Goal: Task Accomplishment & Management: Complete application form

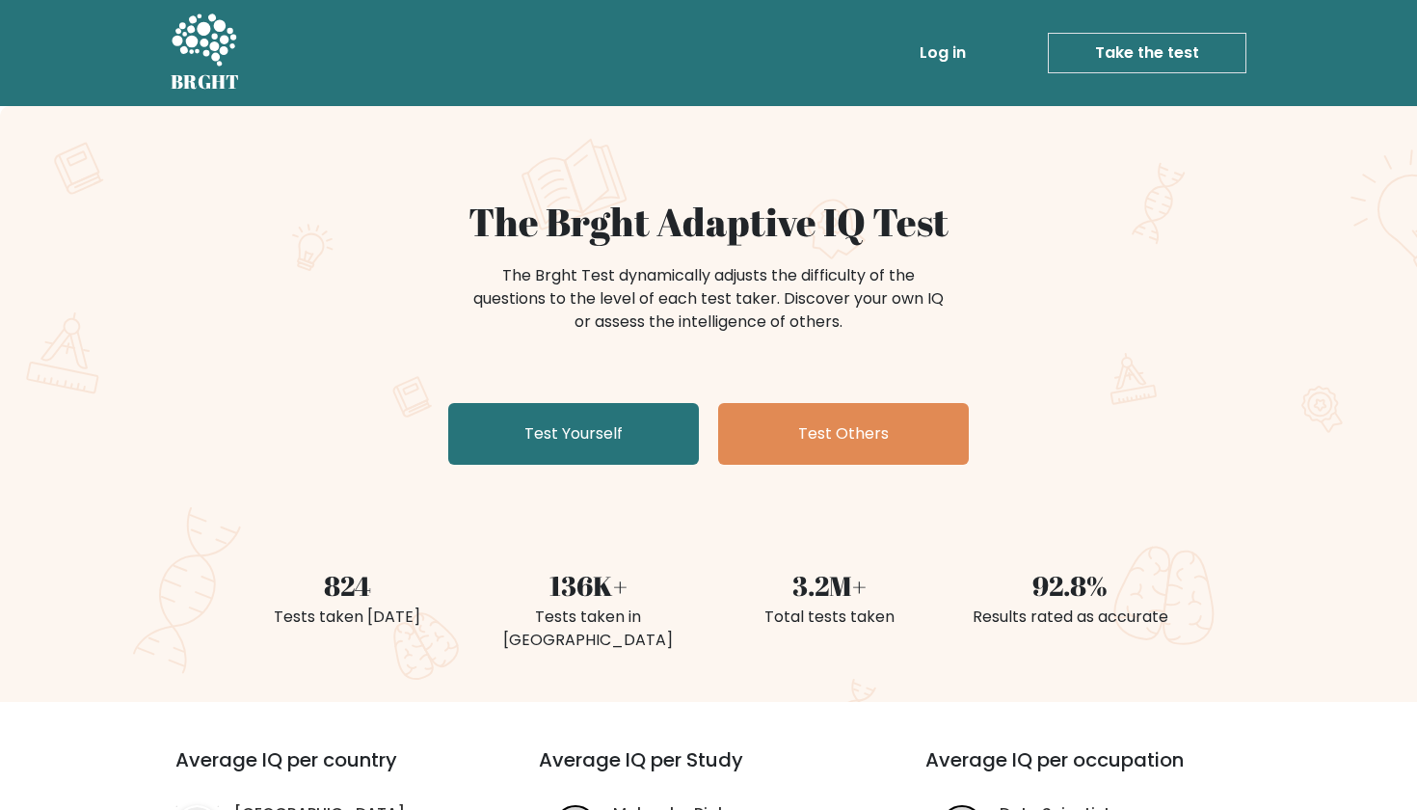
scroll to position [3, 0]
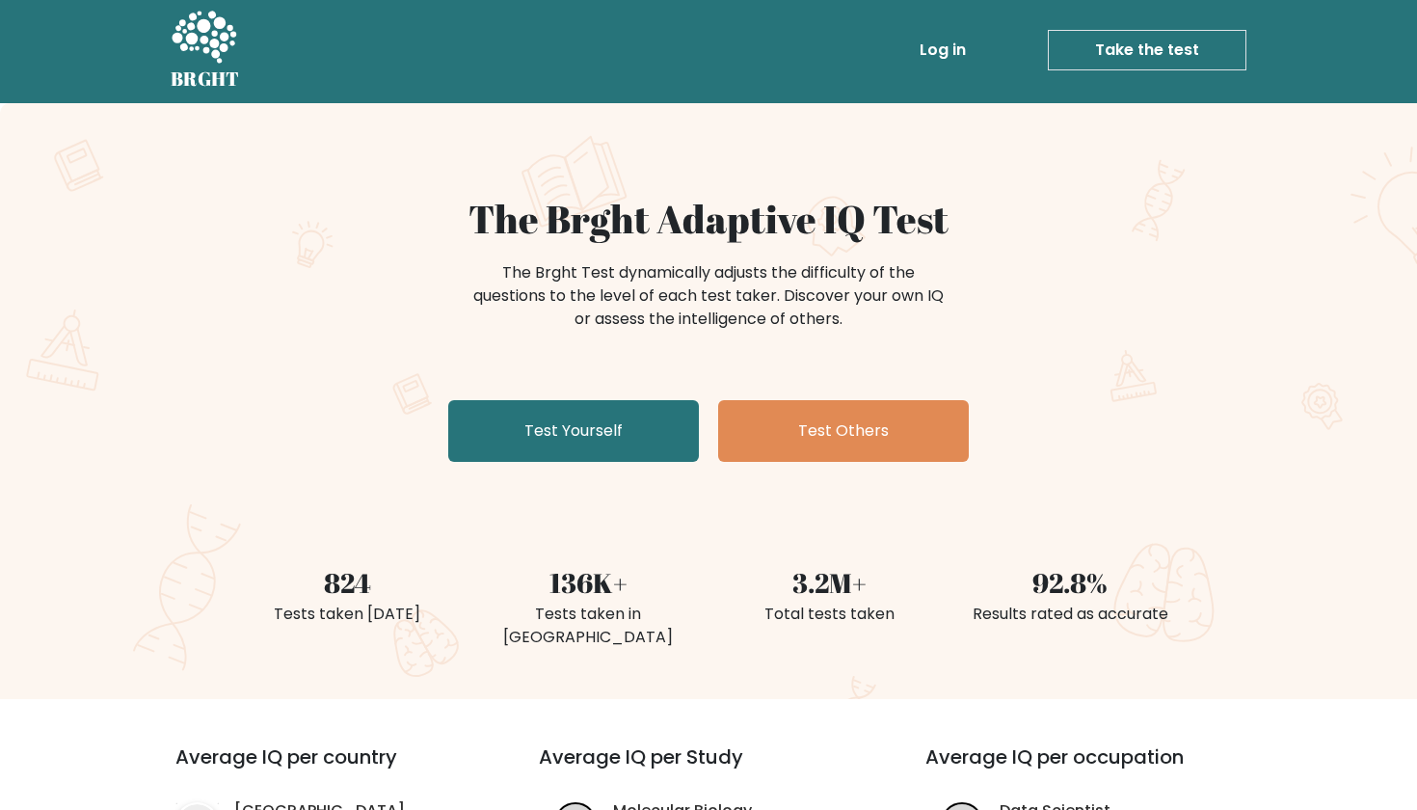
click at [1118, 51] on link "Take the test" at bounding box center [1147, 50] width 199 height 40
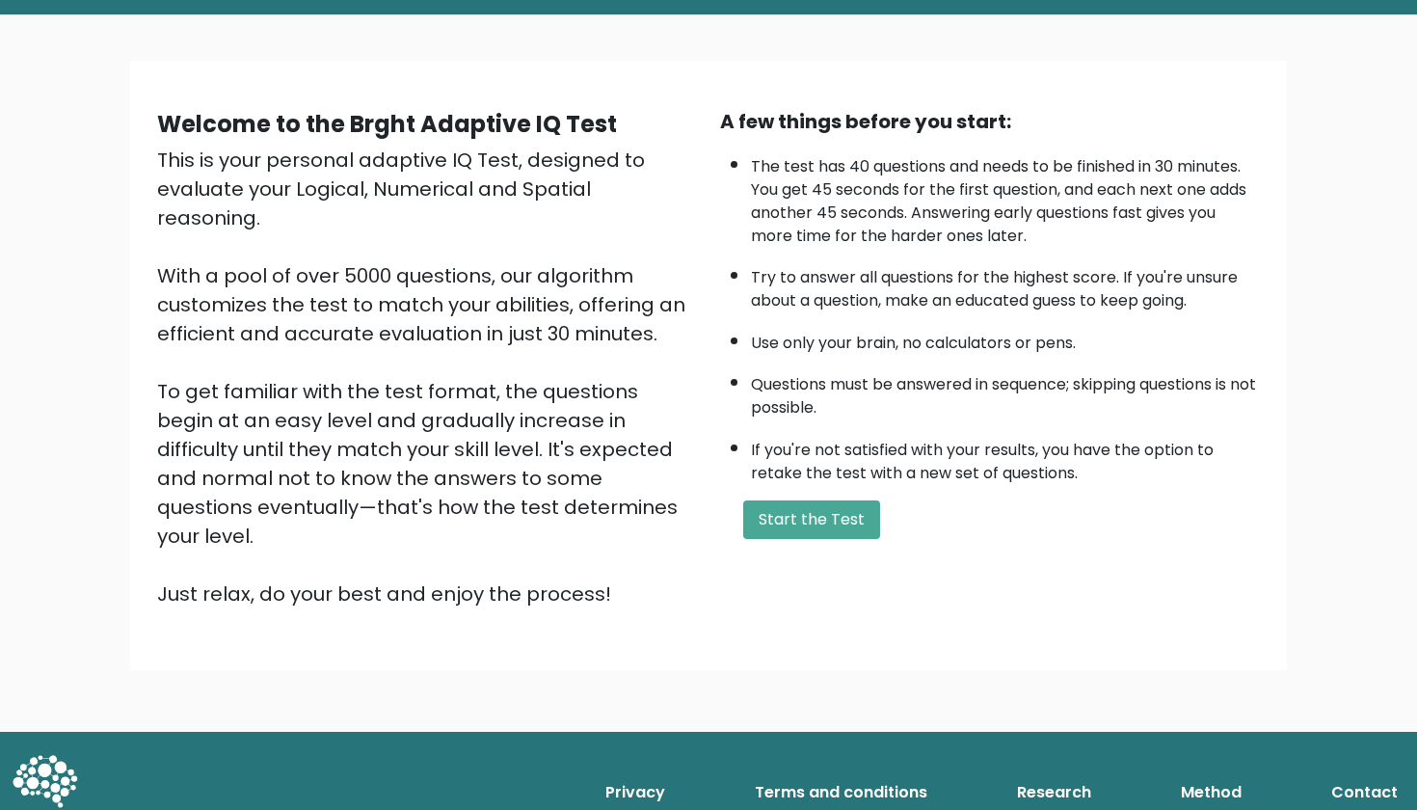
scroll to position [91, 0]
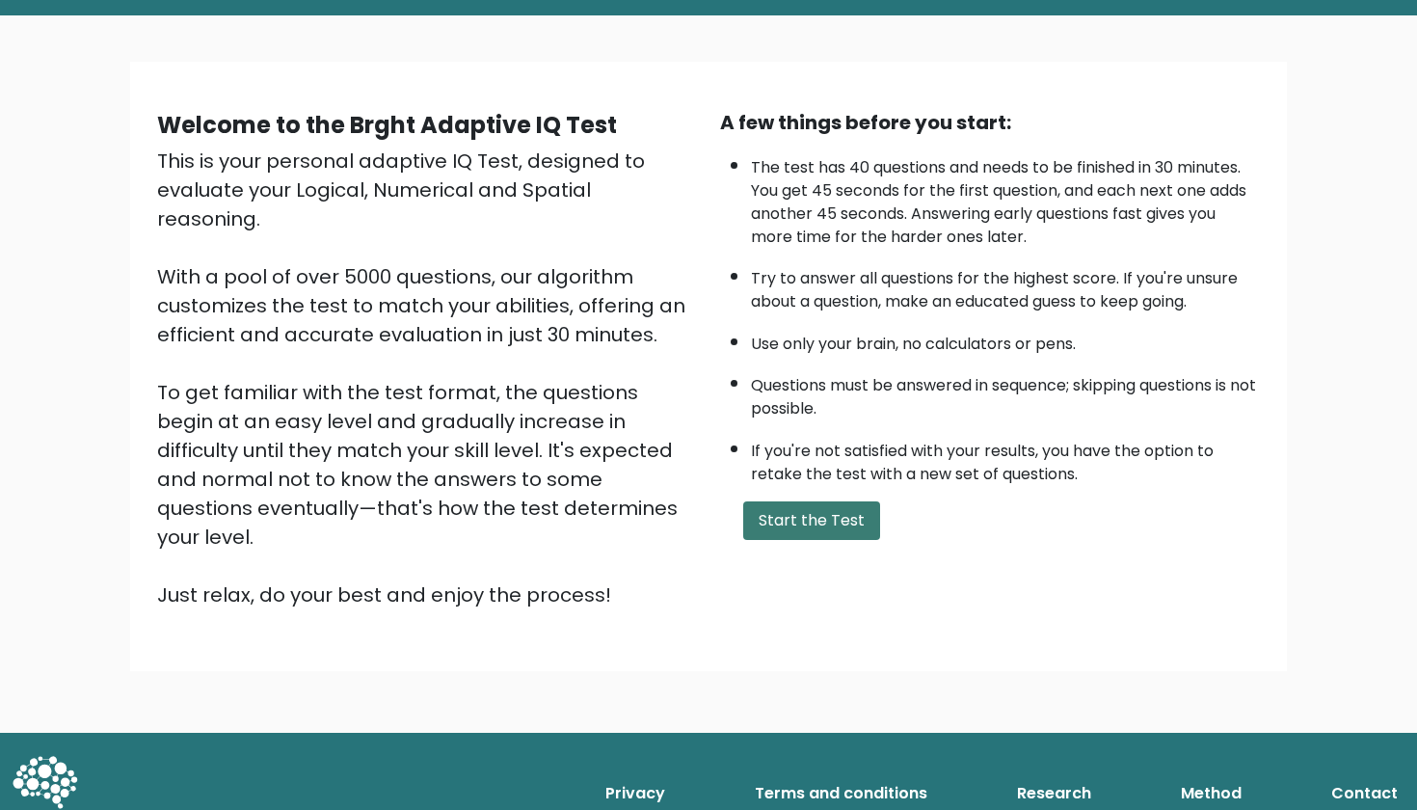
click at [792, 540] on button "Start the Test" at bounding box center [811, 520] width 137 height 39
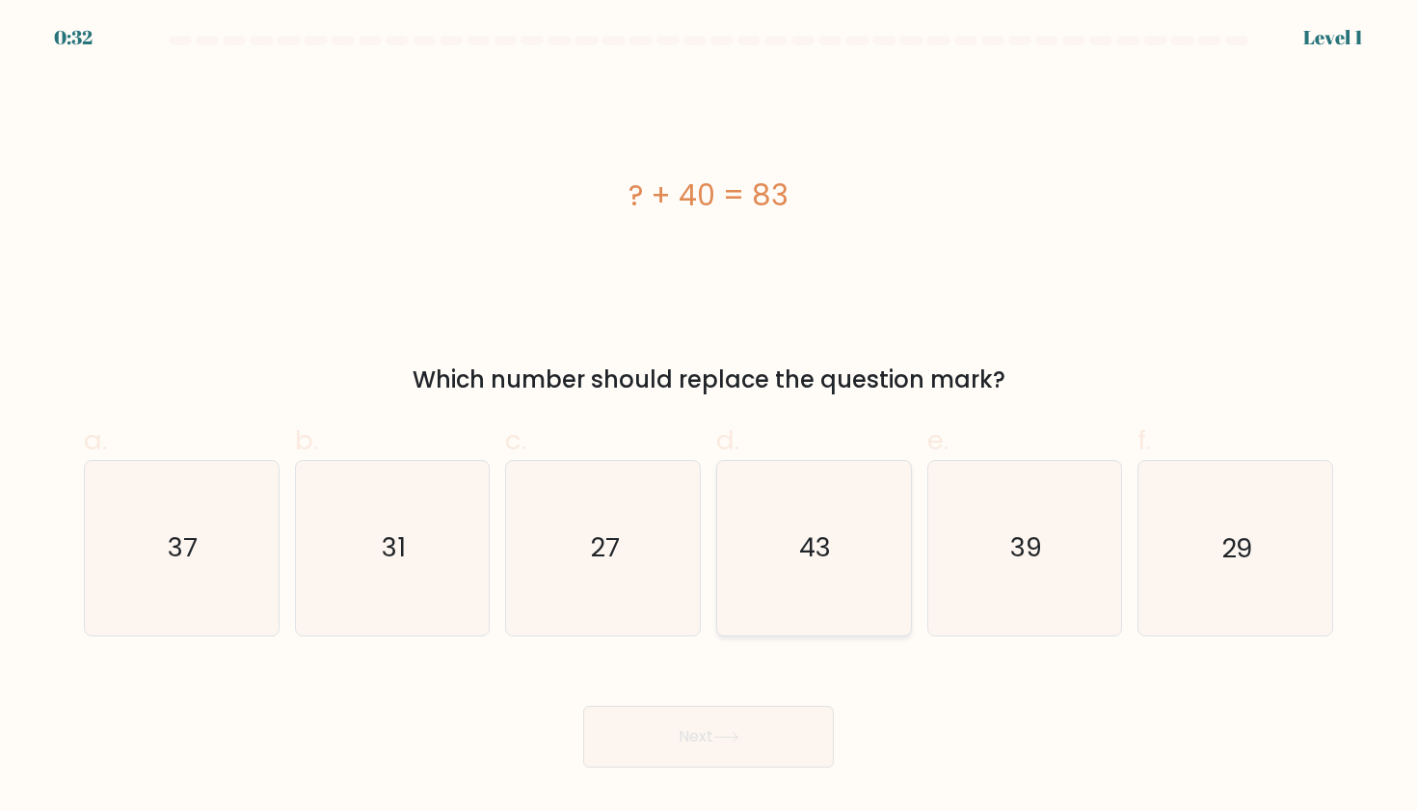
click at [833, 541] on icon "43" at bounding box center [814, 548] width 174 height 174
click at [710, 417] on input "d. 43" at bounding box center [709, 411] width 1 height 13
radio input "true"
click at [721, 732] on icon at bounding box center [727, 737] width 26 height 11
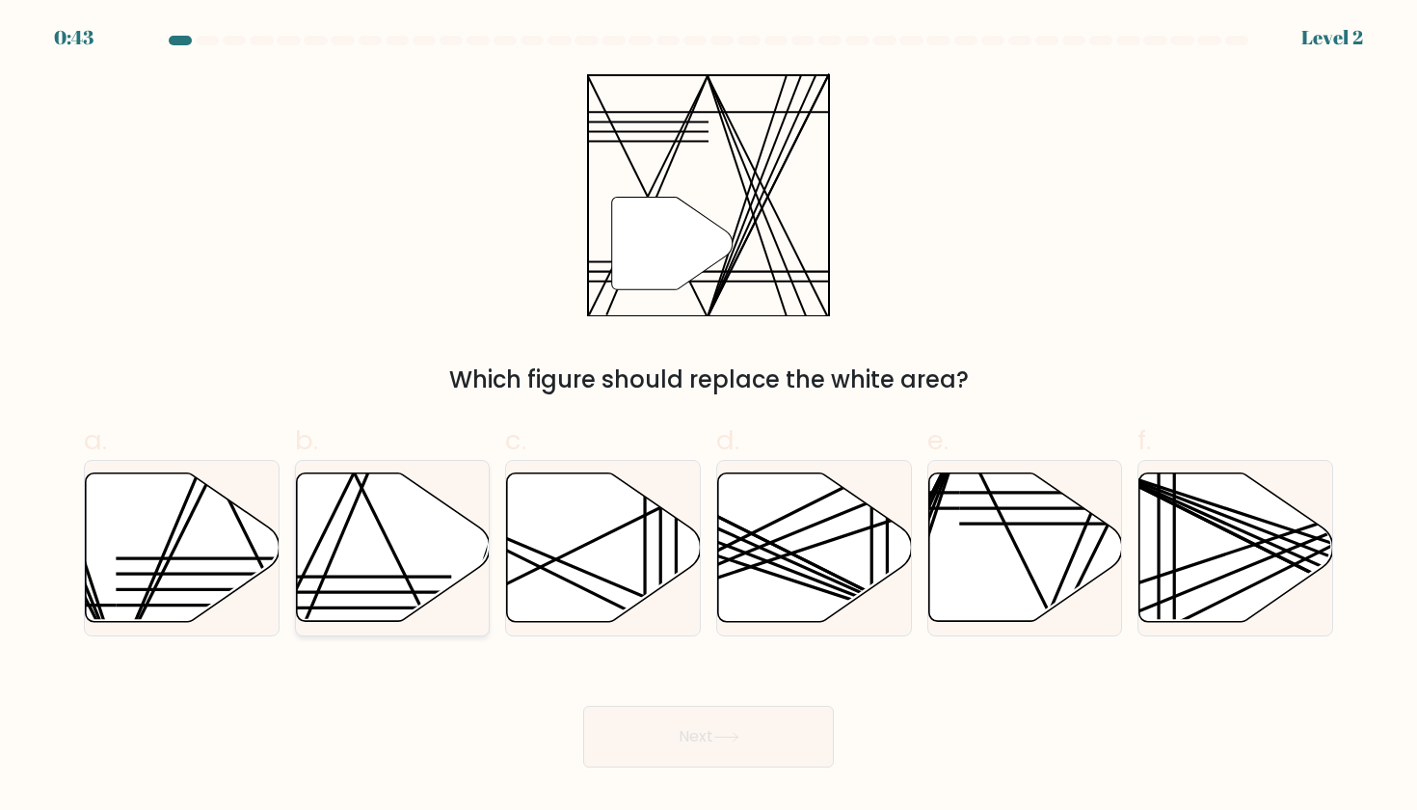
click at [373, 579] on icon at bounding box center [393, 547] width 194 height 148
click at [709, 417] on input "b." at bounding box center [709, 411] width 1 height 13
radio input "true"
click at [733, 743] on button "Next" at bounding box center [708, 737] width 251 height 62
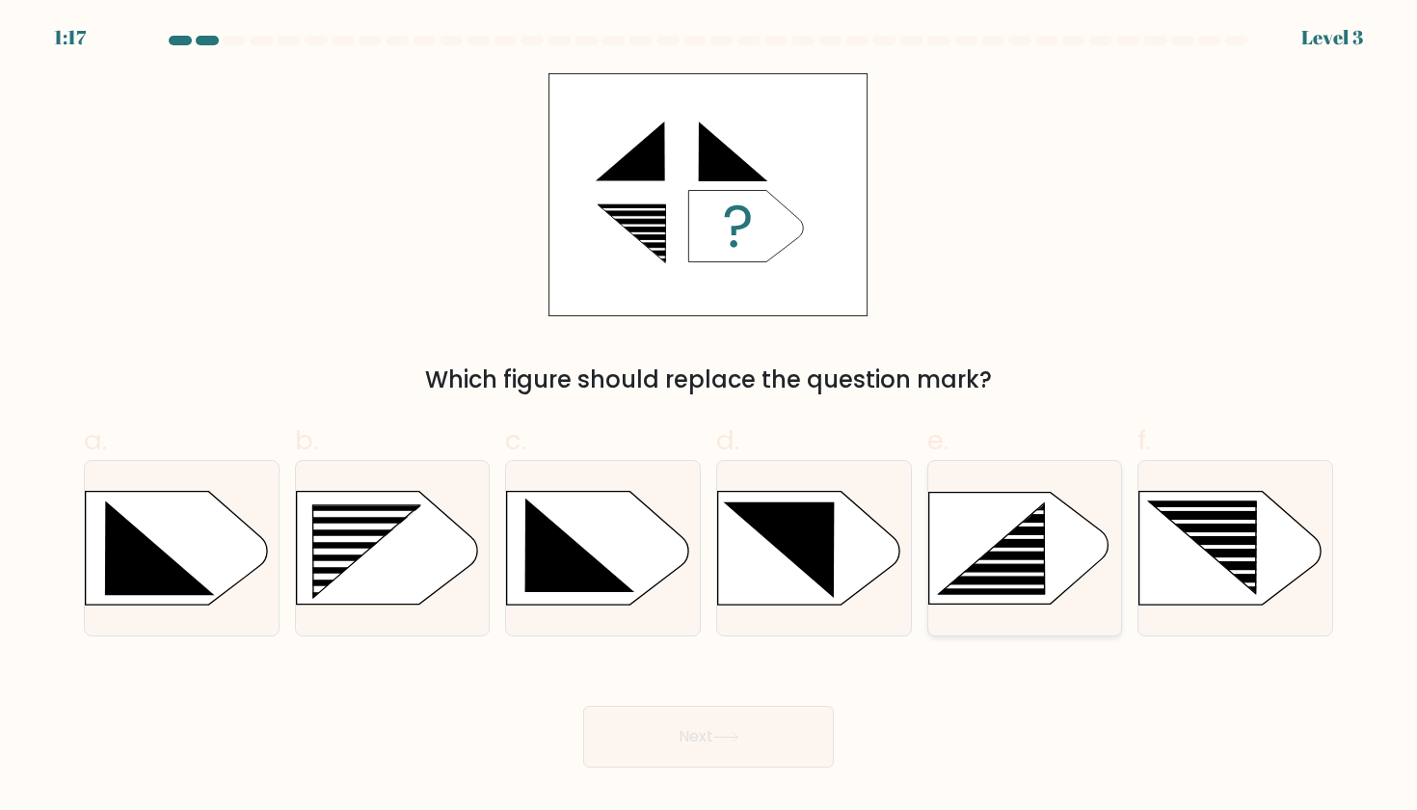
click at [1005, 562] on rect at bounding box center [1006, 561] width 152 height 5
click at [710, 417] on input "e." at bounding box center [709, 411] width 1 height 13
radio input "true"
click at [748, 734] on button "Next" at bounding box center [708, 737] width 251 height 62
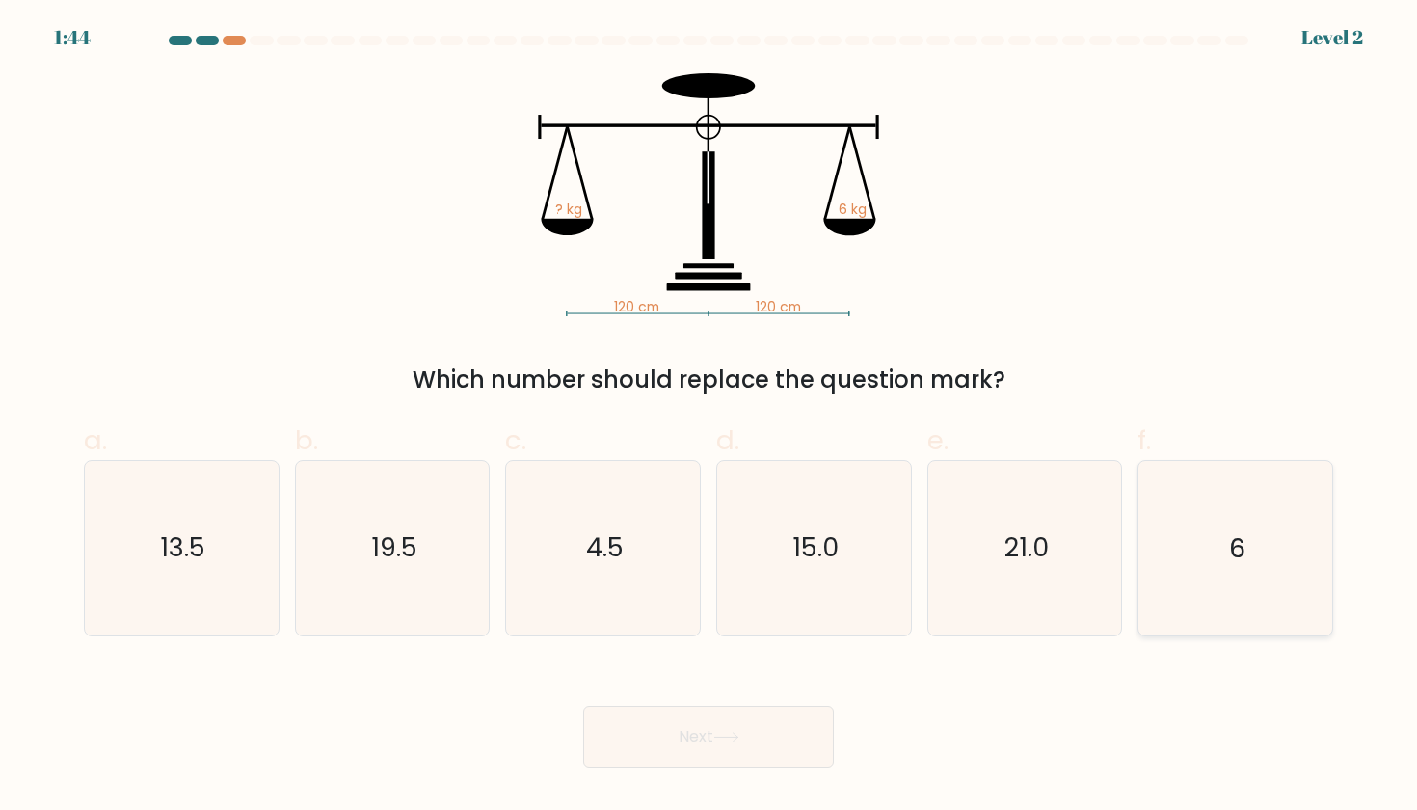
click at [1184, 513] on icon "6" at bounding box center [1235, 548] width 174 height 174
click at [710, 417] on input "f. 6" at bounding box center [709, 411] width 1 height 13
radio input "true"
click at [685, 736] on button "Next" at bounding box center [708, 737] width 251 height 62
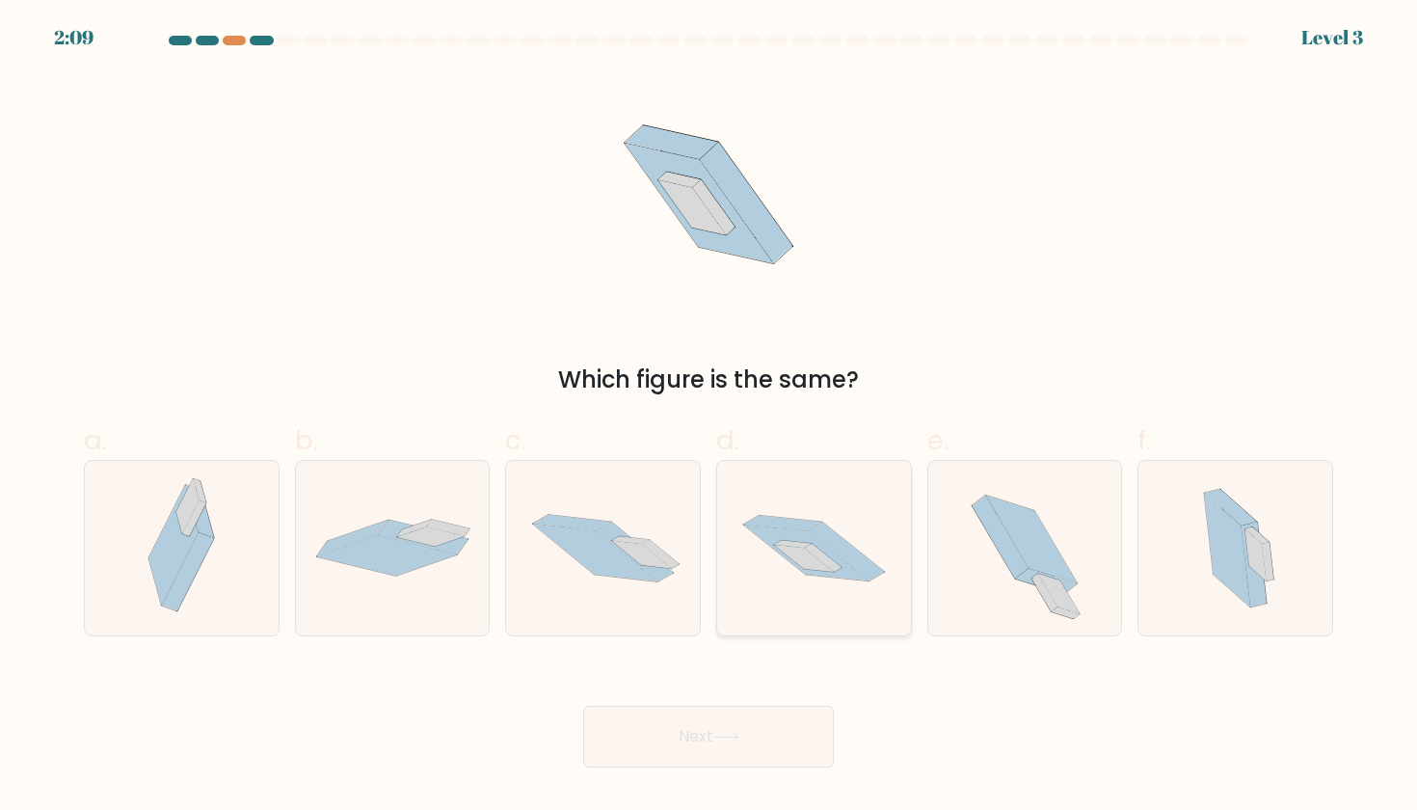
click at [797, 548] on icon at bounding box center [804, 558] width 60 height 27
click at [710, 417] on input "d." at bounding box center [709, 411] width 1 height 13
radio input "true"
click at [689, 735] on button "Next" at bounding box center [708, 737] width 251 height 62
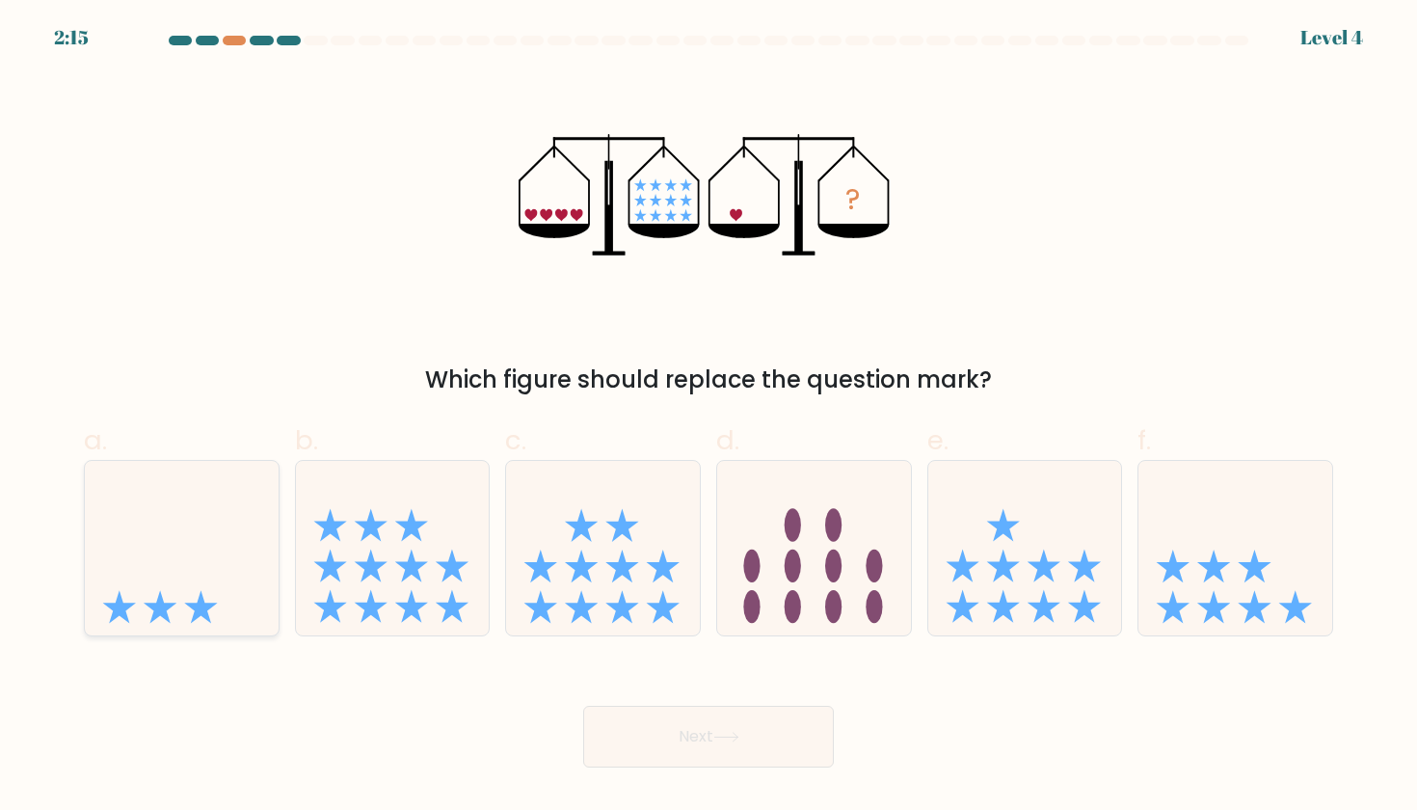
click at [226, 569] on icon at bounding box center [182, 548] width 194 height 160
click at [709, 417] on input "a." at bounding box center [709, 411] width 1 height 13
radio input "true"
click at [692, 740] on button "Next" at bounding box center [708, 737] width 251 height 62
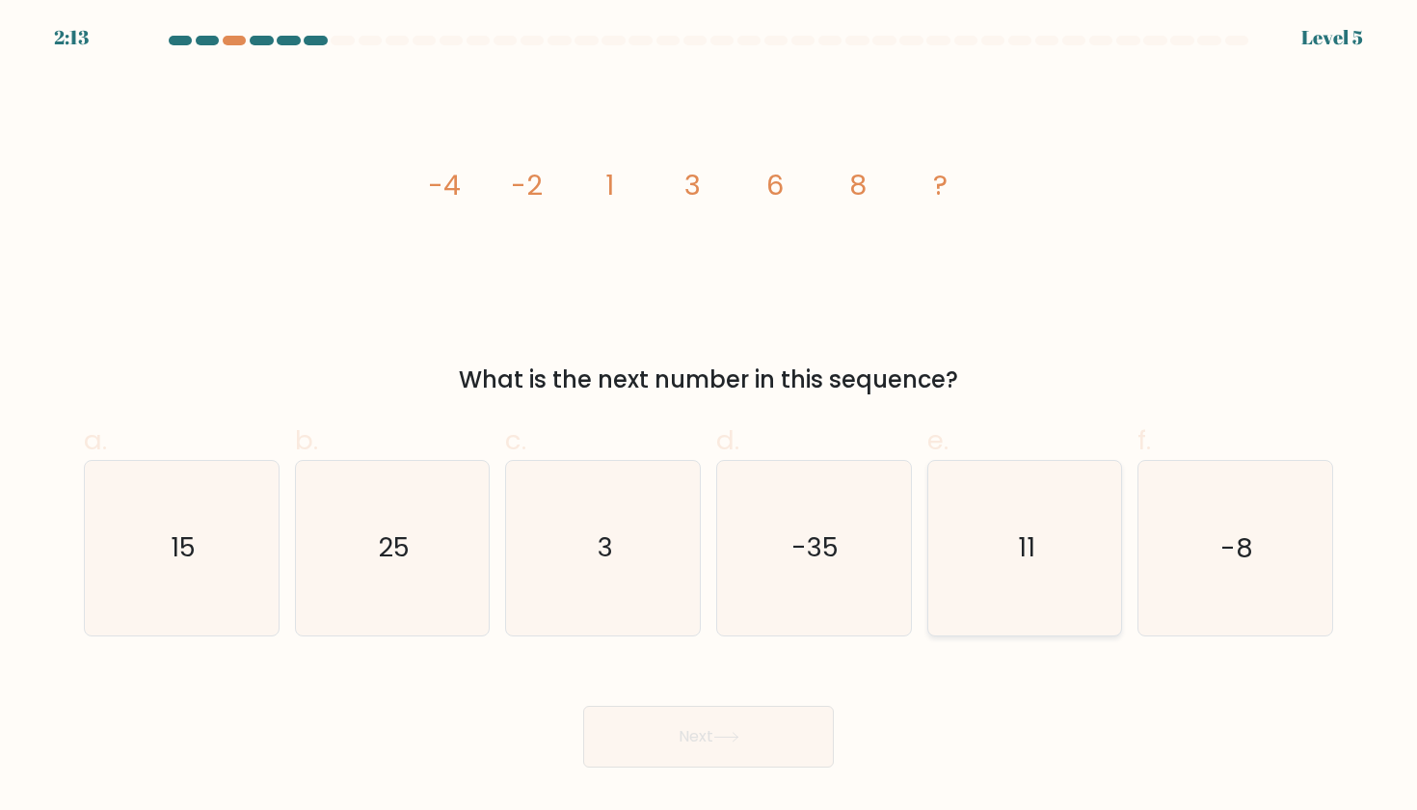
click at [1019, 548] on text "11" at bounding box center [1026, 548] width 17 height 36
click at [710, 417] on input "e. 11" at bounding box center [709, 411] width 1 height 13
radio input "true"
click at [691, 741] on button "Next" at bounding box center [708, 737] width 251 height 62
click at [695, 736] on button "Next" at bounding box center [708, 737] width 251 height 62
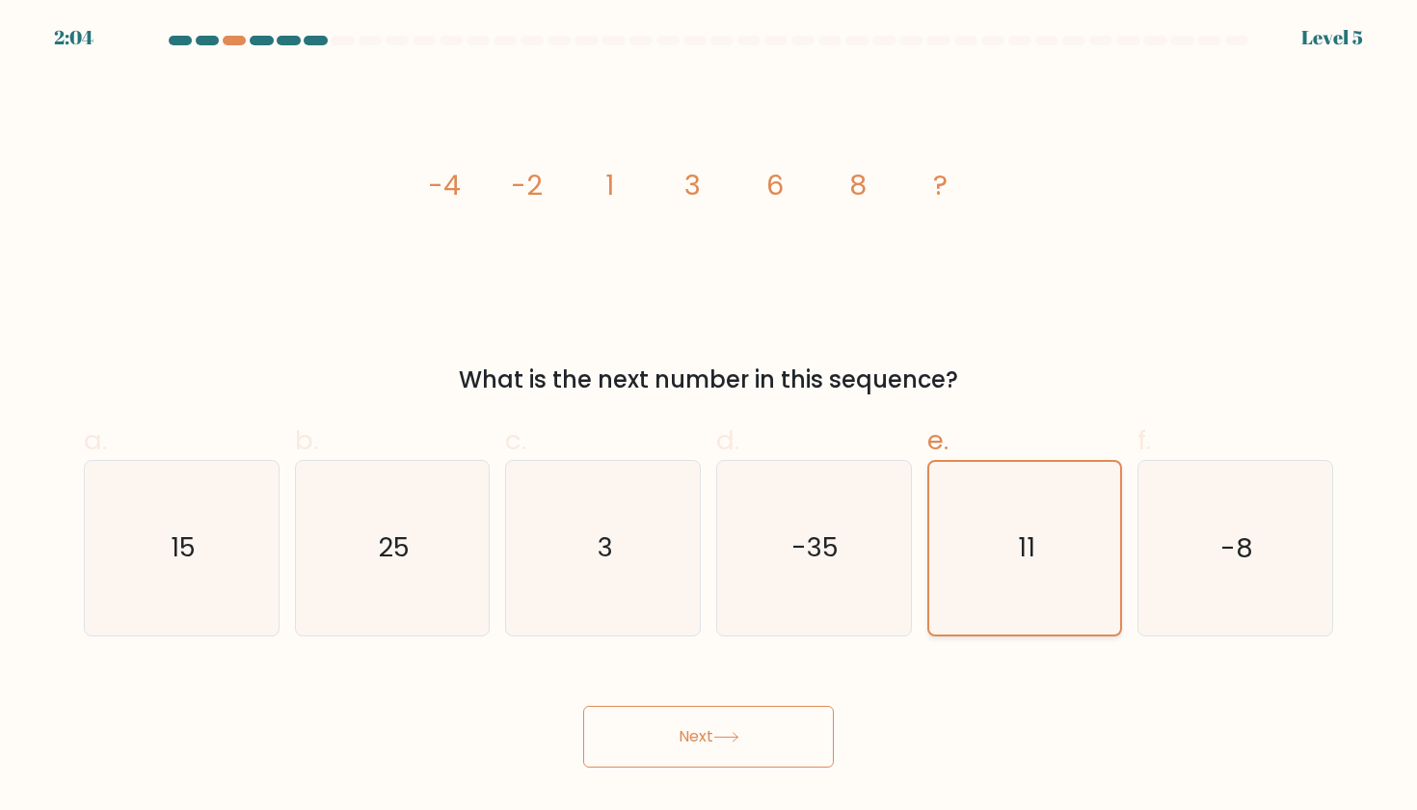
click at [1043, 546] on icon "11" at bounding box center [1025, 548] width 172 height 172
click at [710, 417] on input "e. 11" at bounding box center [709, 411] width 1 height 13
click at [723, 745] on button "Next" at bounding box center [708, 737] width 251 height 62
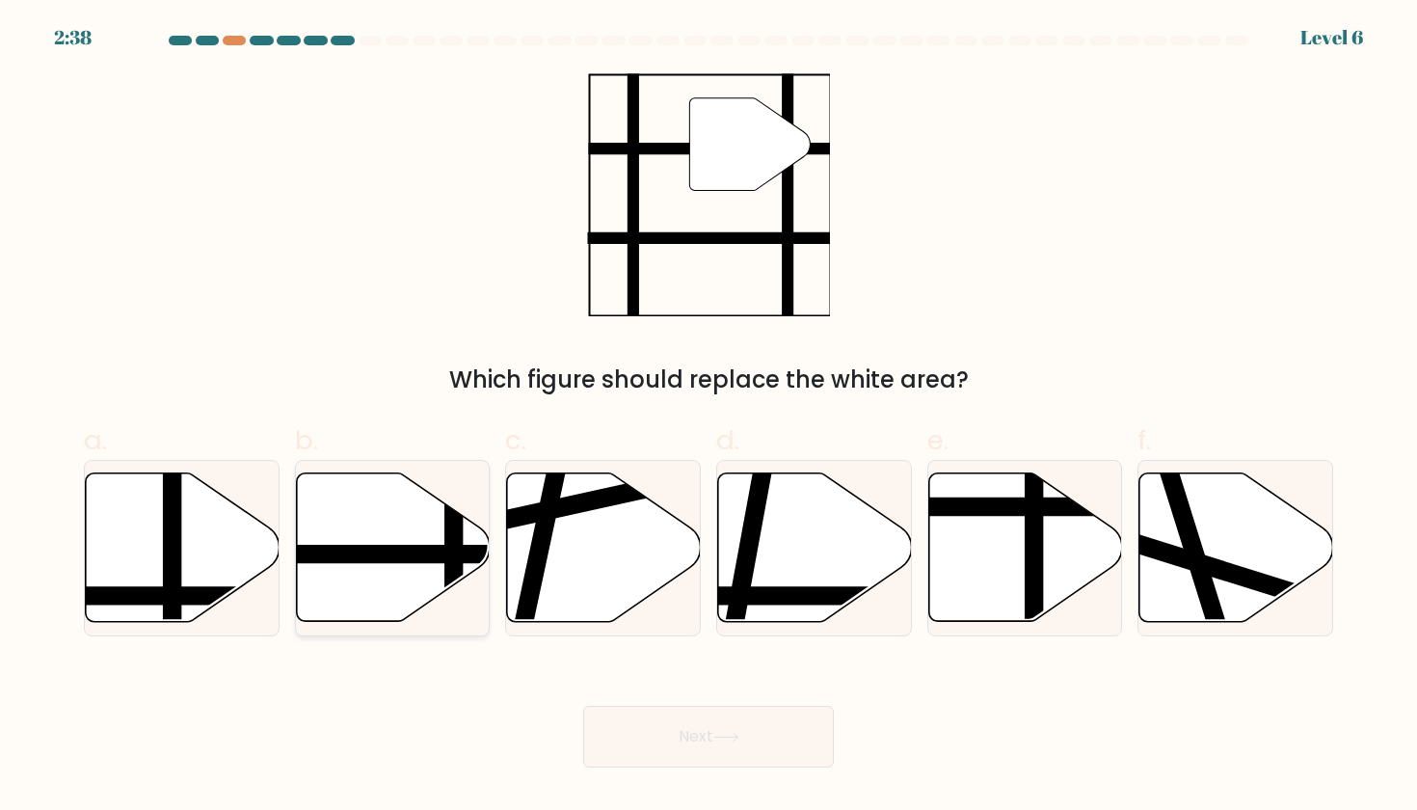
click at [379, 539] on icon at bounding box center [393, 547] width 194 height 148
click at [709, 417] on input "b." at bounding box center [709, 411] width 1 height 13
radio input "true"
click at [707, 736] on button "Next" at bounding box center [708, 737] width 251 height 62
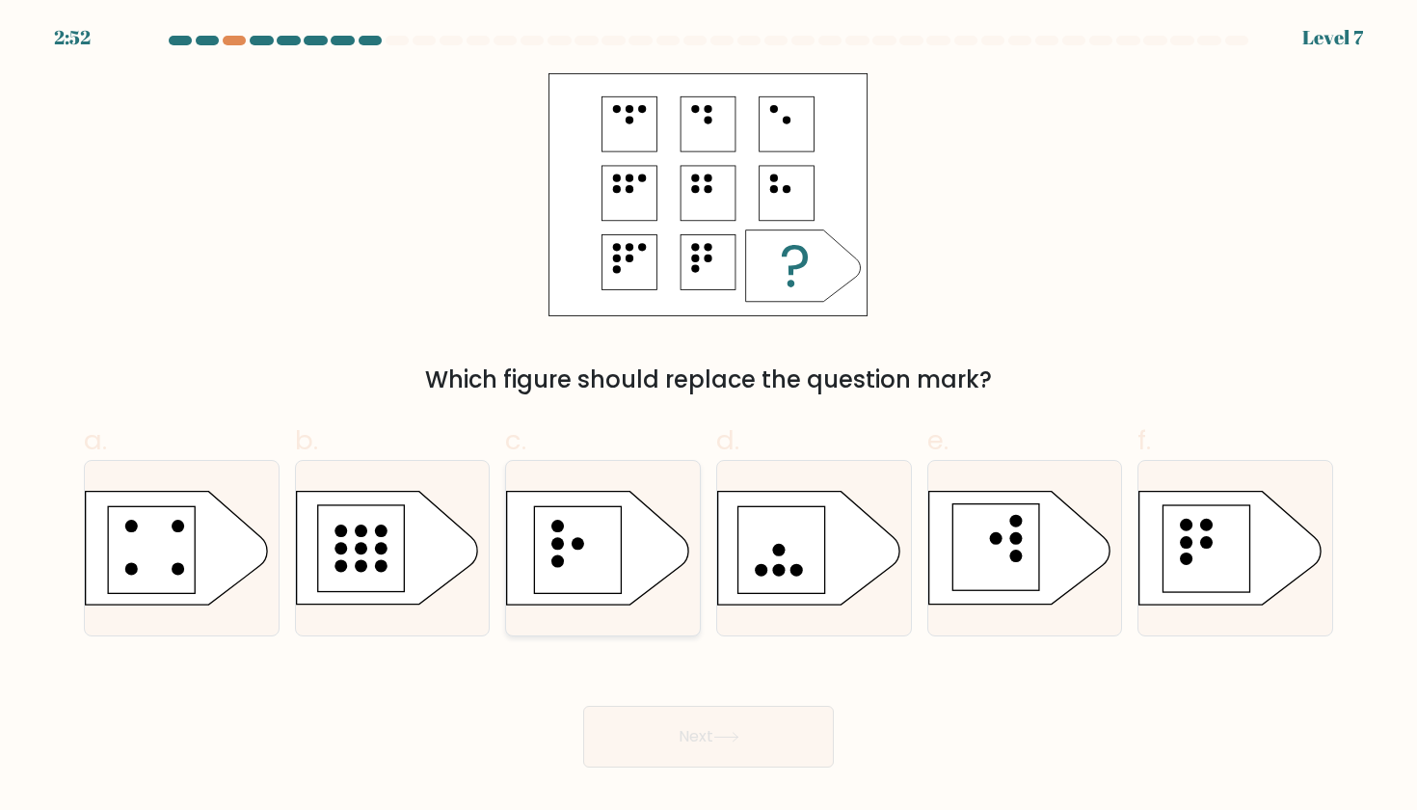
click at [583, 558] on rect at bounding box center [578, 549] width 87 height 87
click at [709, 417] on input "c." at bounding box center [709, 411] width 1 height 13
radio input "true"
click at [681, 718] on button "Next" at bounding box center [708, 737] width 251 height 62
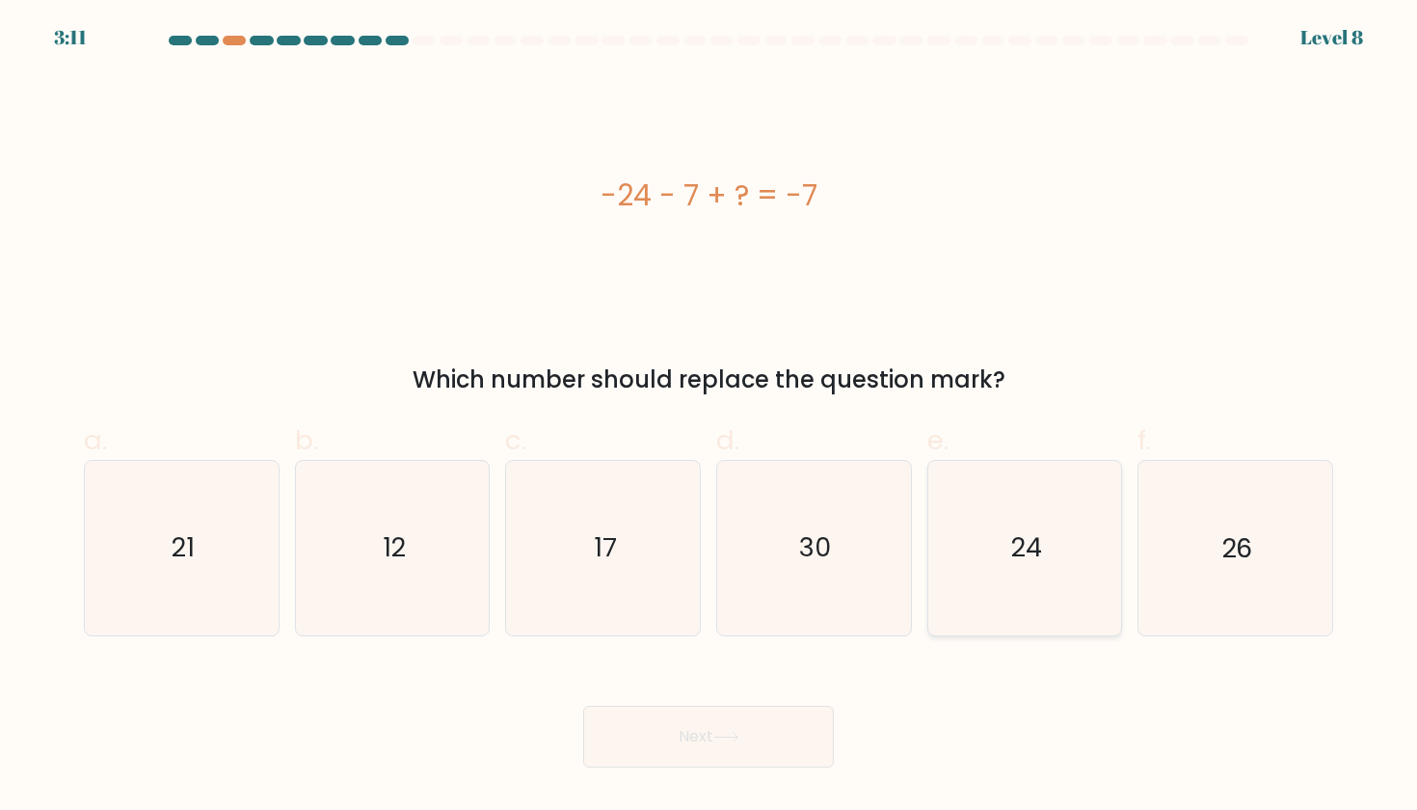
click at [1019, 551] on text "24" at bounding box center [1026, 548] width 31 height 36
click at [710, 417] on input "e. 24" at bounding box center [709, 411] width 1 height 13
radio input "true"
click at [711, 728] on button "Next" at bounding box center [708, 737] width 251 height 62
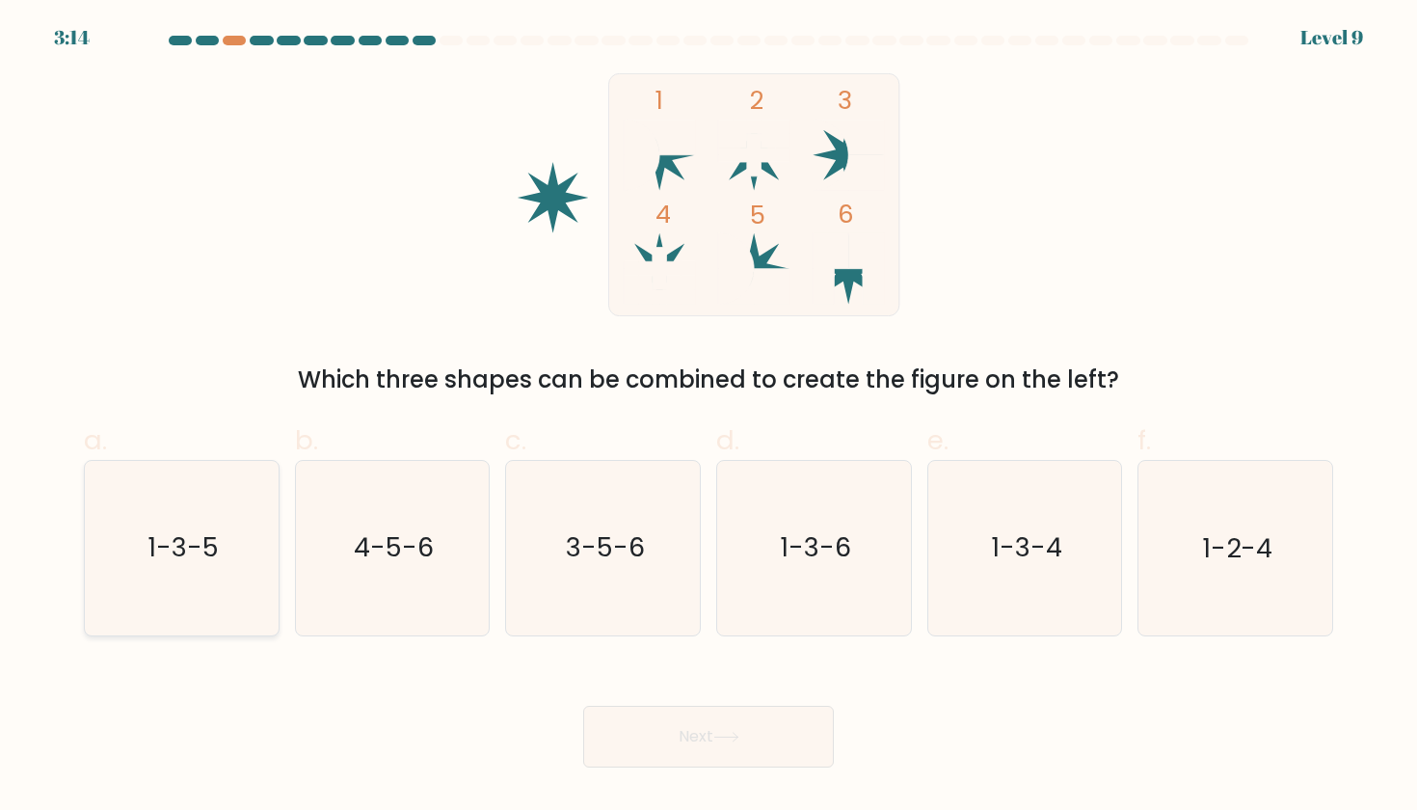
click at [203, 542] on text "1-3-5" at bounding box center [183, 548] width 71 height 36
click at [709, 417] on input "a. 1-3-5" at bounding box center [709, 411] width 1 height 13
radio input "true"
click at [695, 737] on button "Next" at bounding box center [708, 737] width 251 height 62
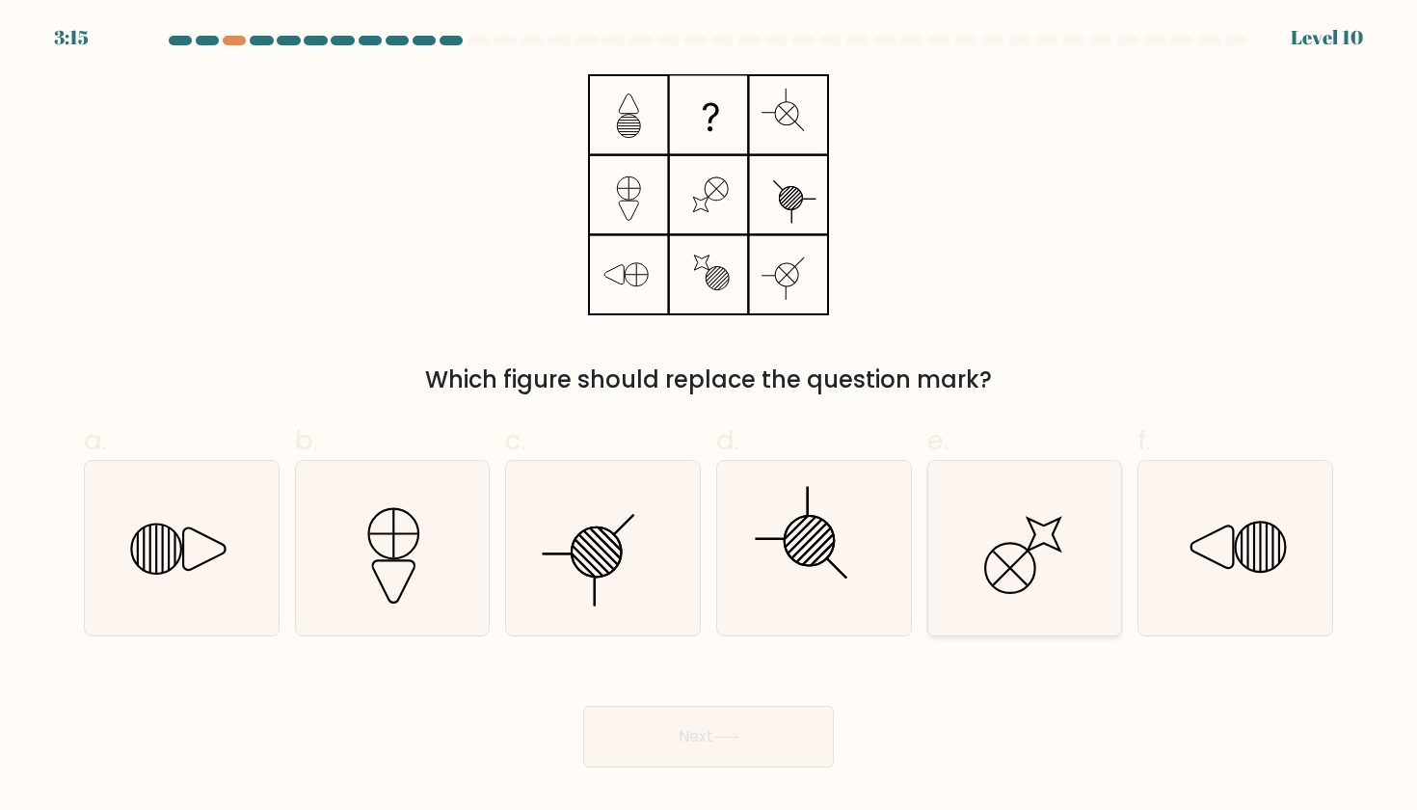
click at [1023, 556] on line at bounding box center [1010, 569] width 34 height 34
click at [710, 417] on input "e." at bounding box center [709, 411] width 1 height 13
radio input "true"
click at [696, 737] on button "Next" at bounding box center [708, 737] width 251 height 62
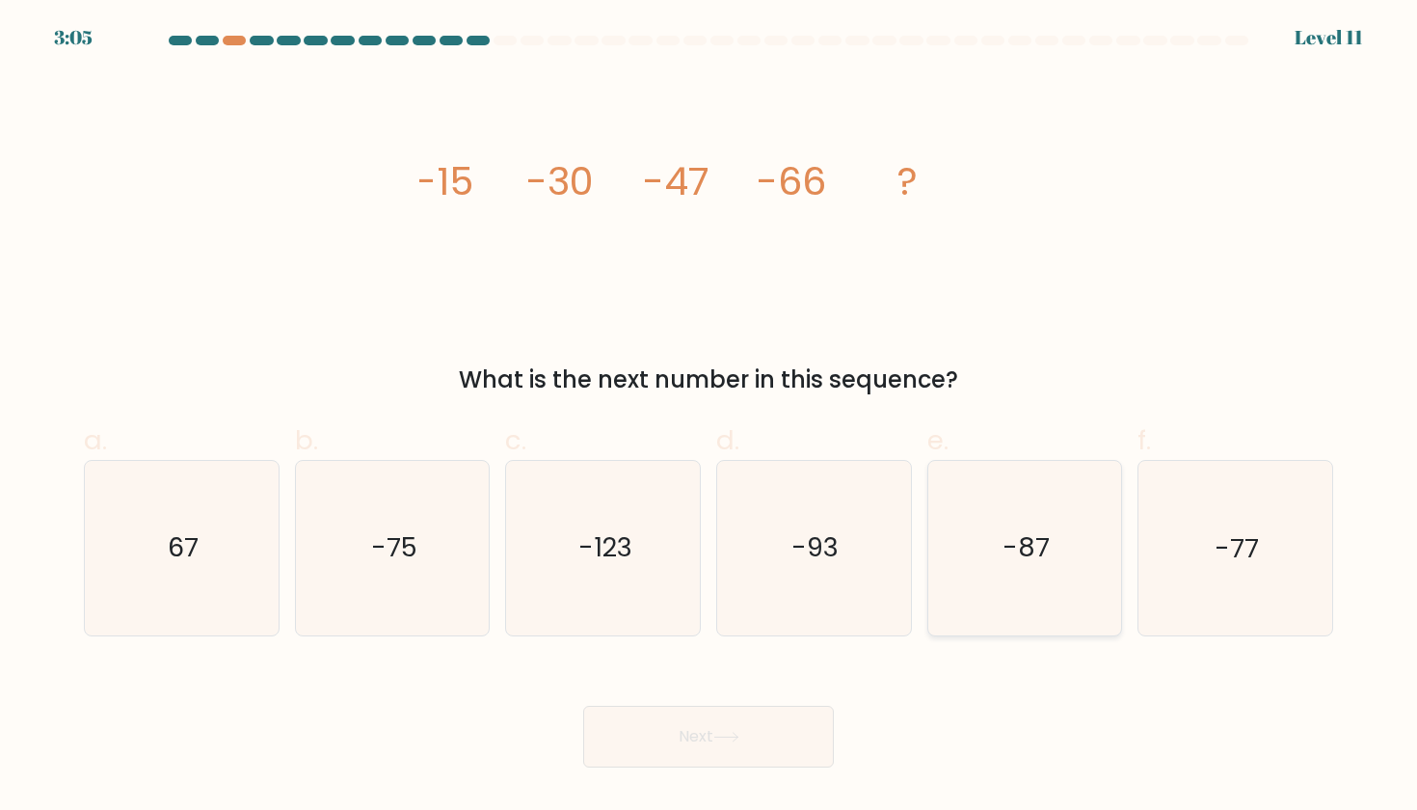
click at [1029, 554] on text "-87" at bounding box center [1026, 548] width 47 height 36
click at [710, 417] on input "e. -87" at bounding box center [709, 411] width 1 height 13
radio input "true"
click at [693, 728] on button "Next" at bounding box center [708, 737] width 251 height 62
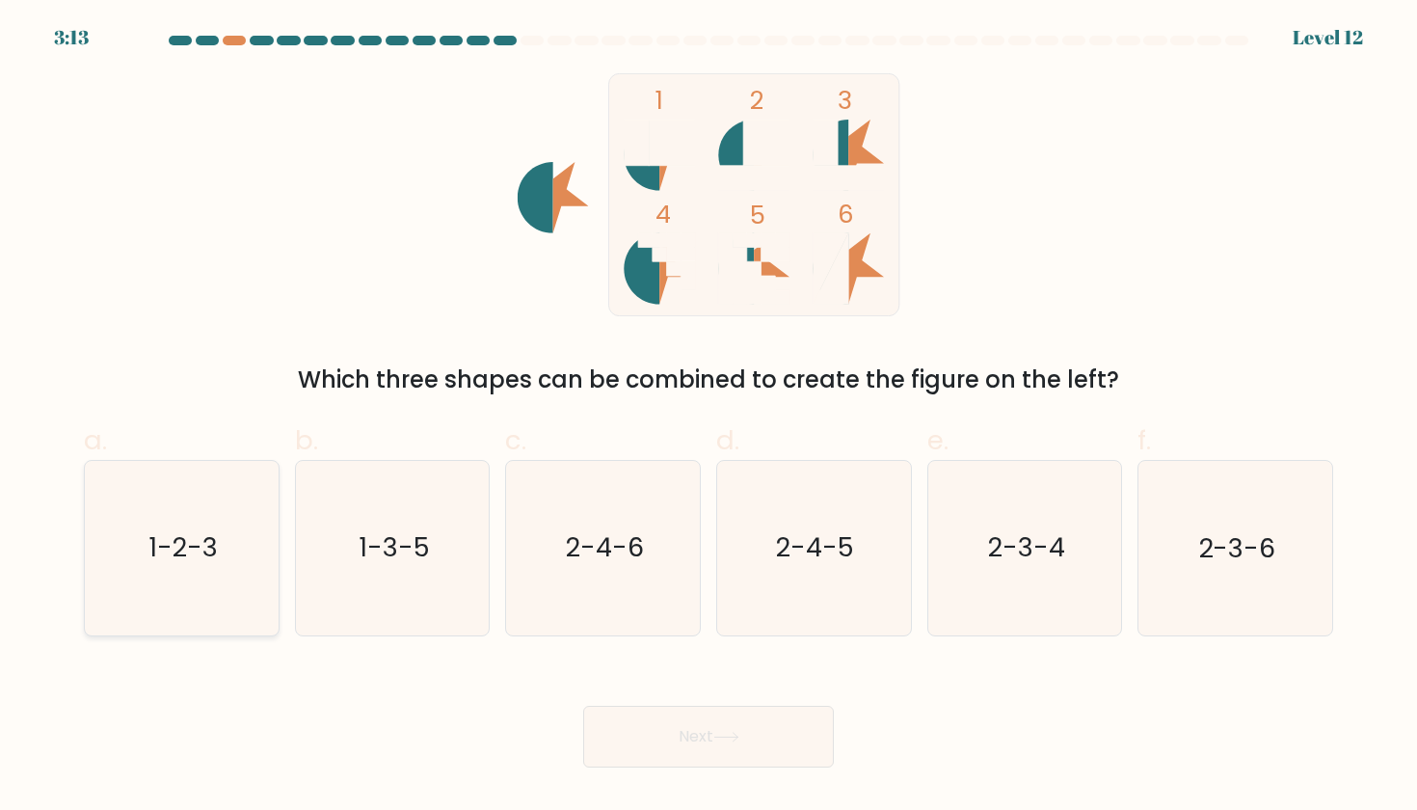
click at [200, 541] on text "1-2-3" at bounding box center [182, 548] width 69 height 36
click at [709, 417] on input "a. 1-2-3" at bounding box center [709, 411] width 1 height 13
radio input "true"
click at [751, 728] on button "Next" at bounding box center [708, 737] width 251 height 62
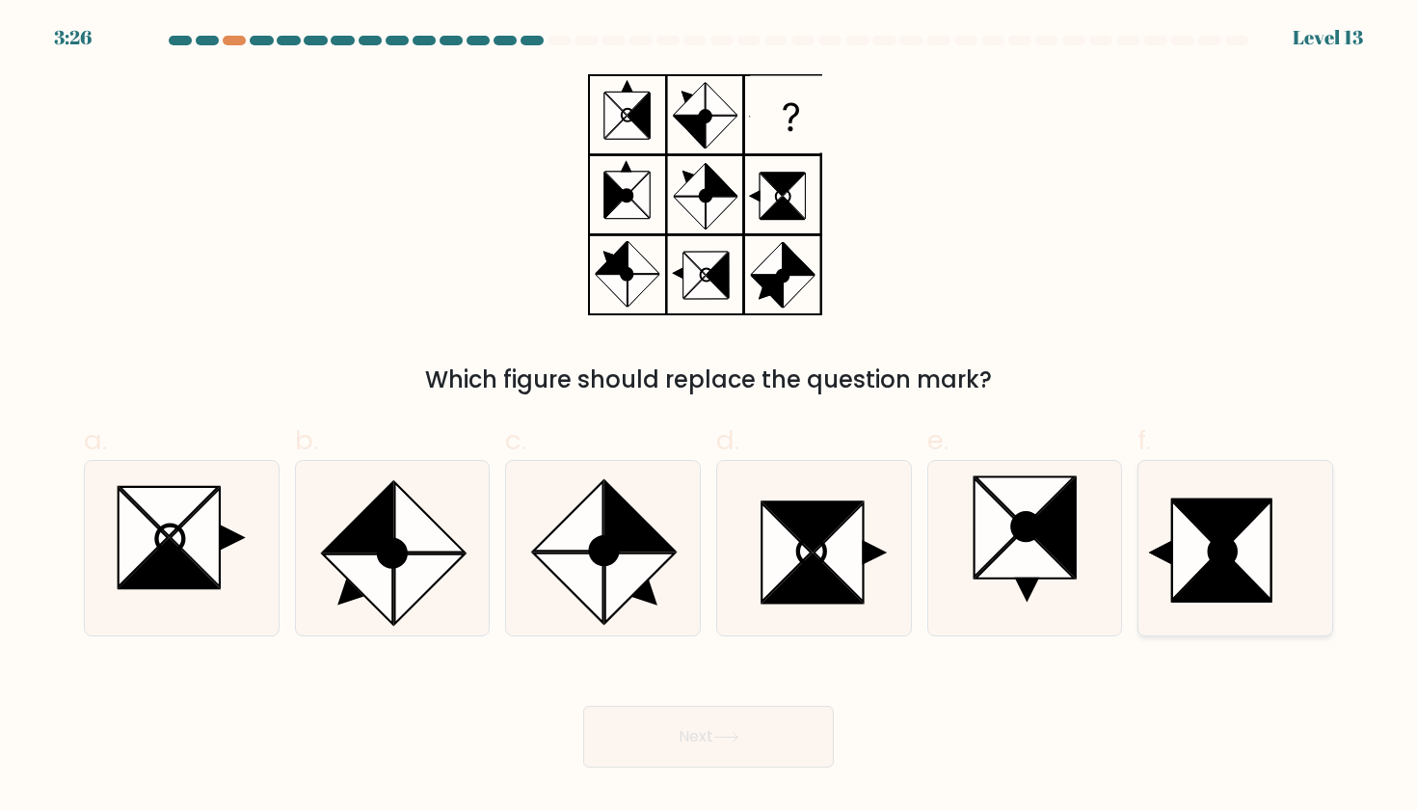
click at [1201, 538] on icon at bounding box center [1196, 550] width 48 height 98
click at [710, 417] on input "f." at bounding box center [709, 411] width 1 height 13
radio input "true"
click at [691, 733] on button "Next" at bounding box center [708, 737] width 251 height 62
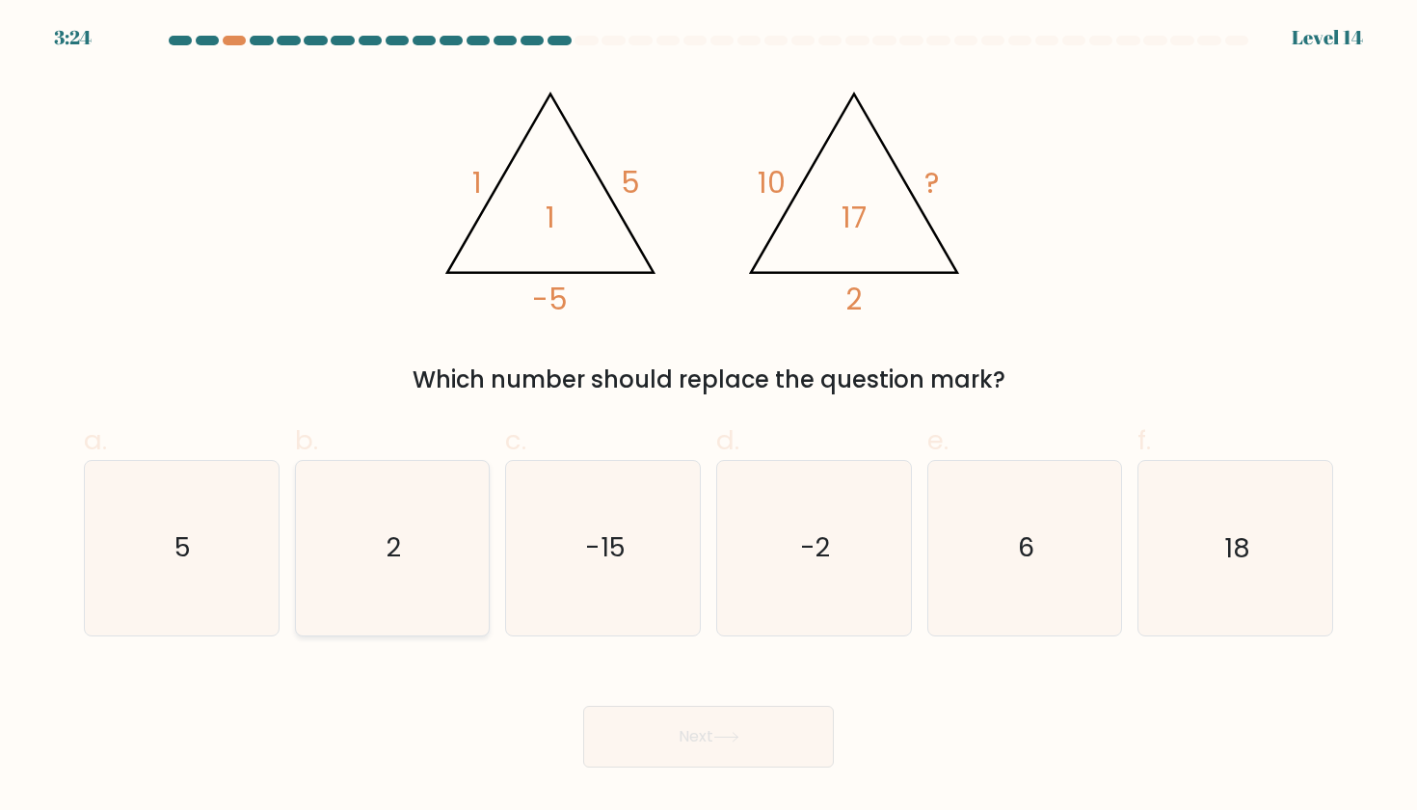
click at [419, 541] on icon "2" at bounding box center [393, 548] width 174 height 174
click at [709, 417] on input "b. 2" at bounding box center [709, 411] width 1 height 13
radio input "true"
click at [687, 728] on button "Next" at bounding box center [708, 737] width 251 height 62
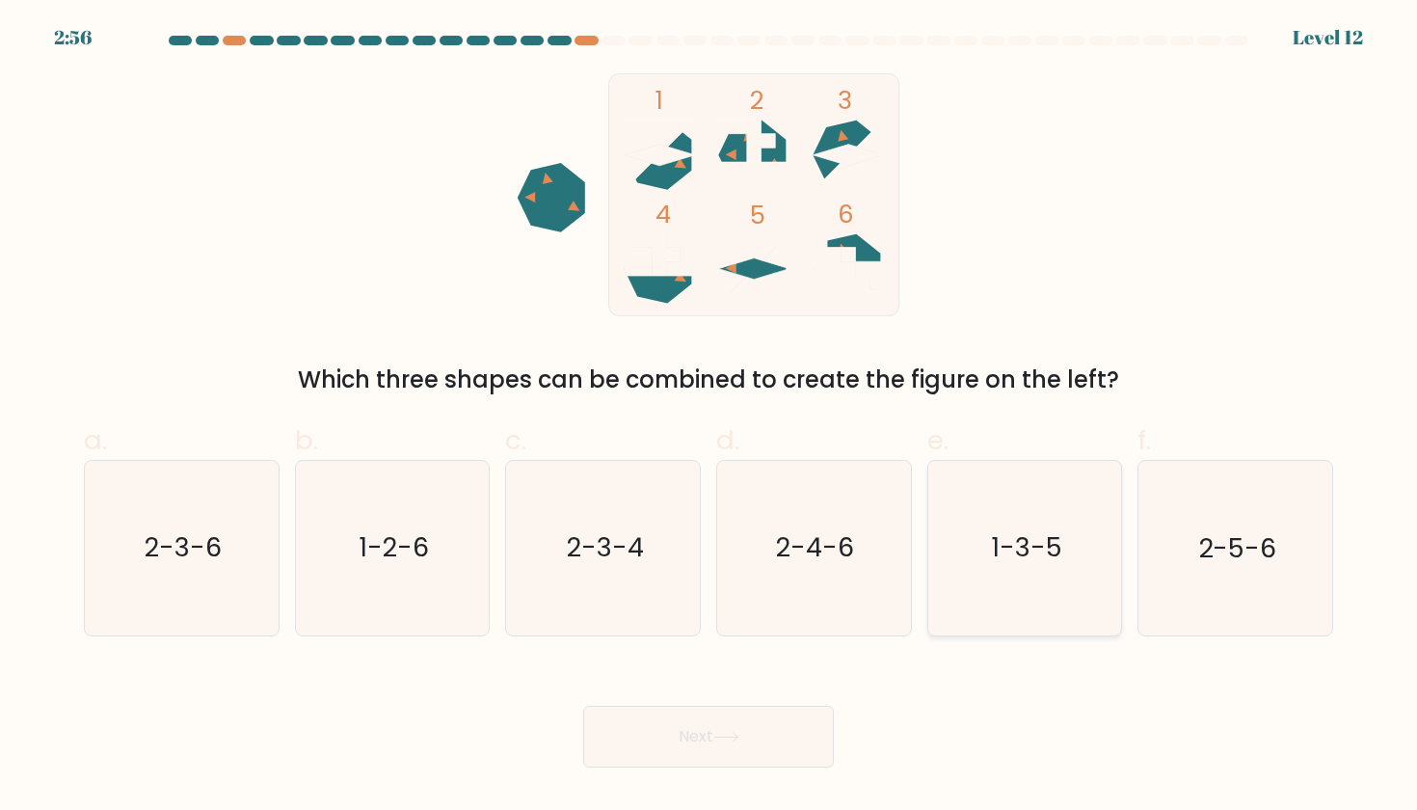
click at [1026, 582] on icon "1-3-5" at bounding box center [1025, 548] width 174 height 174
click at [710, 417] on input "e. 1-3-5" at bounding box center [709, 411] width 1 height 13
radio input "true"
click at [694, 730] on button "Next" at bounding box center [708, 737] width 251 height 62
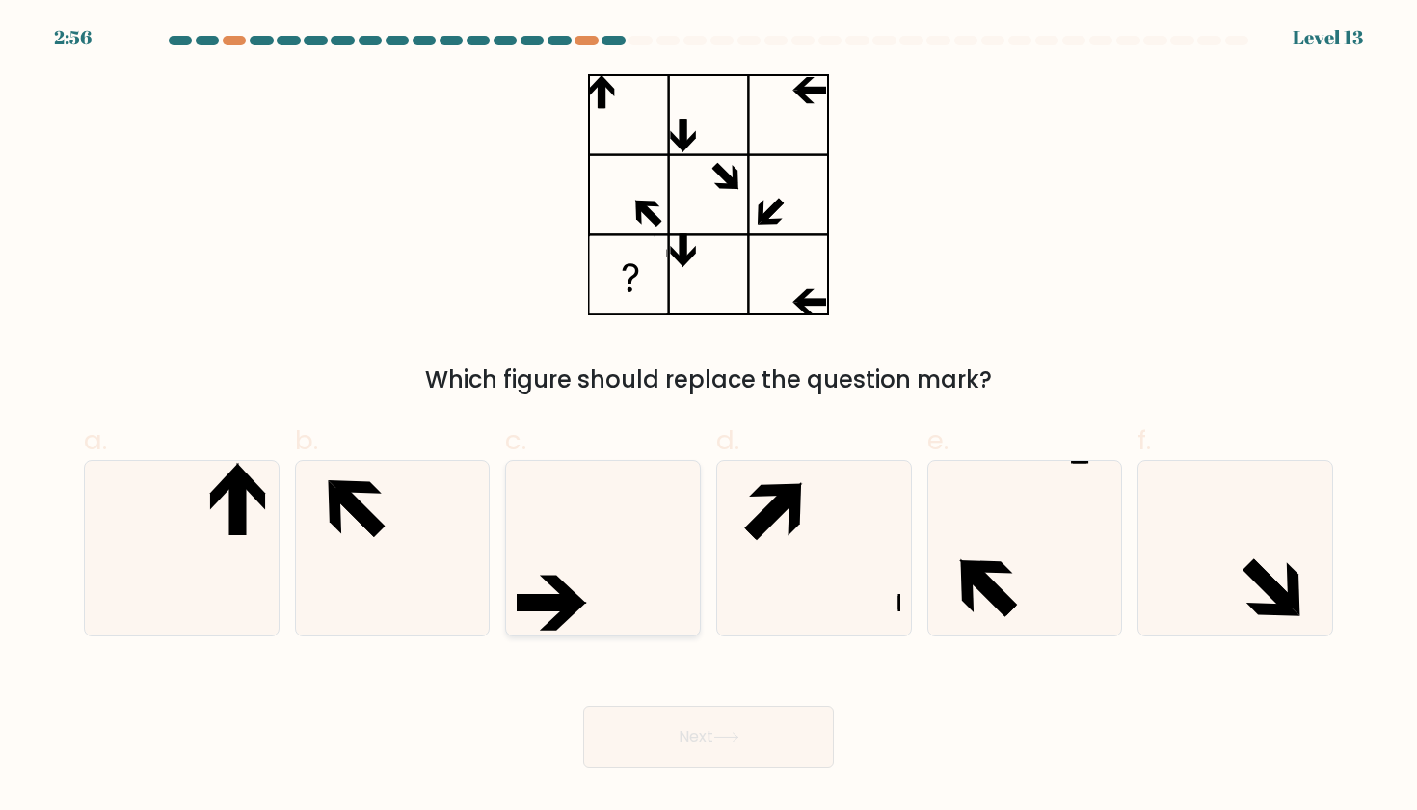
click at [611, 603] on icon at bounding box center [604, 548] width 174 height 174
click at [709, 417] on input "c." at bounding box center [709, 411] width 1 height 13
radio input "true"
click at [654, 729] on button "Next" at bounding box center [708, 737] width 251 height 62
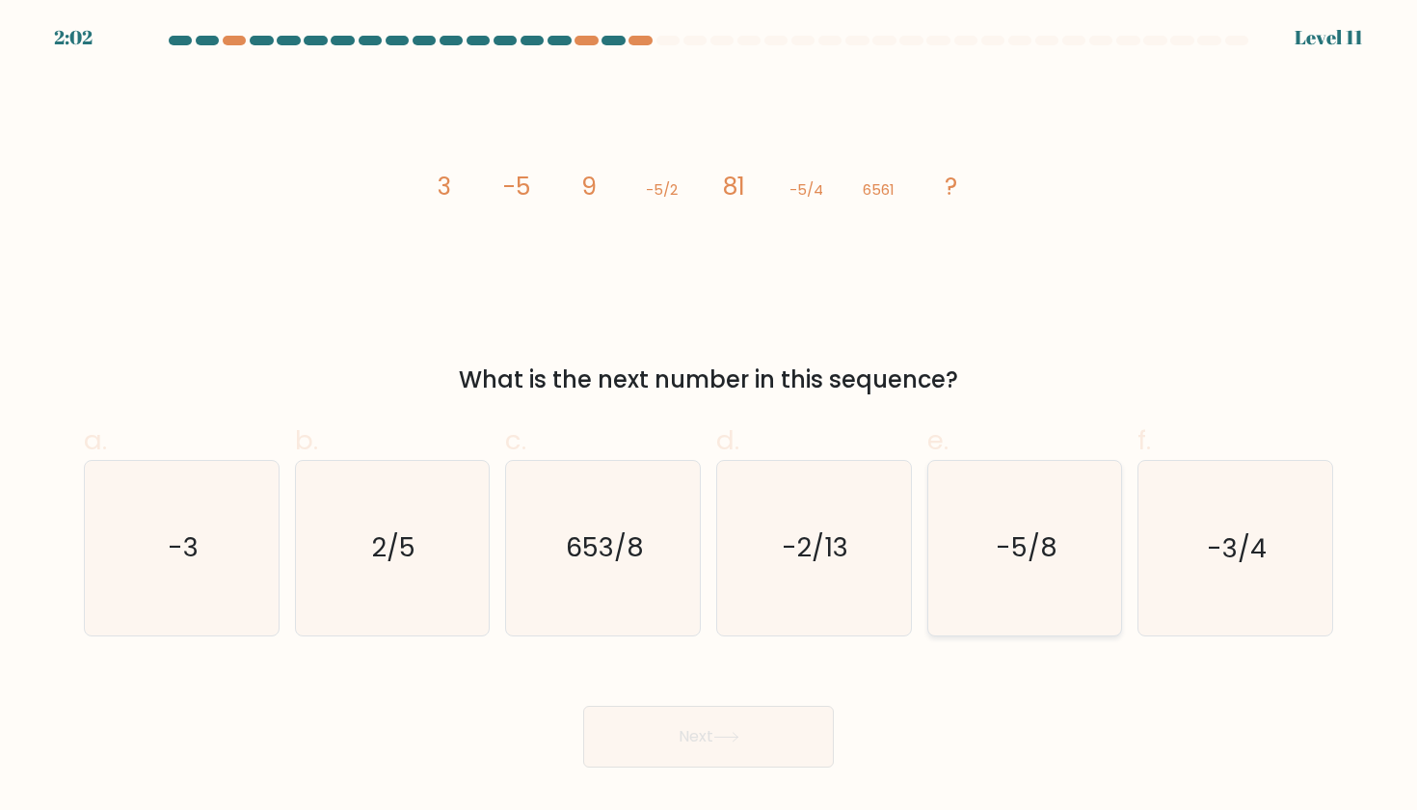
click at [1009, 556] on text "-5/8" at bounding box center [1027, 548] width 62 height 36
click at [710, 417] on input "e. -5/8" at bounding box center [709, 411] width 1 height 13
radio input "true"
click at [713, 725] on button "Next" at bounding box center [708, 737] width 251 height 62
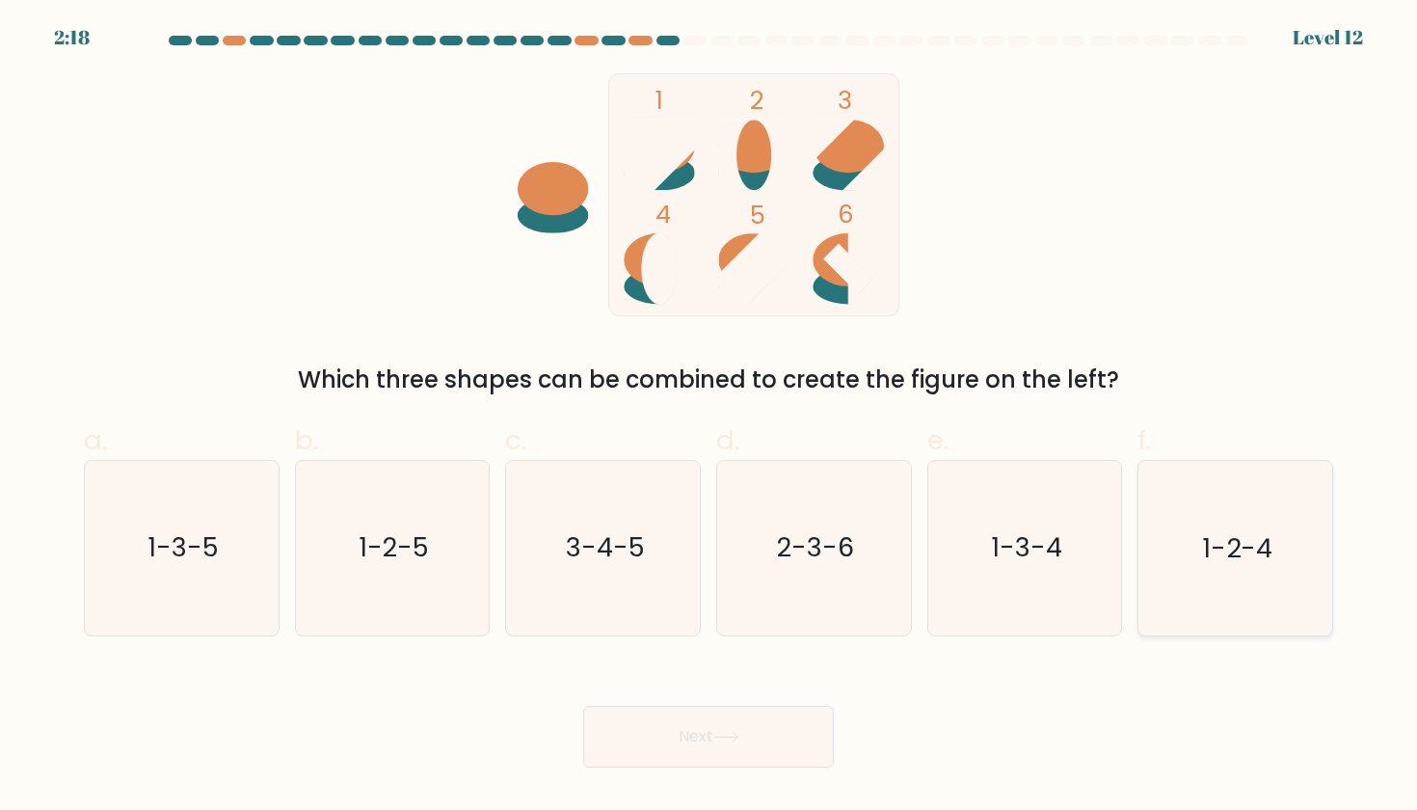
click at [1232, 560] on text "1-2-4" at bounding box center [1237, 548] width 70 height 36
click at [710, 417] on input "f. 1-2-4" at bounding box center [709, 411] width 1 height 13
radio input "true"
click at [690, 740] on button "Next" at bounding box center [708, 737] width 251 height 62
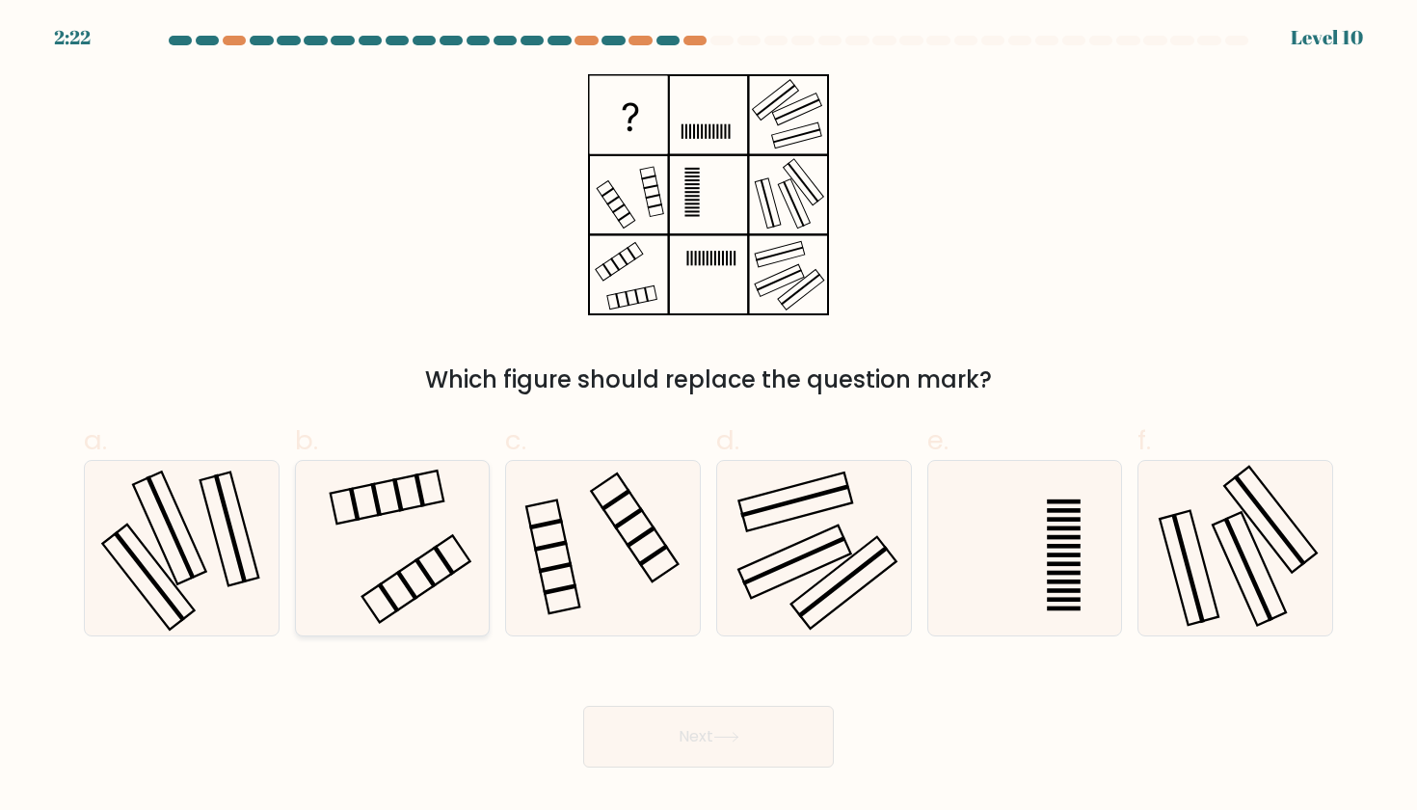
click at [431, 571] on icon at bounding box center [393, 548] width 174 height 174
click at [709, 417] on input "b." at bounding box center [709, 411] width 1 height 13
radio input "true"
click at [687, 737] on button "Next" at bounding box center [708, 737] width 251 height 62
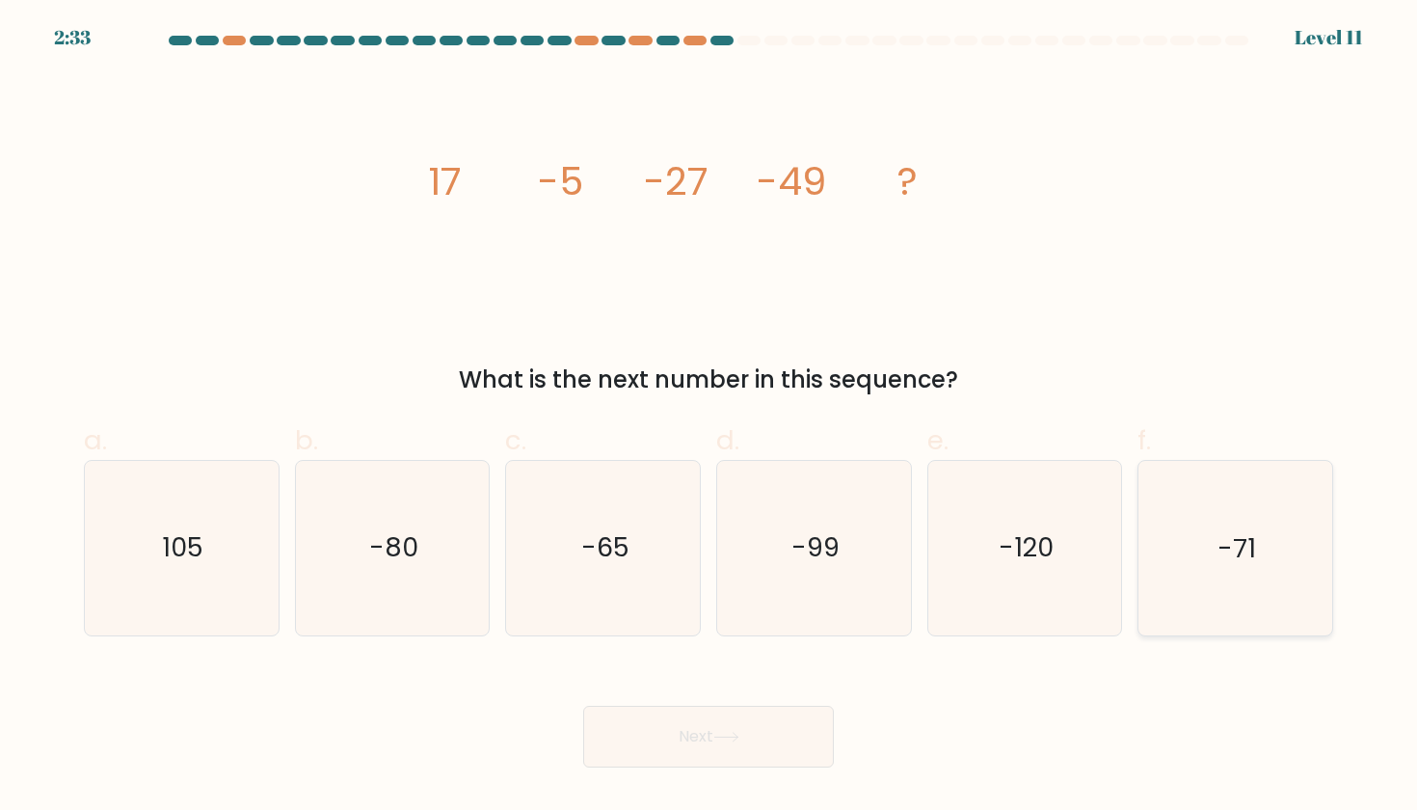
click at [1176, 532] on icon "-71" at bounding box center [1235, 548] width 174 height 174
click at [710, 417] on input "f. -71" at bounding box center [709, 411] width 1 height 13
radio input "true"
click at [686, 729] on button "Next" at bounding box center [708, 737] width 251 height 62
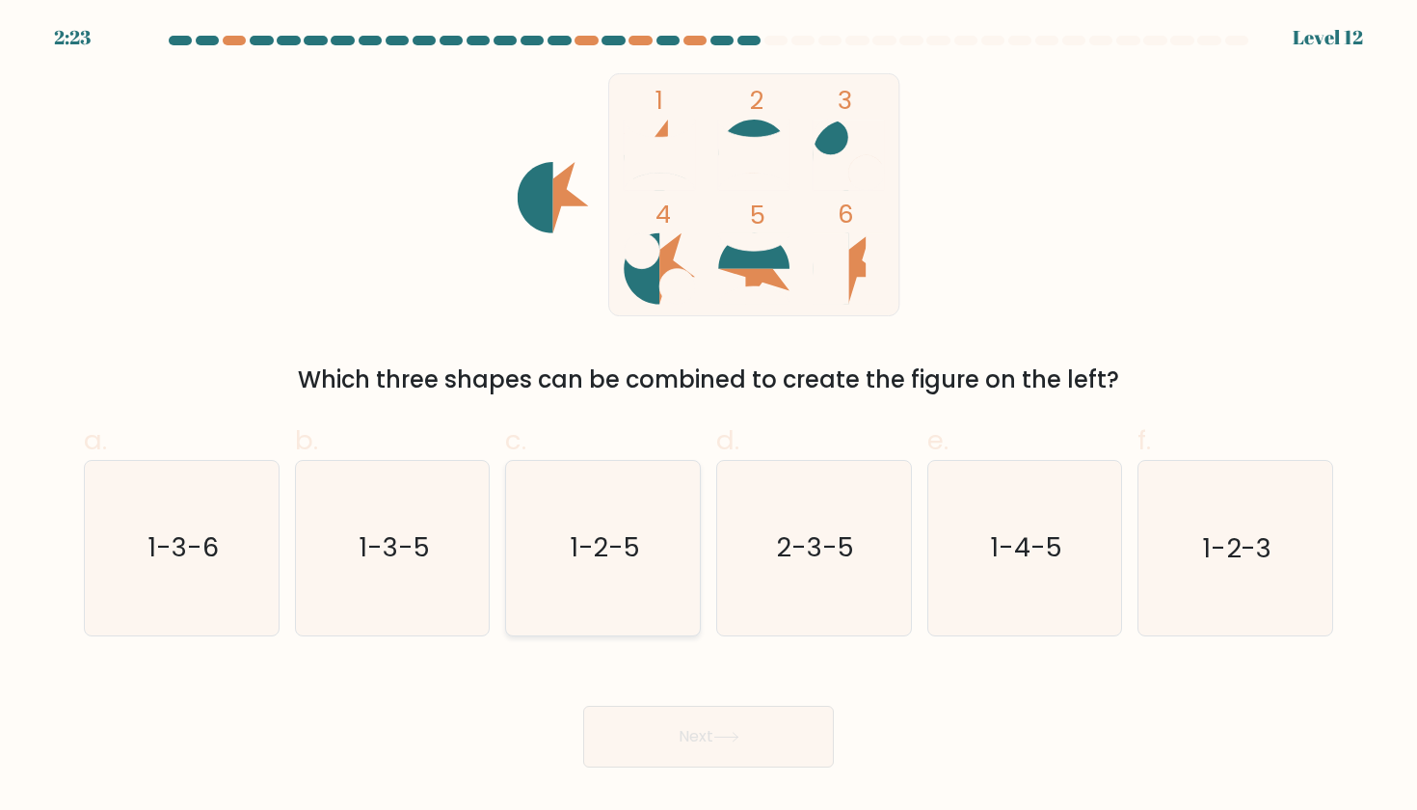
click at [599, 566] on icon "1-2-5" at bounding box center [604, 548] width 174 height 174
click at [709, 417] on input "c. 1-2-5" at bounding box center [709, 411] width 1 height 13
radio input "true"
click at [691, 727] on button "Next" at bounding box center [708, 737] width 251 height 62
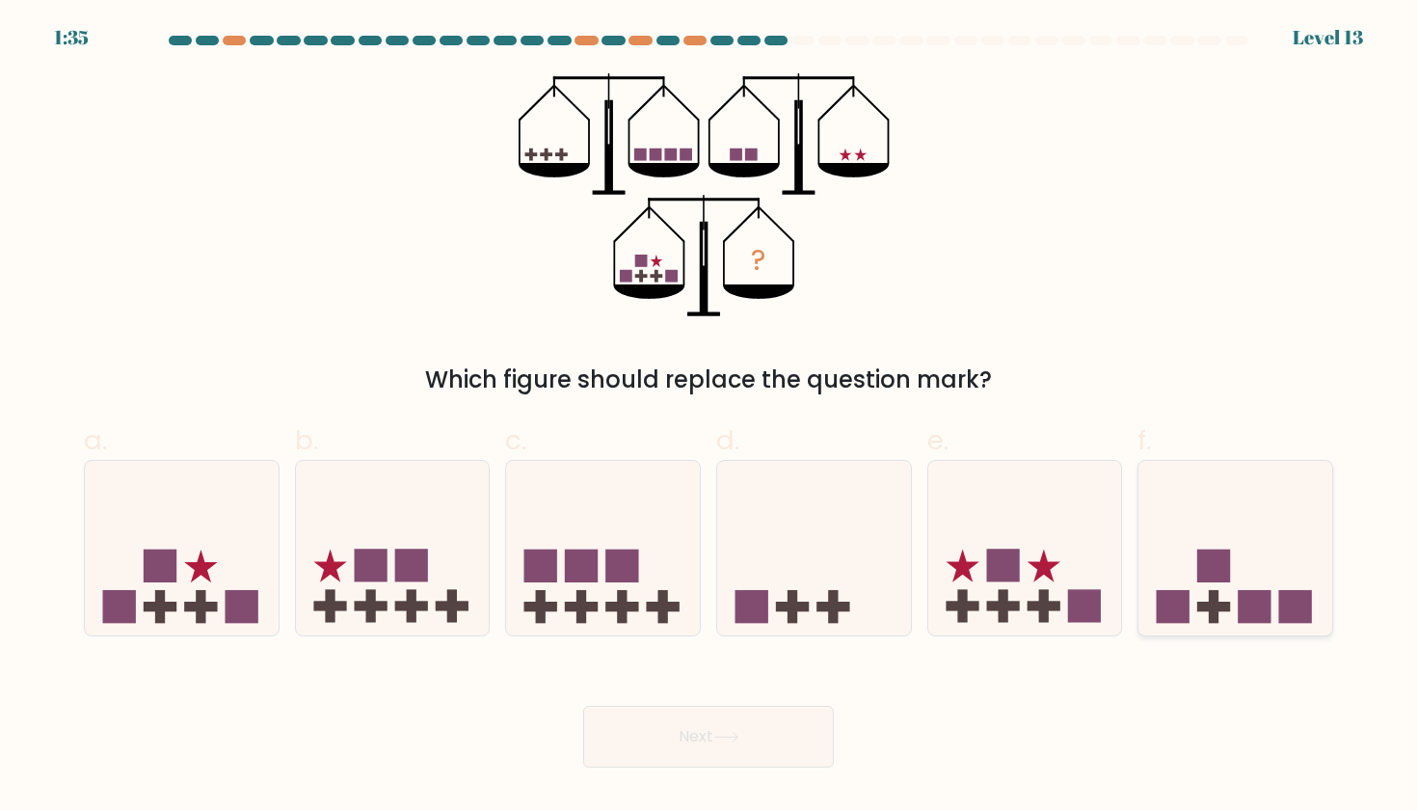
click at [1178, 592] on rect at bounding box center [1173, 606] width 33 height 33
click at [710, 417] on input "f." at bounding box center [709, 411] width 1 height 13
radio input "true"
click at [691, 734] on button "Next" at bounding box center [708, 737] width 251 height 62
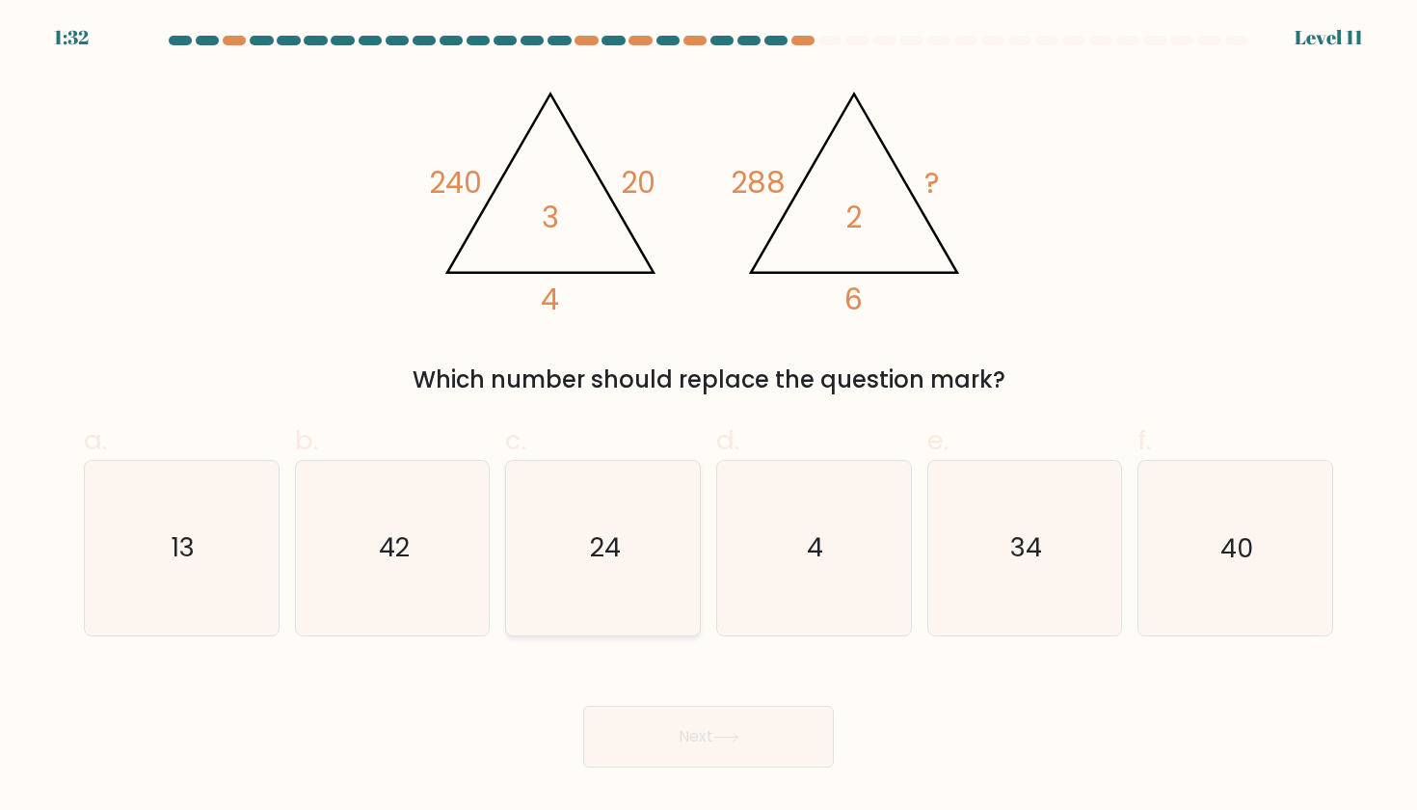
click at [617, 540] on text "24" at bounding box center [604, 548] width 31 height 36
click at [709, 417] on input "c. 24" at bounding box center [709, 411] width 1 height 13
radio input "true"
click at [687, 727] on button "Next" at bounding box center [708, 737] width 251 height 62
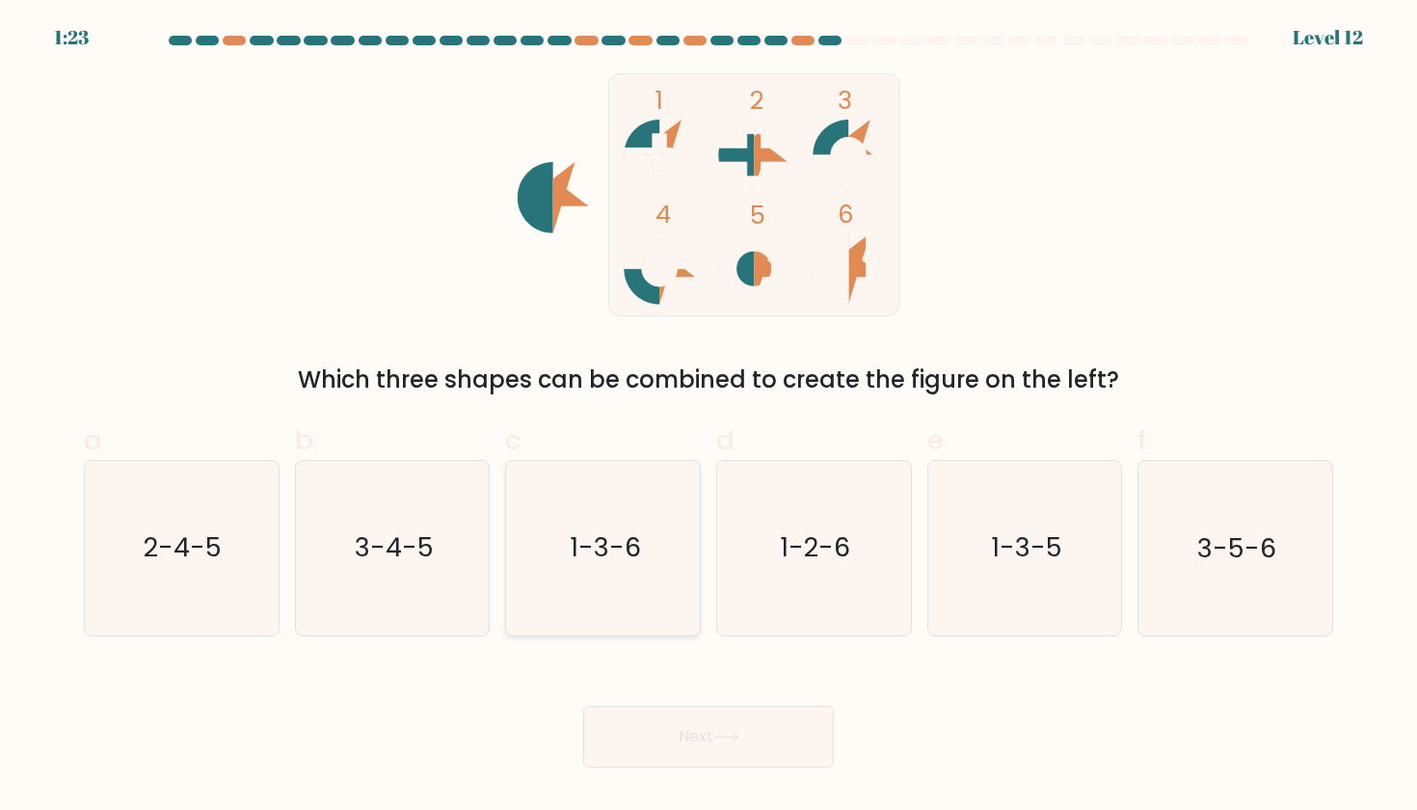
click at [600, 507] on icon "1-3-6" at bounding box center [604, 548] width 174 height 174
click at [709, 417] on input "c. 1-3-6" at bounding box center [709, 411] width 1 height 13
radio input "true"
click at [708, 723] on button "Next" at bounding box center [708, 737] width 251 height 62
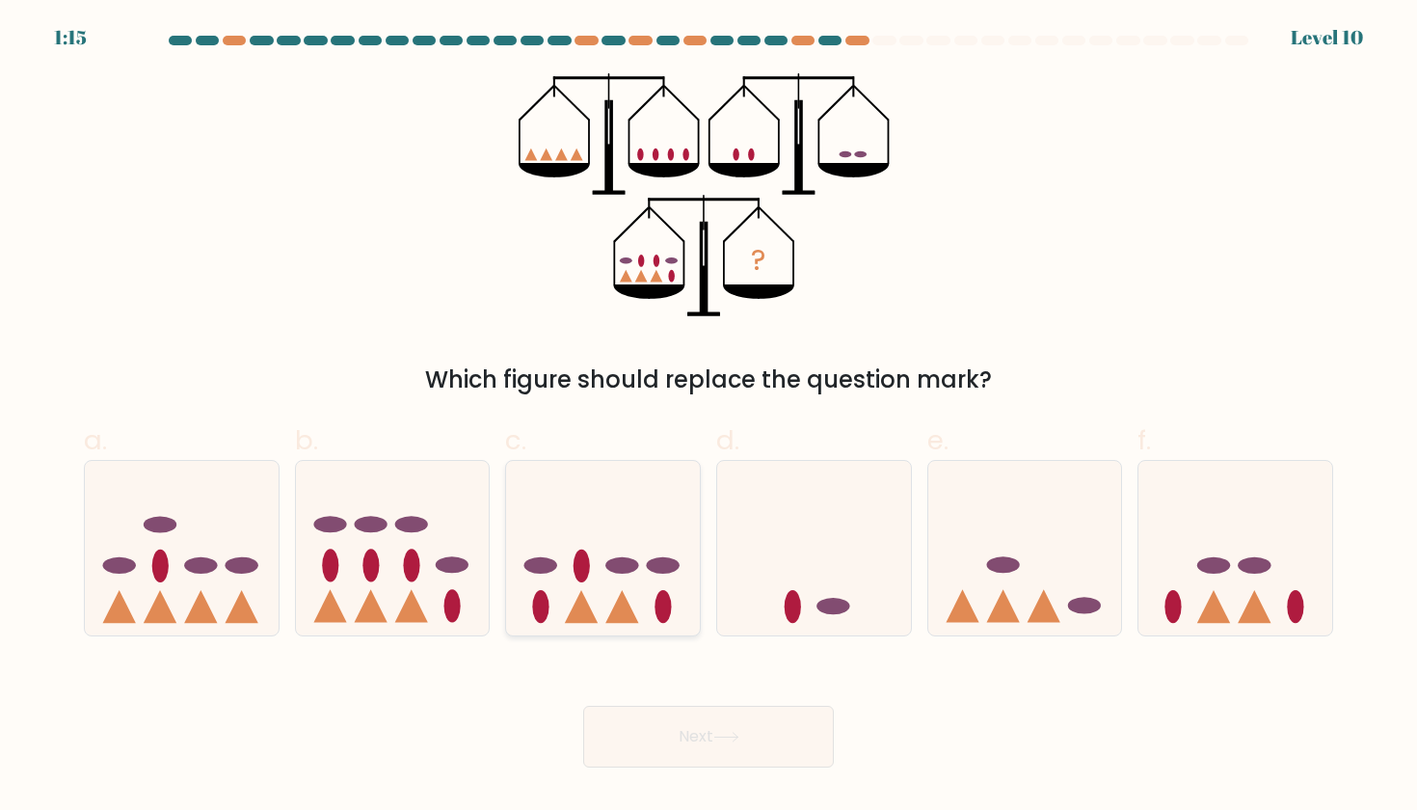
click at [622, 563] on ellipse at bounding box center [622, 565] width 33 height 16
click at [709, 417] on input "c." at bounding box center [709, 411] width 1 height 13
radio input "true"
click at [696, 732] on button "Next" at bounding box center [708, 737] width 251 height 62
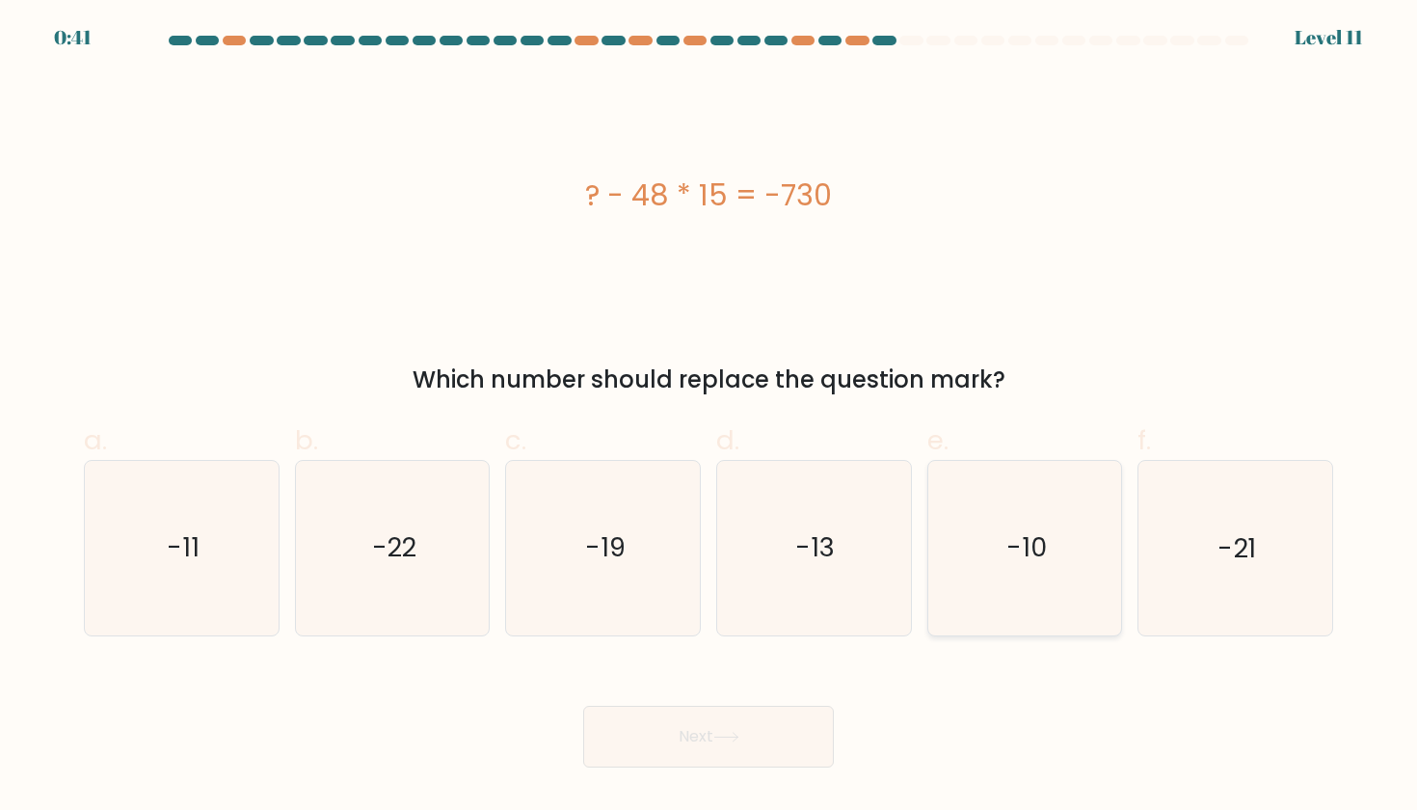
click at [970, 541] on icon "-10" at bounding box center [1025, 548] width 174 height 174
click at [710, 417] on input "e. -10" at bounding box center [709, 411] width 1 height 13
radio input "true"
click at [684, 737] on button "Next" at bounding box center [708, 737] width 251 height 62
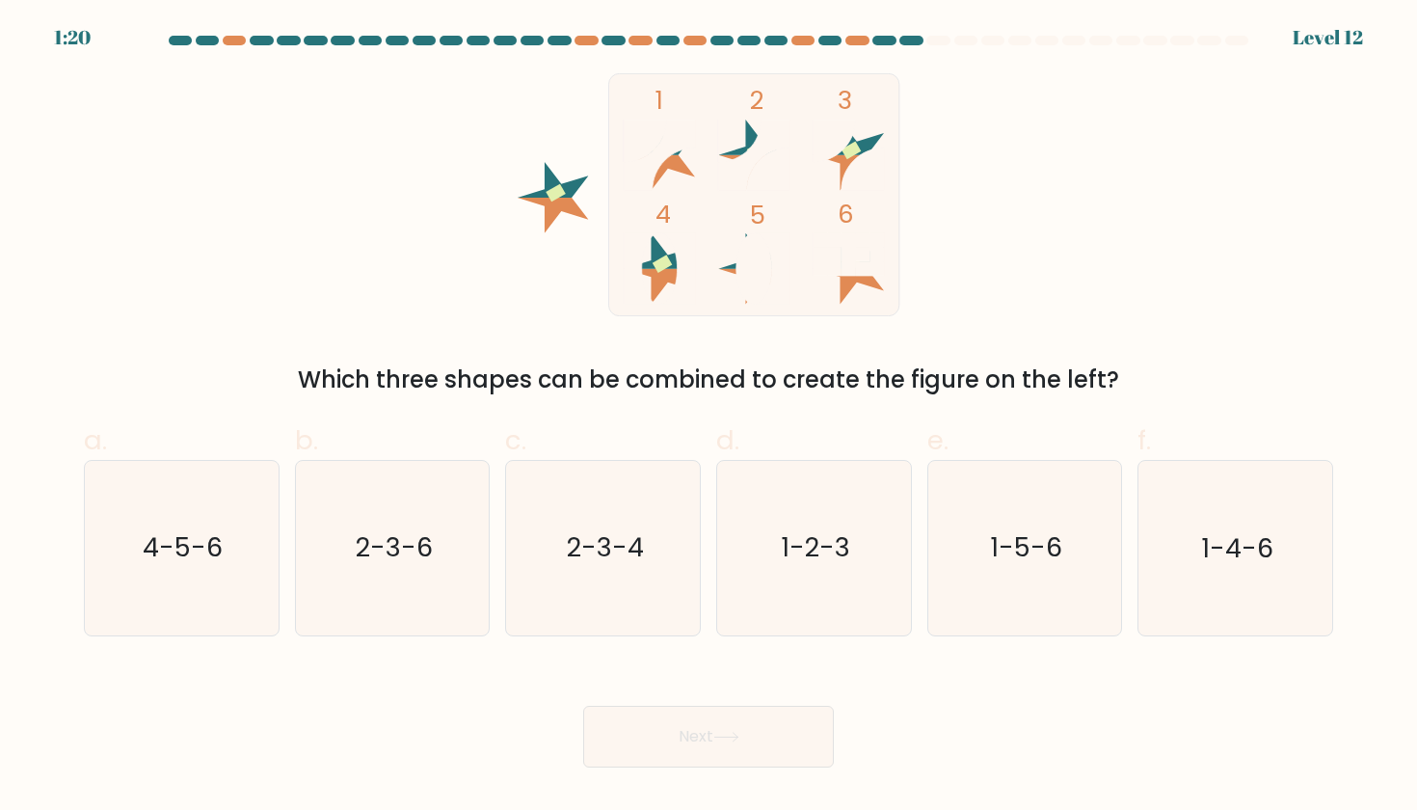
click at [690, 736] on button "Next" at bounding box center [708, 737] width 251 height 62
click at [802, 555] on text "1-2-3" at bounding box center [815, 548] width 69 height 36
click at [710, 417] on input "d. 1-2-3" at bounding box center [709, 411] width 1 height 13
radio input "true"
click at [706, 741] on button "Next" at bounding box center [708, 737] width 251 height 62
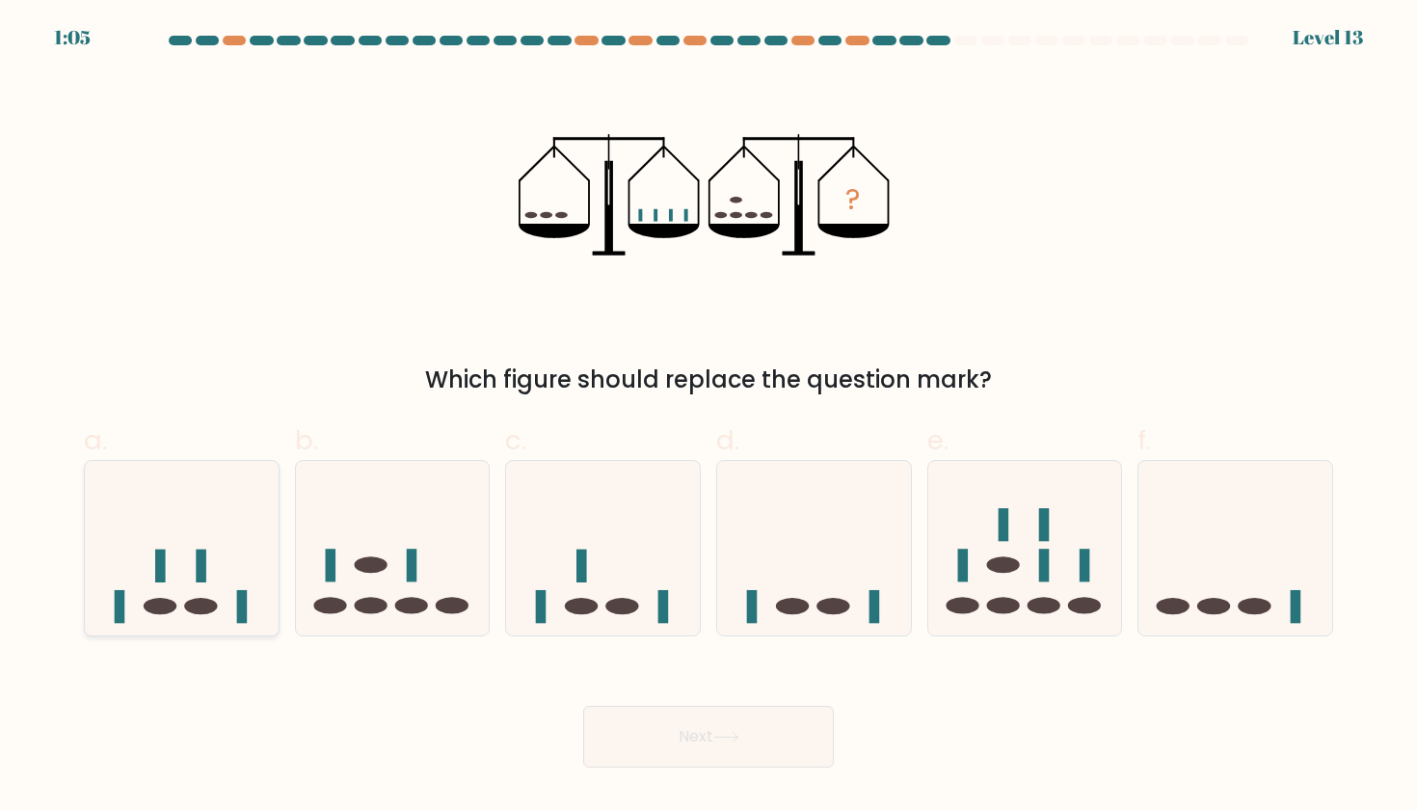
click at [191, 601] on ellipse at bounding box center [200, 606] width 33 height 16
click at [709, 417] on input "a." at bounding box center [709, 411] width 1 height 13
radio input "true"
click at [691, 742] on button "Next" at bounding box center [708, 737] width 251 height 62
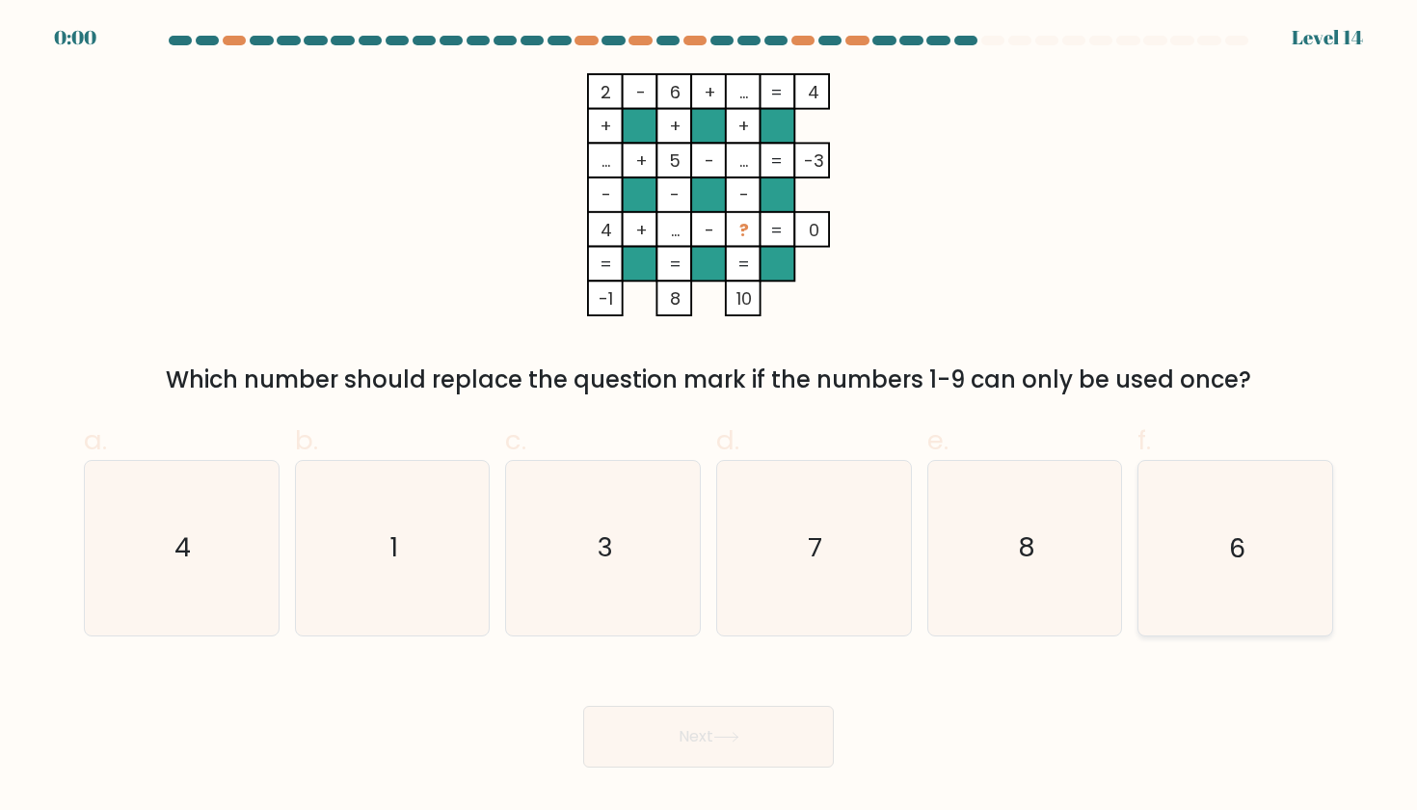
click at [1224, 555] on icon "6" at bounding box center [1235, 548] width 174 height 174
click at [710, 417] on input "f. 6" at bounding box center [709, 411] width 1 height 13
radio input "true"
click at [706, 738] on div "Next" at bounding box center [708, 714] width 1273 height 108
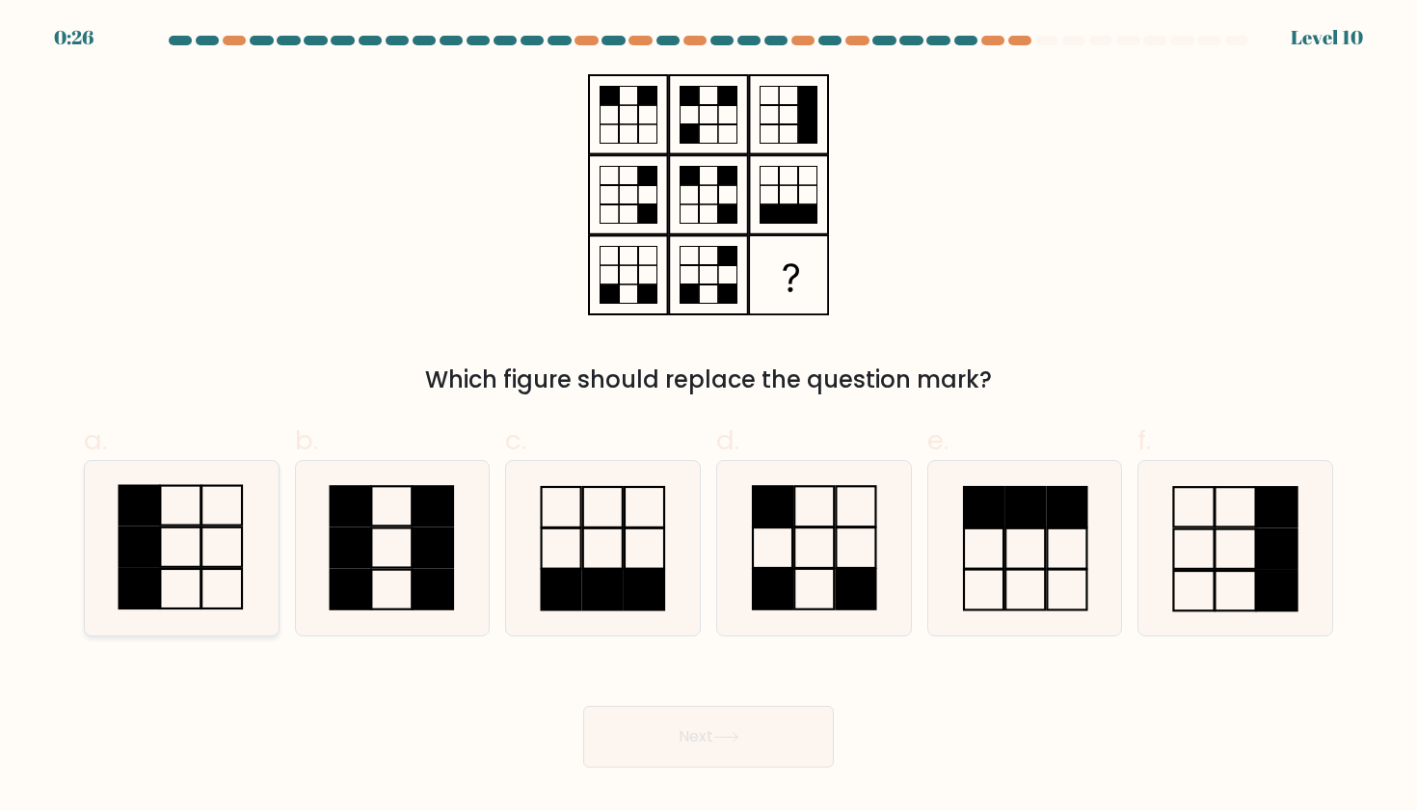
click at [236, 544] on icon at bounding box center [181, 548] width 174 height 174
click at [709, 417] on input "a." at bounding box center [709, 411] width 1 height 13
radio input "true"
click at [707, 741] on button "Next" at bounding box center [708, 737] width 251 height 62
click at [696, 735] on button "Next" at bounding box center [708, 737] width 251 height 62
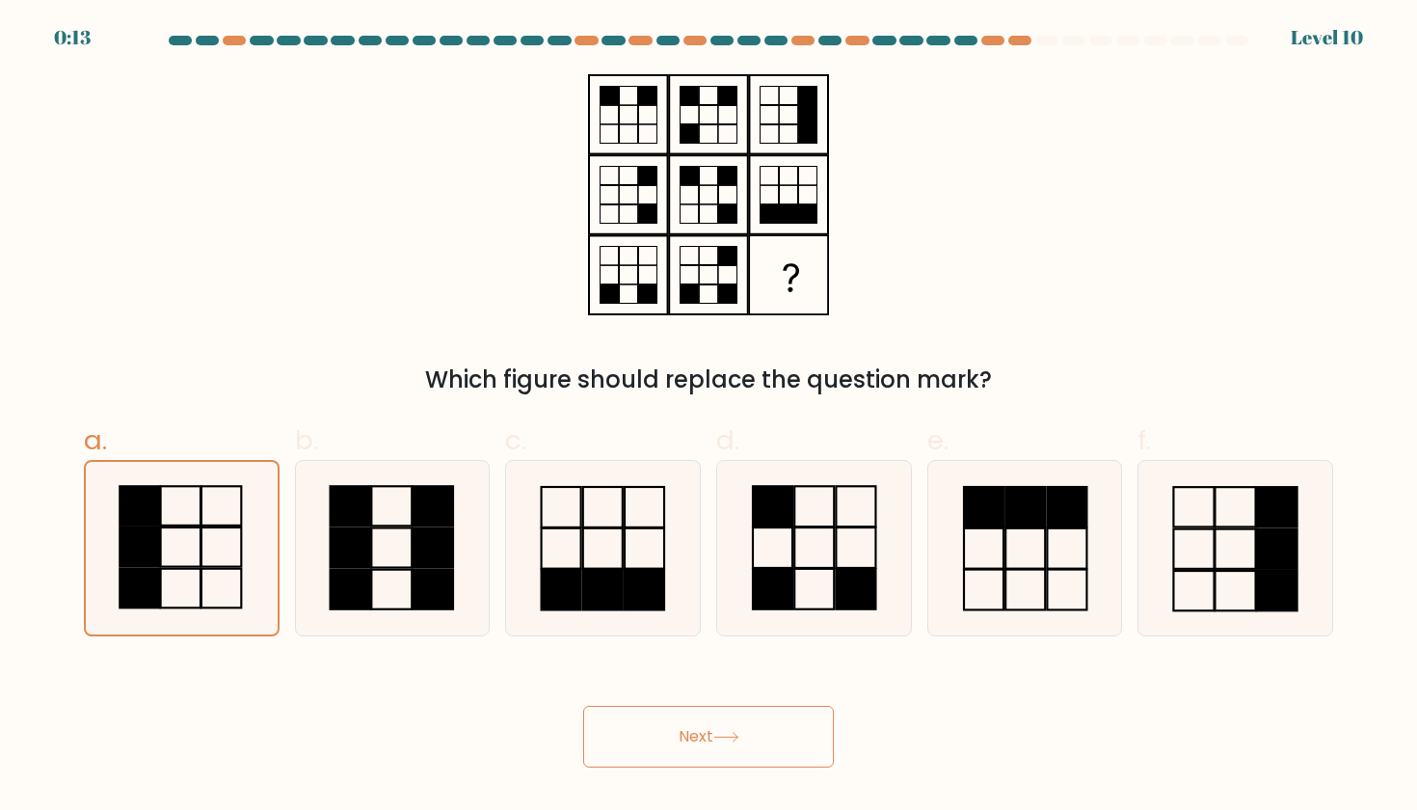
click at [684, 728] on button "Next" at bounding box center [708, 737] width 251 height 62
click at [150, 571] on rect at bounding box center [141, 589] width 40 height 40
click at [709, 417] on input "a." at bounding box center [709, 411] width 1 height 13
click at [690, 736] on button "Next" at bounding box center [708, 737] width 251 height 62
click at [844, 736] on div "Next" at bounding box center [708, 714] width 1273 height 108
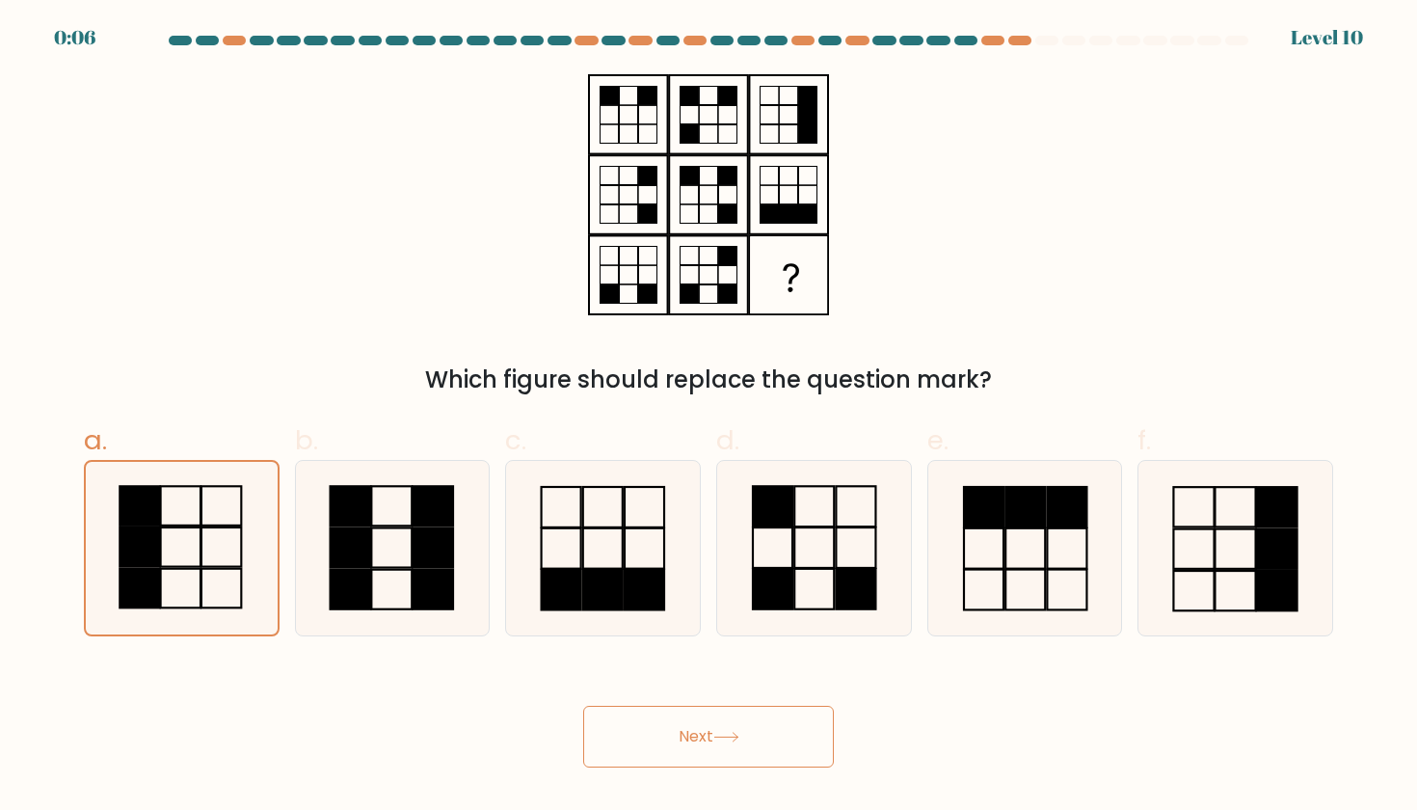
click at [872, 722] on div "Next" at bounding box center [708, 714] width 1273 height 108
click at [750, 738] on button "Next" at bounding box center [708, 737] width 251 height 62
click at [785, 271] on rect at bounding box center [789, 275] width 76 height 76
click at [398, 568] on rect at bounding box center [391, 548] width 40 height 40
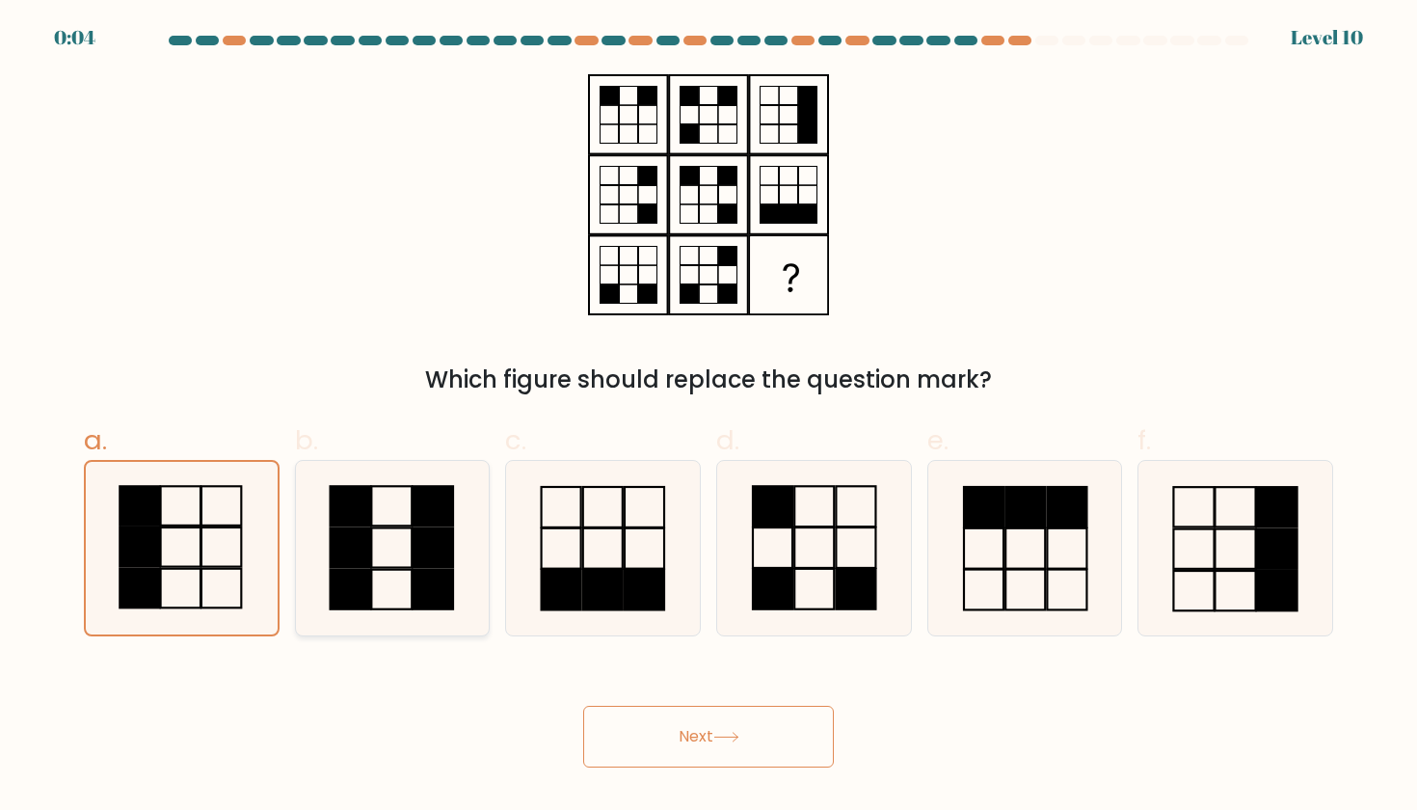
click at [709, 417] on input "b." at bounding box center [709, 411] width 1 height 13
radio input "true"
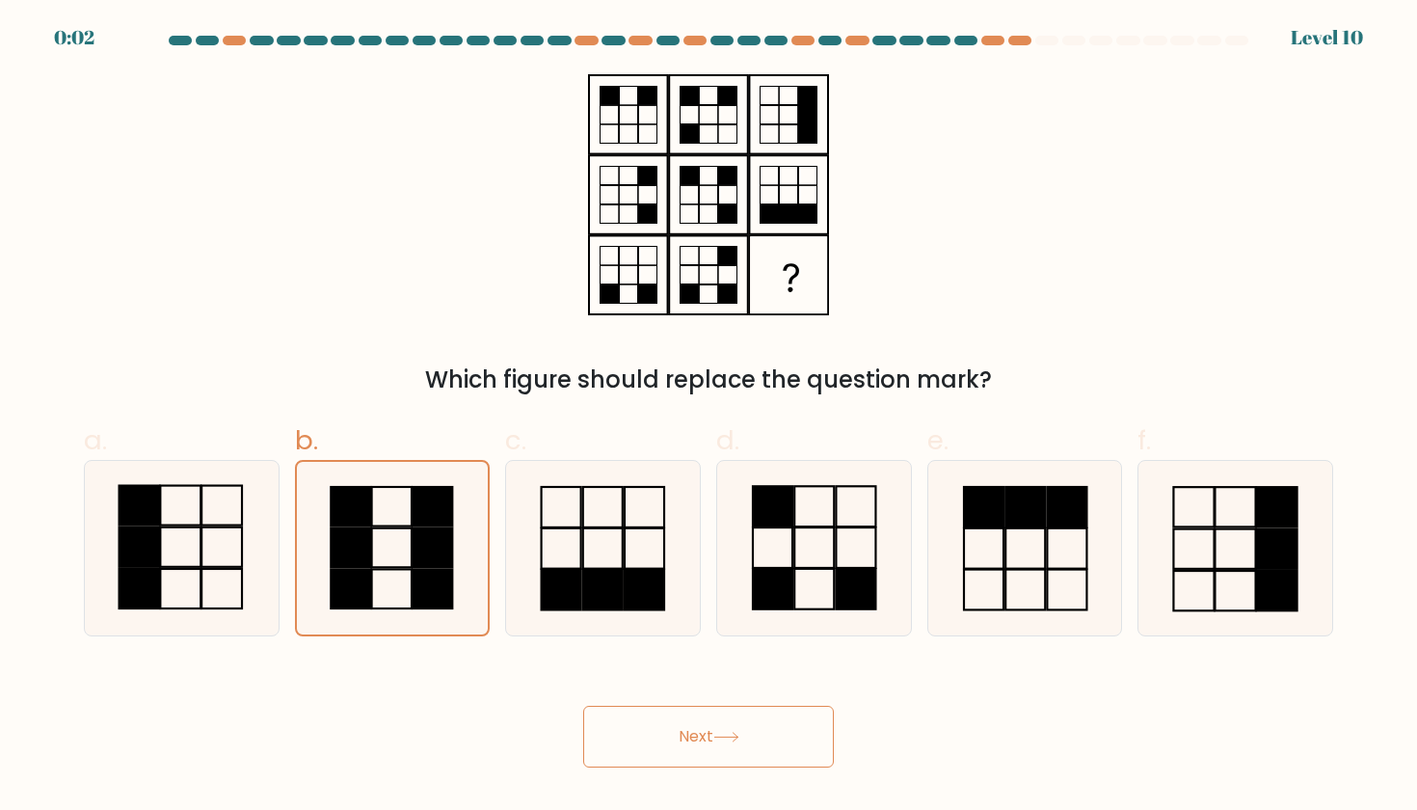
click at [683, 726] on button "Next" at bounding box center [708, 737] width 251 height 62
click at [183, 576] on icon at bounding box center [181, 548] width 174 height 174
click at [709, 417] on input "a." at bounding box center [709, 411] width 1 height 13
radio input "true"
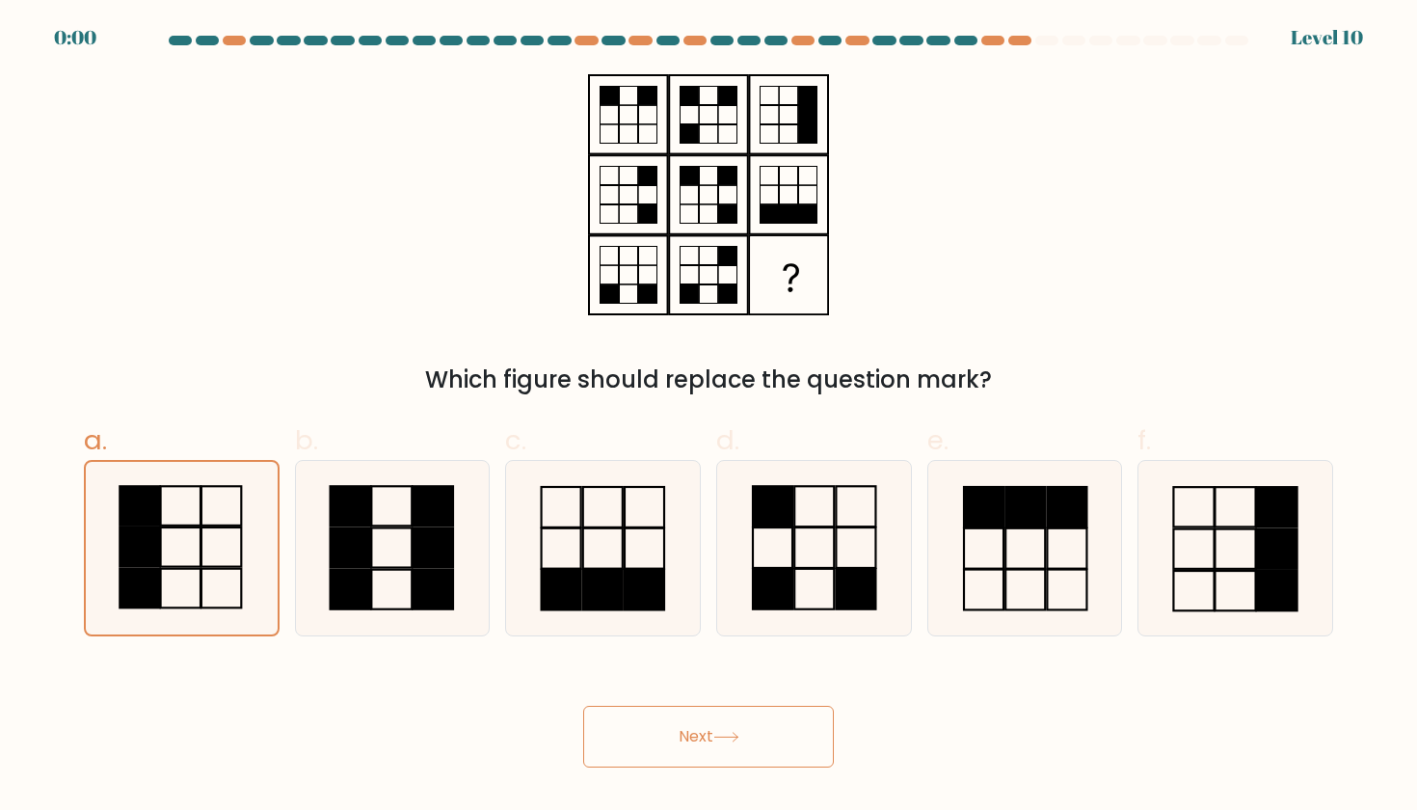
click at [698, 736] on button "Next" at bounding box center [708, 737] width 251 height 62
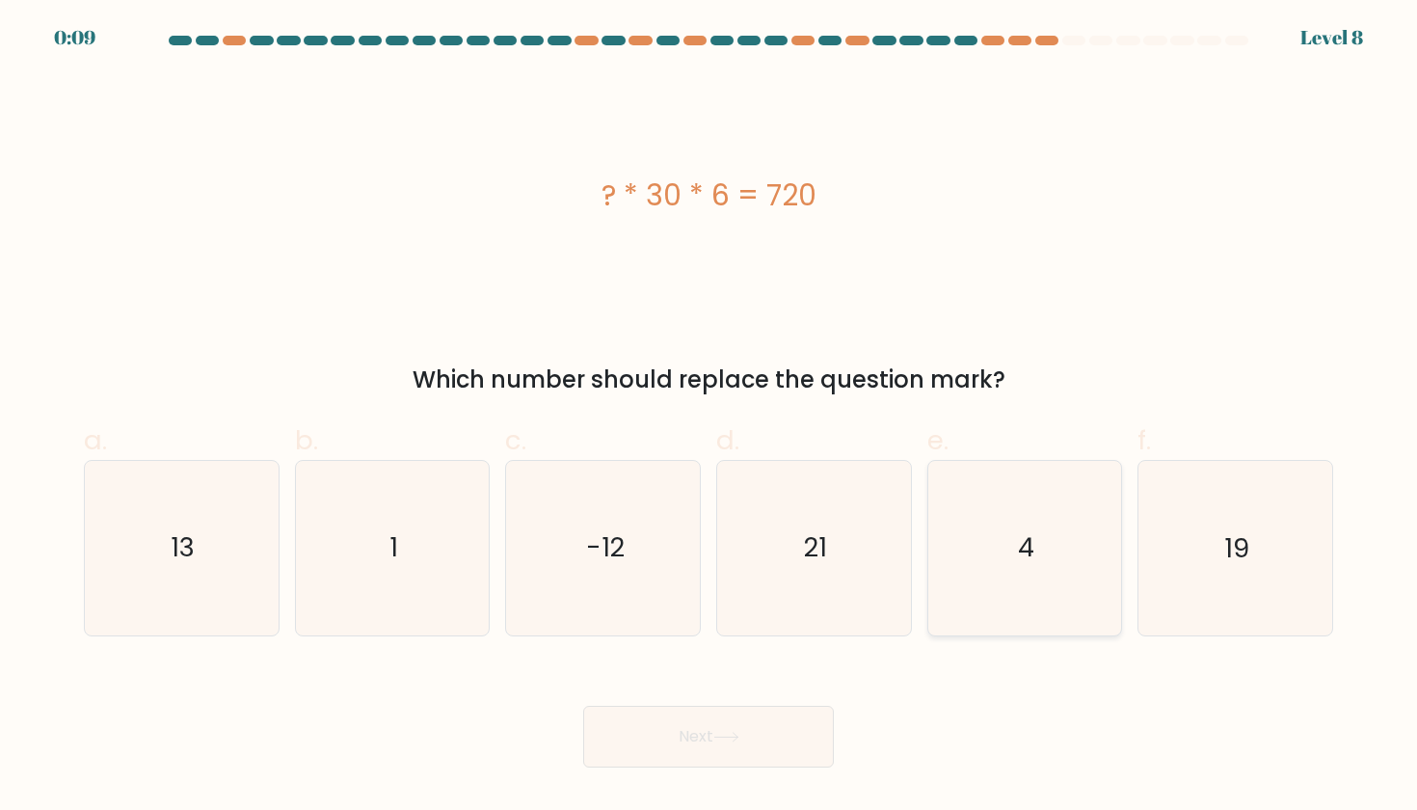
click at [1044, 568] on icon "4" at bounding box center [1025, 548] width 174 height 174
click at [710, 417] on input "e. 4" at bounding box center [709, 411] width 1 height 13
radio input "true"
click at [681, 729] on button "Next" at bounding box center [708, 737] width 251 height 62
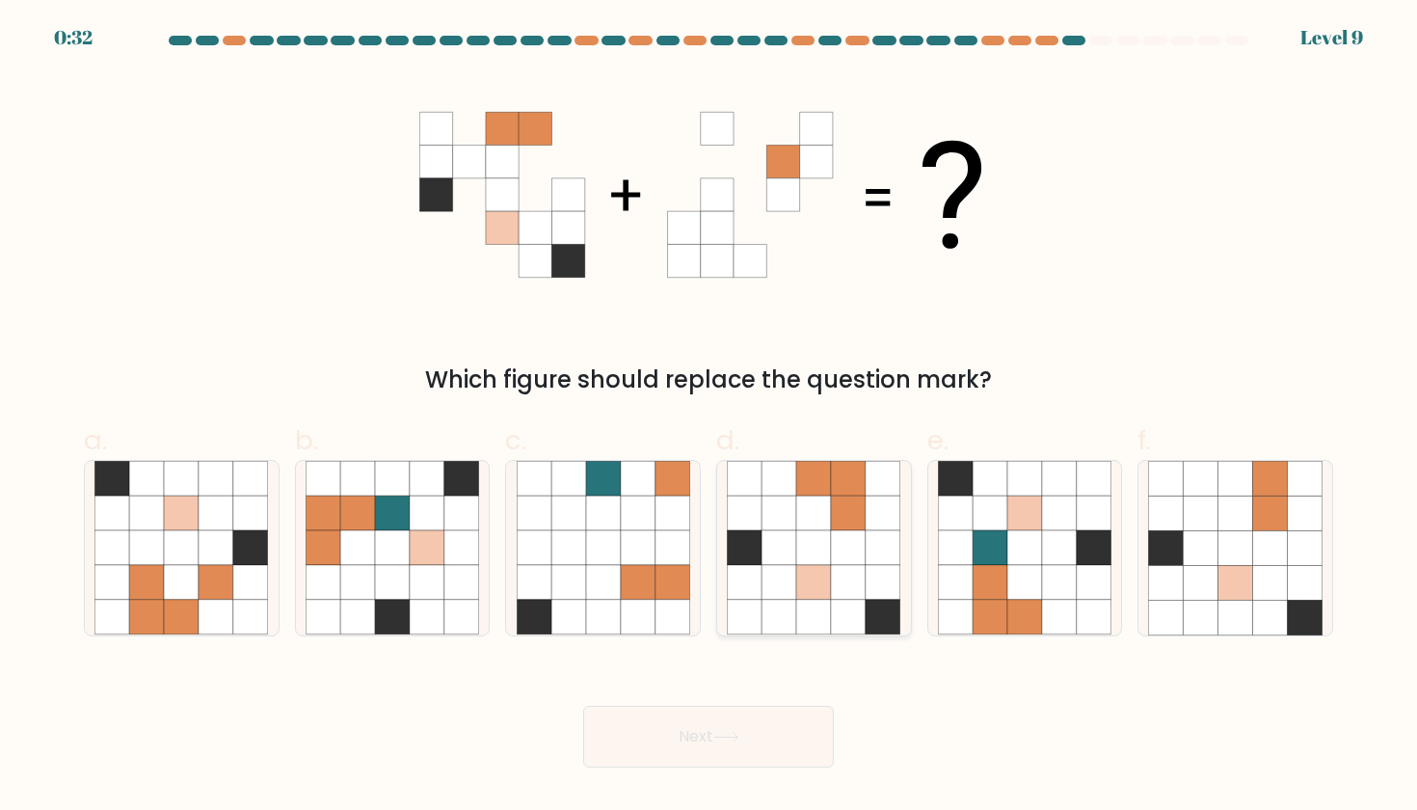
click at [849, 505] on icon at bounding box center [848, 514] width 35 height 35
click at [710, 417] on input "d." at bounding box center [709, 411] width 1 height 13
radio input "true"
click at [730, 732] on icon at bounding box center [727, 737] width 26 height 11
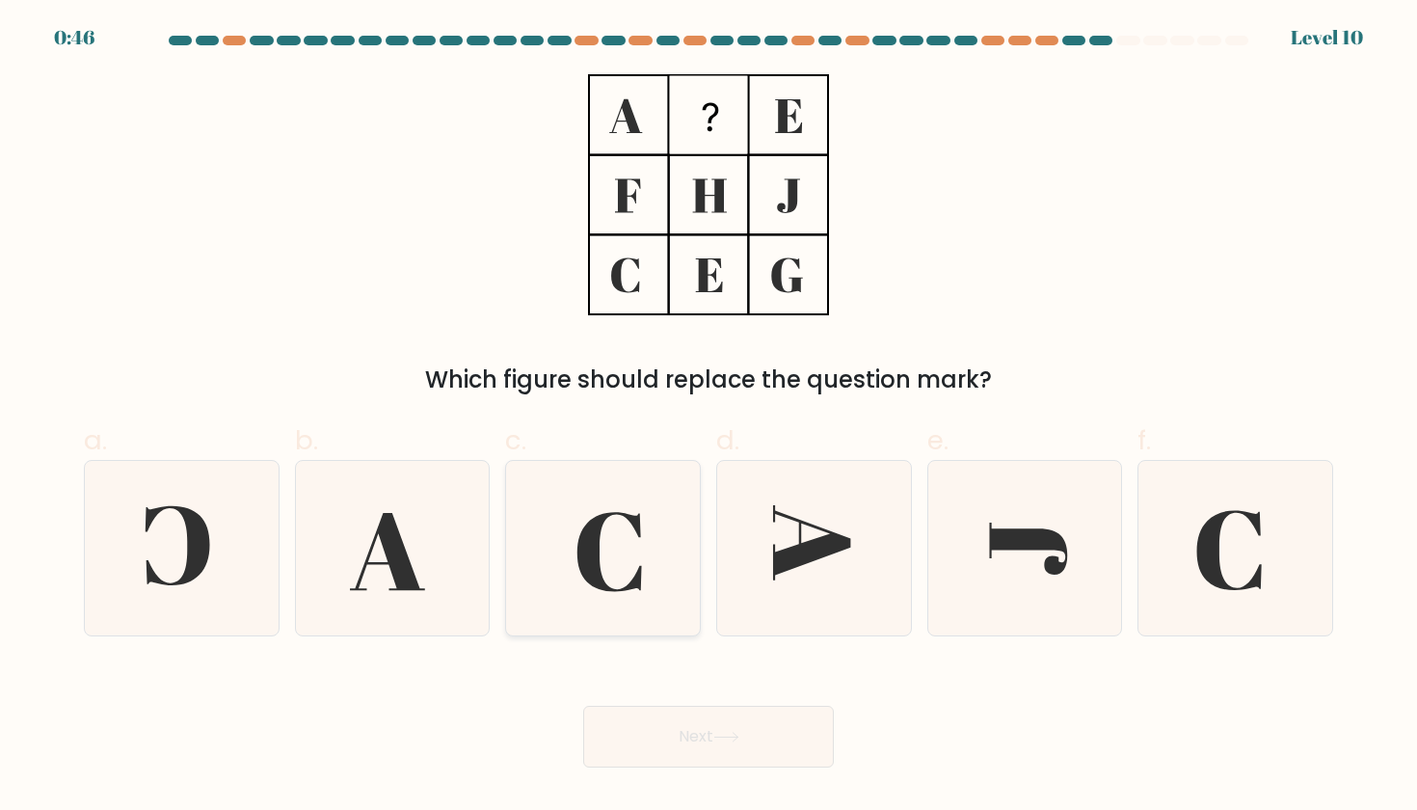
click at [626, 536] on icon at bounding box center [604, 548] width 174 height 174
click at [709, 417] on input "c." at bounding box center [709, 411] width 1 height 13
radio input "true"
click at [716, 738] on button "Next" at bounding box center [708, 737] width 251 height 62
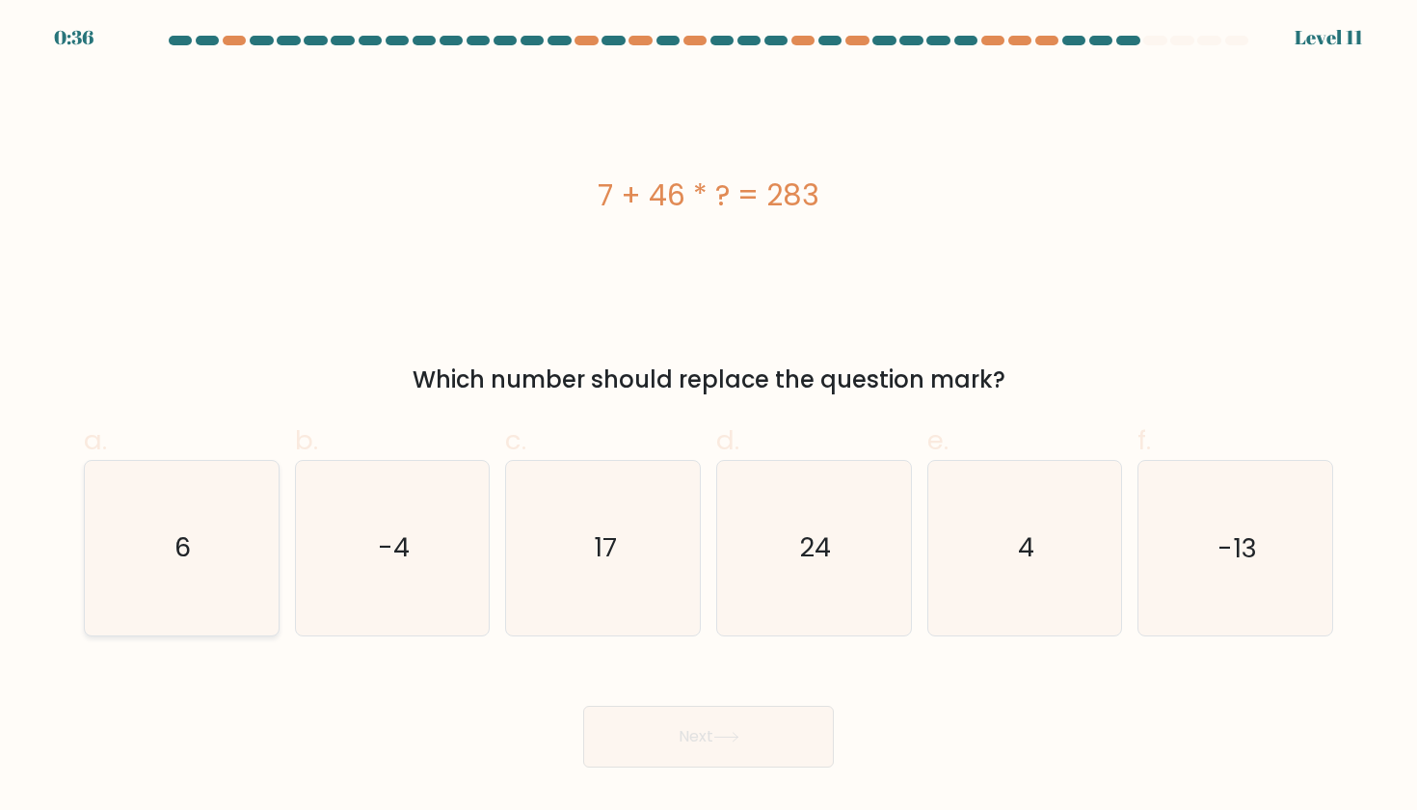
click at [236, 569] on icon "6" at bounding box center [181, 548] width 174 height 174
click at [709, 417] on input "a. 6" at bounding box center [709, 411] width 1 height 13
radio input "true"
click at [719, 732] on icon at bounding box center [727, 737] width 26 height 11
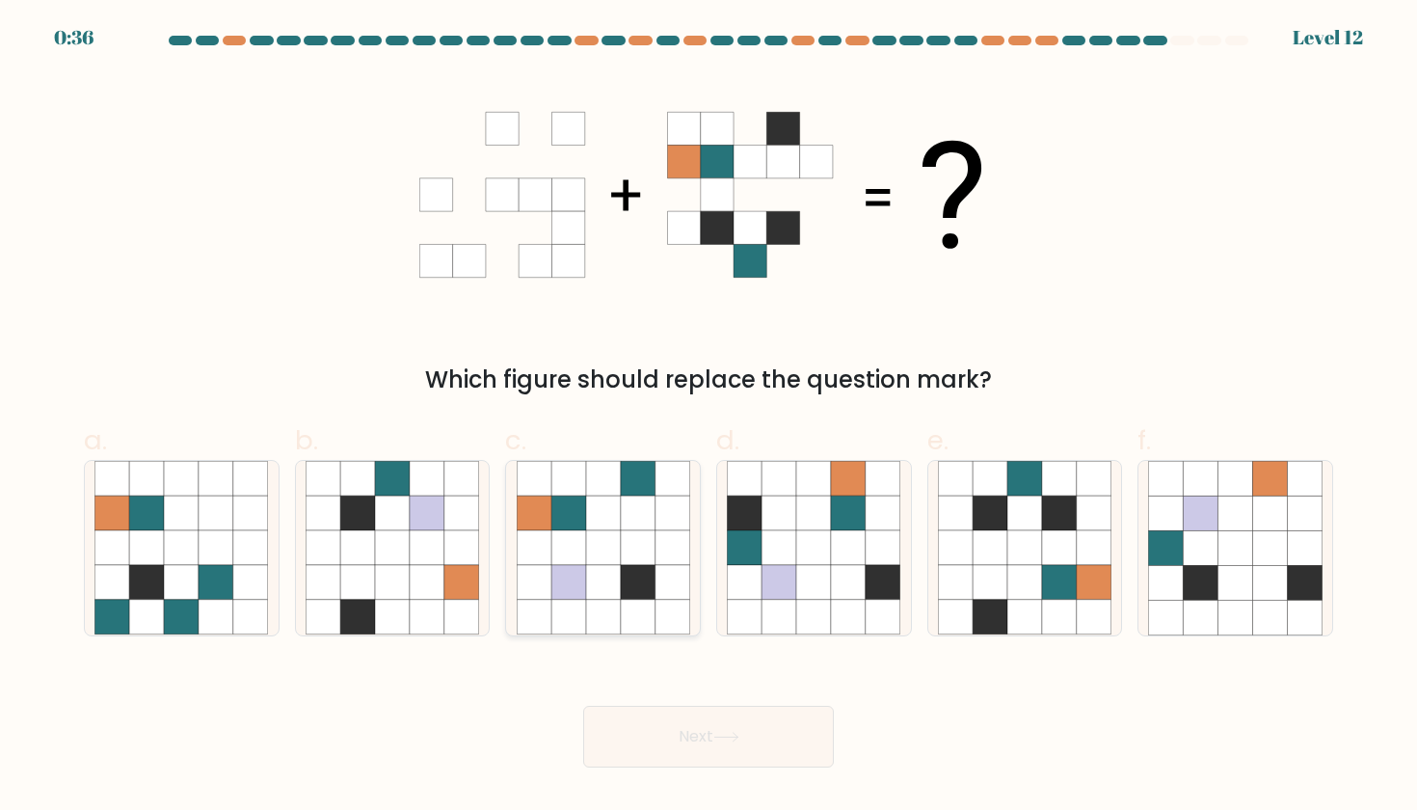
click at [627, 529] on icon at bounding box center [638, 514] width 35 height 35
click at [709, 417] on input "c." at bounding box center [709, 411] width 1 height 13
radio input "true"
click at [685, 734] on button "Next" at bounding box center [708, 737] width 251 height 62
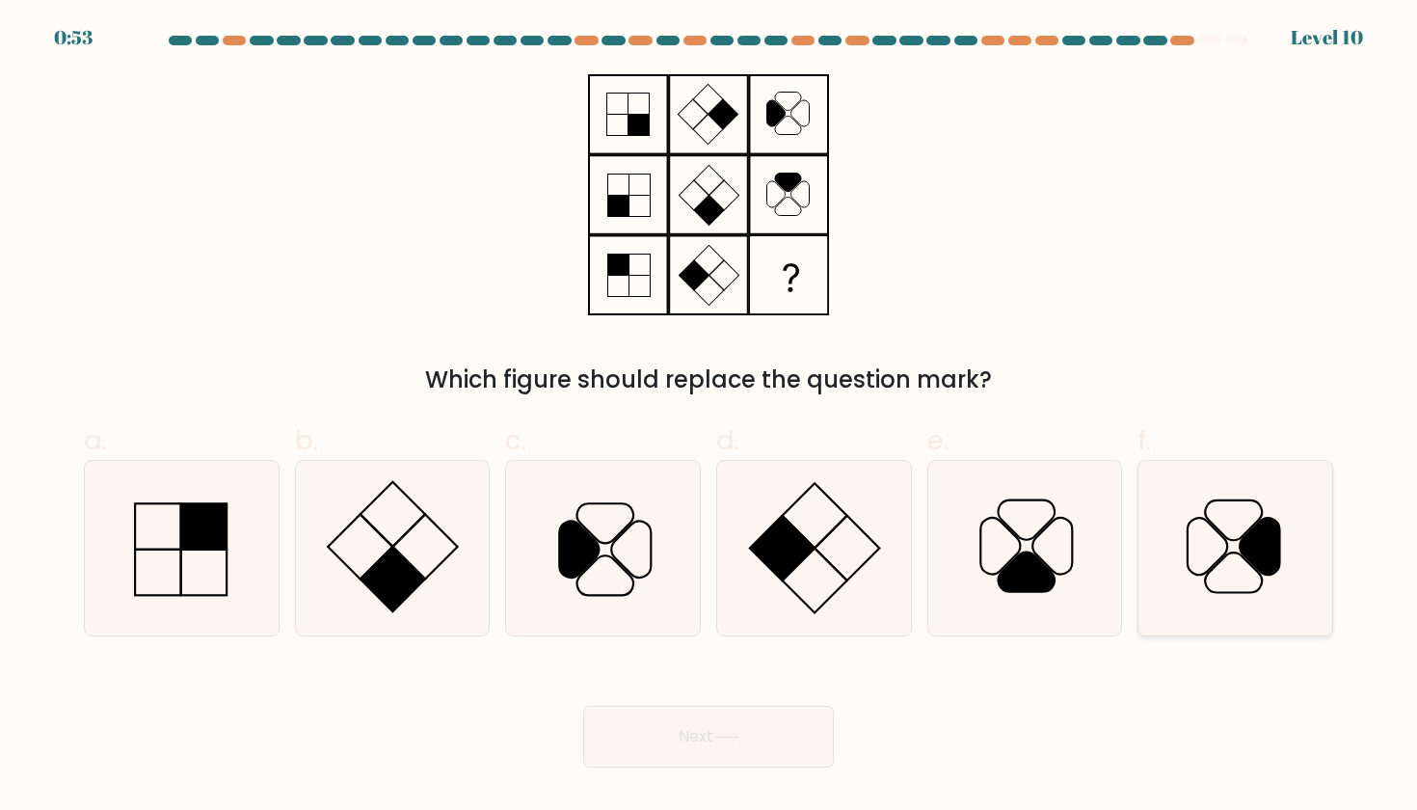
click at [1222, 527] on icon at bounding box center [1235, 548] width 174 height 174
click at [710, 417] on input "f." at bounding box center [709, 411] width 1 height 13
radio input "true"
click at [706, 754] on button "Next" at bounding box center [708, 737] width 251 height 62
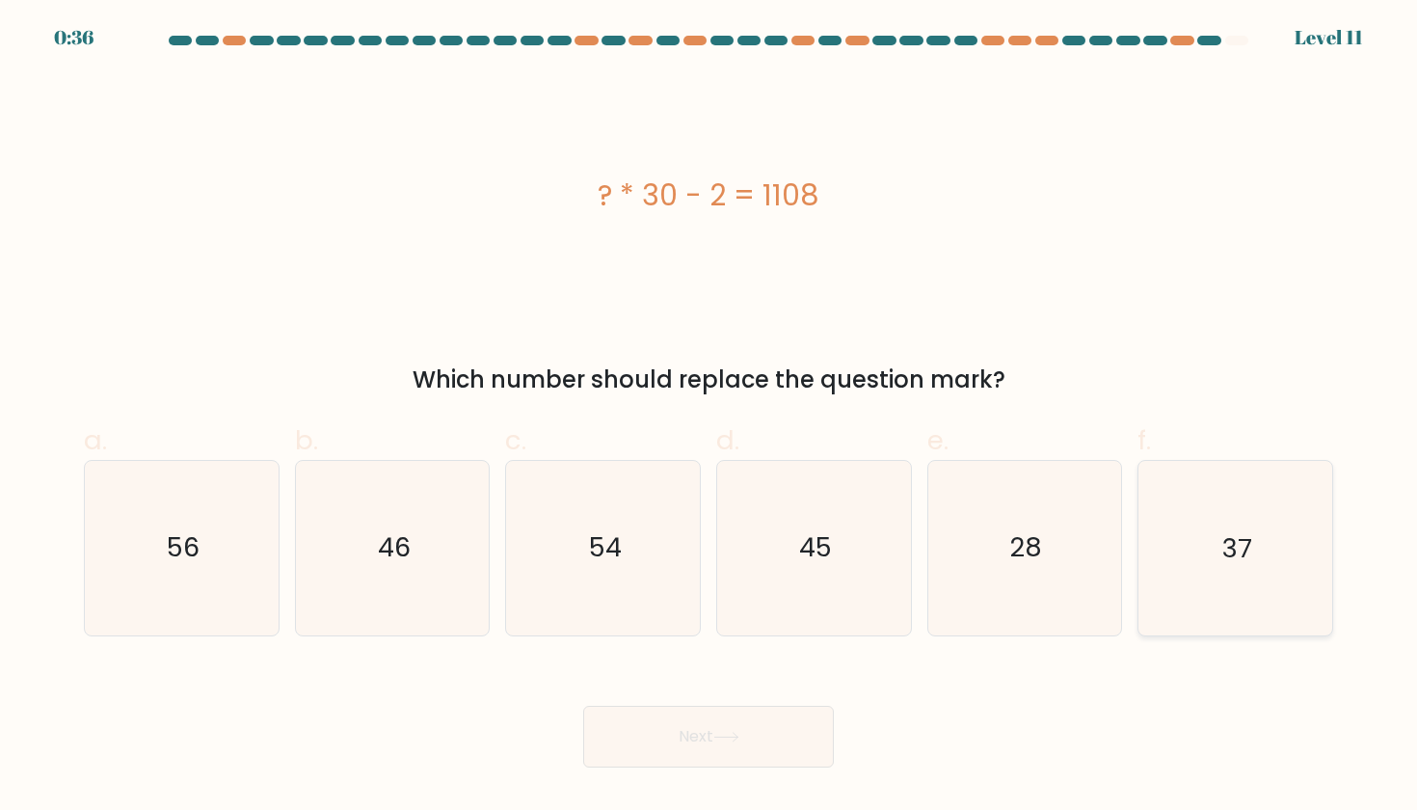
click at [1221, 552] on icon "37" at bounding box center [1235, 548] width 174 height 174
click at [710, 417] on input "f. 37" at bounding box center [709, 411] width 1 height 13
radio input "true"
click at [721, 738] on icon at bounding box center [727, 737] width 26 height 11
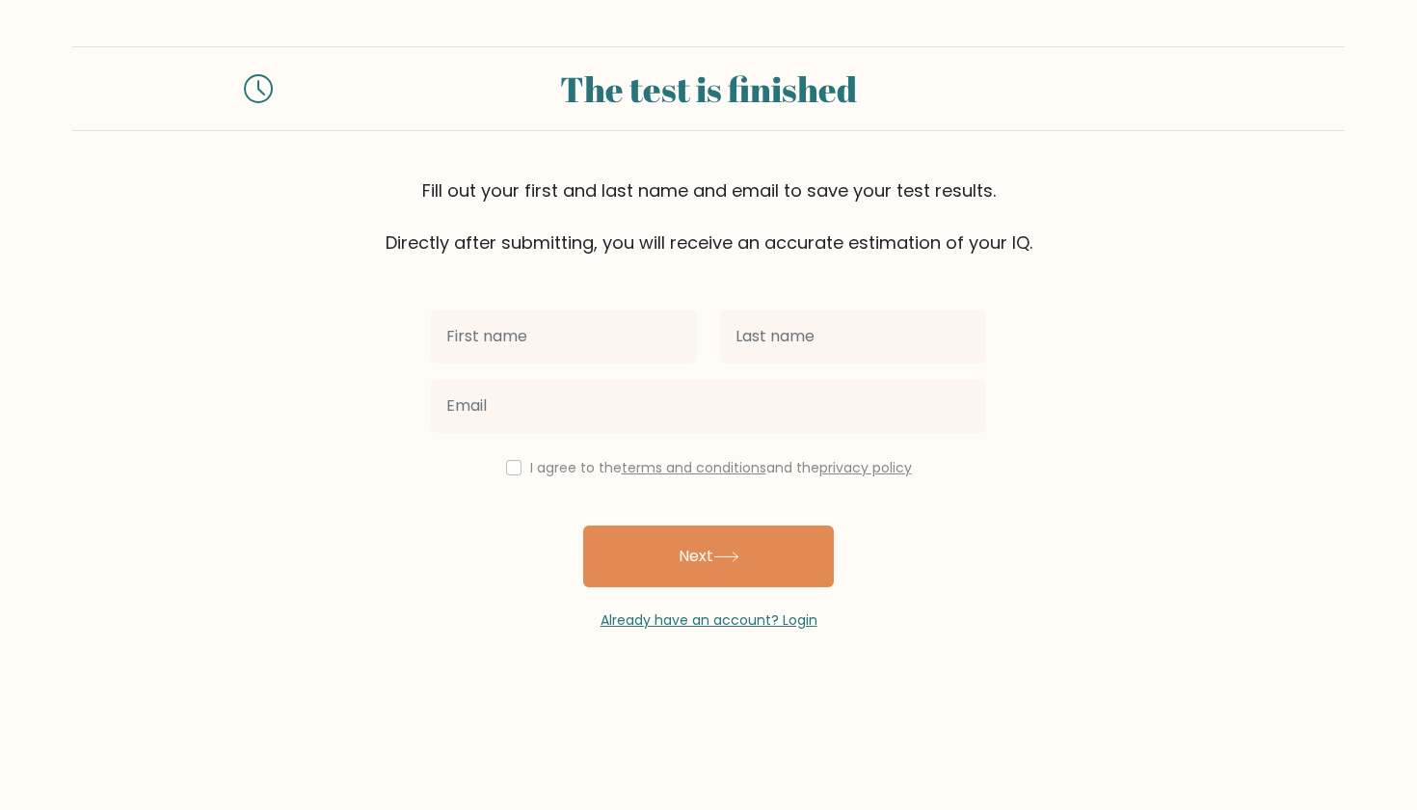
click at [583, 340] on input "text" at bounding box center [564, 337] width 266 height 54
type input "a"
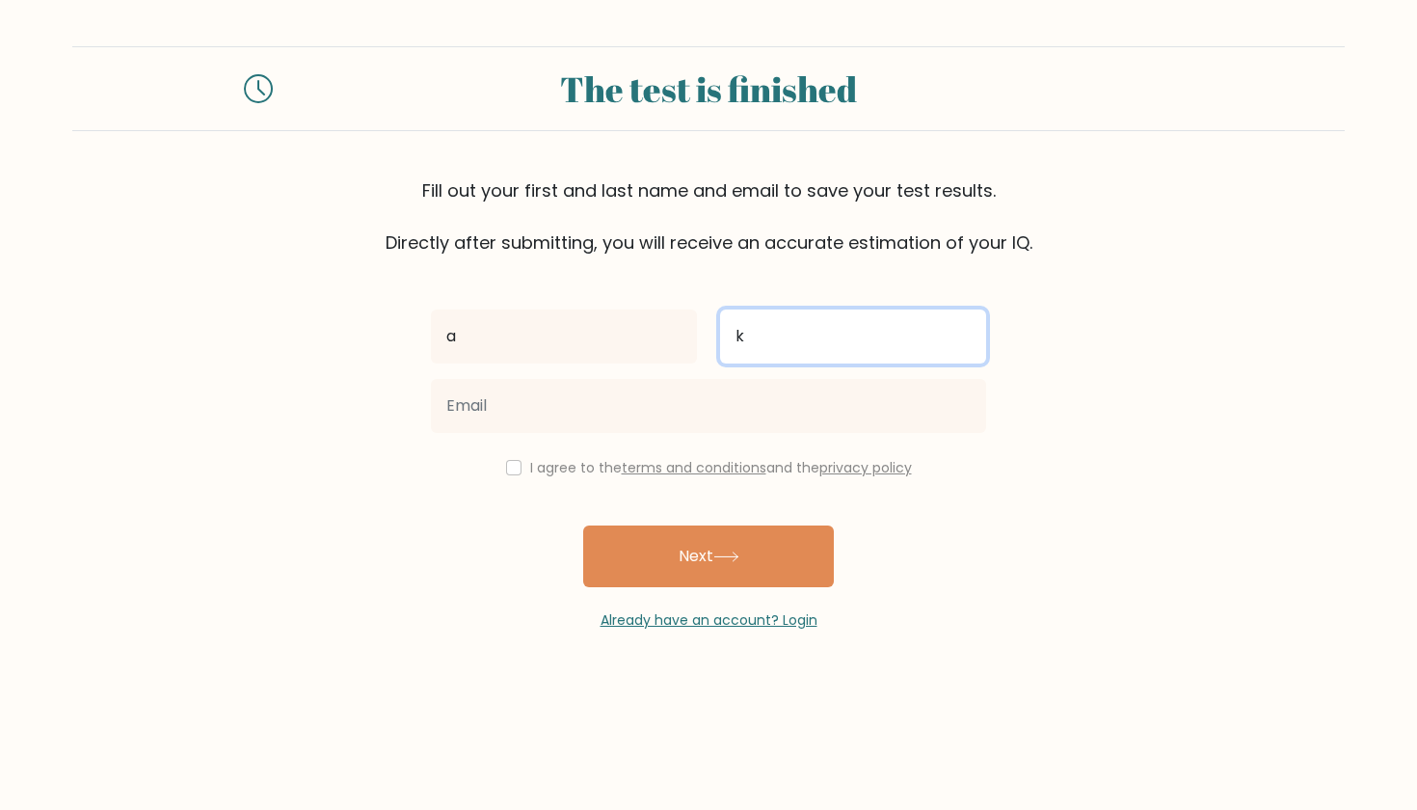
type input "k"
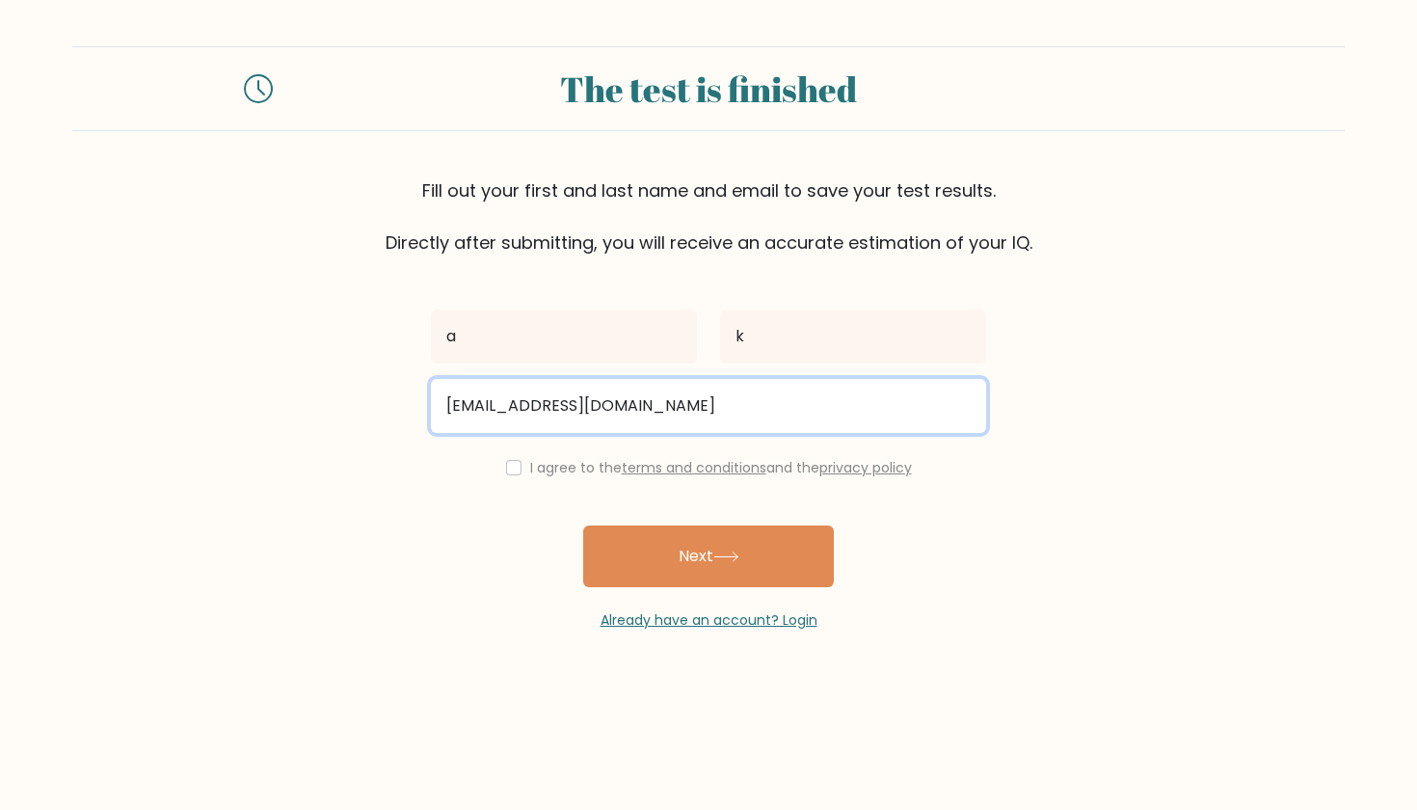
type input "[EMAIL_ADDRESS][DOMAIN_NAME]"
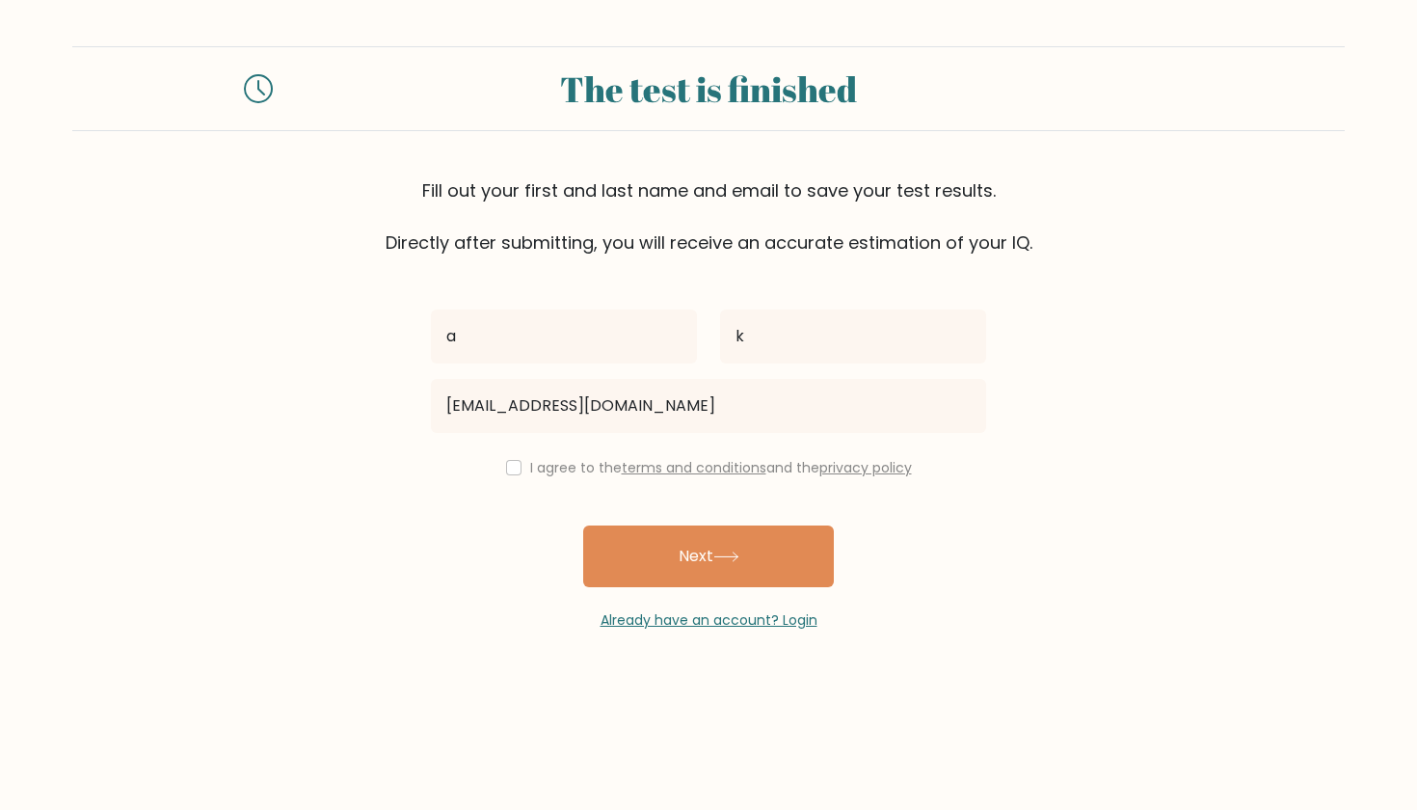
click at [508, 468] on input "checkbox" at bounding box center [513, 467] width 15 height 15
checkbox input "true"
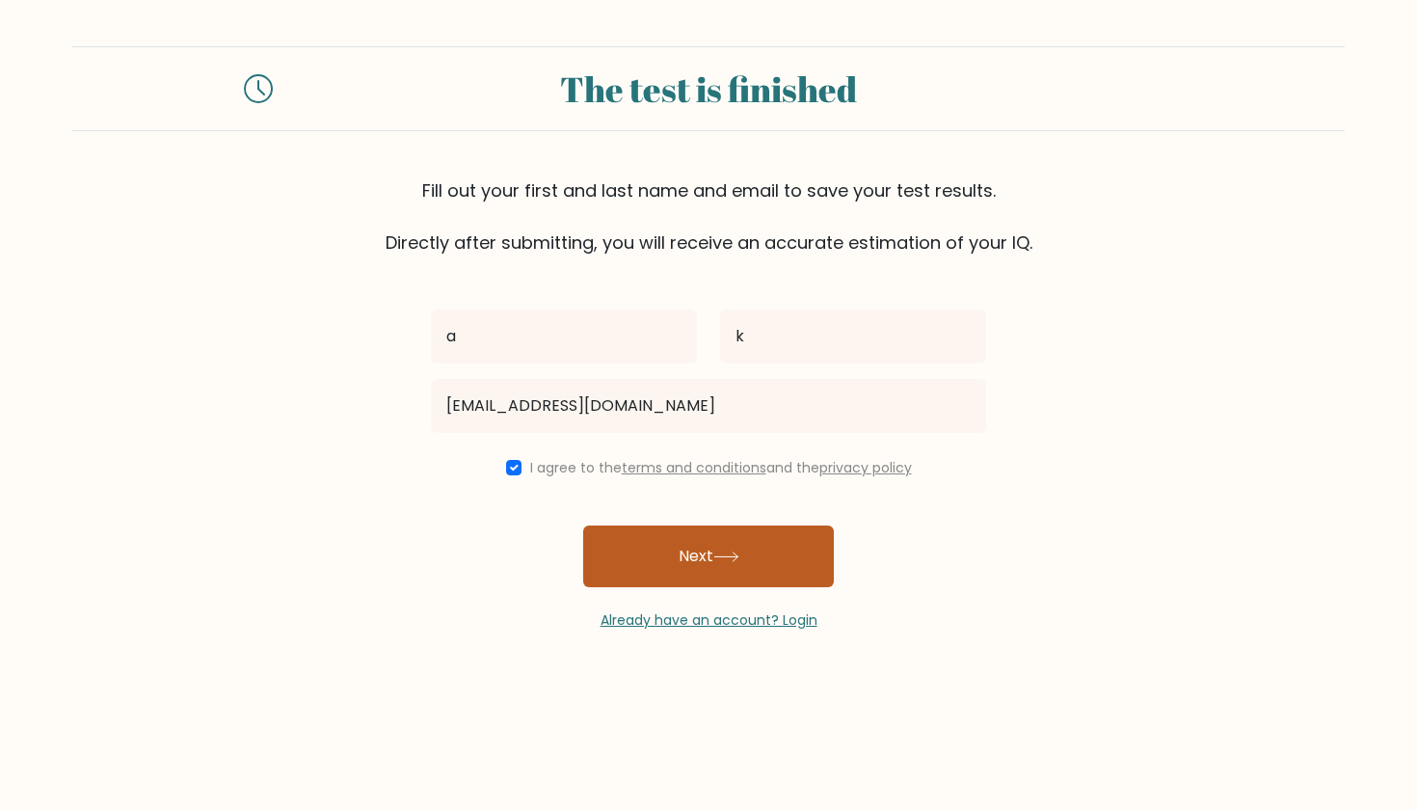
click at [710, 556] on button "Next" at bounding box center [708, 556] width 251 height 62
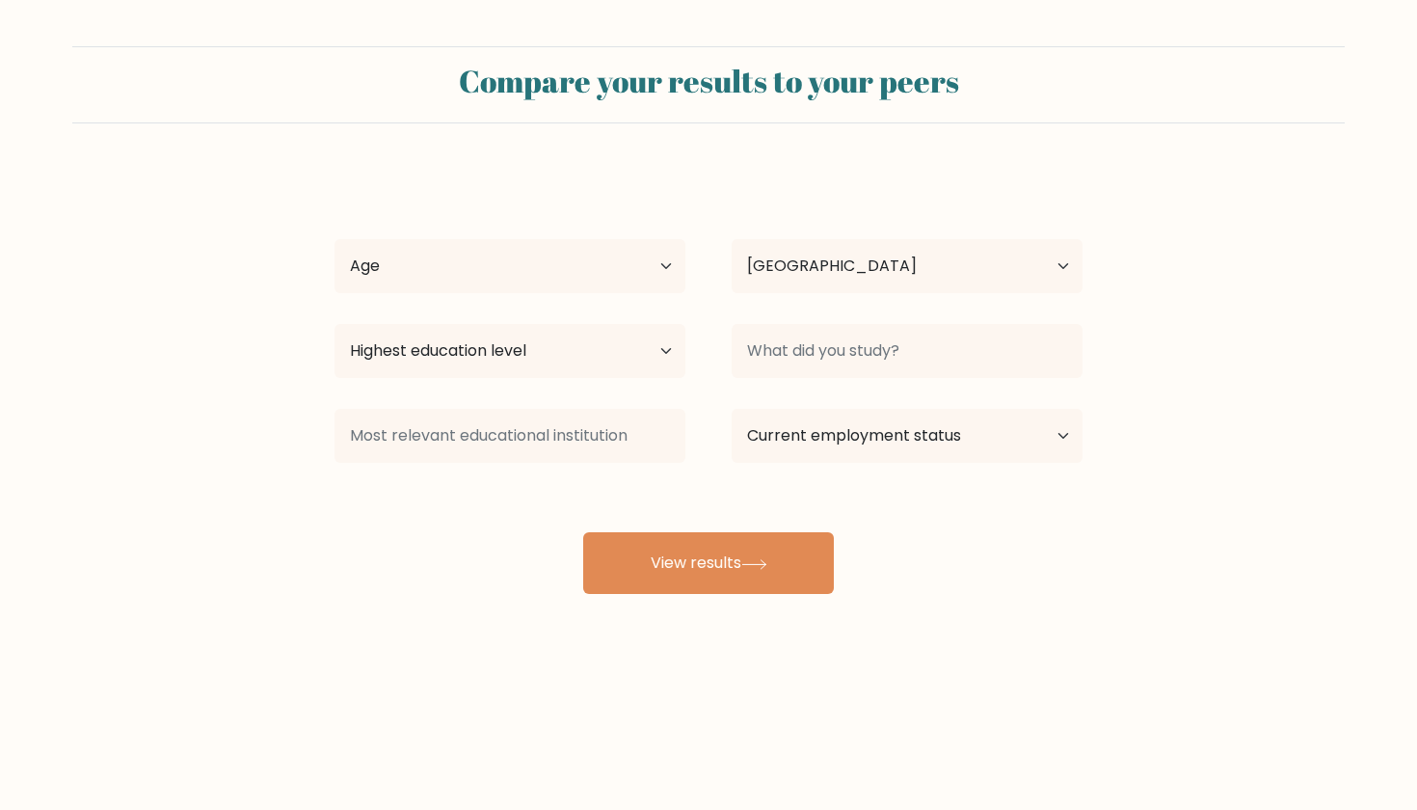
select select "US"
select select "65_plus"
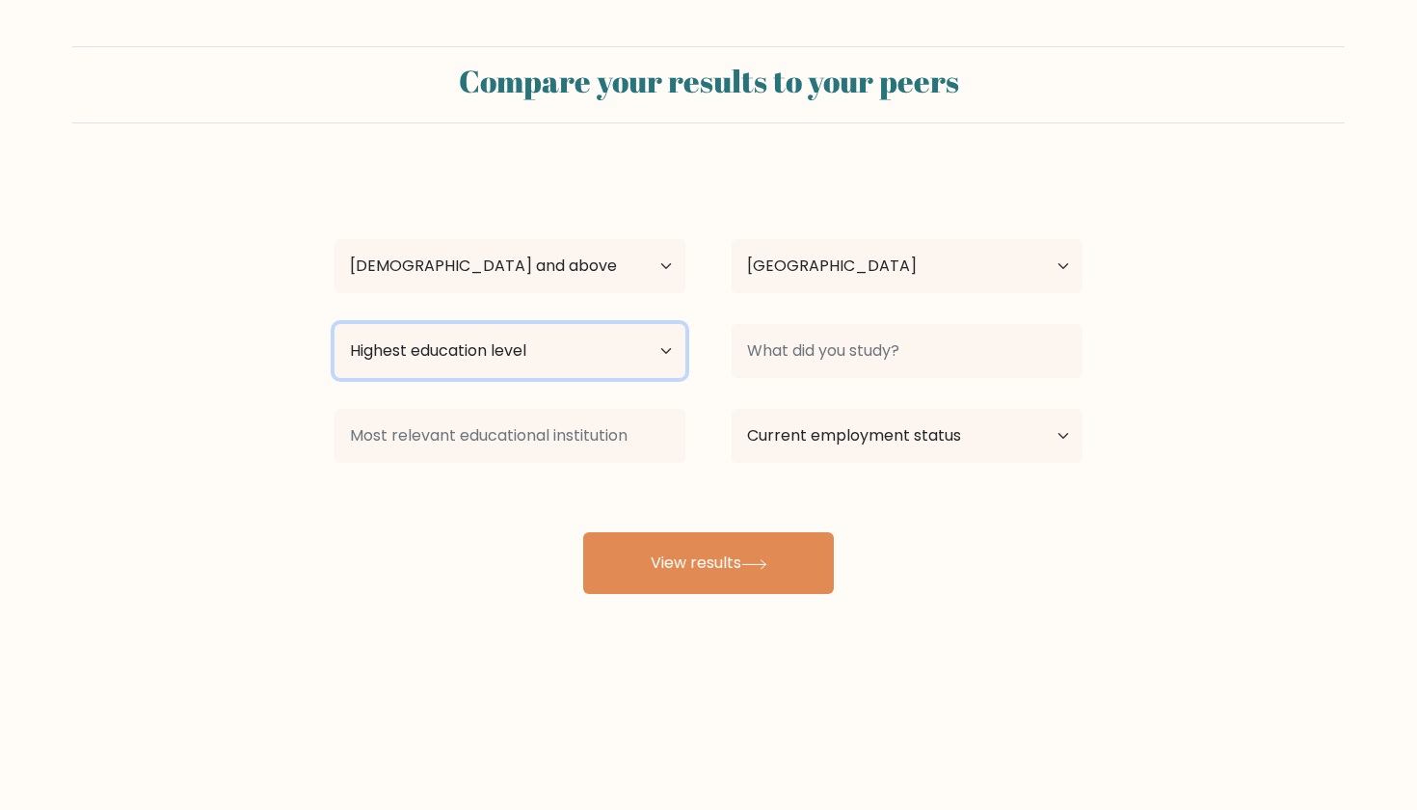
select select "bachelors_degree"
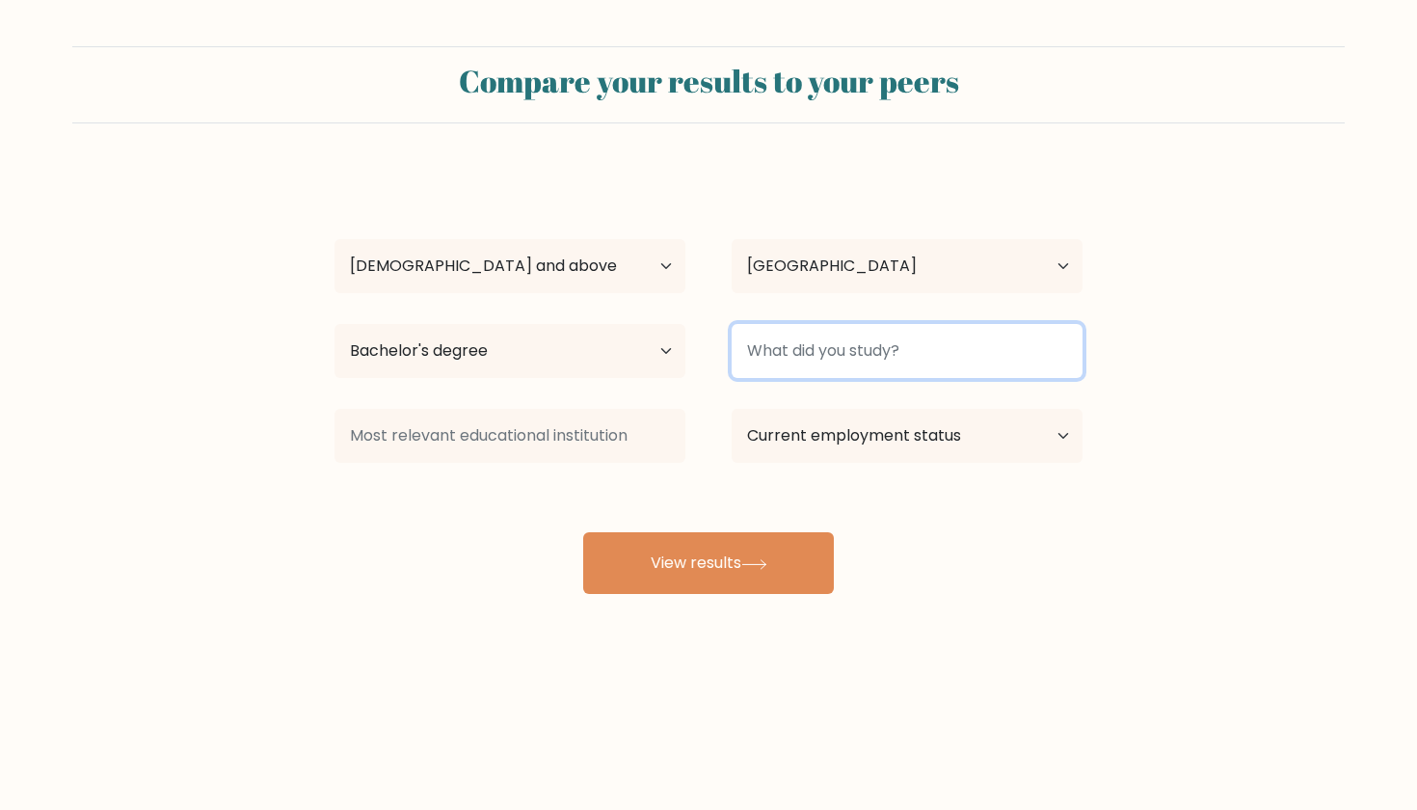
click at [893, 357] on input at bounding box center [907, 351] width 351 height 54
click at [901, 352] on input at bounding box center [907, 351] width 351 height 54
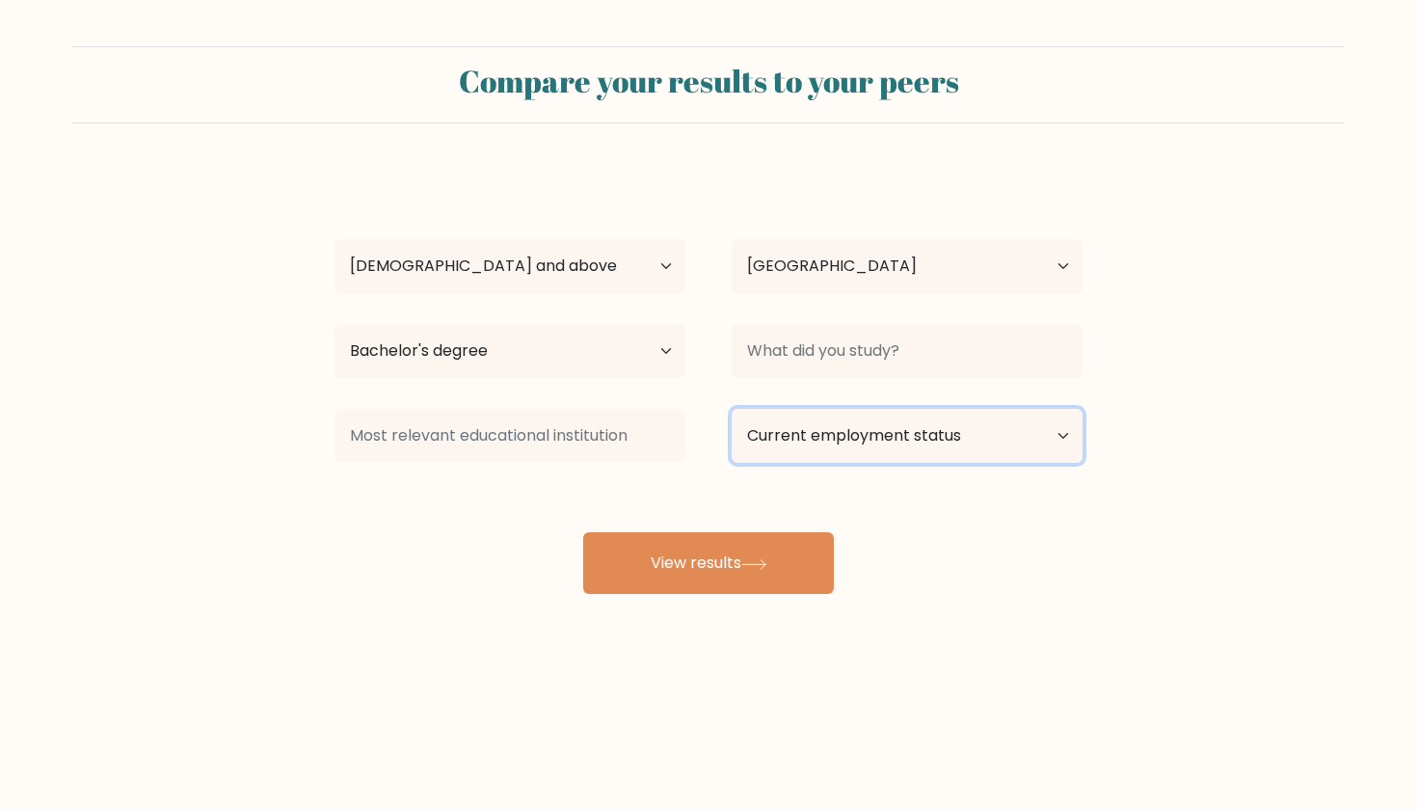
select select "retired"
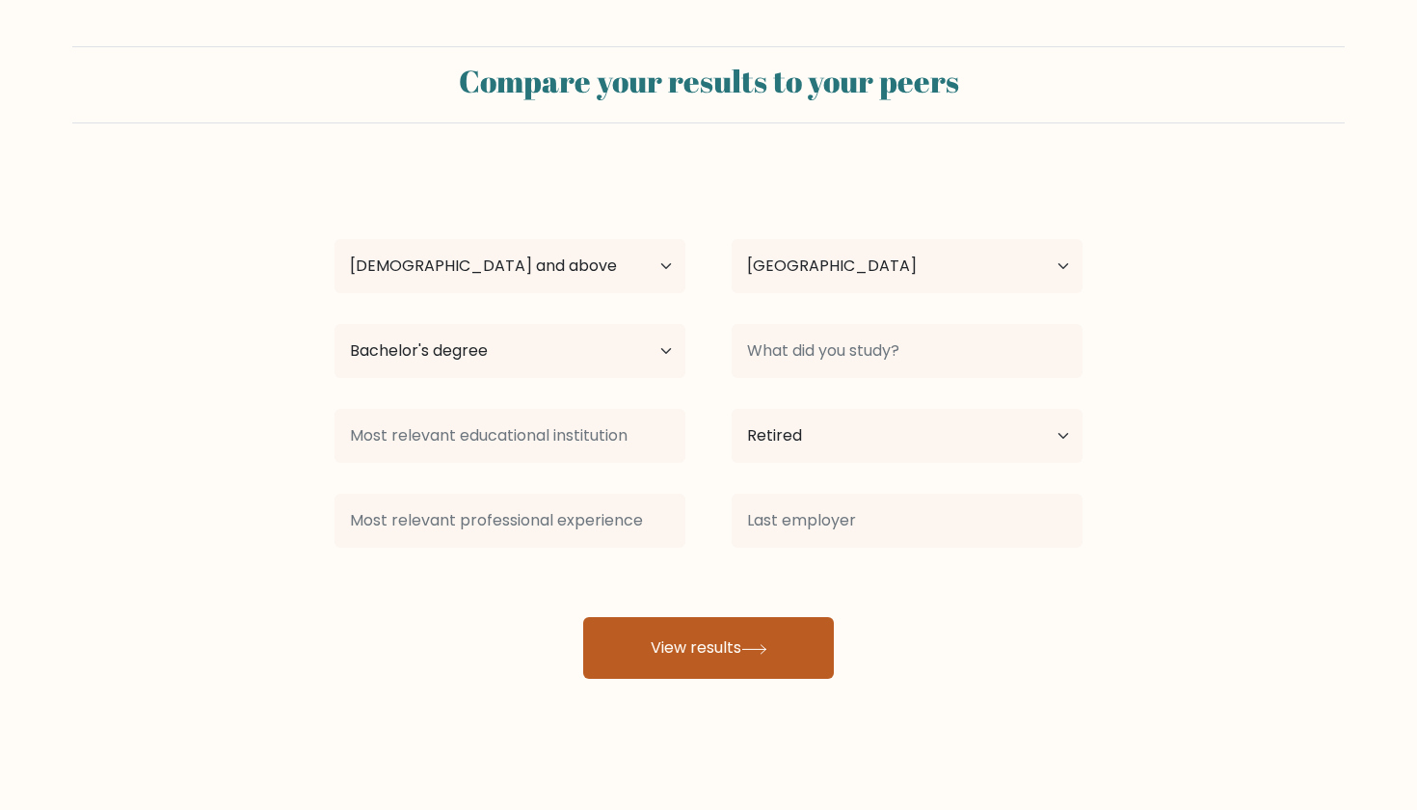
click at [714, 647] on button "View results" at bounding box center [708, 648] width 251 height 62
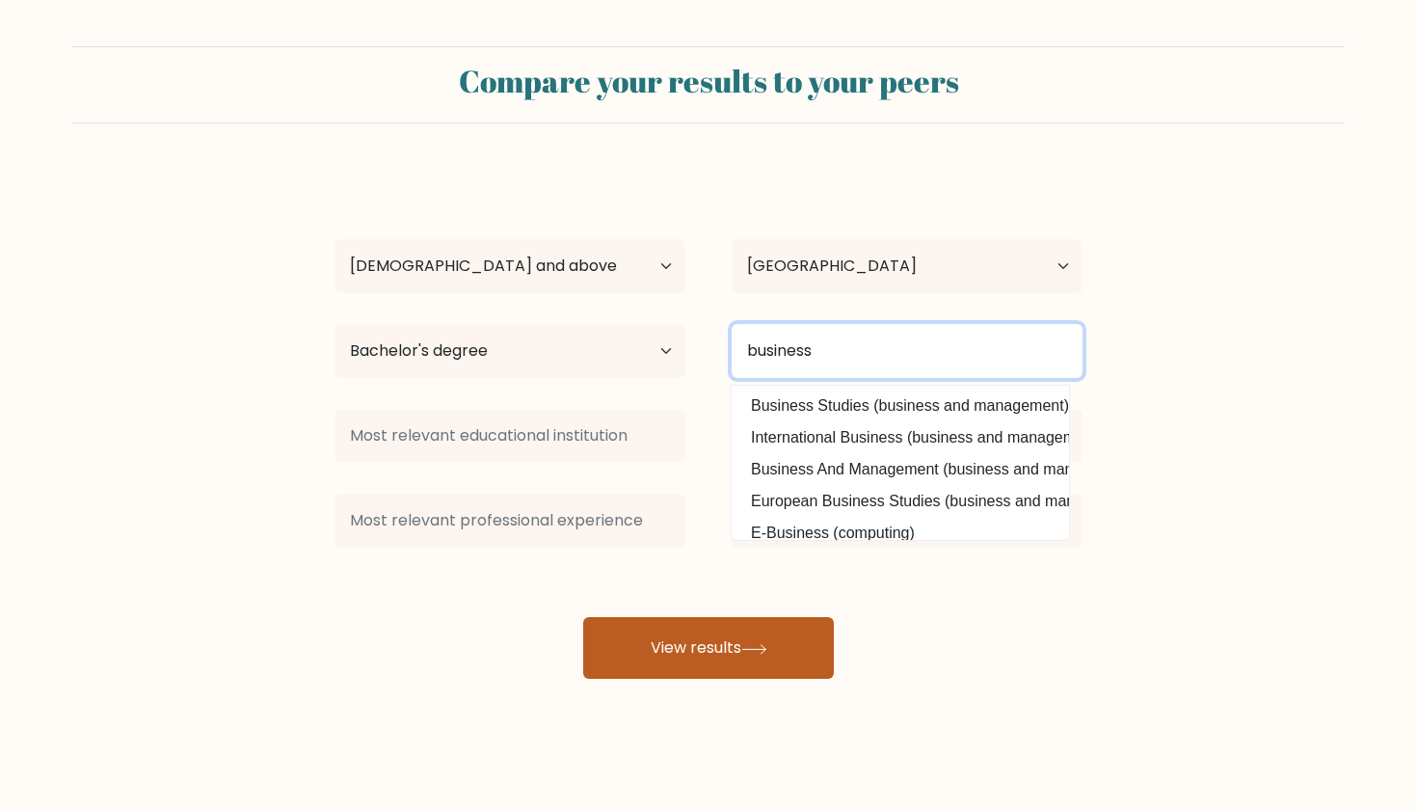
type input "business"
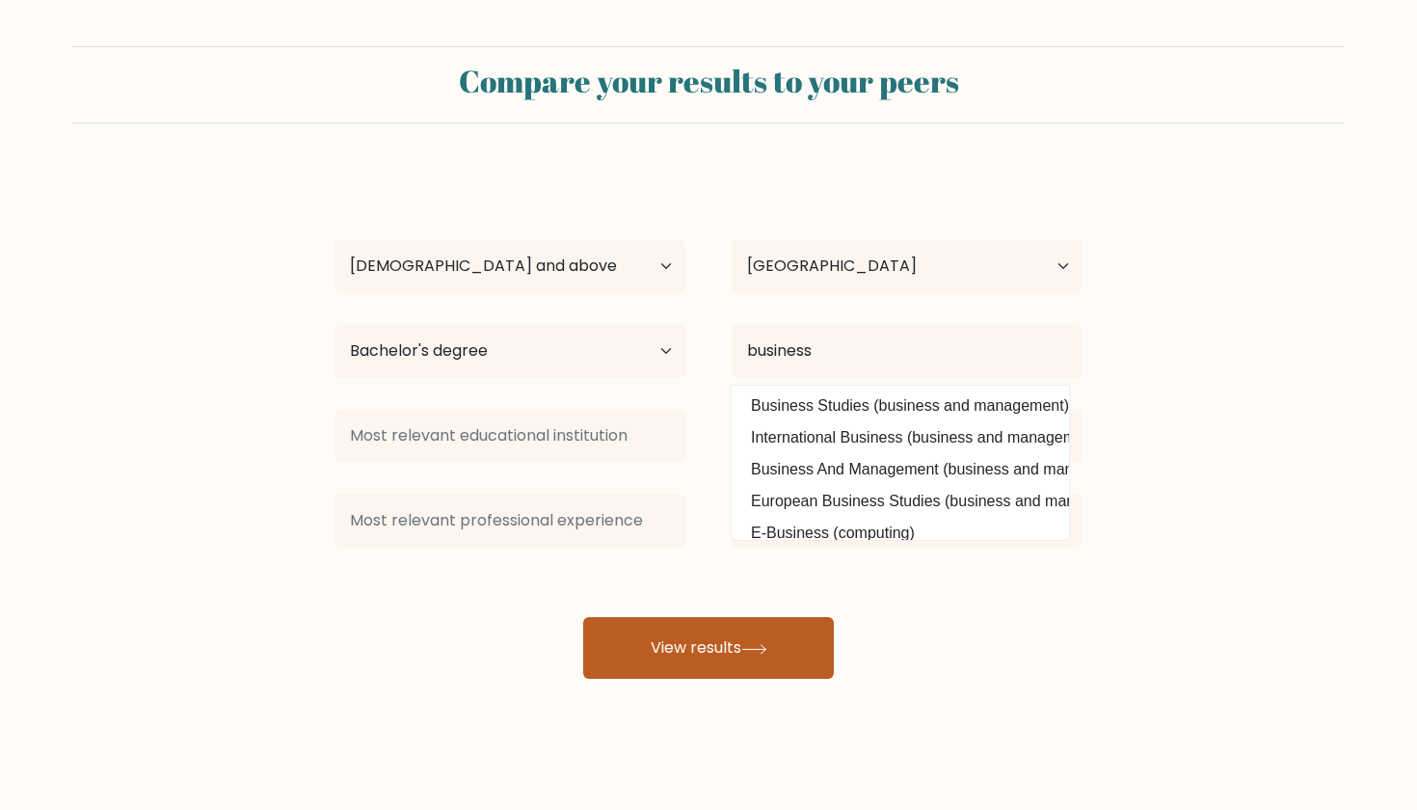
click at [709, 649] on button "View results" at bounding box center [708, 648] width 251 height 62
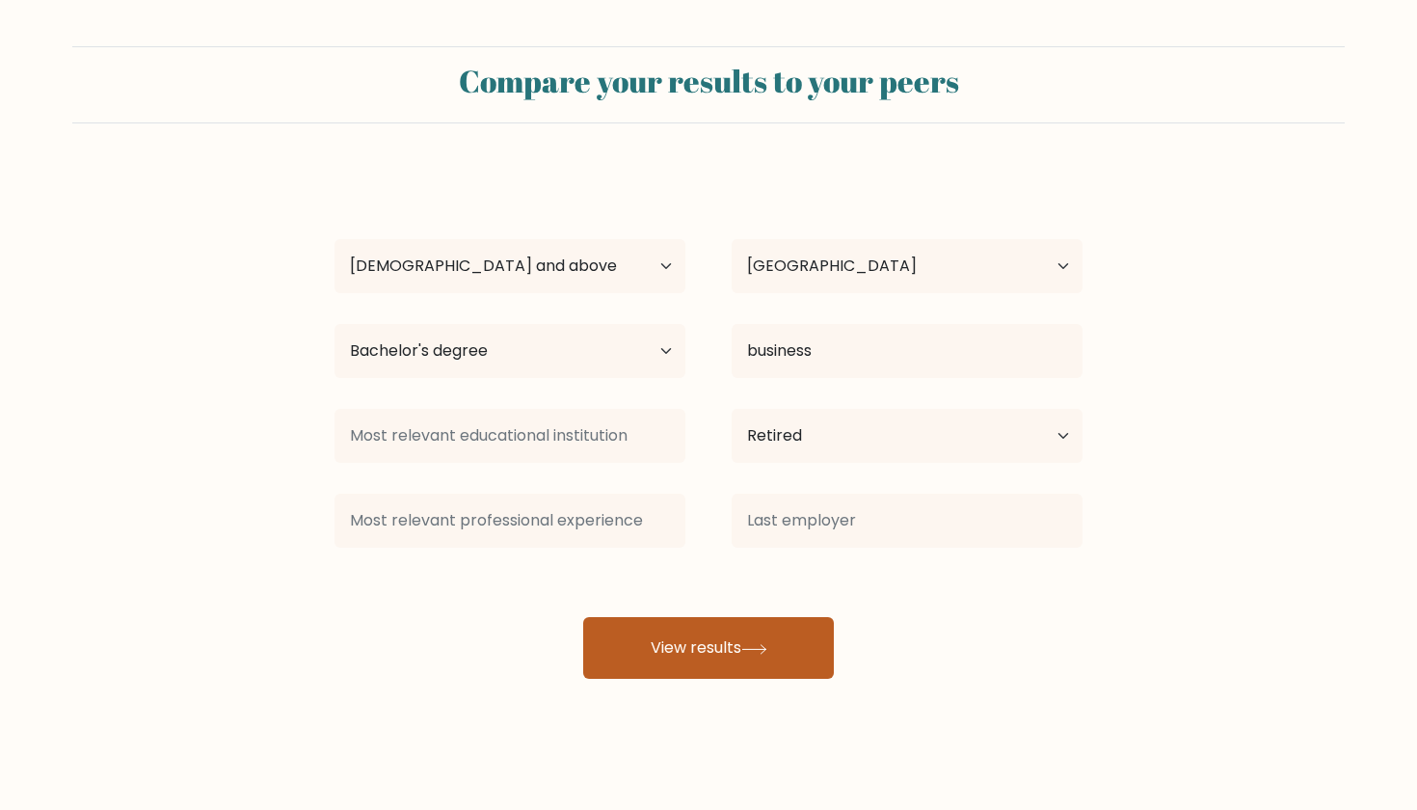
click at [709, 651] on button "View results" at bounding box center [708, 648] width 251 height 62
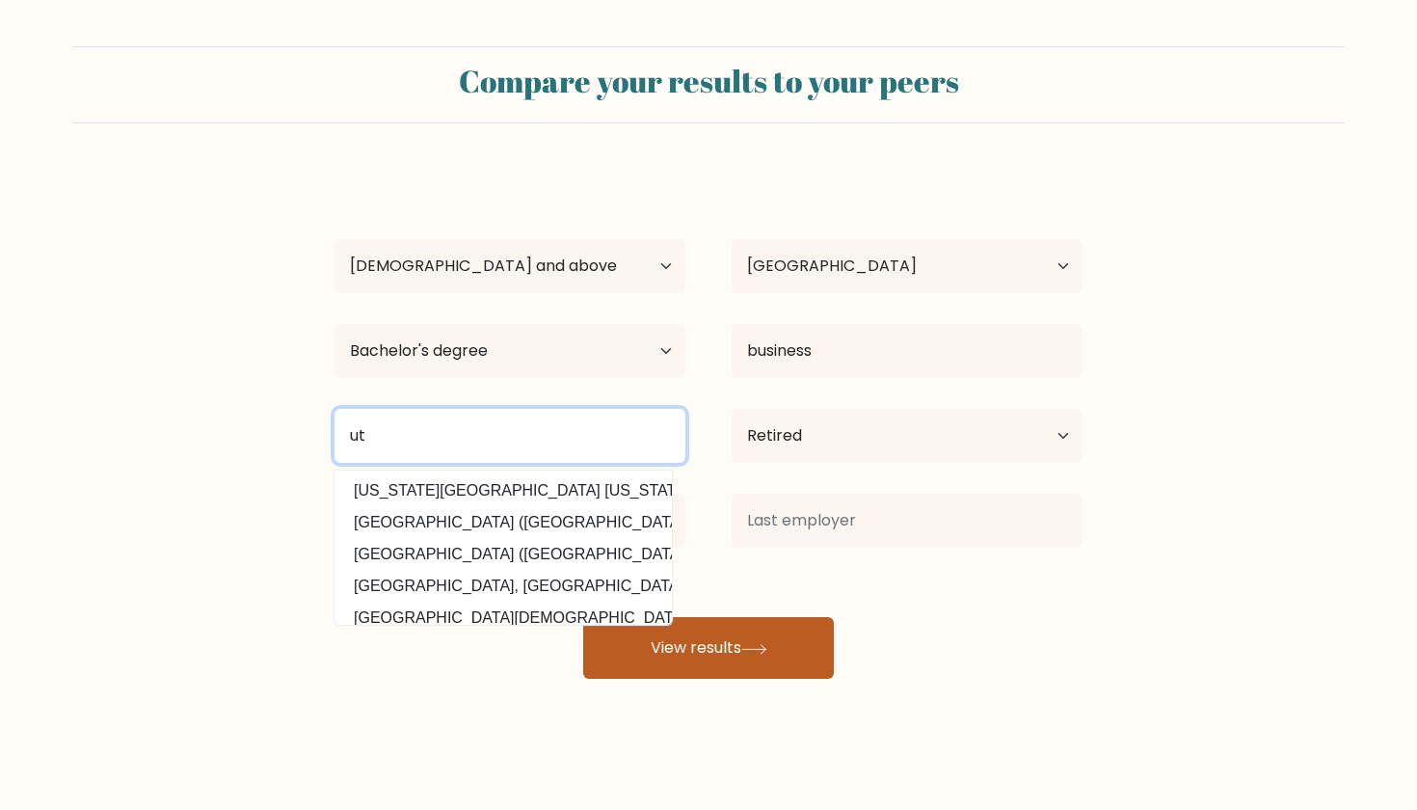
type input "ut"
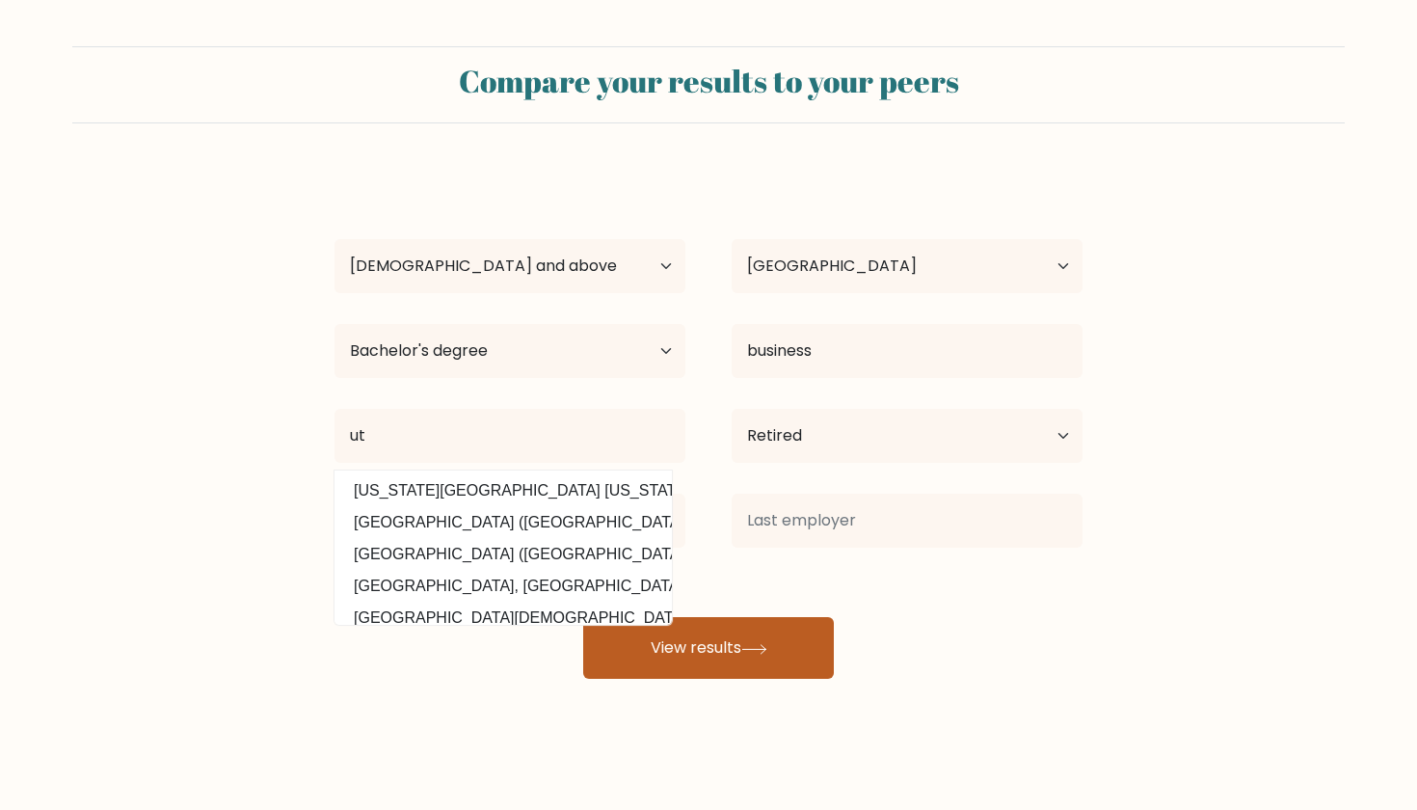
click at [702, 641] on button "View results" at bounding box center [708, 648] width 251 height 62
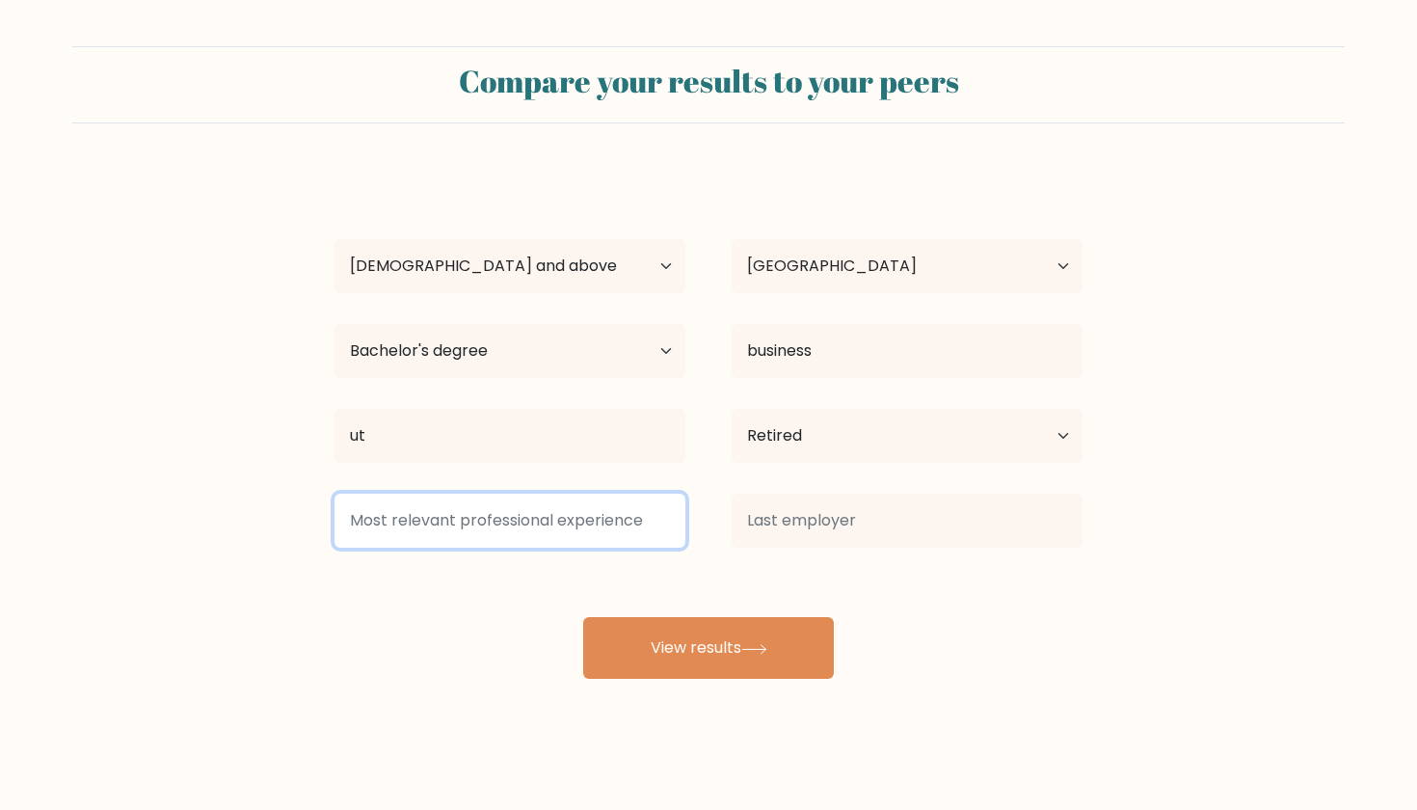
click at [662, 522] on input at bounding box center [510, 521] width 351 height 54
click at [561, 525] on input at bounding box center [510, 521] width 351 height 54
click at [664, 525] on input at bounding box center [510, 521] width 351 height 54
click at [662, 522] on input at bounding box center [510, 521] width 351 height 54
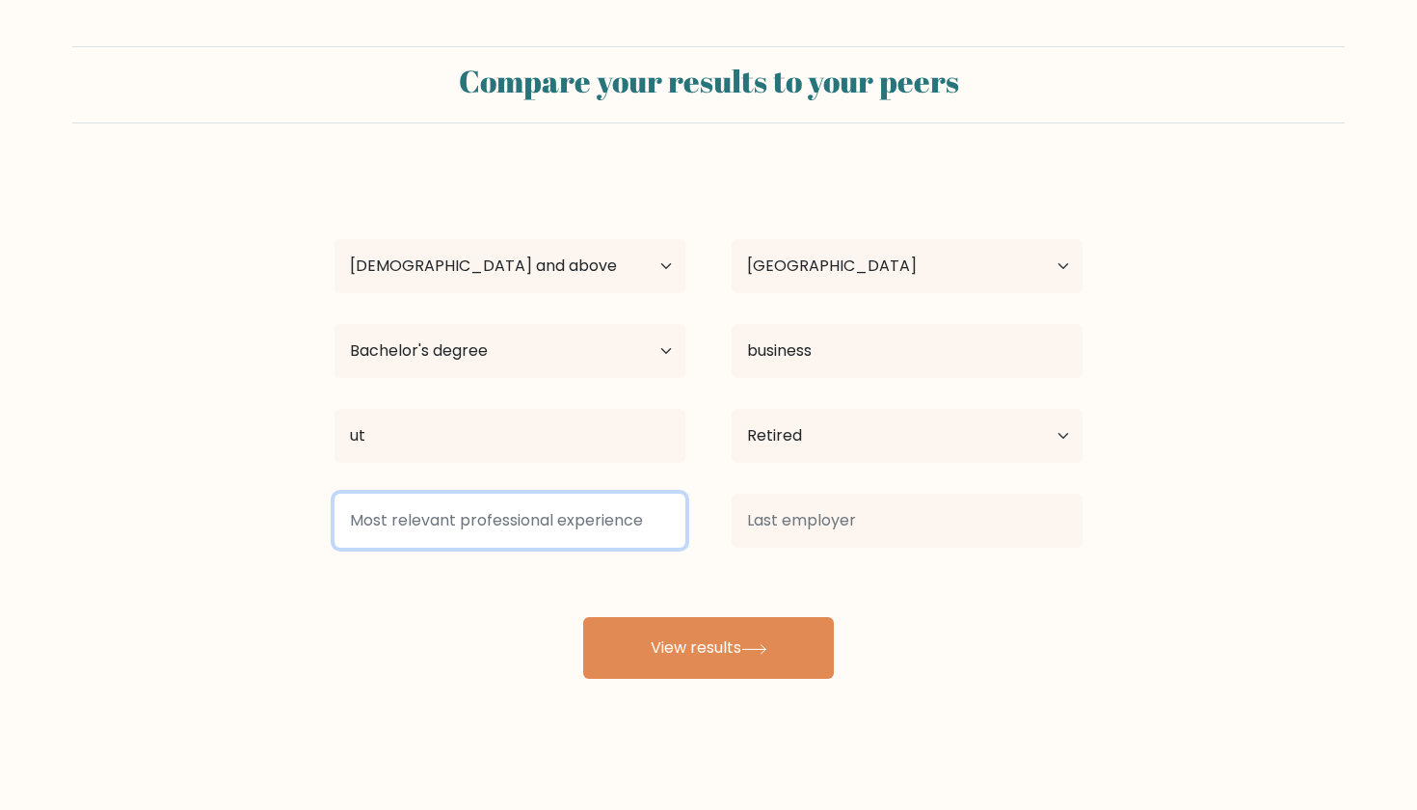
click at [662, 522] on input at bounding box center [510, 521] width 351 height 54
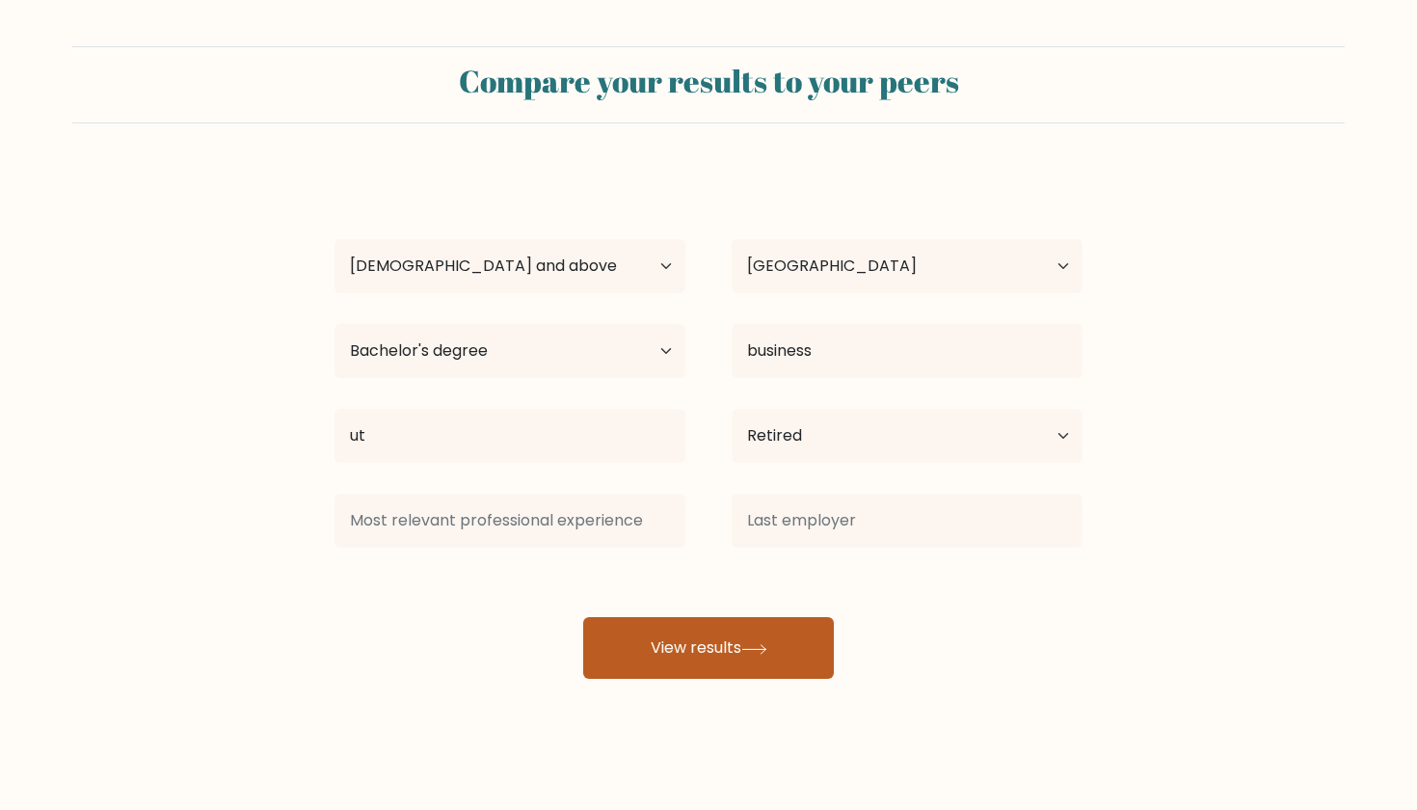
click at [701, 655] on button "View results" at bounding box center [708, 648] width 251 height 62
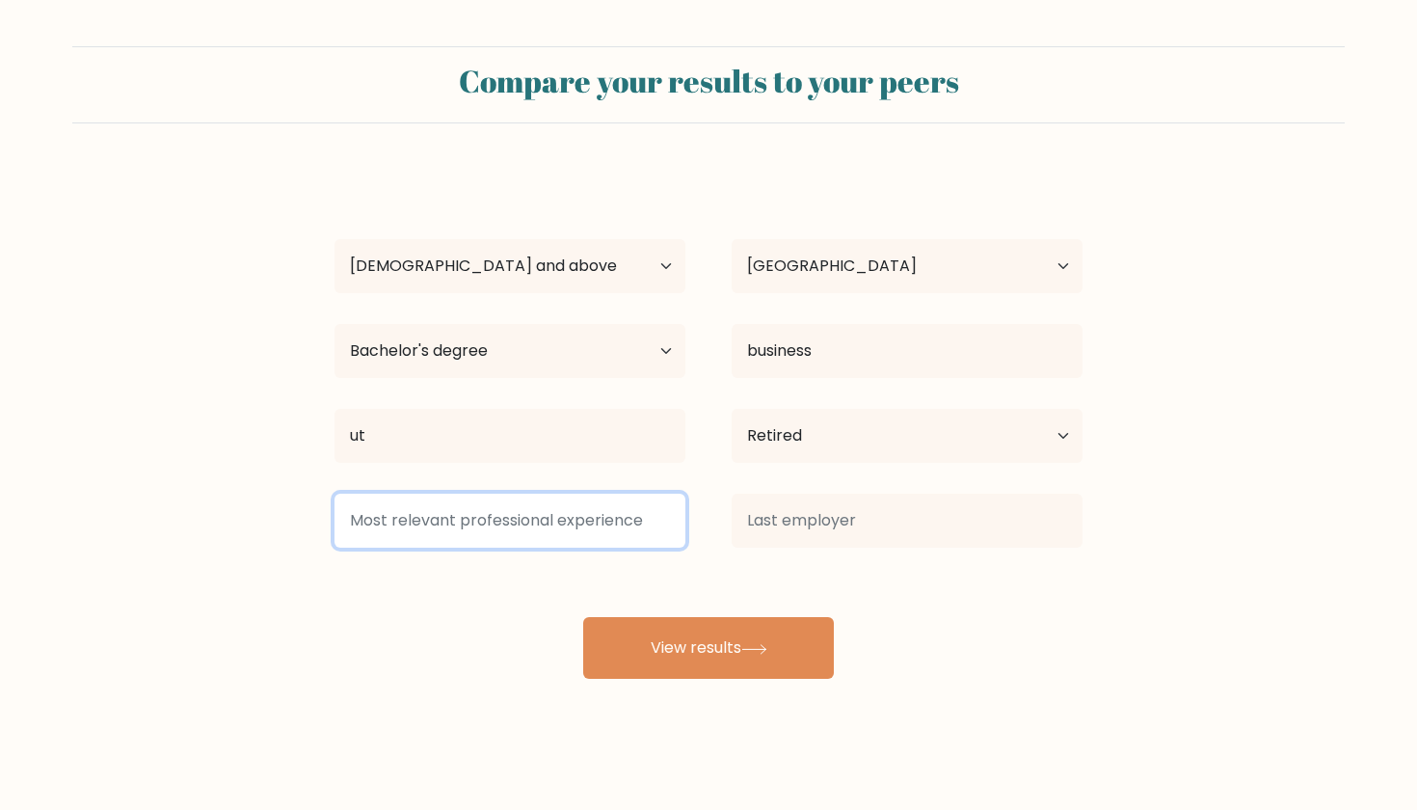
click at [663, 523] on input at bounding box center [510, 521] width 351 height 54
click at [552, 524] on input at bounding box center [510, 521] width 351 height 54
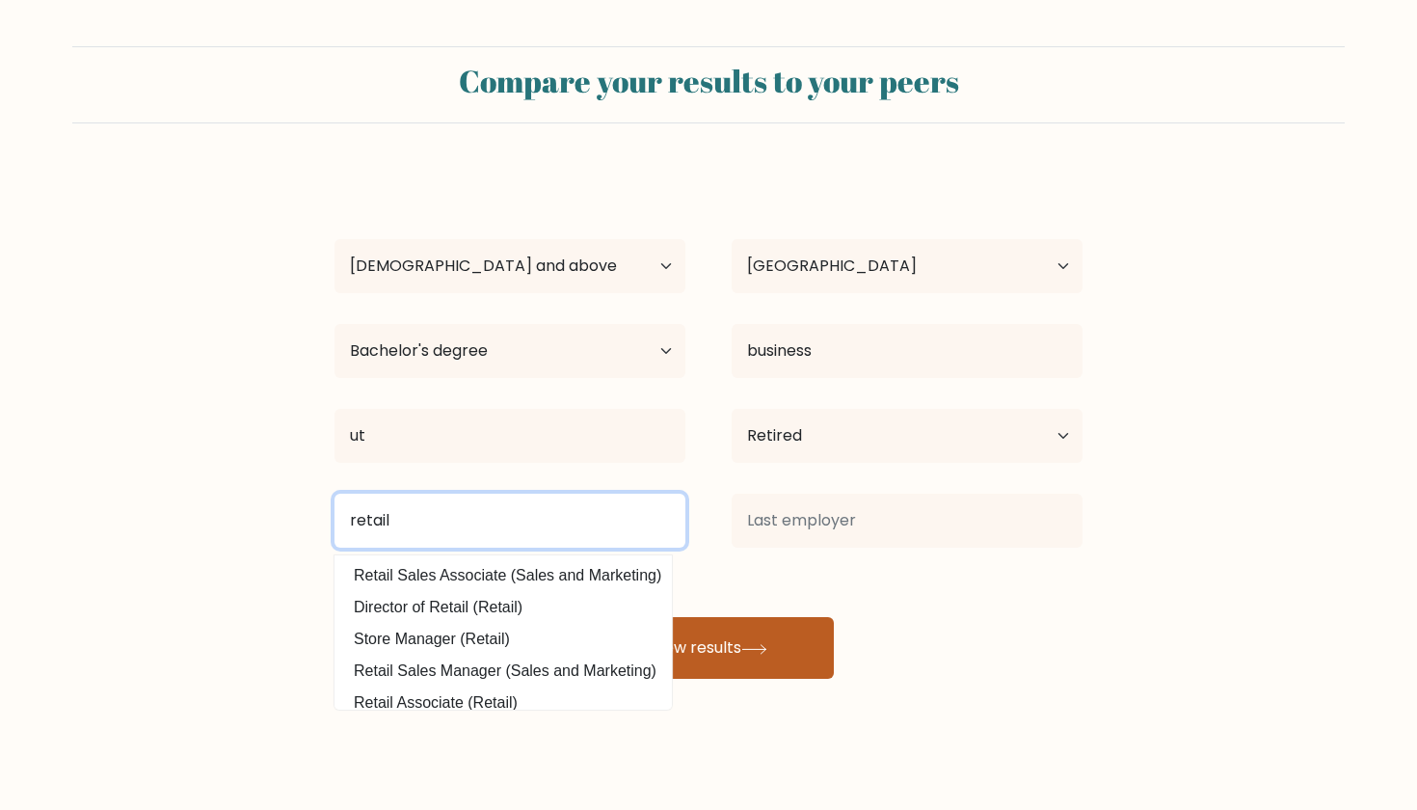
type input "retail"
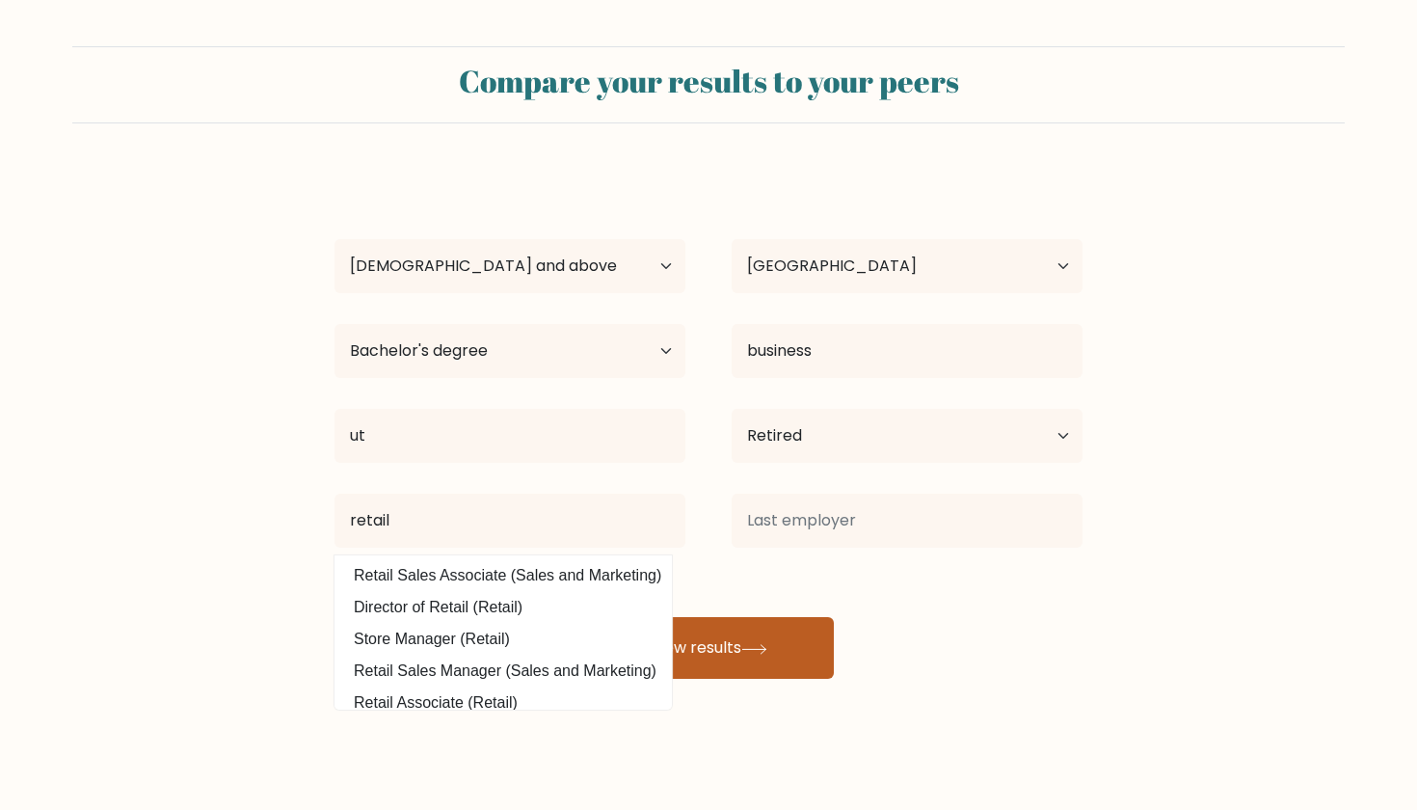
click at [703, 650] on button "View results" at bounding box center [708, 648] width 251 height 62
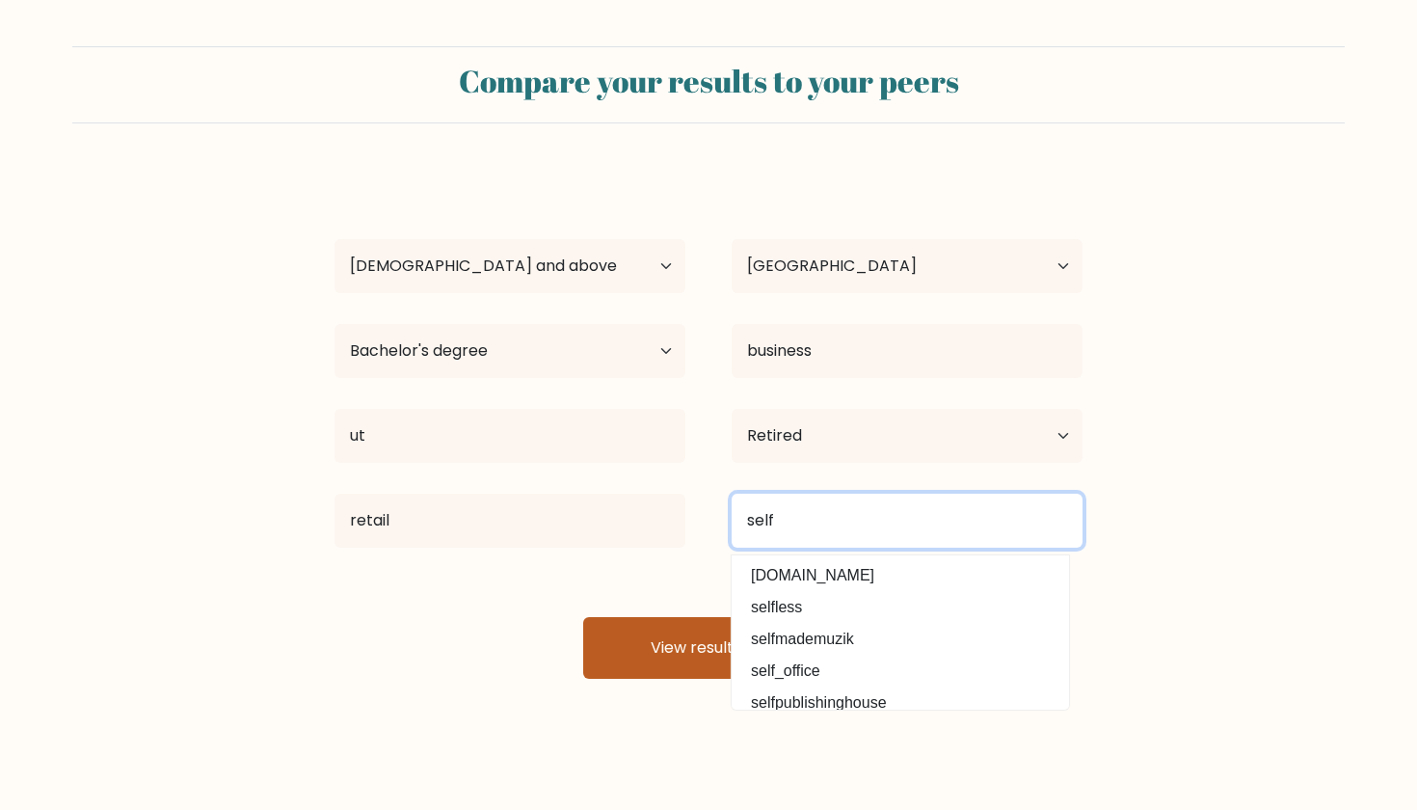
type input "self"
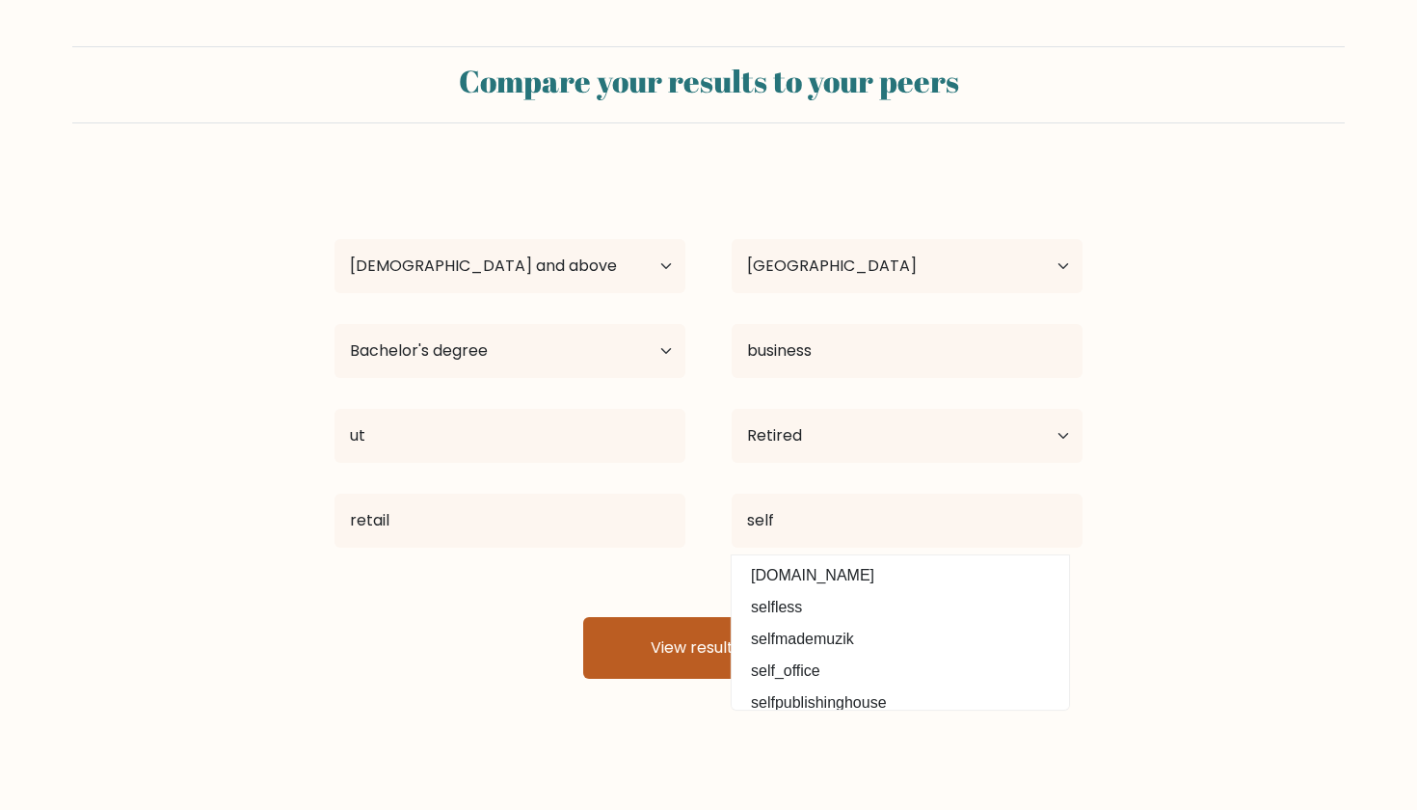
click at [685, 649] on button "View results" at bounding box center [708, 648] width 251 height 62
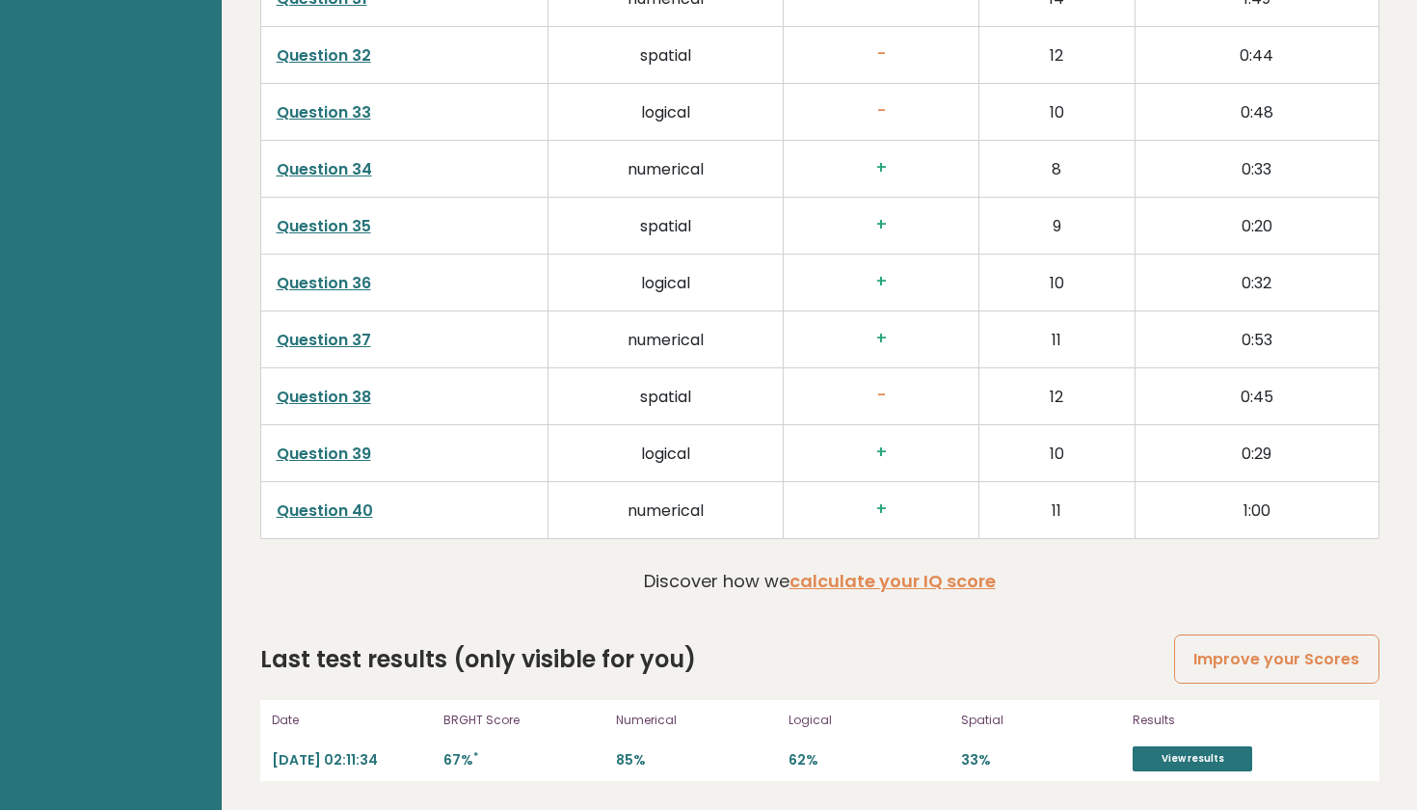
scroll to position [4791, 0]
click at [1180, 760] on link "View results" at bounding box center [1193, 758] width 120 height 25
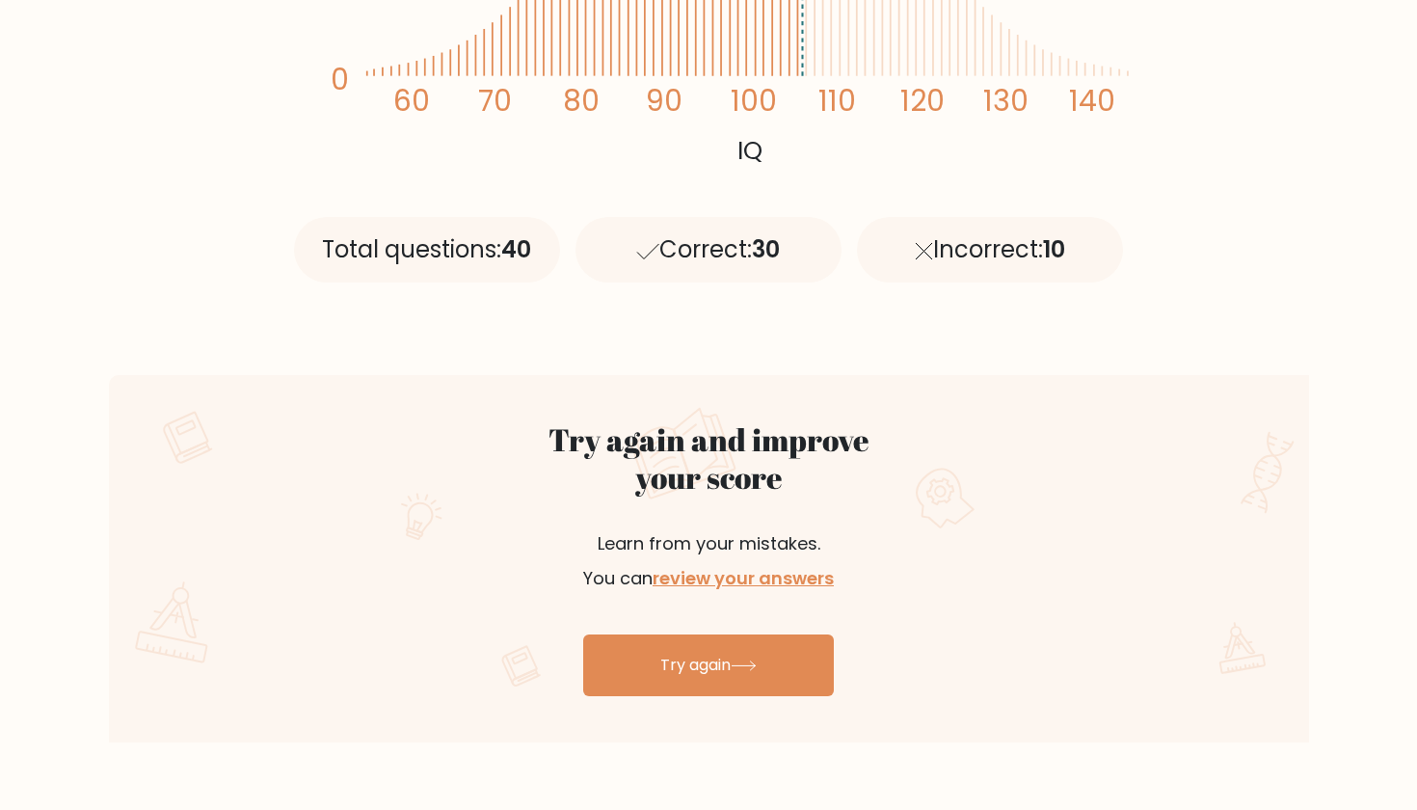
scroll to position [739, 0]
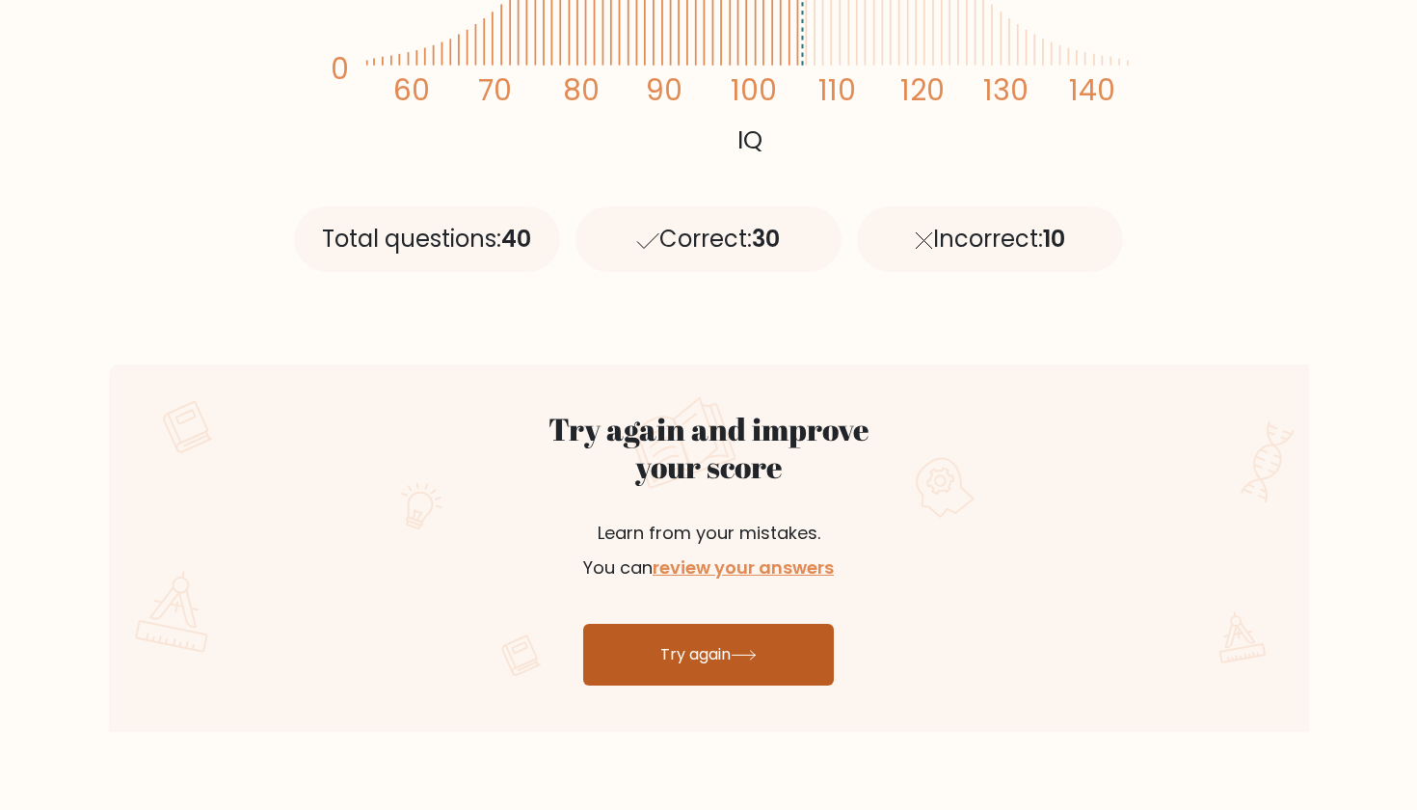
click at [667, 650] on link "Try again" at bounding box center [708, 655] width 251 height 62
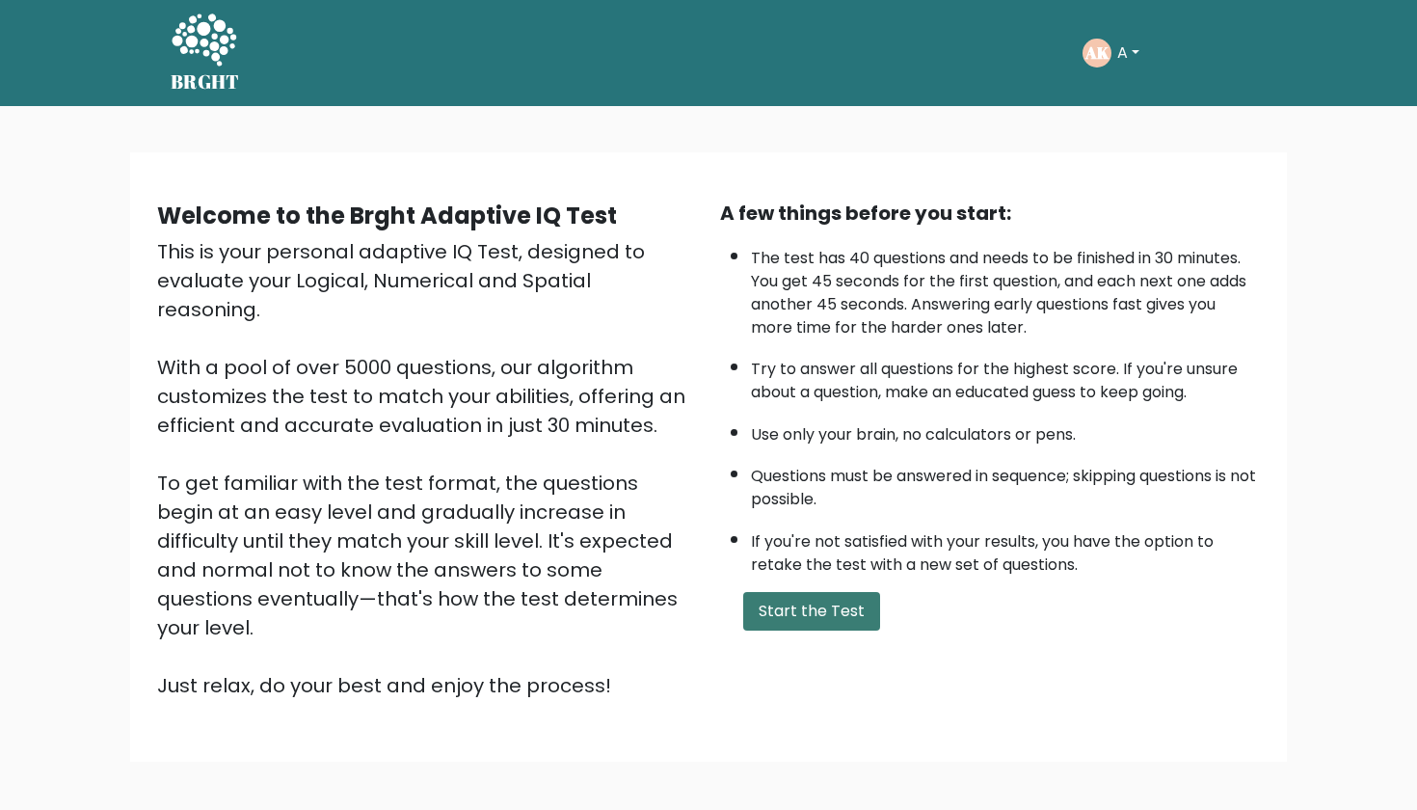
click at [792, 631] on button "Start the Test" at bounding box center [811, 611] width 137 height 39
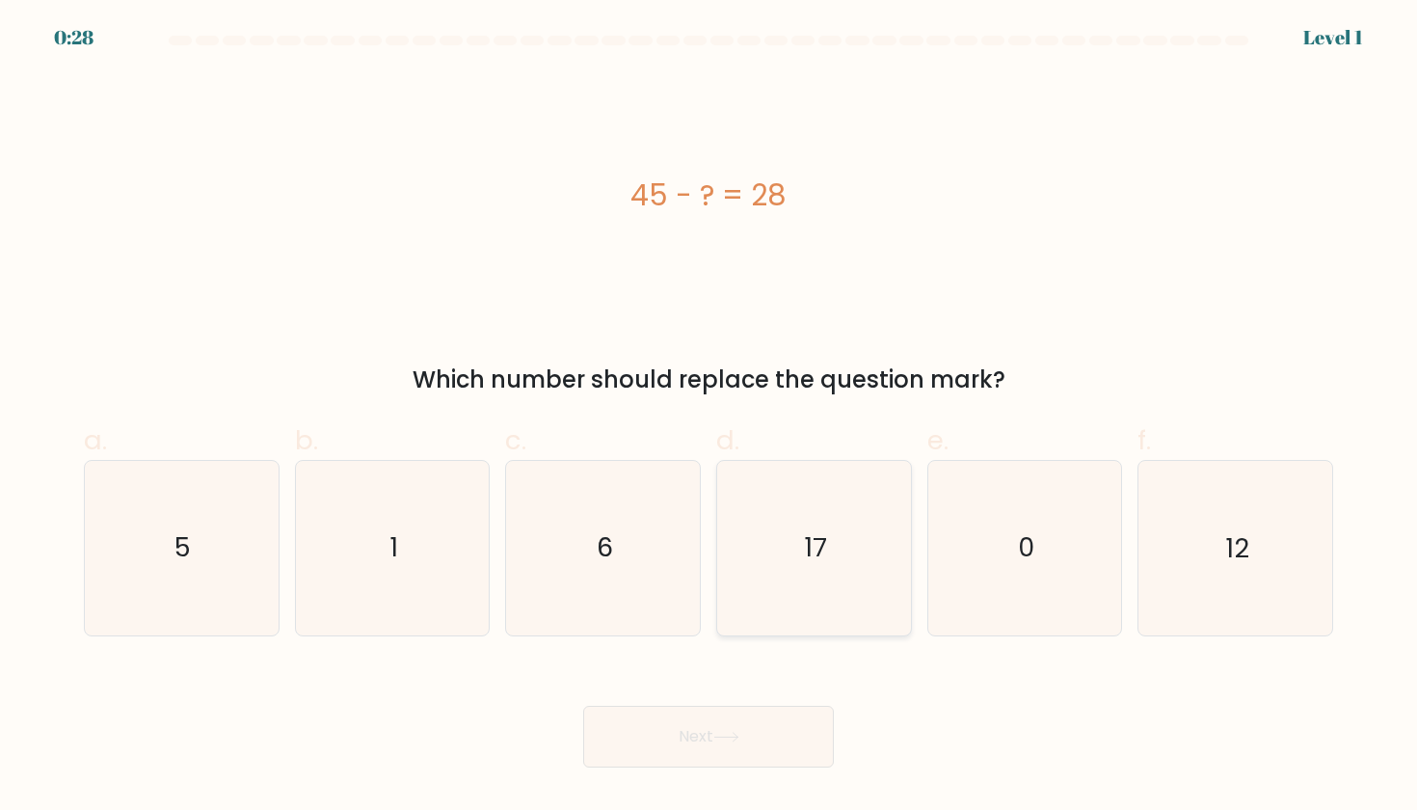
click at [782, 515] on icon "17" at bounding box center [814, 548] width 174 height 174
click at [710, 417] on input "d. 17" at bounding box center [709, 411] width 1 height 13
radio input "true"
click at [696, 735] on button "Next" at bounding box center [708, 737] width 251 height 62
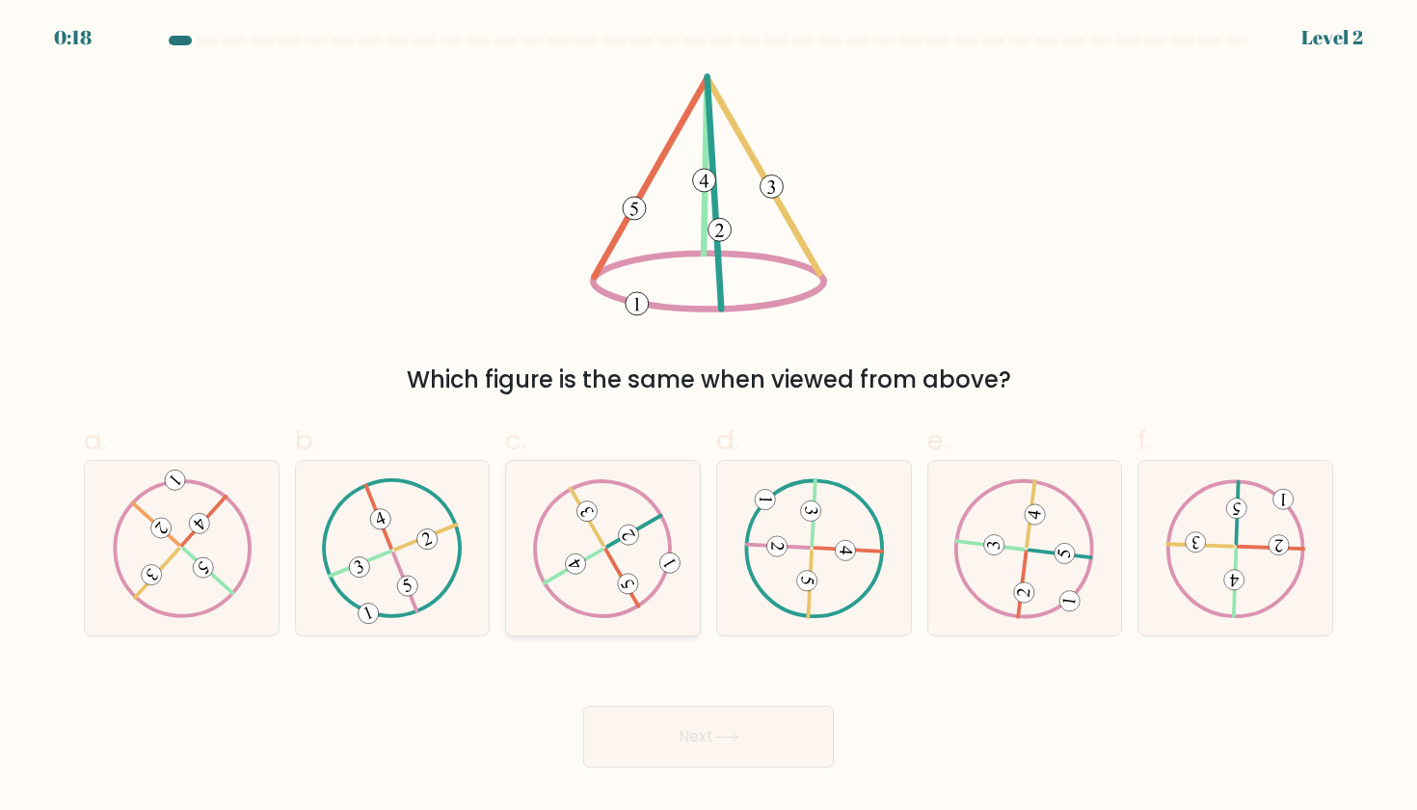
click at [595, 587] on icon at bounding box center [603, 547] width 141 height 139
click at [709, 417] on input "c." at bounding box center [709, 411] width 1 height 13
radio input "true"
click at [669, 745] on button "Next" at bounding box center [708, 737] width 251 height 62
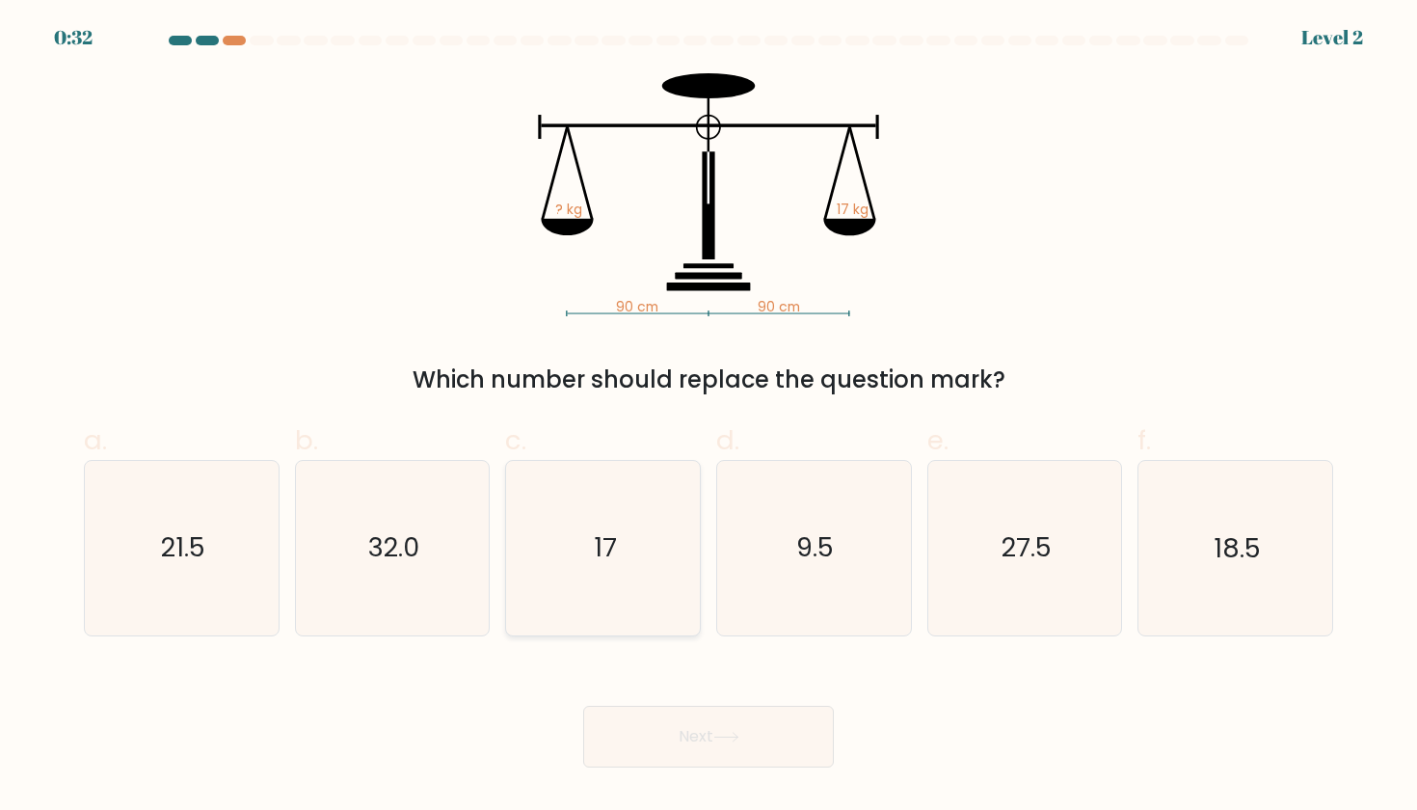
click at [621, 543] on icon "17" at bounding box center [604, 548] width 174 height 174
click at [709, 417] on input "c. 17" at bounding box center [709, 411] width 1 height 13
radio input "true"
click at [697, 747] on button "Next" at bounding box center [708, 737] width 251 height 62
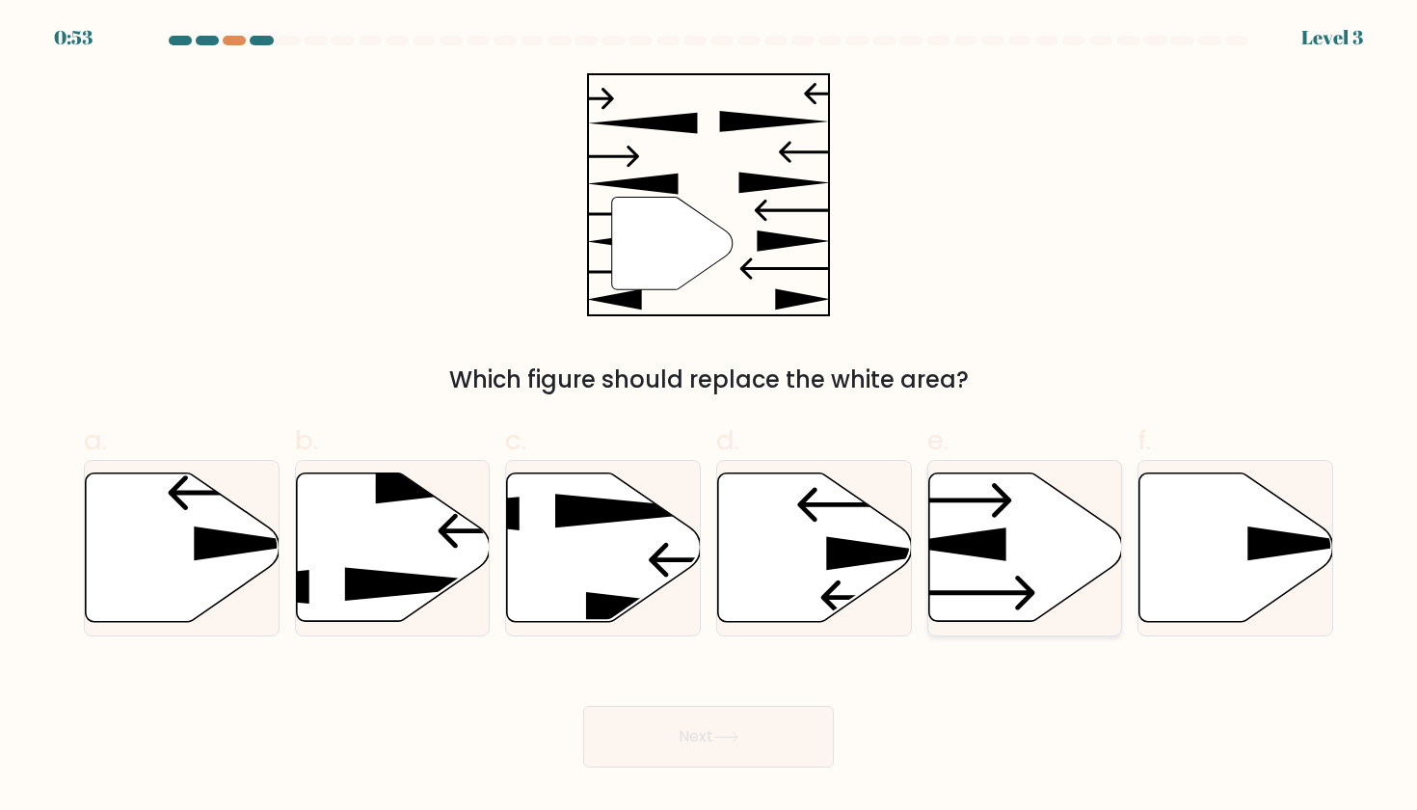
click at [978, 547] on icon at bounding box center [947, 544] width 117 height 34
click at [710, 417] on input "e." at bounding box center [709, 411] width 1 height 13
radio input "true"
click at [714, 745] on button "Next" at bounding box center [708, 737] width 251 height 62
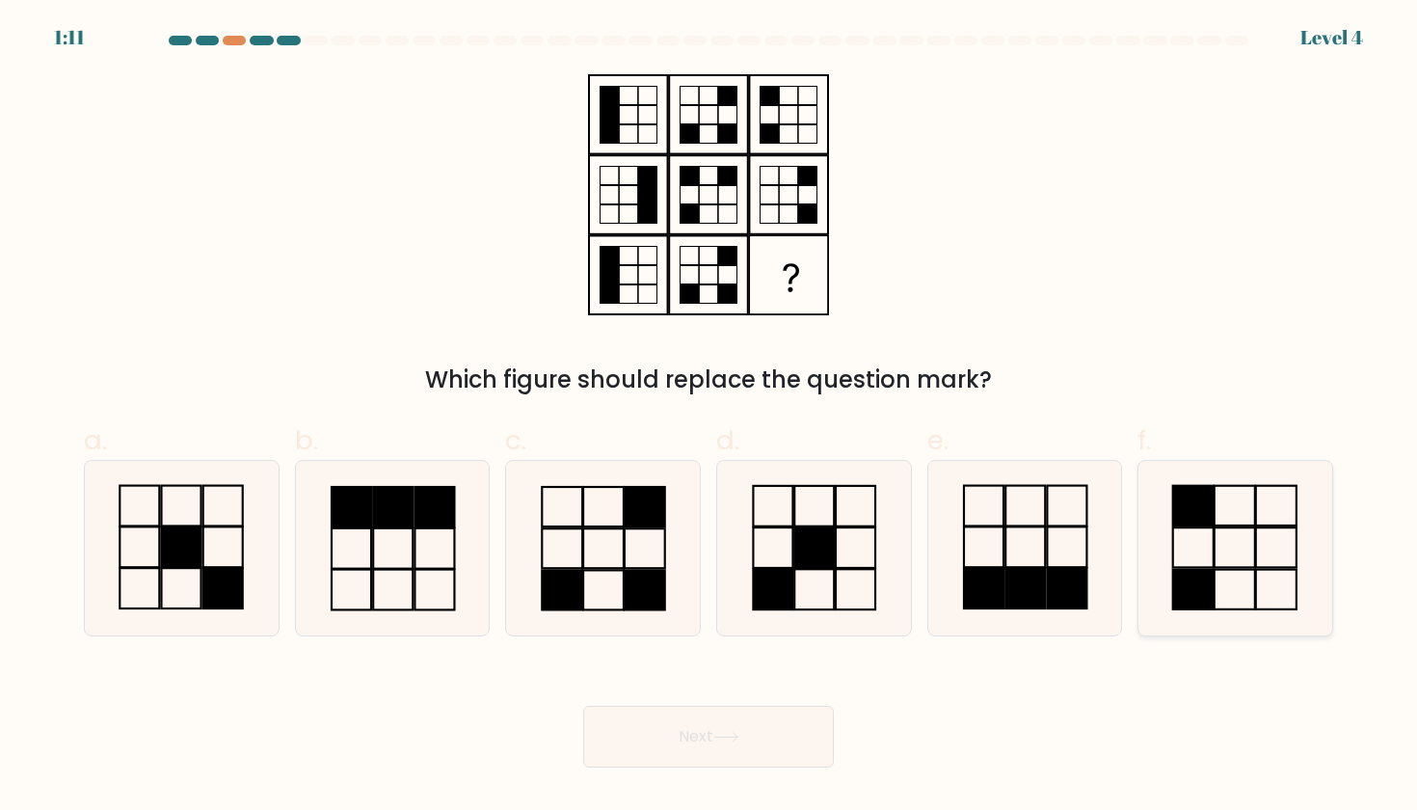
click at [1201, 572] on rect at bounding box center [1193, 589] width 40 height 40
click at [710, 417] on input "f." at bounding box center [709, 411] width 1 height 13
radio input "true"
click at [703, 732] on button "Next" at bounding box center [708, 737] width 251 height 62
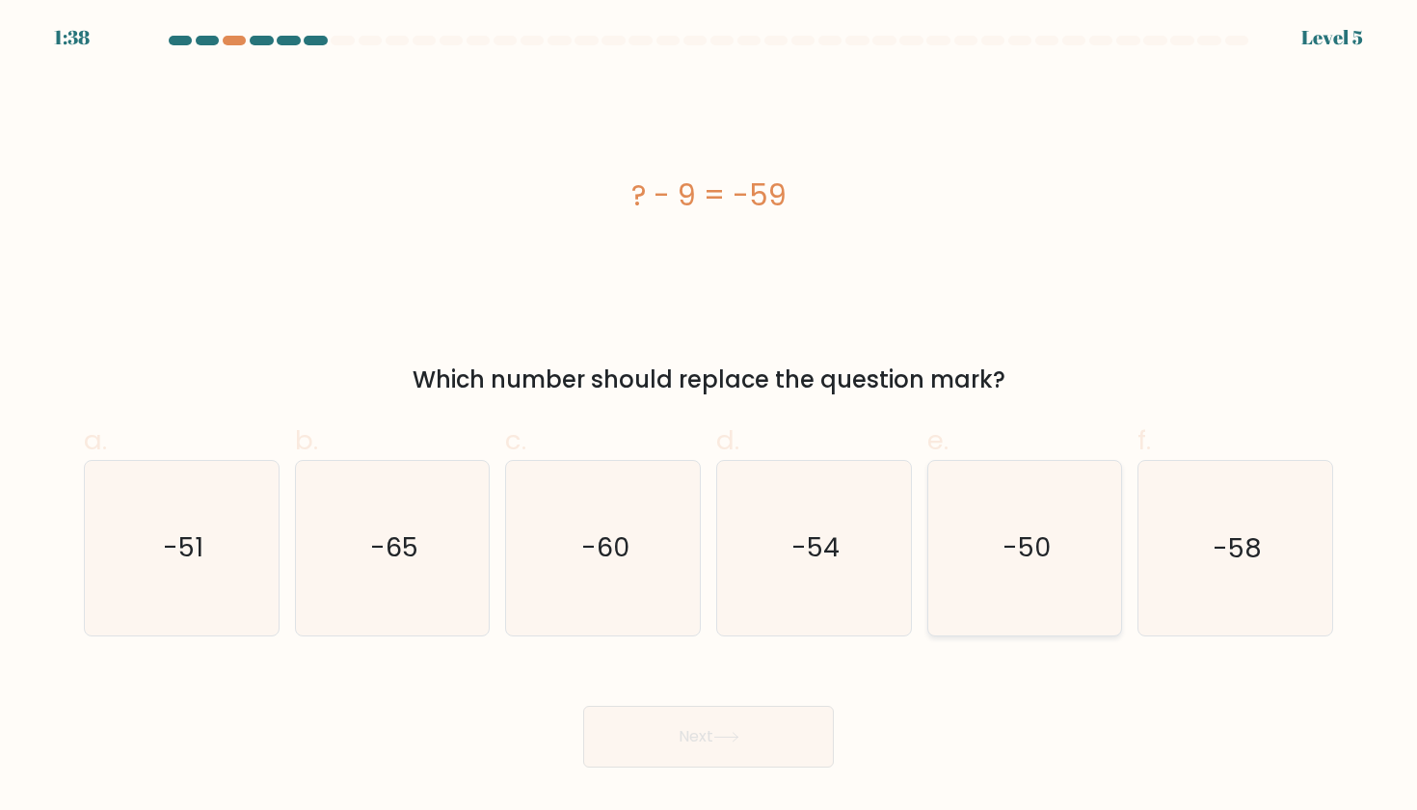
click at [974, 538] on icon "-50" at bounding box center [1025, 548] width 174 height 174
click at [710, 417] on input "e. -50" at bounding box center [709, 411] width 1 height 13
radio input "true"
click at [678, 732] on button "Next" at bounding box center [708, 737] width 251 height 62
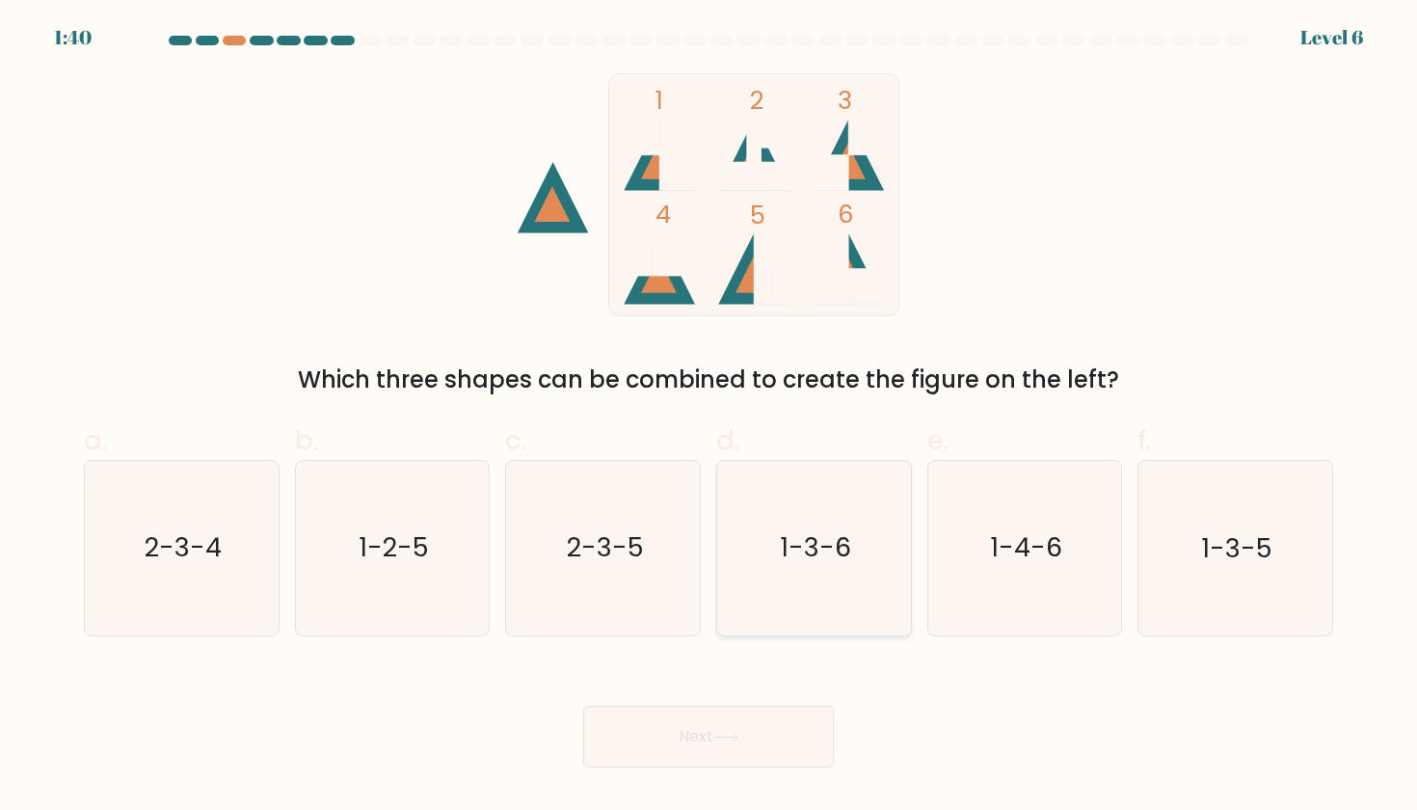
click at [820, 550] on text "1-3-6" at bounding box center [815, 548] width 71 height 36
click at [710, 417] on input "d. 1-3-6" at bounding box center [709, 411] width 1 height 13
radio input "true"
click at [695, 731] on button "Next" at bounding box center [708, 737] width 251 height 62
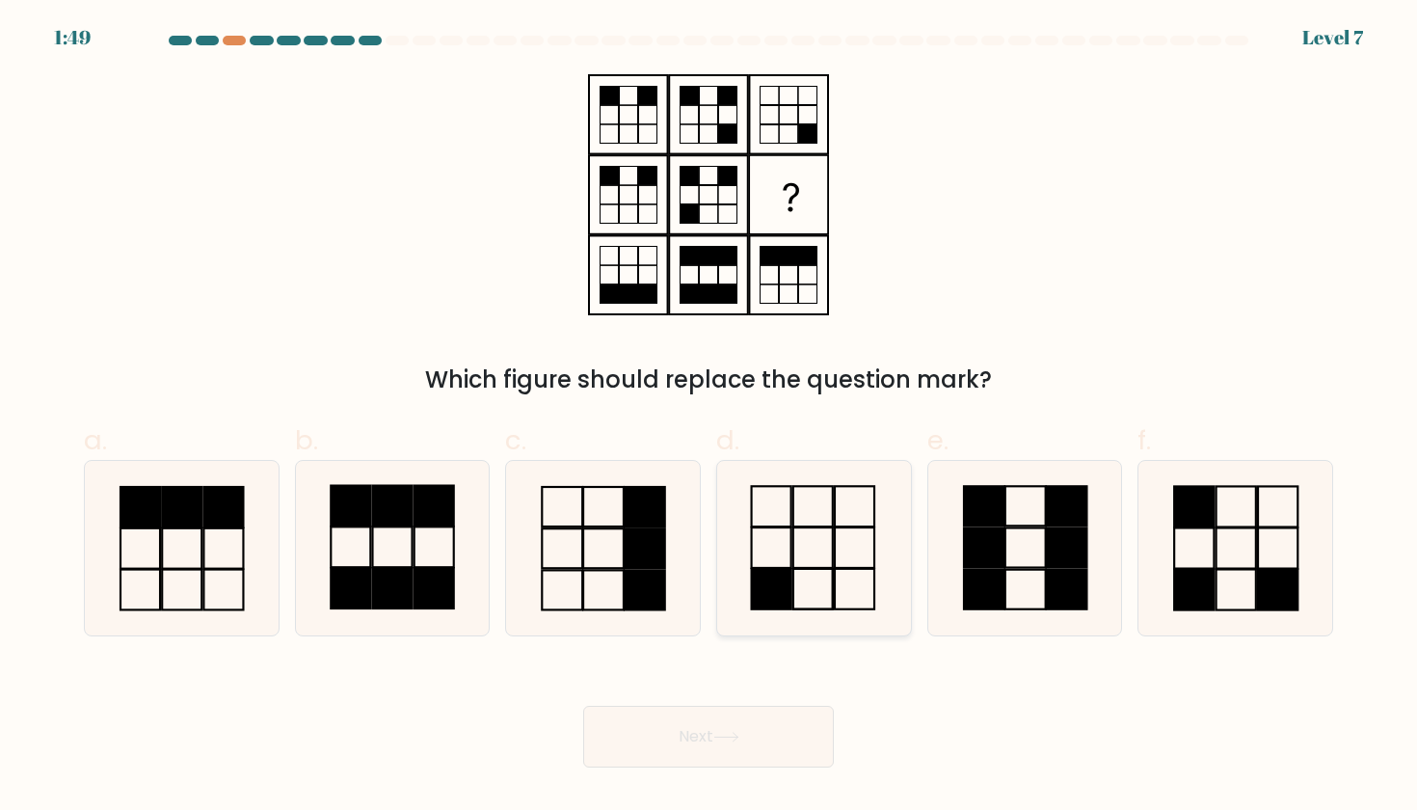
click at [841, 541] on icon at bounding box center [814, 548] width 174 height 174
click at [710, 417] on input "d." at bounding box center [709, 411] width 1 height 13
radio input "true"
click at [695, 741] on button "Next" at bounding box center [708, 737] width 251 height 62
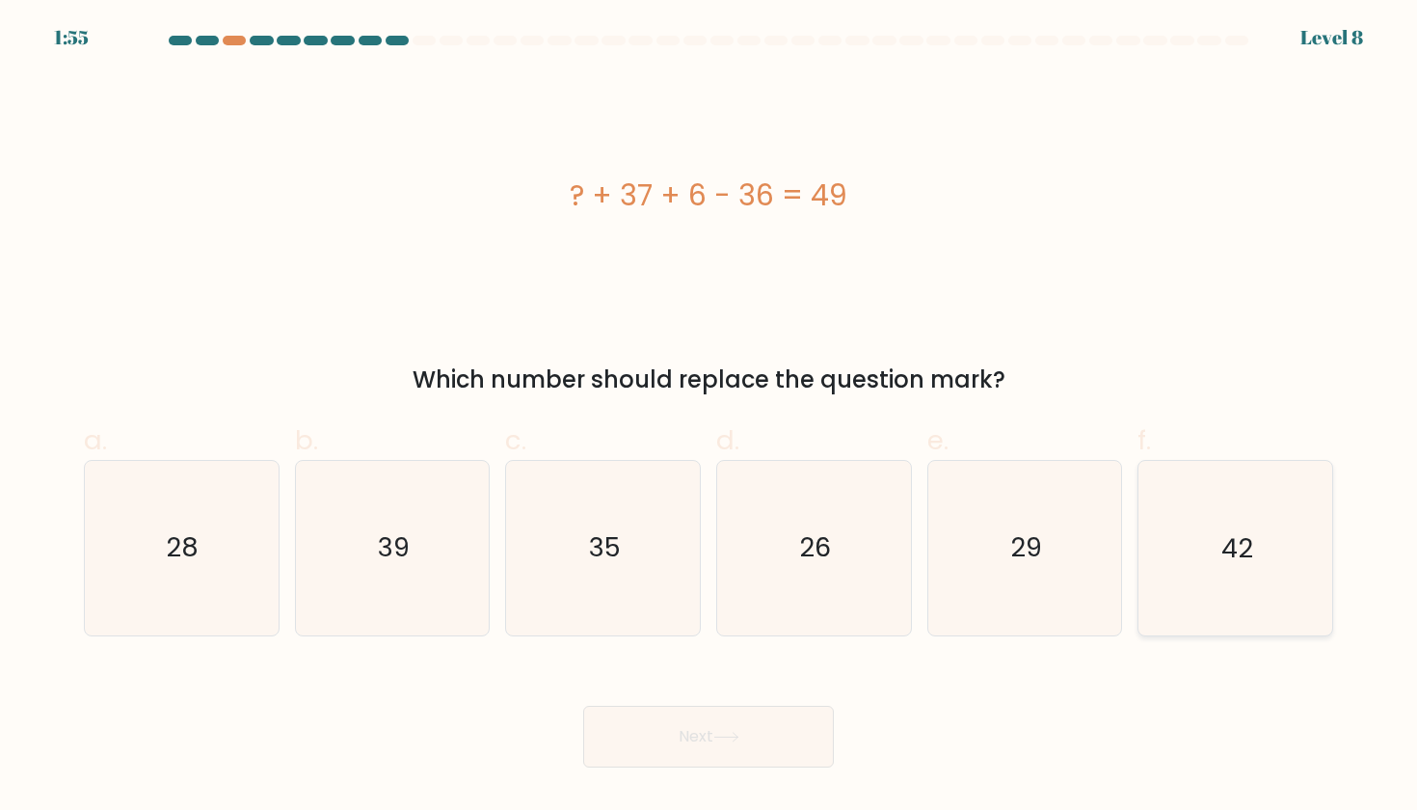
click at [1204, 561] on icon "42" at bounding box center [1235, 548] width 174 height 174
click at [710, 417] on input "f. 42" at bounding box center [709, 411] width 1 height 13
radio input "true"
click at [687, 731] on button "Next" at bounding box center [708, 737] width 251 height 62
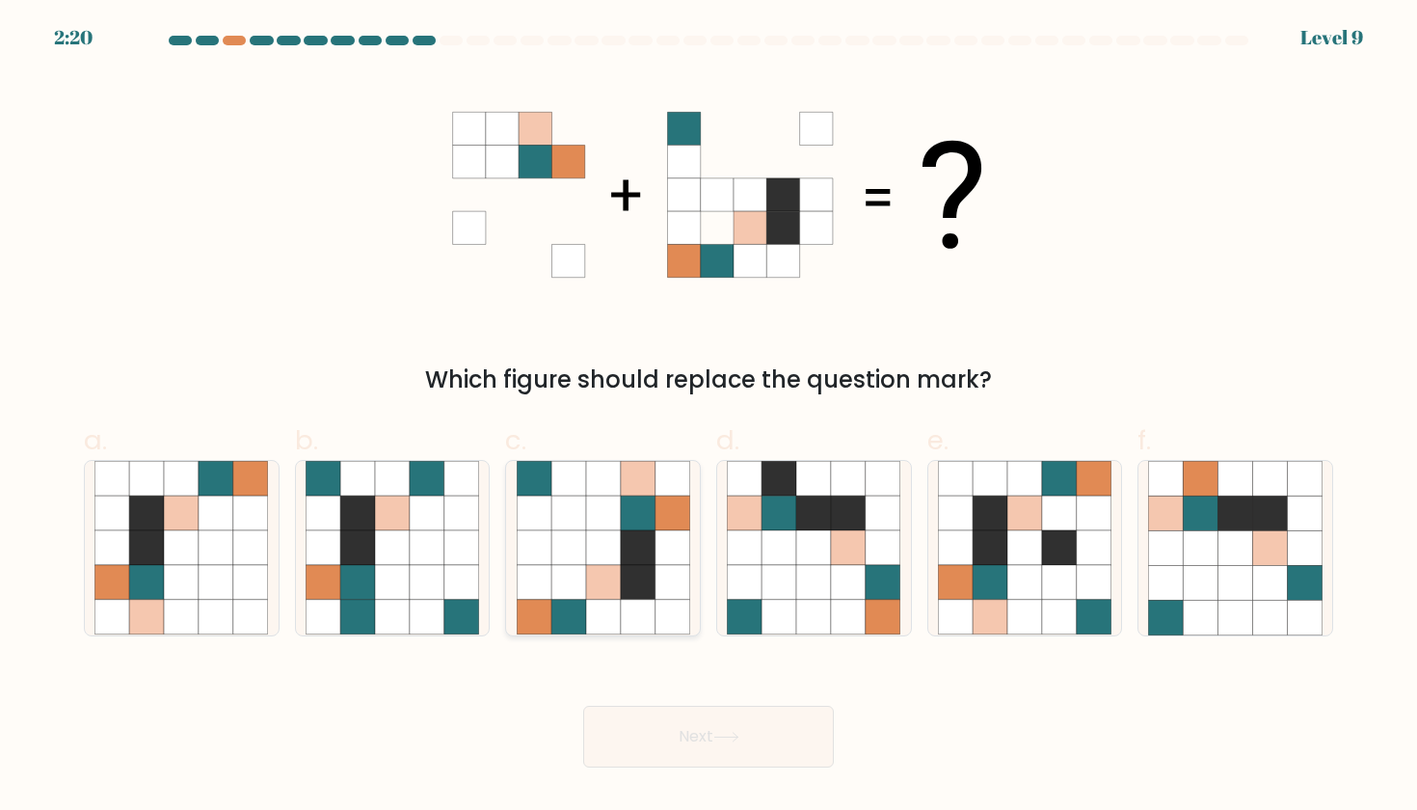
click at [665, 516] on icon at bounding box center [672, 514] width 35 height 35
click at [709, 417] on input "c." at bounding box center [709, 411] width 1 height 13
radio input "true"
click at [697, 726] on button "Next" at bounding box center [708, 737] width 251 height 62
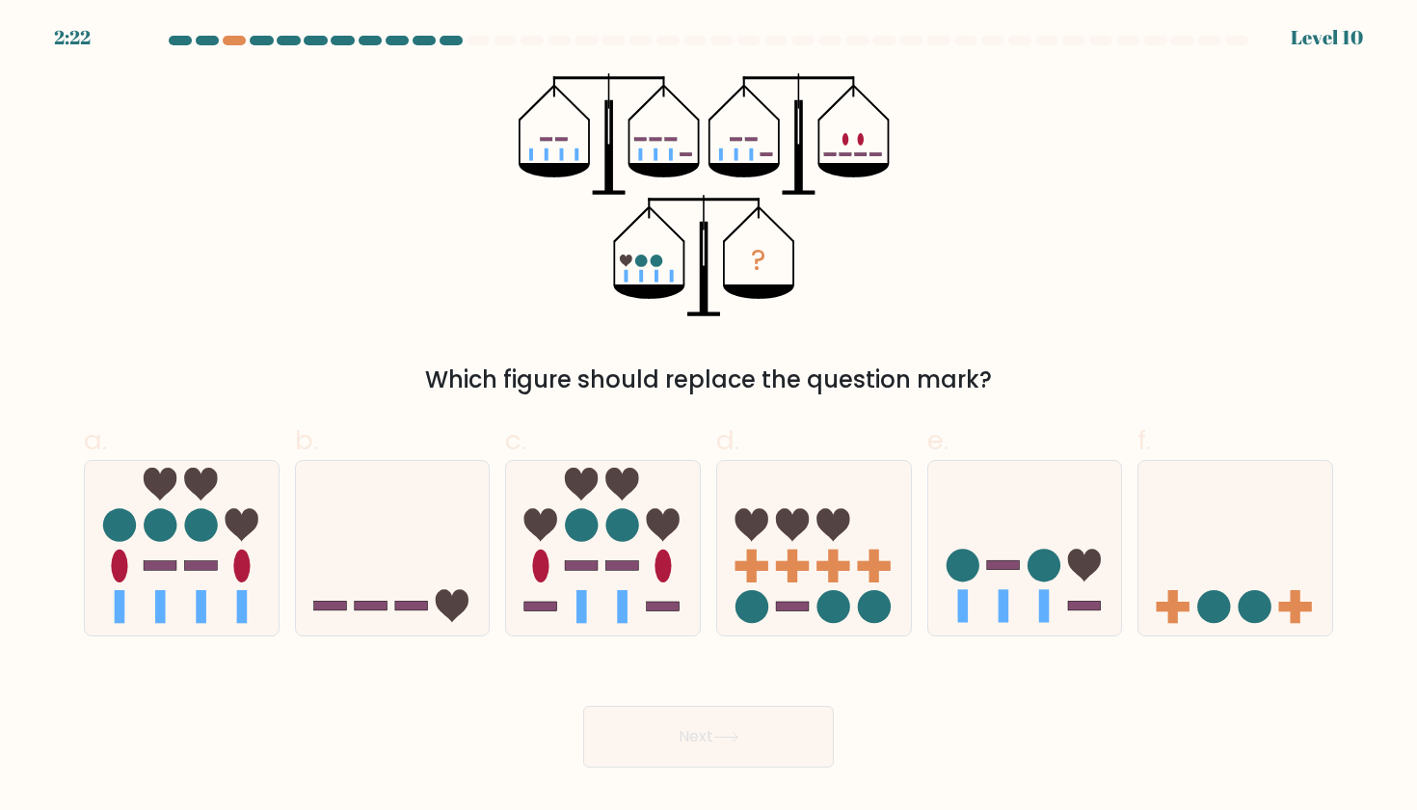
click at [707, 531] on div "c." at bounding box center [603, 528] width 211 height 216
click at [794, 582] on icon at bounding box center [814, 548] width 194 height 160
click at [710, 417] on input "d." at bounding box center [709, 411] width 1 height 13
radio input "true"
click at [693, 747] on button "Next" at bounding box center [708, 737] width 251 height 62
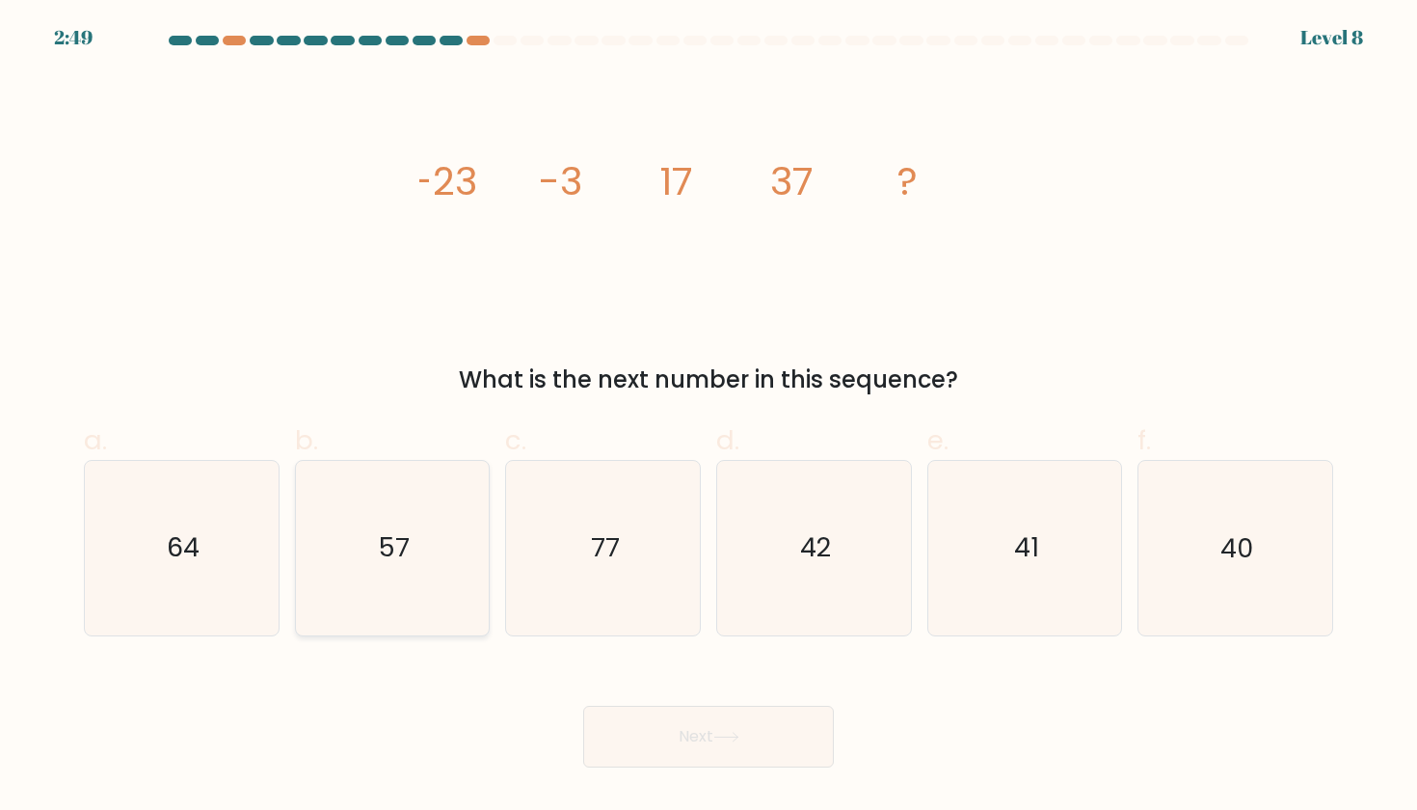
click at [409, 552] on text "57" at bounding box center [394, 548] width 31 height 36
click at [709, 417] on input "b. 57" at bounding box center [709, 411] width 1 height 13
radio input "true"
click at [690, 728] on button "Next" at bounding box center [708, 737] width 251 height 62
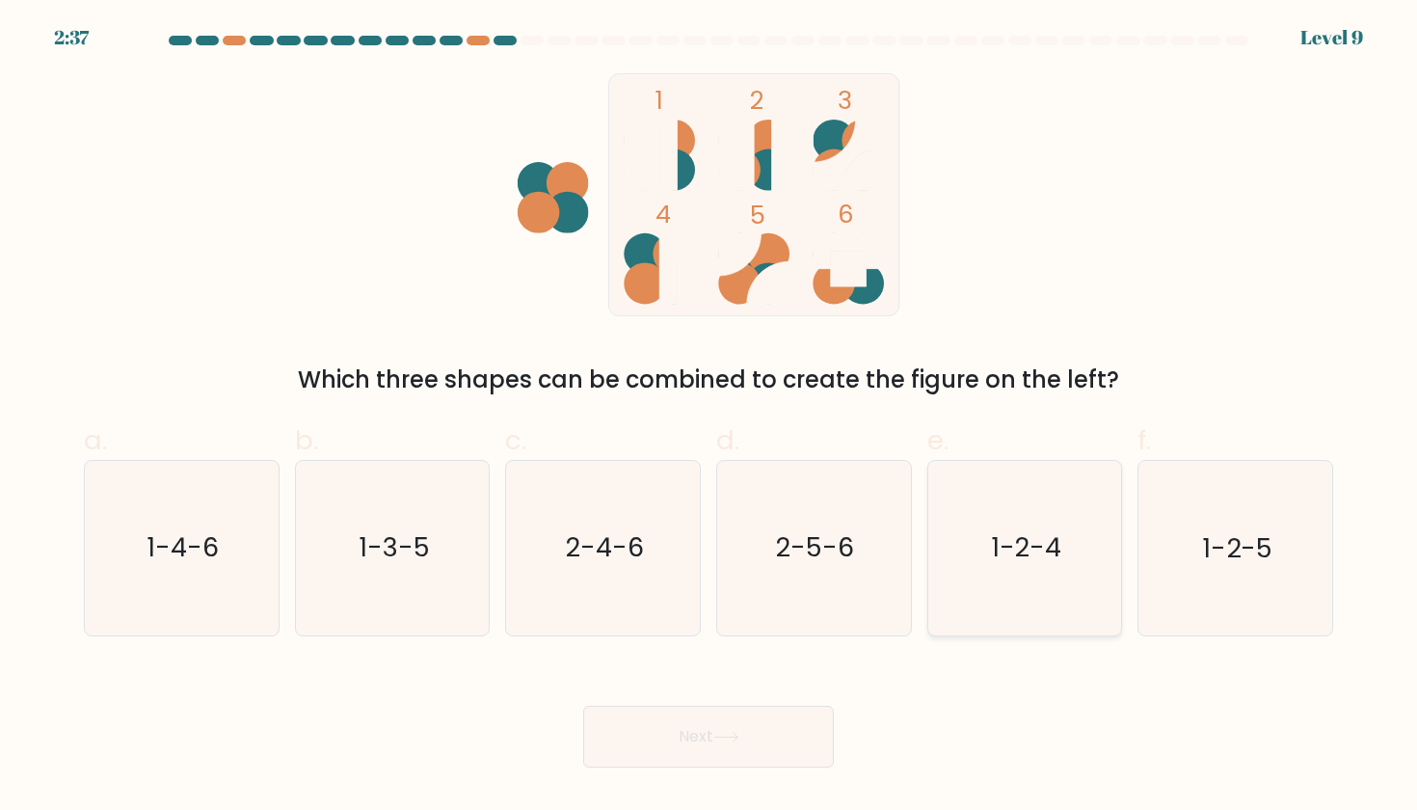
click at [1012, 546] on text "1-2-4" at bounding box center [1026, 548] width 70 height 36
click at [710, 417] on input "e. 1-2-4" at bounding box center [709, 411] width 1 height 13
radio input "true"
click at [696, 738] on button "Next" at bounding box center [708, 737] width 251 height 62
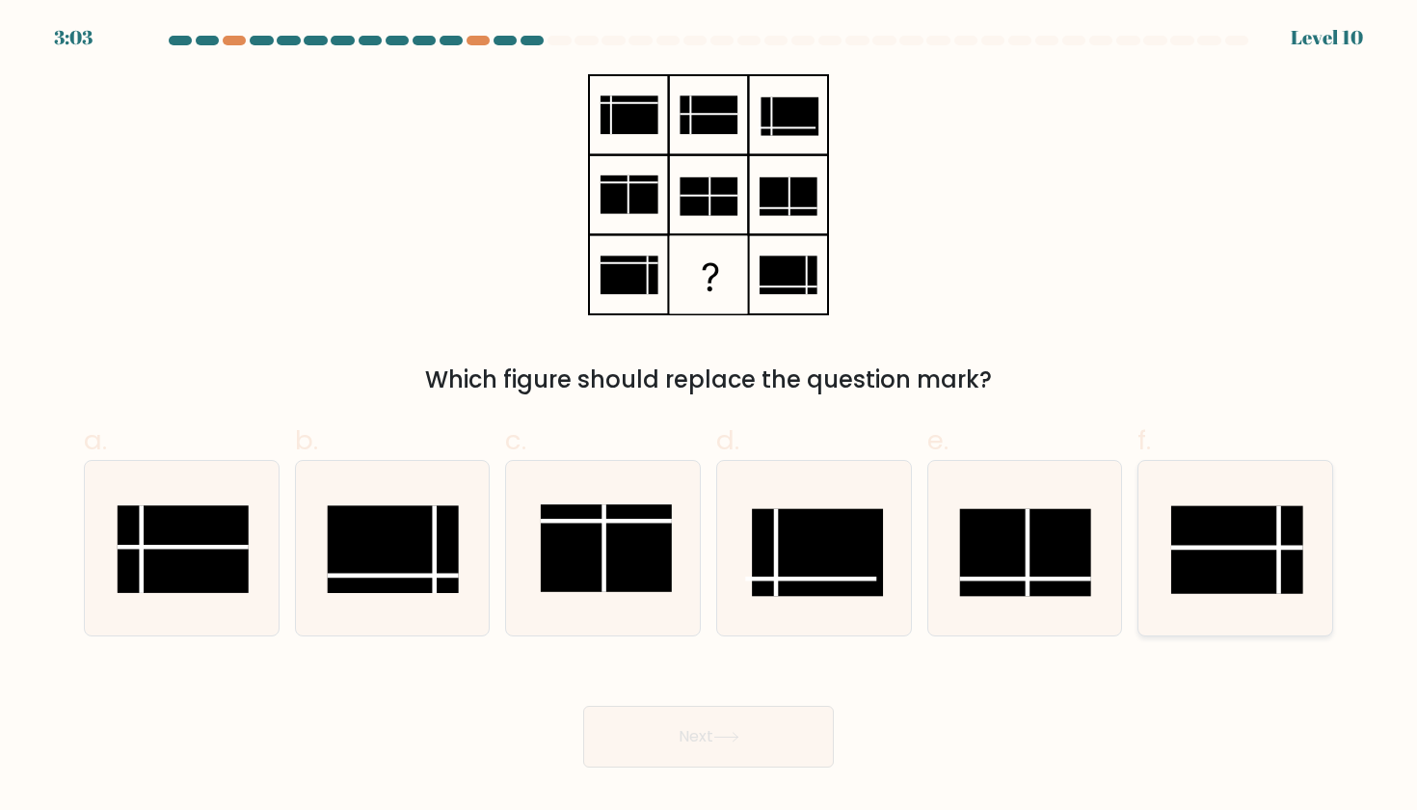
click at [1229, 552] on rect at bounding box center [1236, 550] width 131 height 88
click at [710, 417] on input "f." at bounding box center [709, 411] width 1 height 13
radio input "true"
click at [709, 732] on button "Next" at bounding box center [708, 737] width 251 height 62
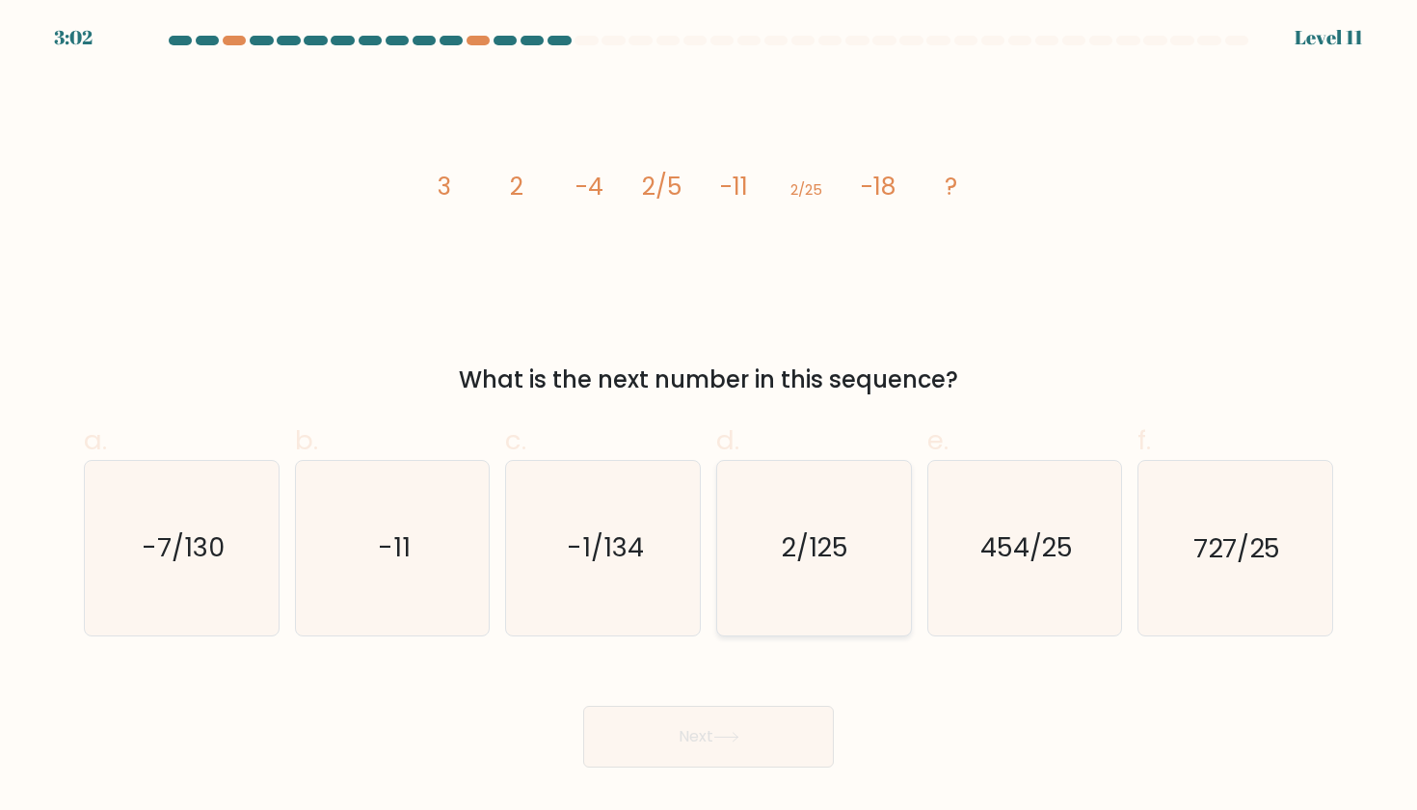
click at [821, 540] on text "2/125" at bounding box center [816, 548] width 67 height 36
click at [710, 417] on input "d. 2/125" at bounding box center [709, 411] width 1 height 13
radio input "true"
click at [721, 733] on icon at bounding box center [727, 737] width 26 height 11
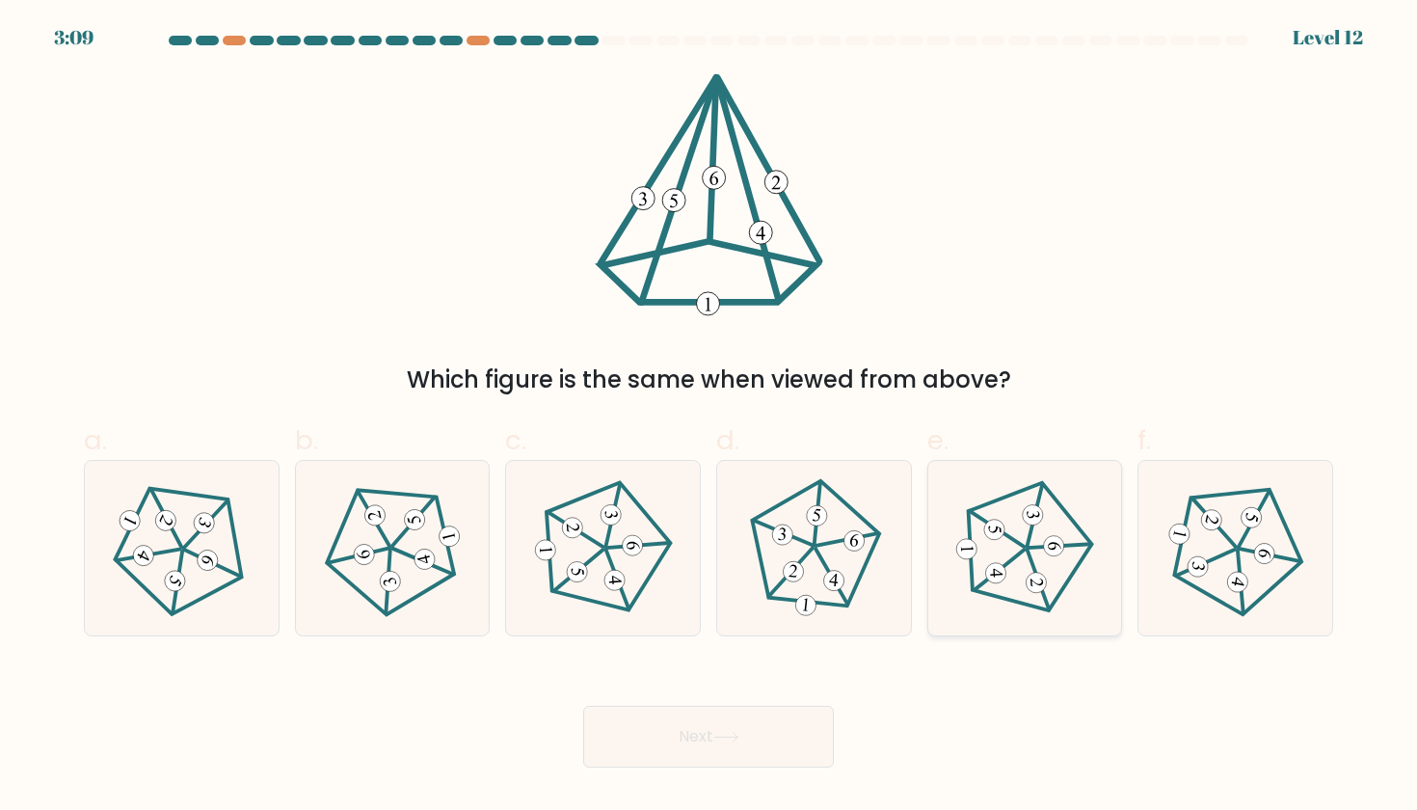
click at [1029, 545] on 438 at bounding box center [1035, 516] width 22 height 63
click at [710, 417] on input "e." at bounding box center [709, 411] width 1 height 13
radio input "true"
click at [718, 733] on icon at bounding box center [727, 737] width 26 height 11
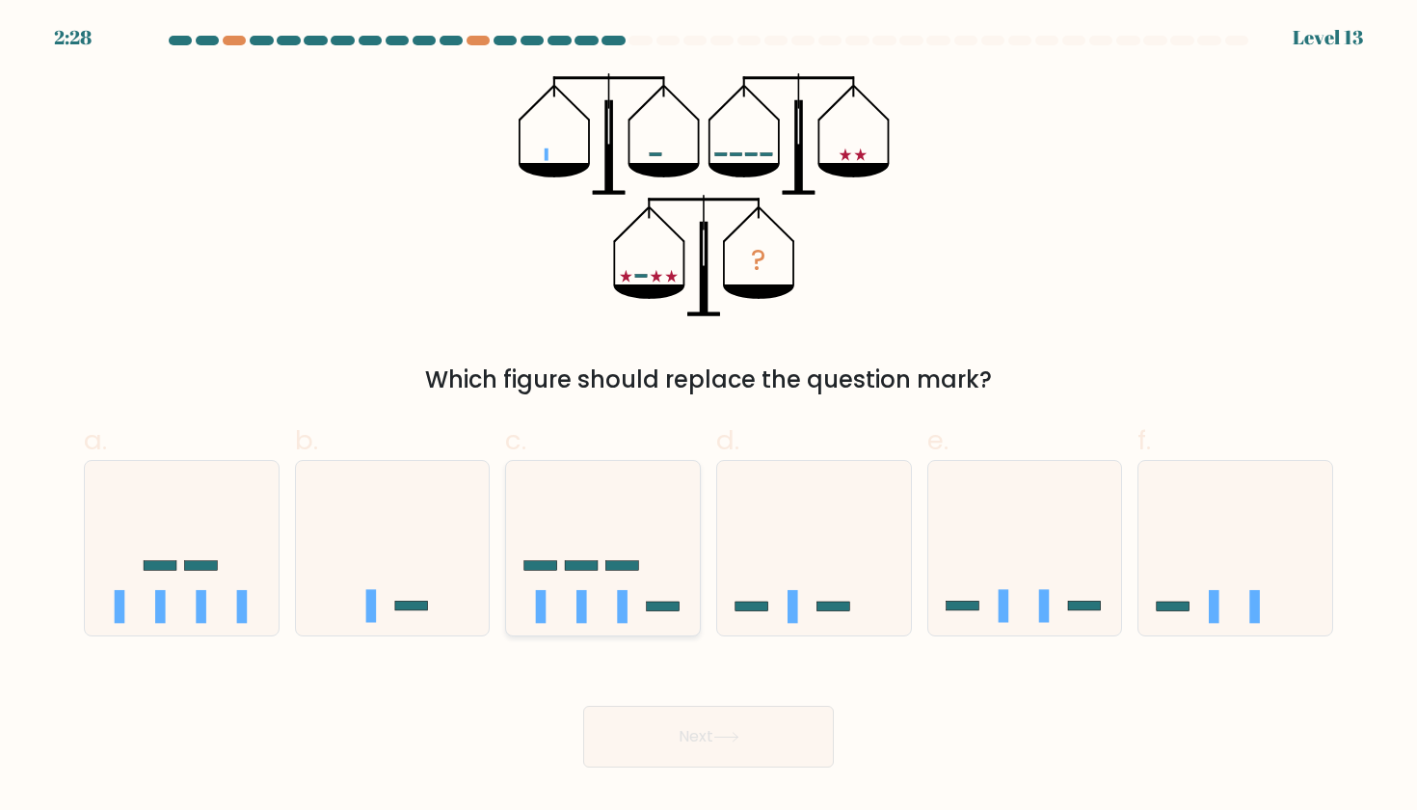
click at [585, 578] on icon at bounding box center [603, 548] width 194 height 160
click at [709, 417] on input "c." at bounding box center [709, 411] width 1 height 13
radio input "true"
click at [678, 736] on button "Next" at bounding box center [708, 737] width 251 height 62
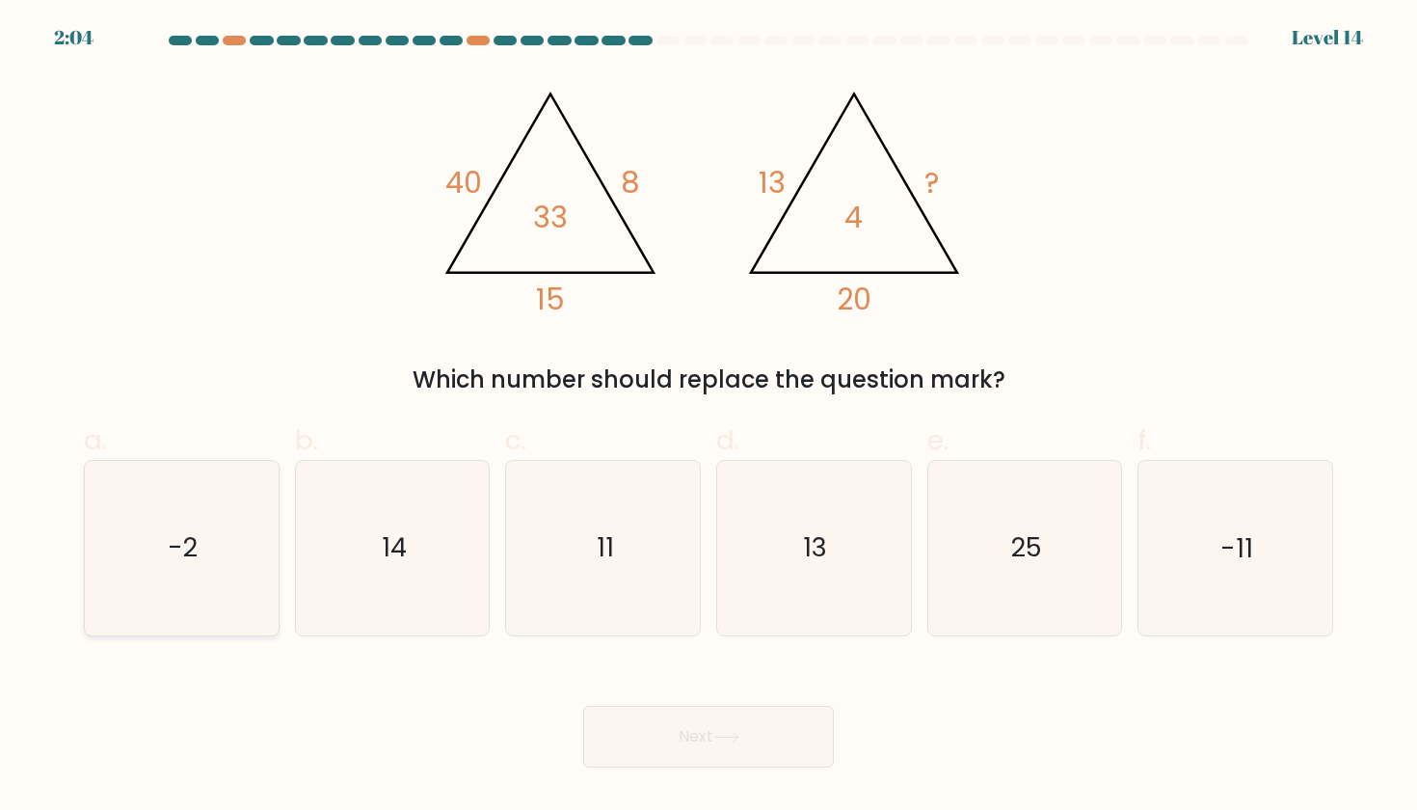
click at [239, 543] on icon "-2" at bounding box center [181, 548] width 174 height 174
click at [709, 417] on input "a. -2" at bounding box center [709, 411] width 1 height 13
radio input "true"
click at [693, 723] on button "Next" at bounding box center [708, 737] width 251 height 62
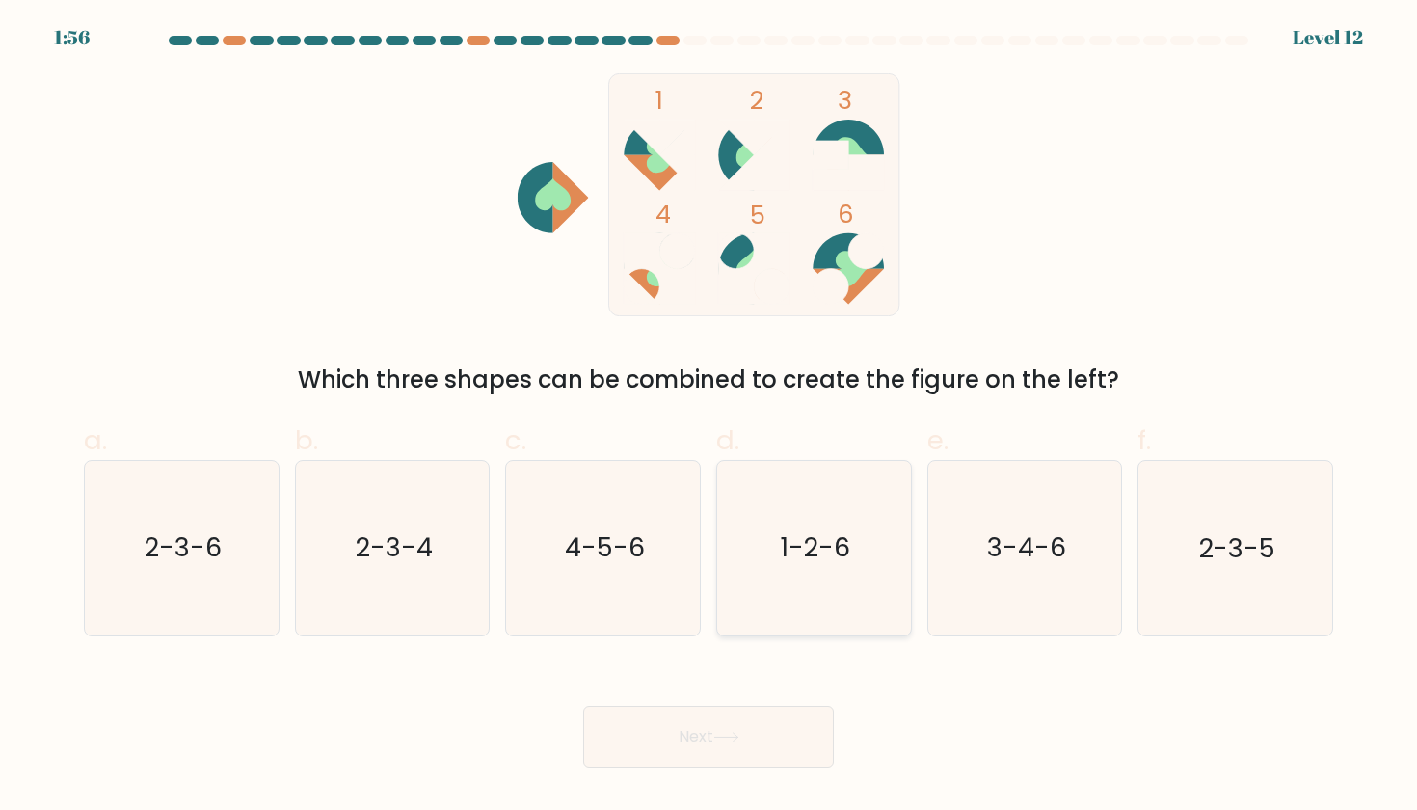
click at [832, 544] on text "1-2-6" at bounding box center [816, 548] width 70 height 36
click at [710, 417] on input "d. 1-2-6" at bounding box center [709, 411] width 1 height 13
radio input "true"
click at [715, 741] on button "Next" at bounding box center [708, 737] width 251 height 62
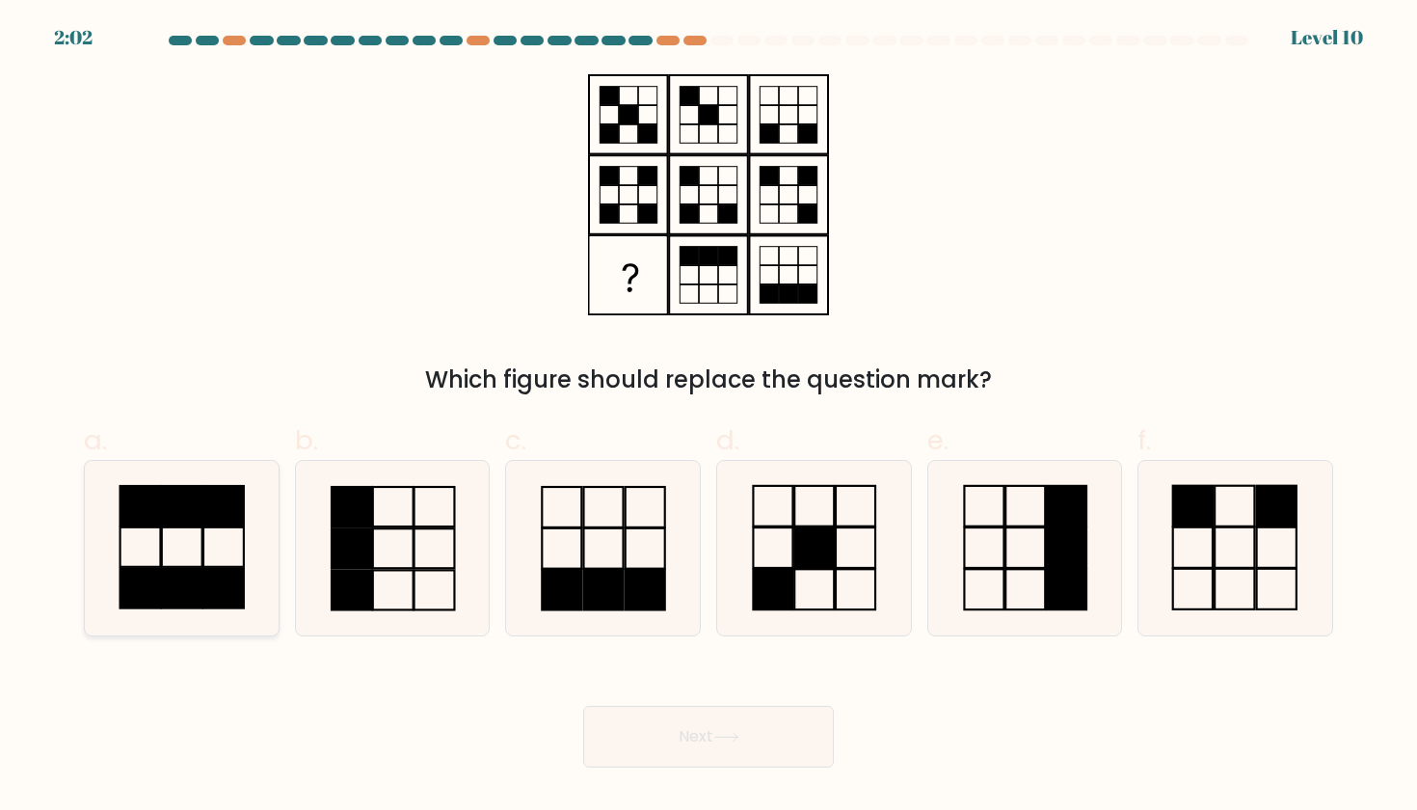
click at [238, 552] on icon at bounding box center [181, 548] width 174 height 174
click at [709, 417] on input "a." at bounding box center [709, 411] width 1 height 13
radio input "true"
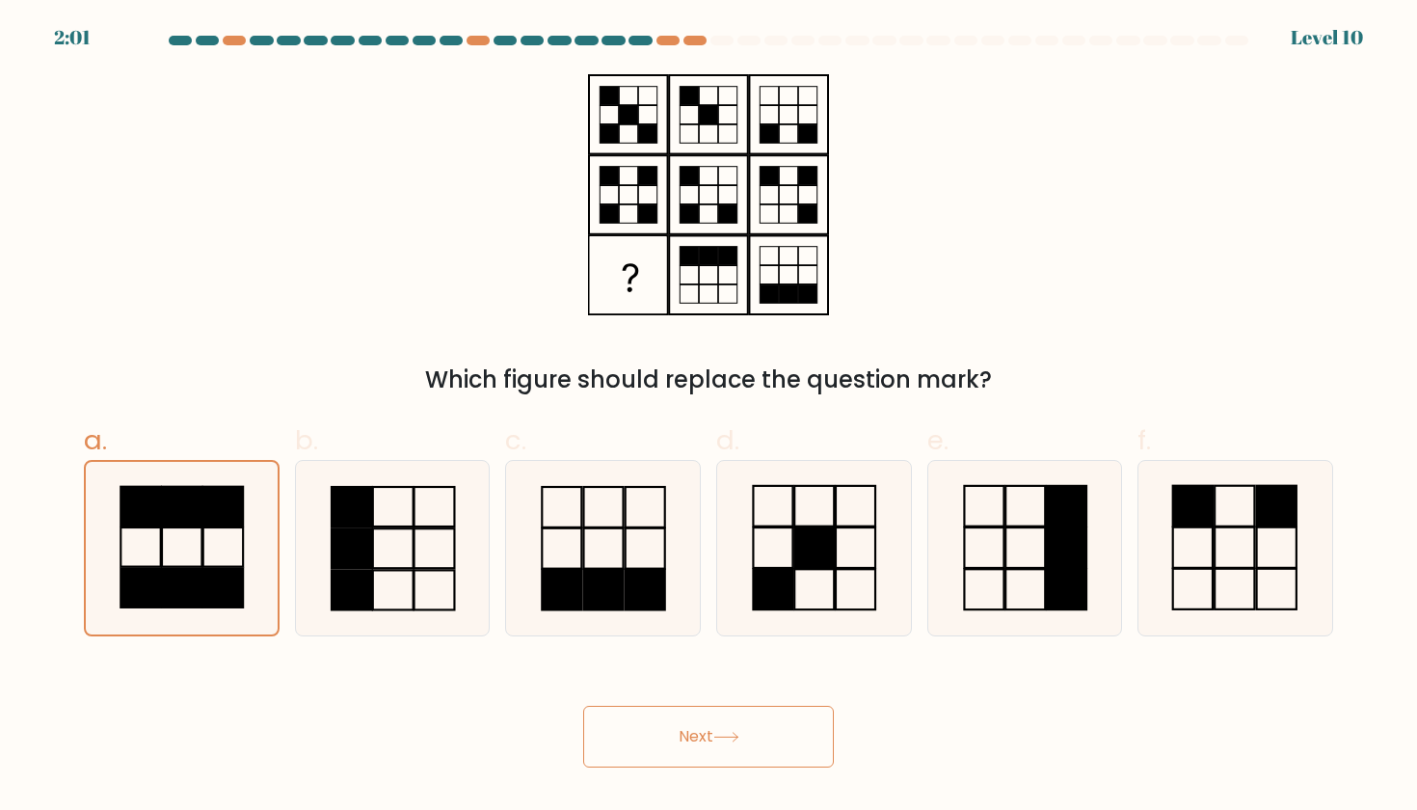
click at [646, 725] on button "Next" at bounding box center [708, 737] width 251 height 62
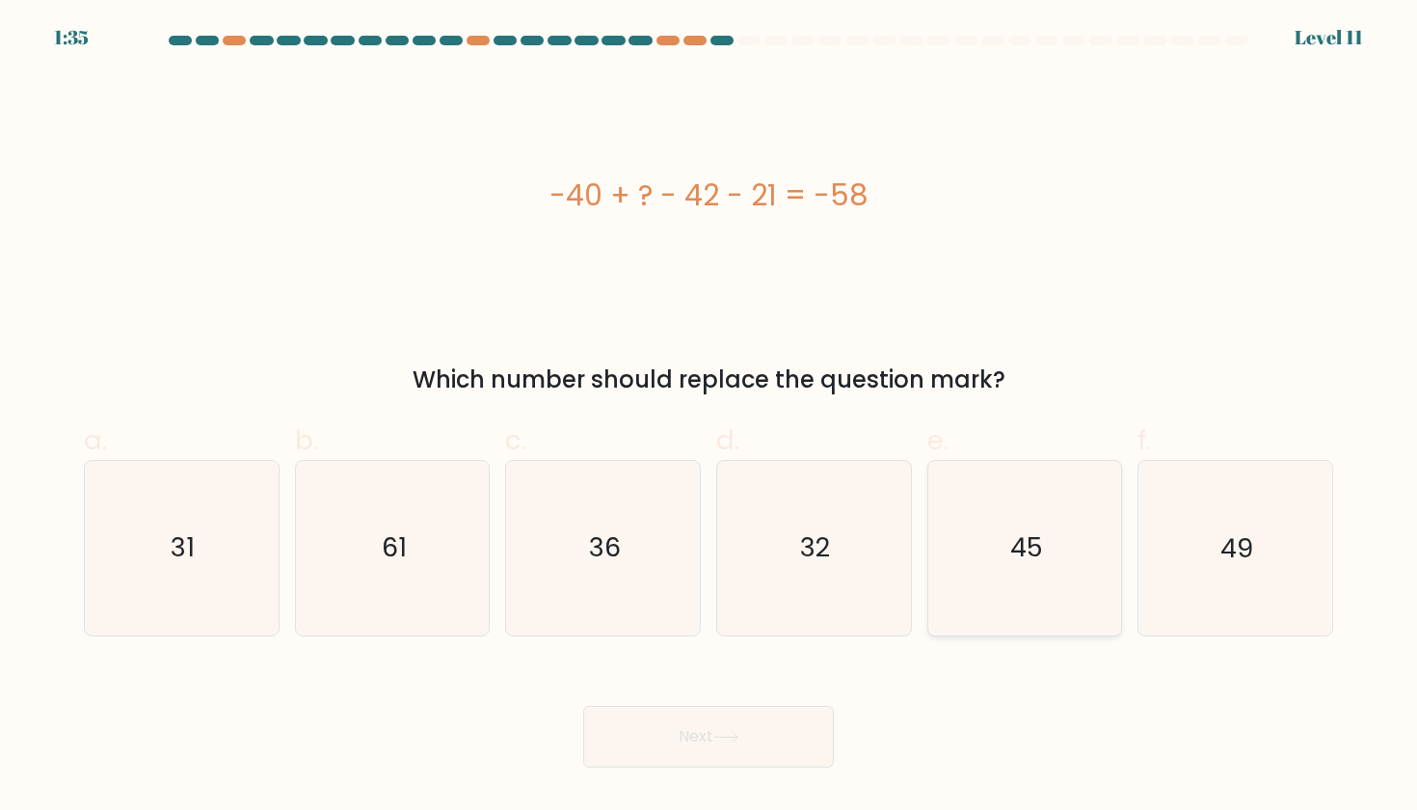
click at [1032, 541] on text "45" at bounding box center [1026, 548] width 33 height 36
click at [710, 417] on input "e. 45" at bounding box center [709, 411] width 1 height 13
radio input "true"
click at [687, 739] on button "Next" at bounding box center [708, 737] width 251 height 62
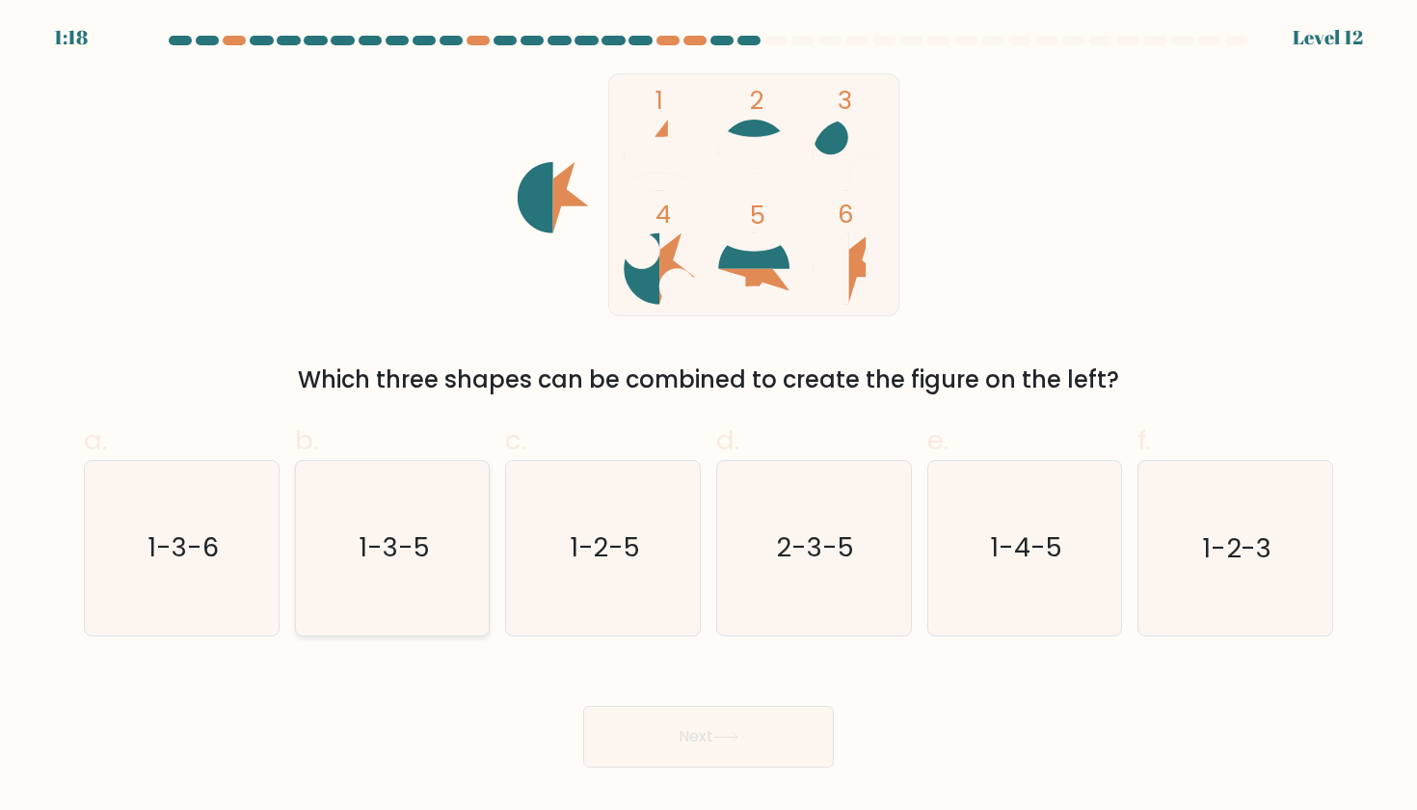
click at [411, 550] on text "1-3-5" at bounding box center [394, 548] width 71 height 36
click at [709, 417] on input "b. 1-3-5" at bounding box center [709, 411] width 1 height 13
radio input "true"
click at [715, 719] on button "Next" at bounding box center [708, 737] width 251 height 62
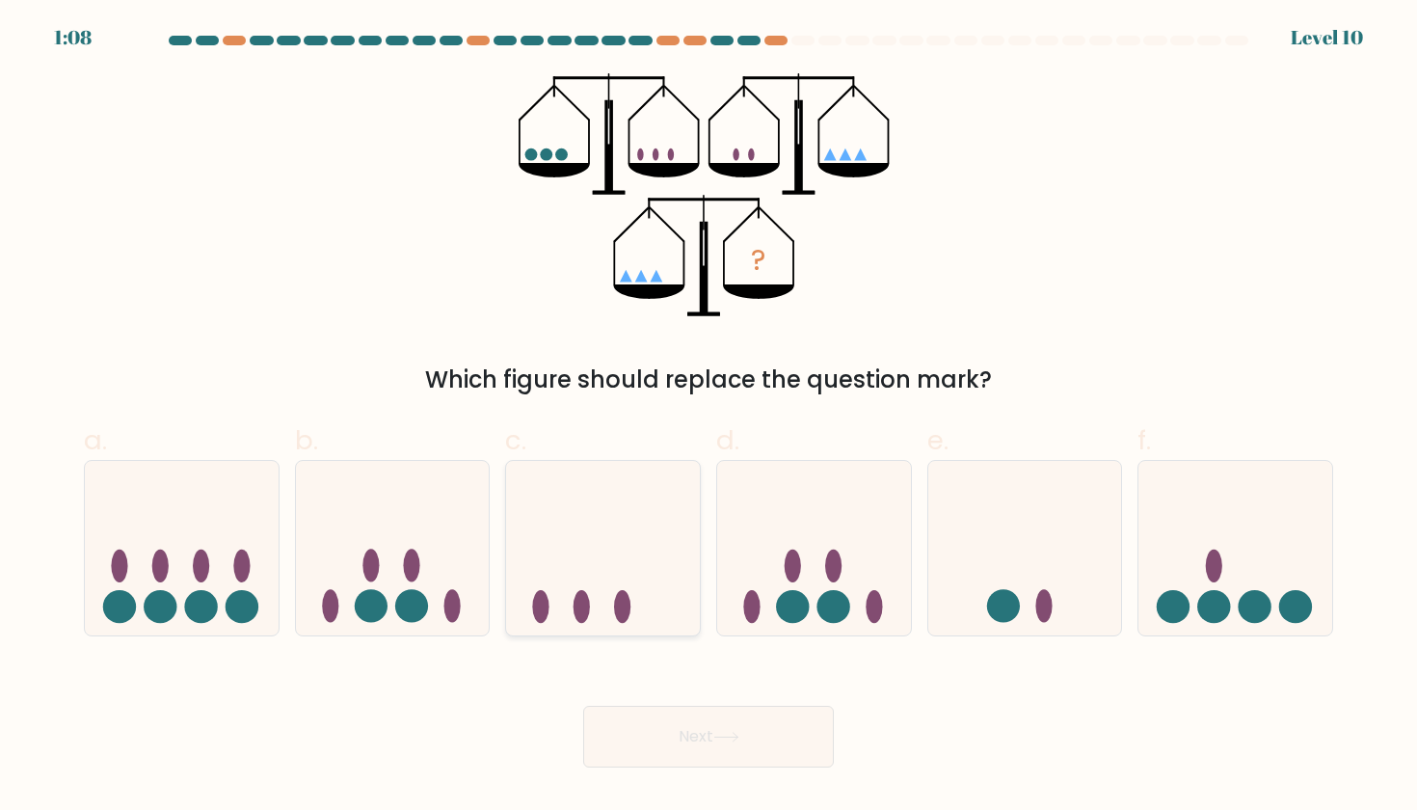
click at [601, 597] on icon at bounding box center [603, 548] width 194 height 160
click at [709, 417] on input "c." at bounding box center [709, 411] width 1 height 13
radio input "true"
click at [684, 735] on button "Next" at bounding box center [708, 737] width 251 height 62
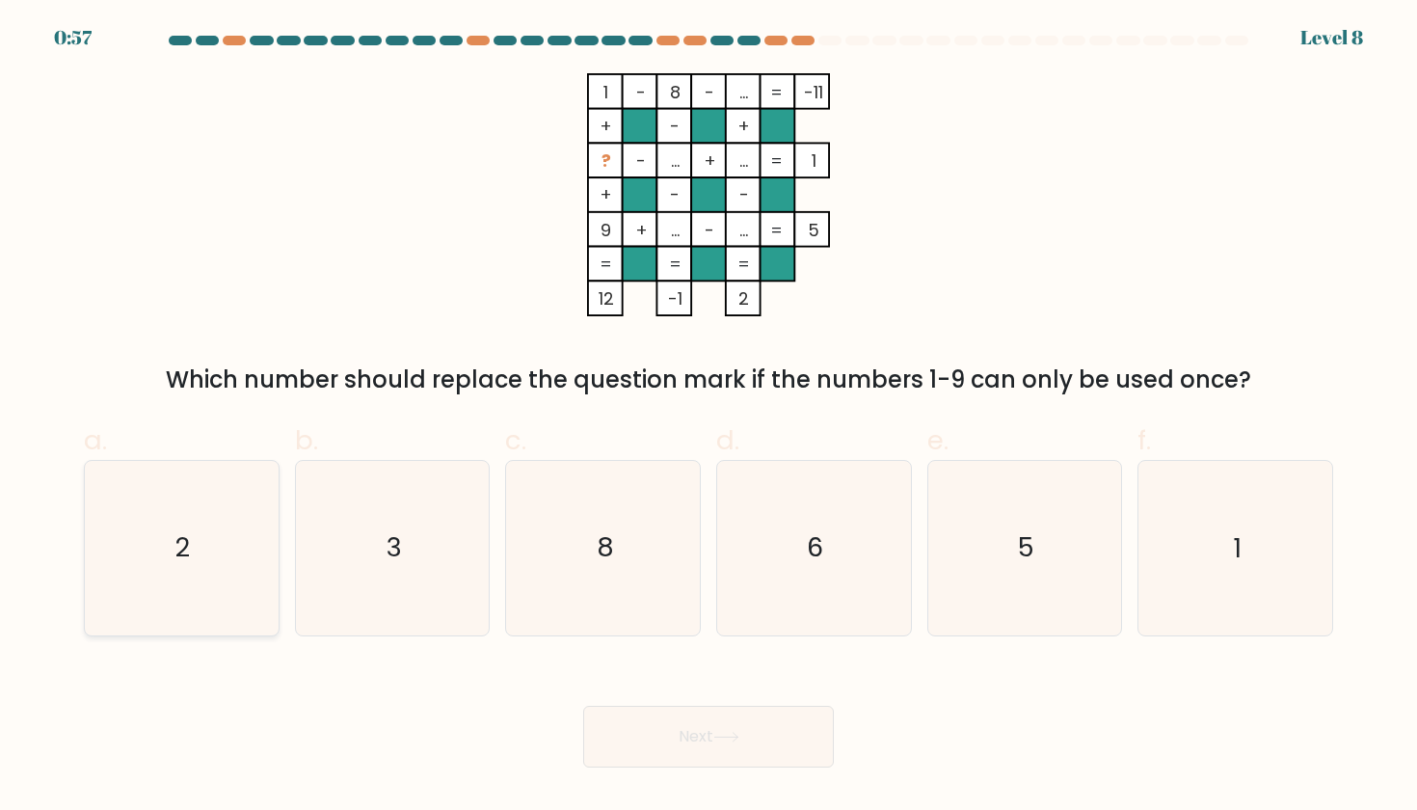
click at [183, 550] on text "2" at bounding box center [183, 548] width 14 height 36
click at [709, 417] on input "a. 2" at bounding box center [709, 411] width 1 height 13
radio input "true"
click at [707, 742] on button "Next" at bounding box center [708, 737] width 251 height 62
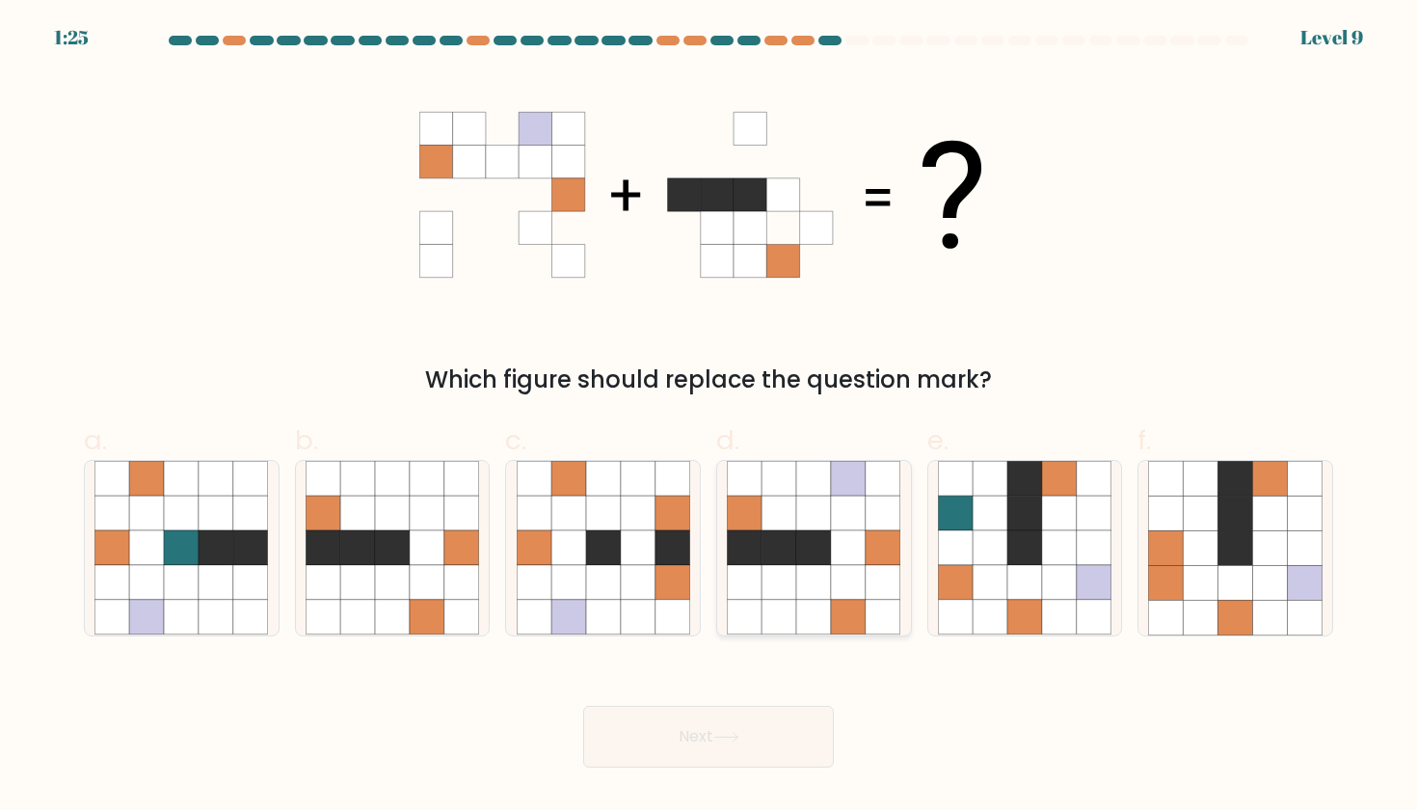
click at [767, 550] on icon at bounding box center [779, 547] width 35 height 35
click at [710, 417] on input "d." at bounding box center [709, 411] width 1 height 13
radio input "true"
click at [711, 735] on button "Next" at bounding box center [708, 737] width 251 height 62
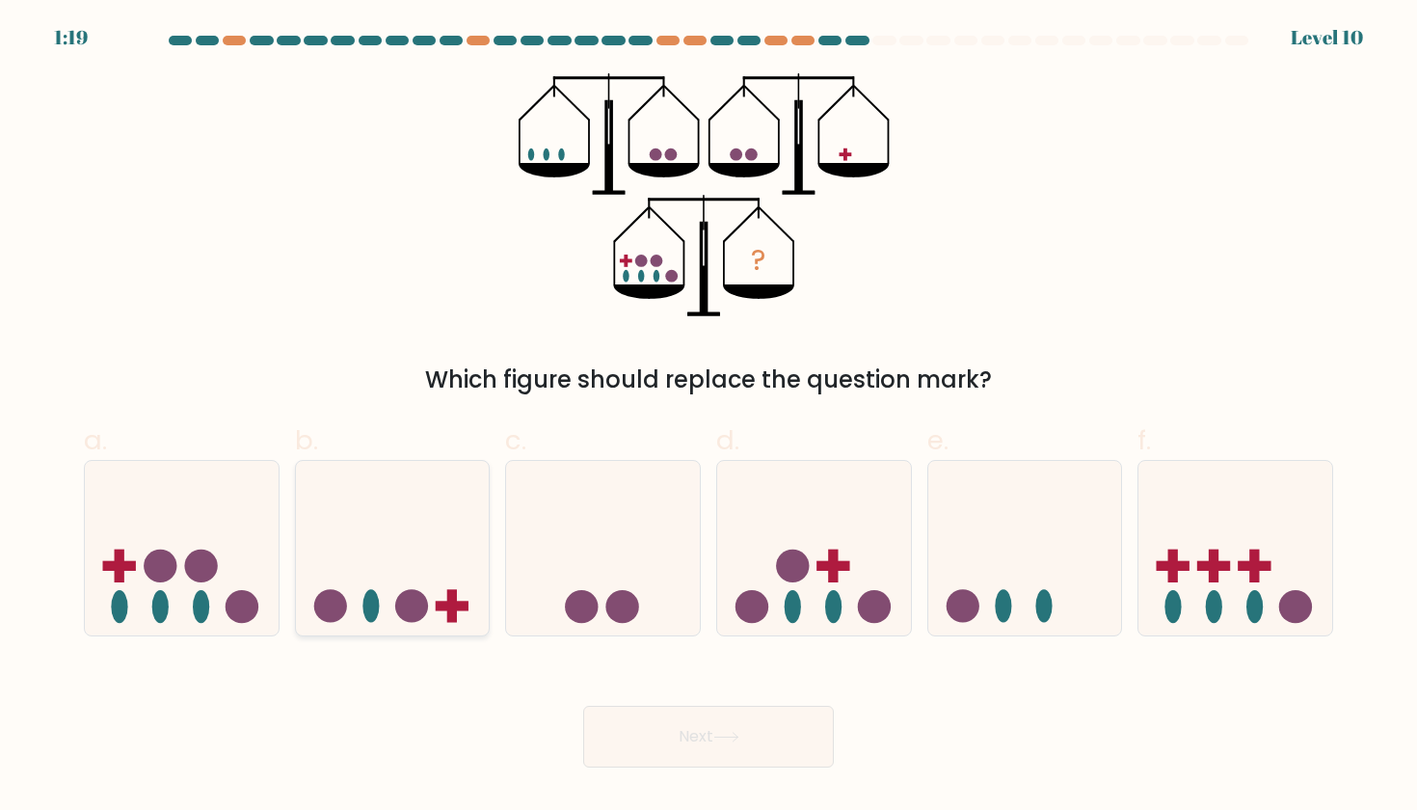
click at [444, 590] on icon at bounding box center [393, 548] width 194 height 160
click at [709, 417] on input "b." at bounding box center [709, 411] width 1 height 13
radio input "true"
click at [444, 590] on icon at bounding box center [393, 548] width 192 height 159
click at [709, 417] on input "b." at bounding box center [709, 411] width 1 height 13
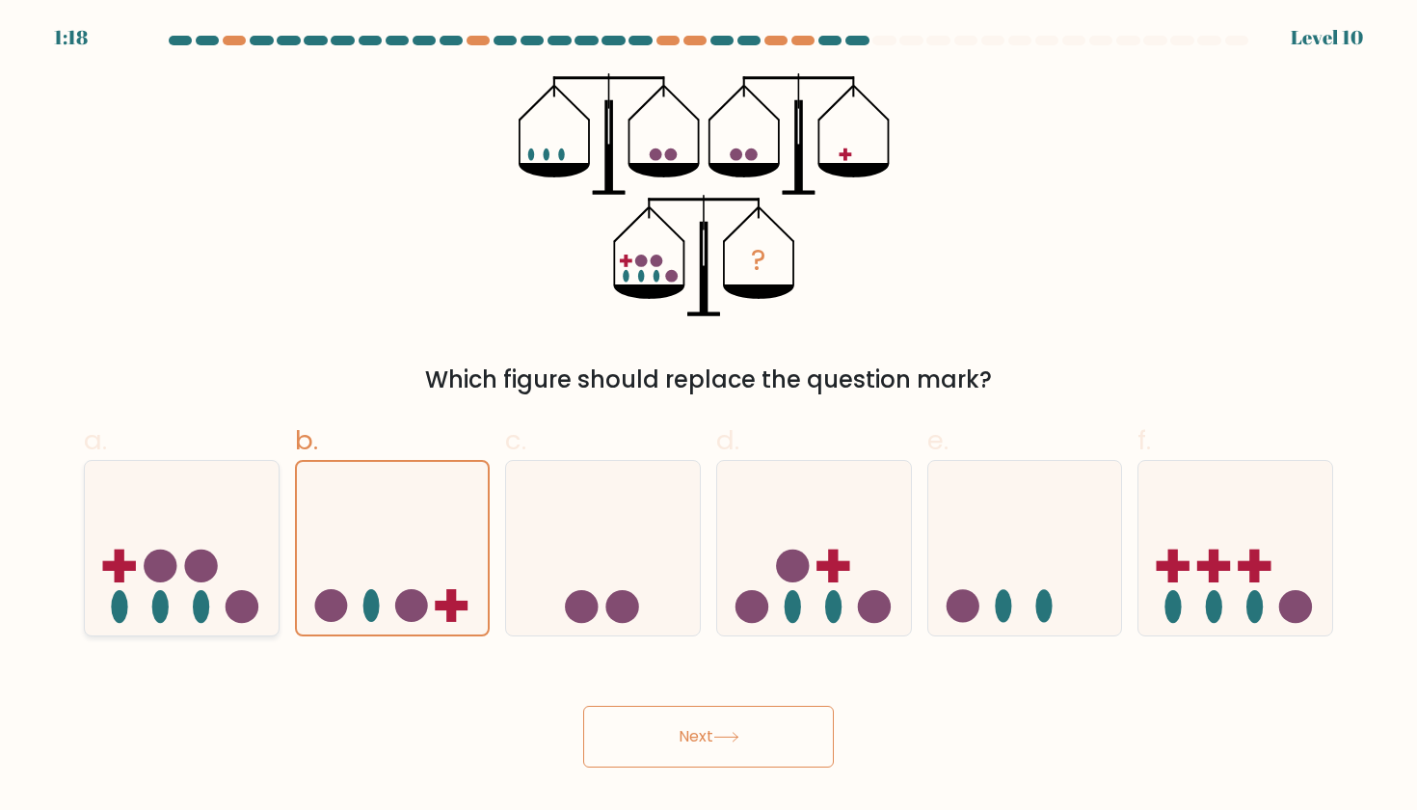
click at [189, 600] on icon at bounding box center [182, 548] width 194 height 160
click at [709, 417] on input "a." at bounding box center [709, 411] width 1 height 13
radio input "true"
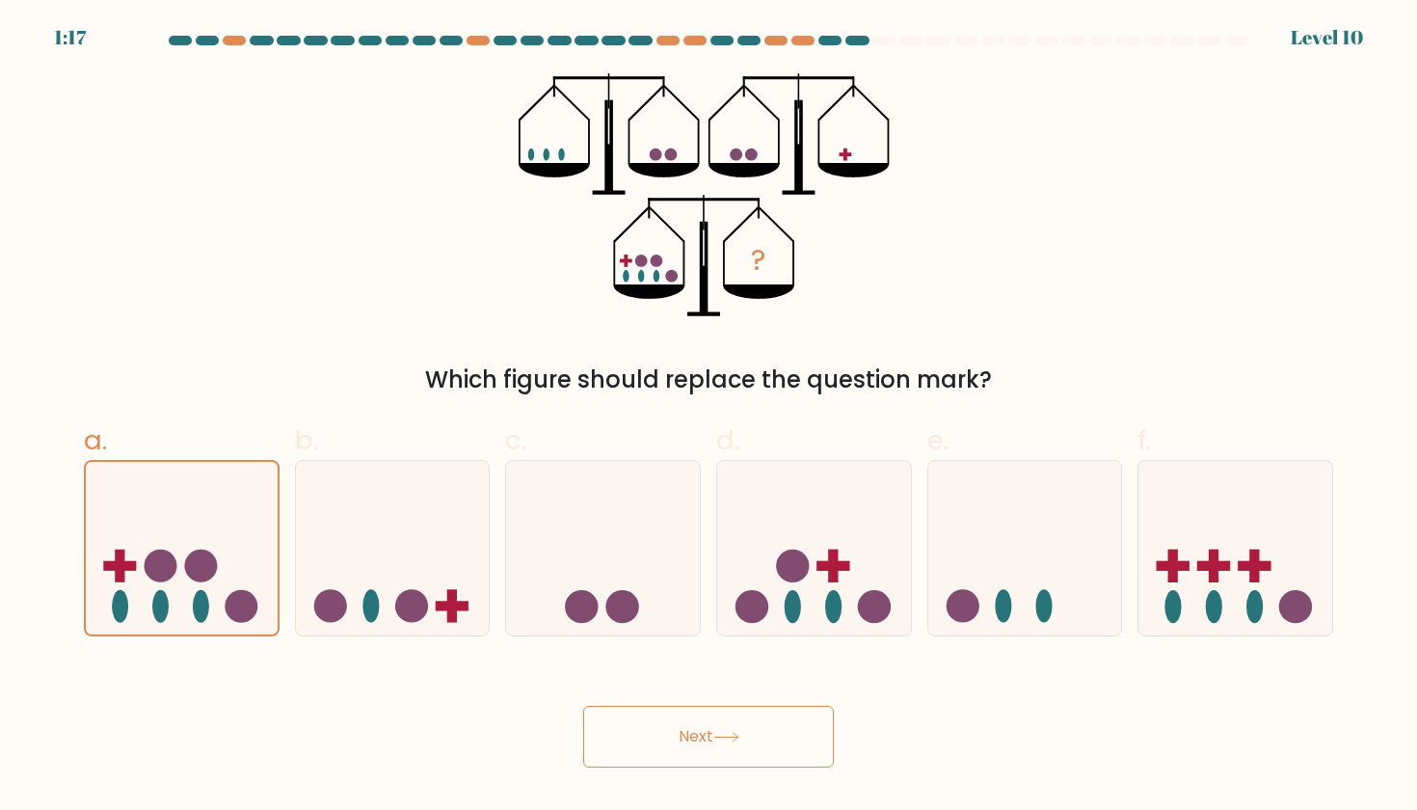
click at [663, 738] on button "Next" at bounding box center [708, 737] width 251 height 62
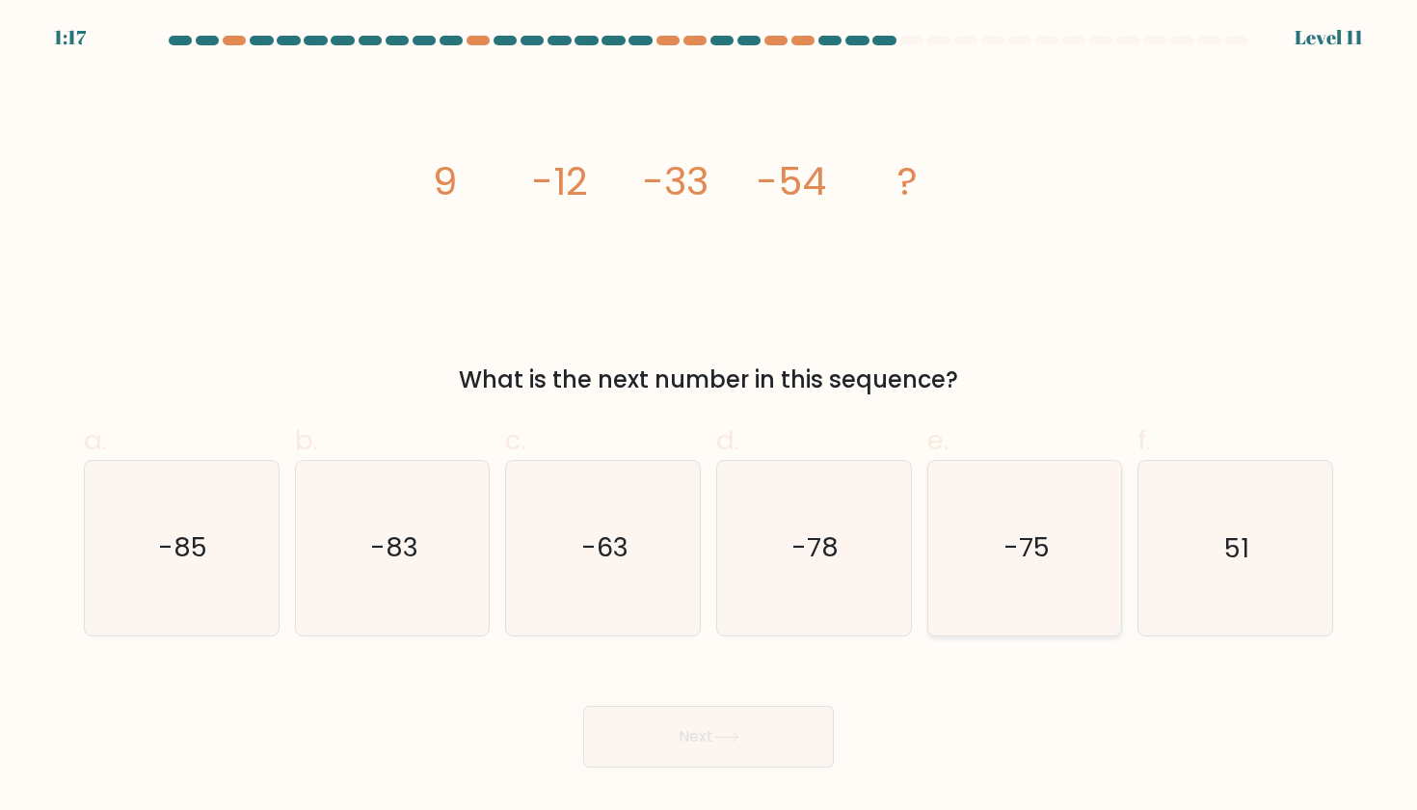
click at [1009, 557] on text "-75" at bounding box center [1027, 548] width 46 height 36
click at [710, 417] on input "e. -75" at bounding box center [709, 411] width 1 height 13
radio input "true"
click at [710, 742] on button "Next" at bounding box center [708, 737] width 251 height 62
click at [698, 732] on button "Next" at bounding box center [708, 737] width 251 height 62
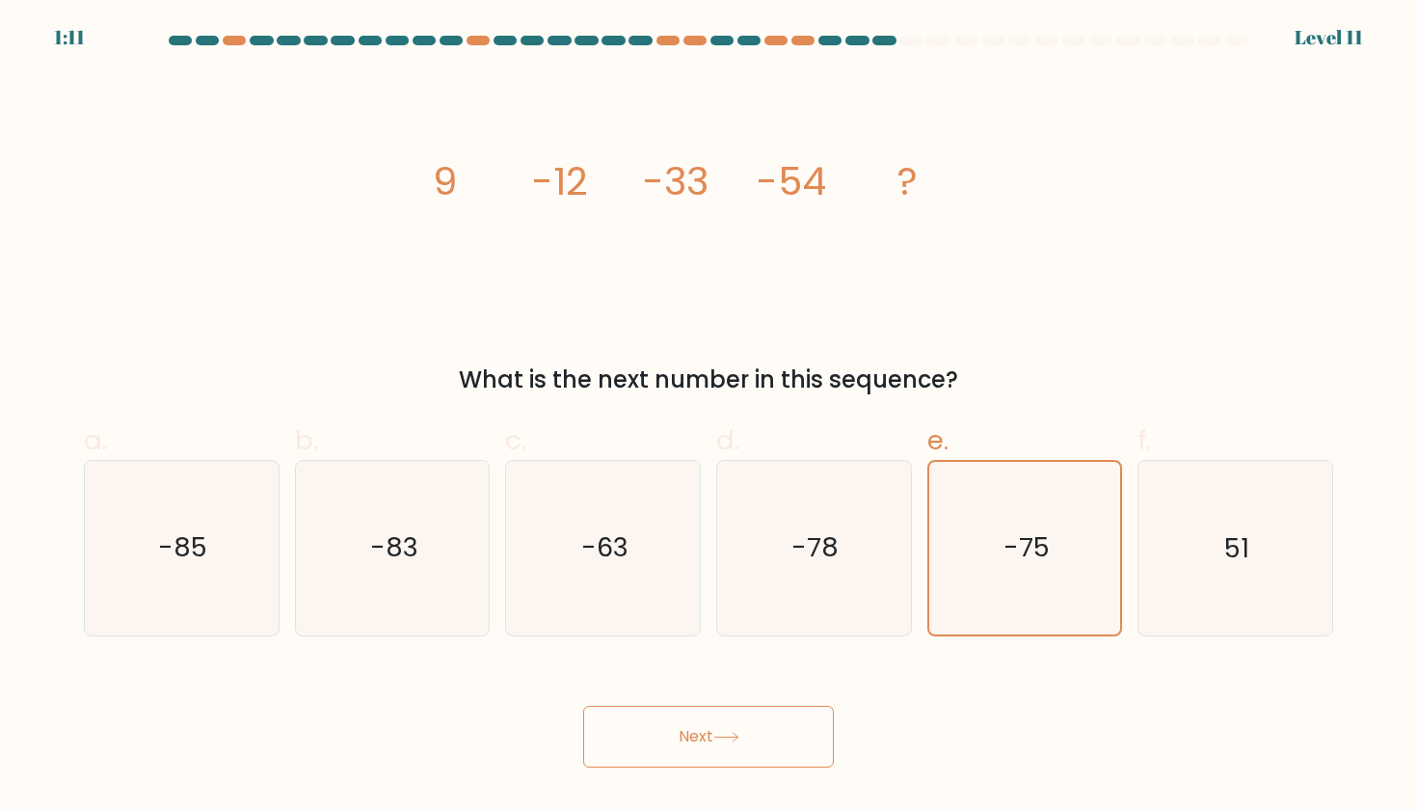
click at [698, 732] on button "Next" at bounding box center [708, 737] width 251 height 62
click at [738, 727] on button "Next" at bounding box center [708, 737] width 251 height 62
click at [882, 733] on div "Next" at bounding box center [708, 714] width 1273 height 108
click at [985, 582] on icon "-75" at bounding box center [1025, 548] width 172 height 172
click at [710, 417] on input "e. -75" at bounding box center [709, 411] width 1 height 13
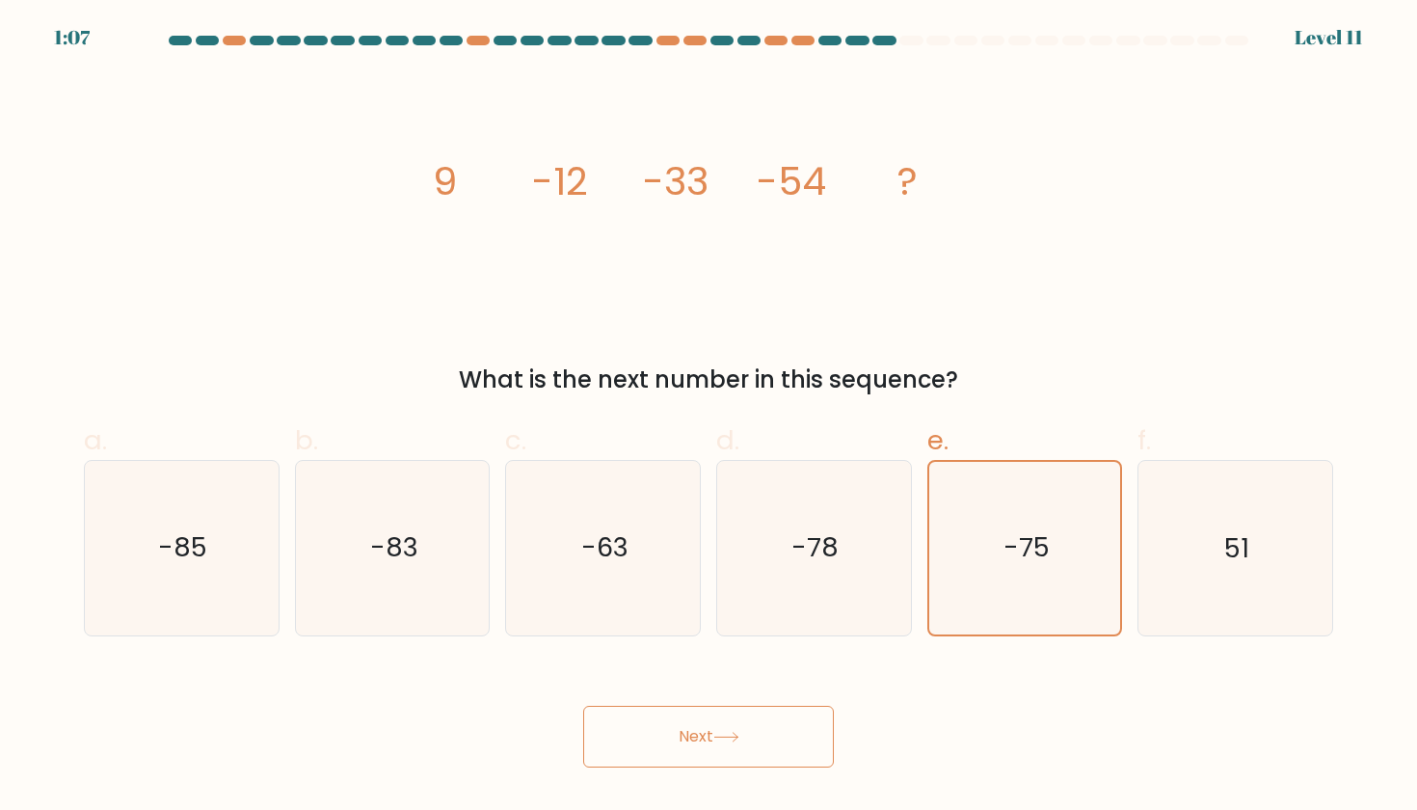
click at [708, 738] on button "Next" at bounding box center [708, 737] width 251 height 62
click at [692, 730] on button "Next" at bounding box center [708, 737] width 251 height 62
click at [676, 733] on button "Next" at bounding box center [708, 737] width 251 height 62
click at [674, 731] on button "Next" at bounding box center [708, 737] width 251 height 62
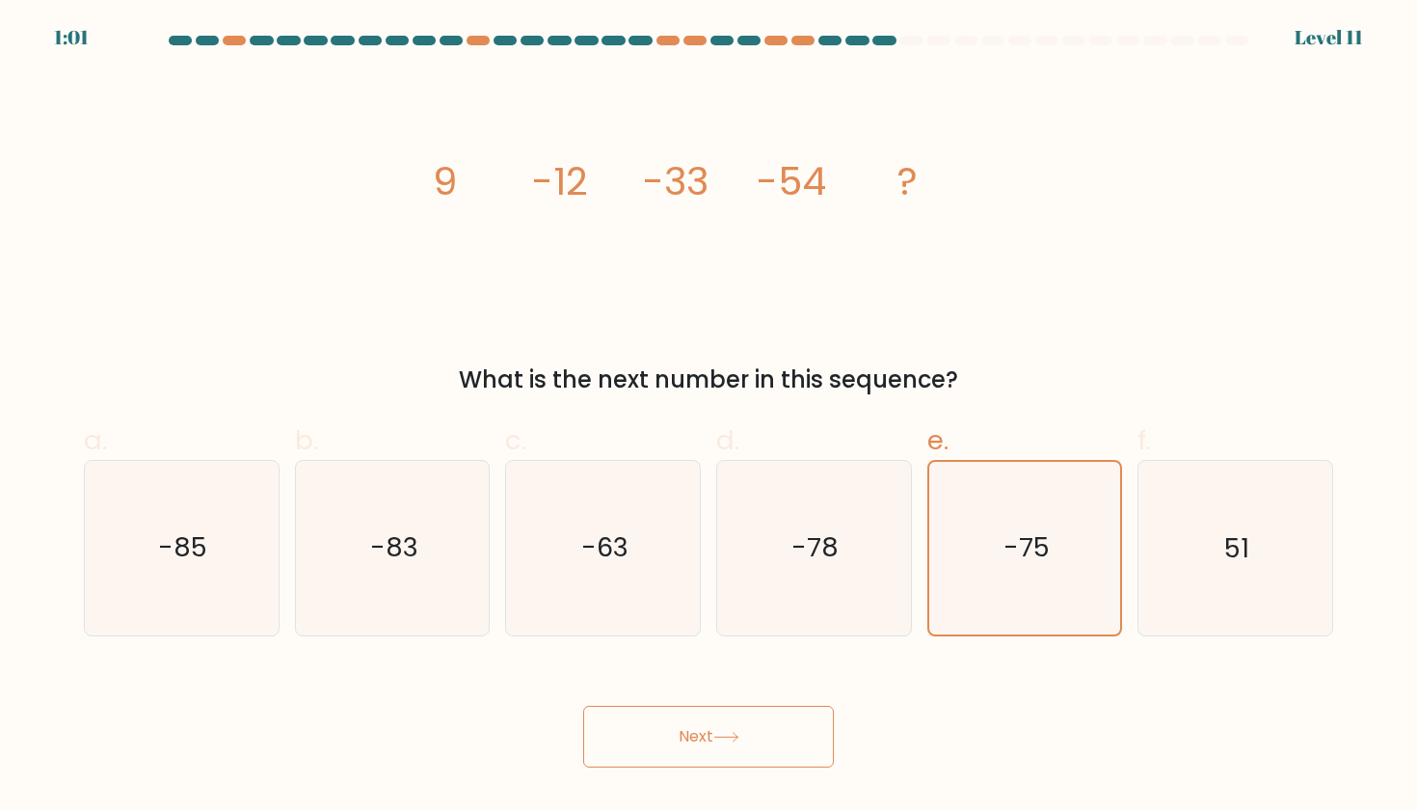
click at [674, 731] on button "Next" at bounding box center [708, 737] width 251 height 62
click at [701, 731] on button "Next" at bounding box center [708, 737] width 251 height 62
click at [723, 738] on icon at bounding box center [727, 737] width 26 height 11
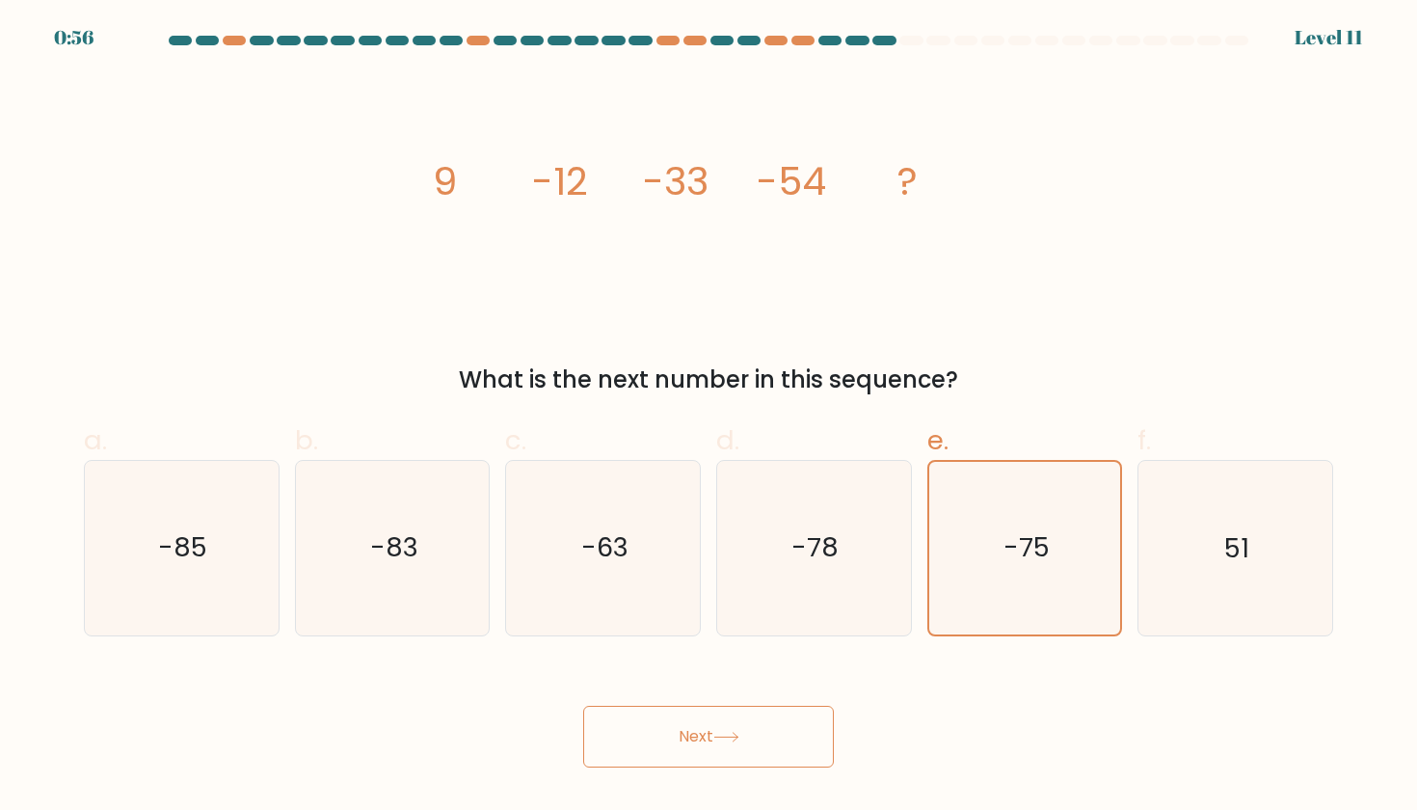
click at [745, 723] on button "Next" at bounding box center [708, 737] width 251 height 62
click at [756, 730] on button "Next" at bounding box center [708, 737] width 251 height 62
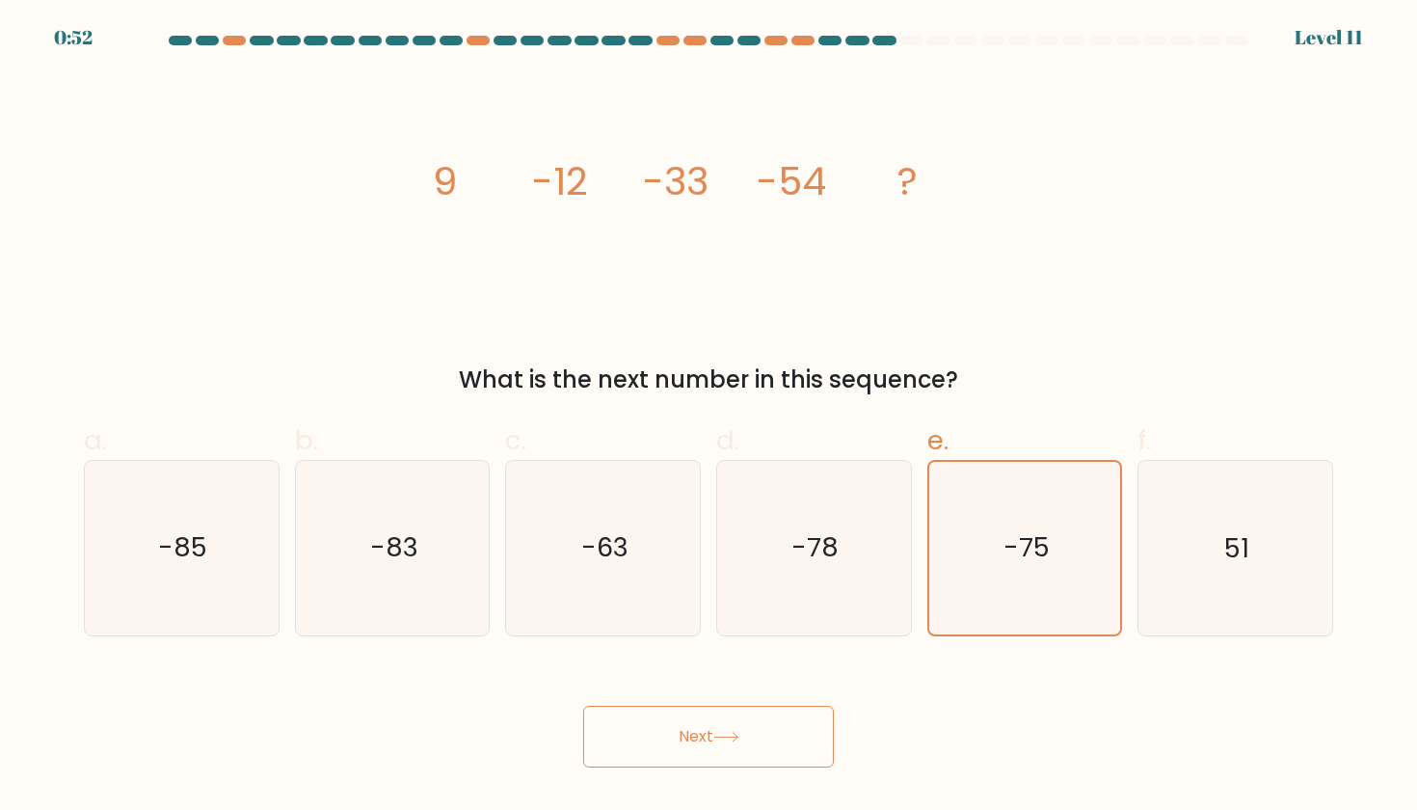
click at [721, 730] on button "Next" at bounding box center [708, 737] width 251 height 62
click at [835, 552] on text "-78" at bounding box center [816, 548] width 47 height 36
click at [710, 417] on input "d. -78" at bounding box center [709, 411] width 1 height 13
radio input "true"
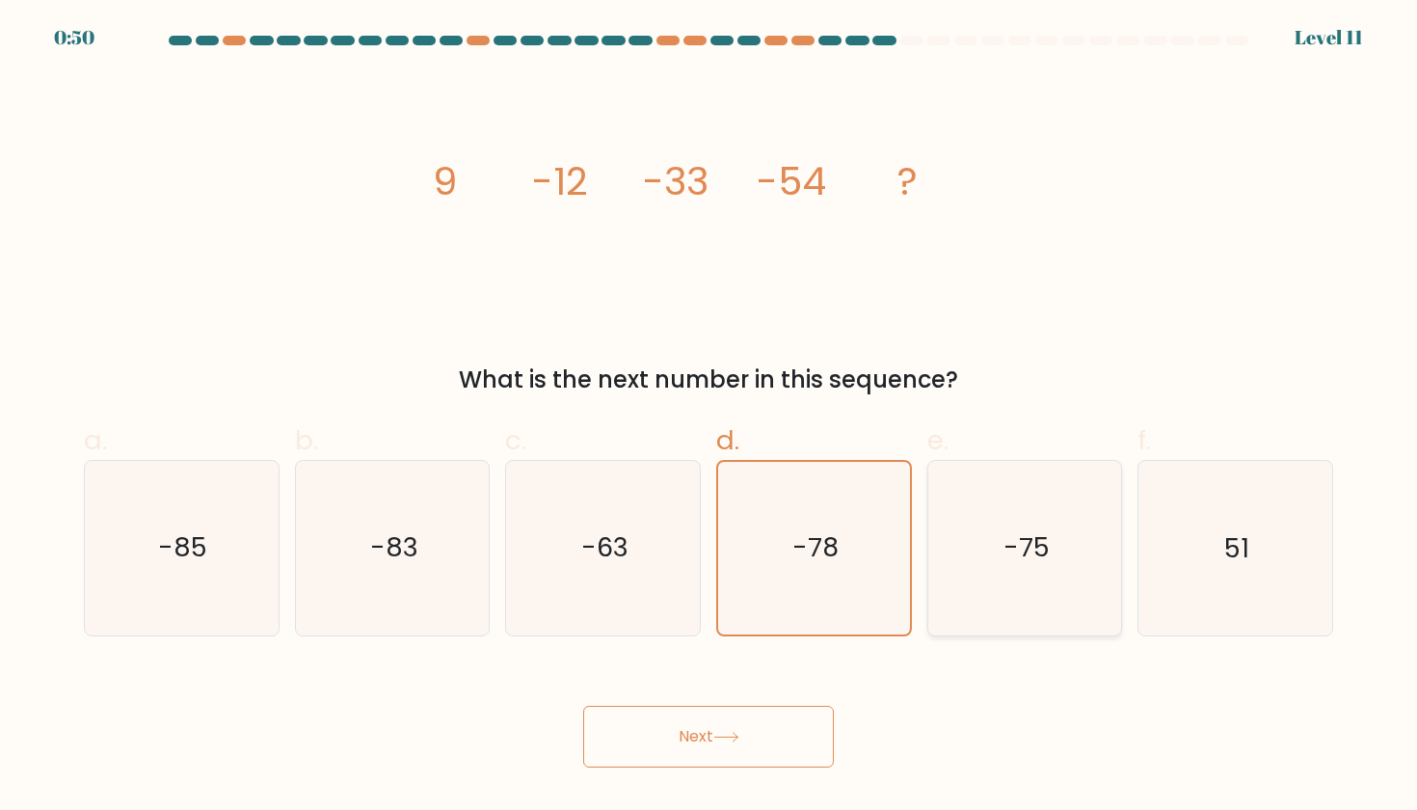
click at [1010, 533] on text "-75" at bounding box center [1027, 548] width 46 height 36
click at [710, 417] on input "e. -75" at bounding box center [709, 411] width 1 height 13
radio input "true"
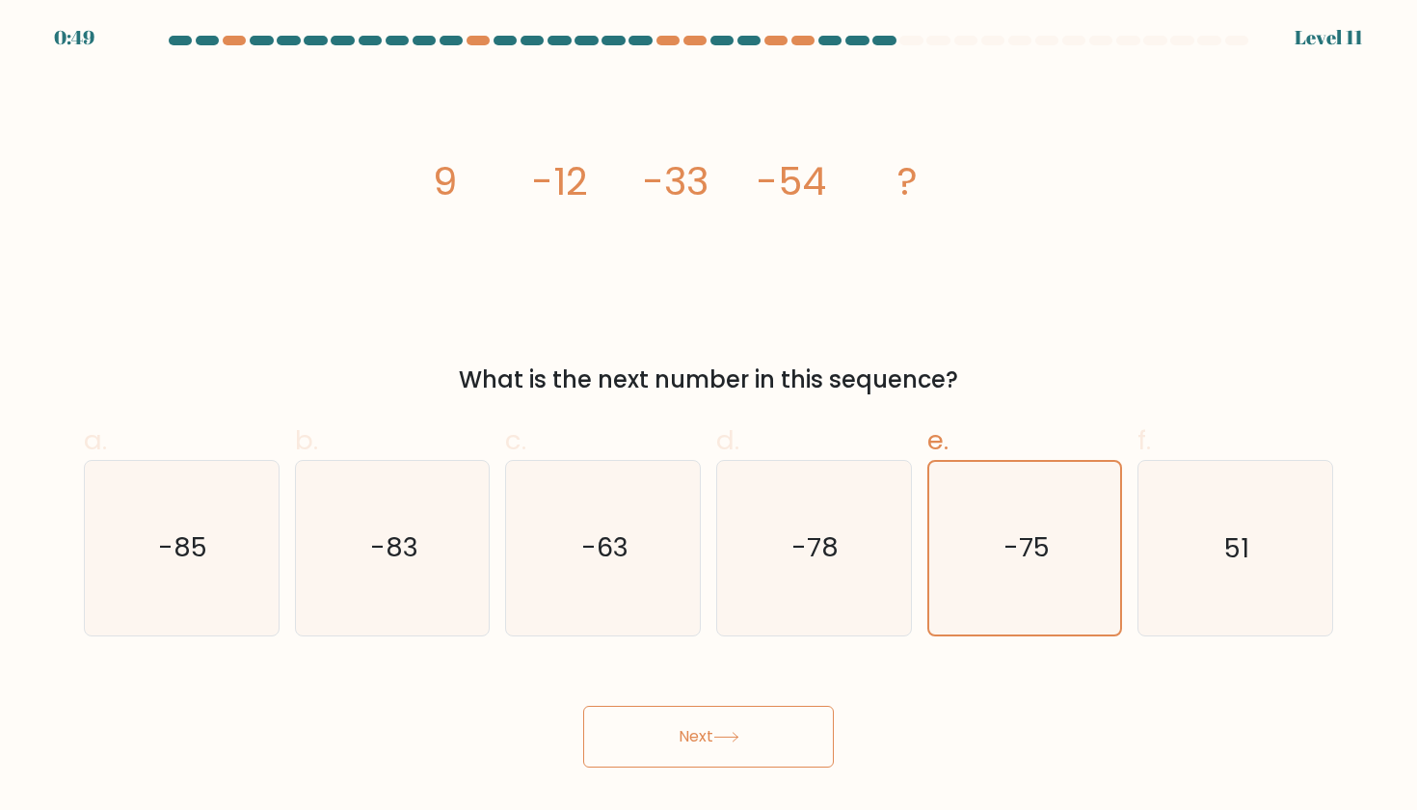
click at [695, 735] on button "Next" at bounding box center [708, 737] width 251 height 62
click at [995, 562] on icon "-75" at bounding box center [1025, 548] width 172 height 172
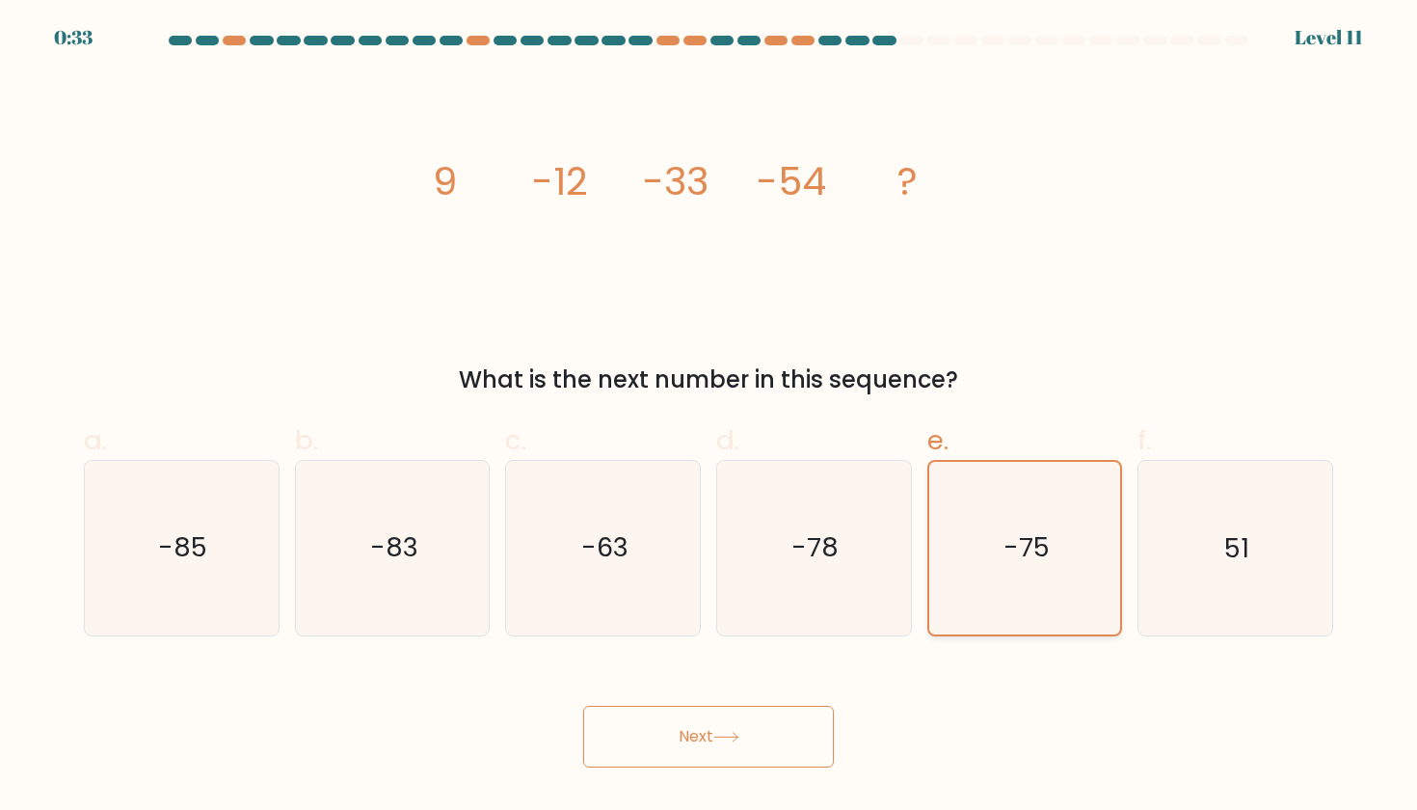
click at [710, 417] on input "e. -75" at bounding box center [709, 411] width 1 height 13
click at [712, 732] on button "Next" at bounding box center [708, 737] width 251 height 62
click at [1097, 192] on div "image/svg+xml 9 -12 -33 -54 ? What is the next number in this sequence?" at bounding box center [708, 235] width 1273 height 324
click at [728, 734] on icon at bounding box center [727, 737] width 26 height 11
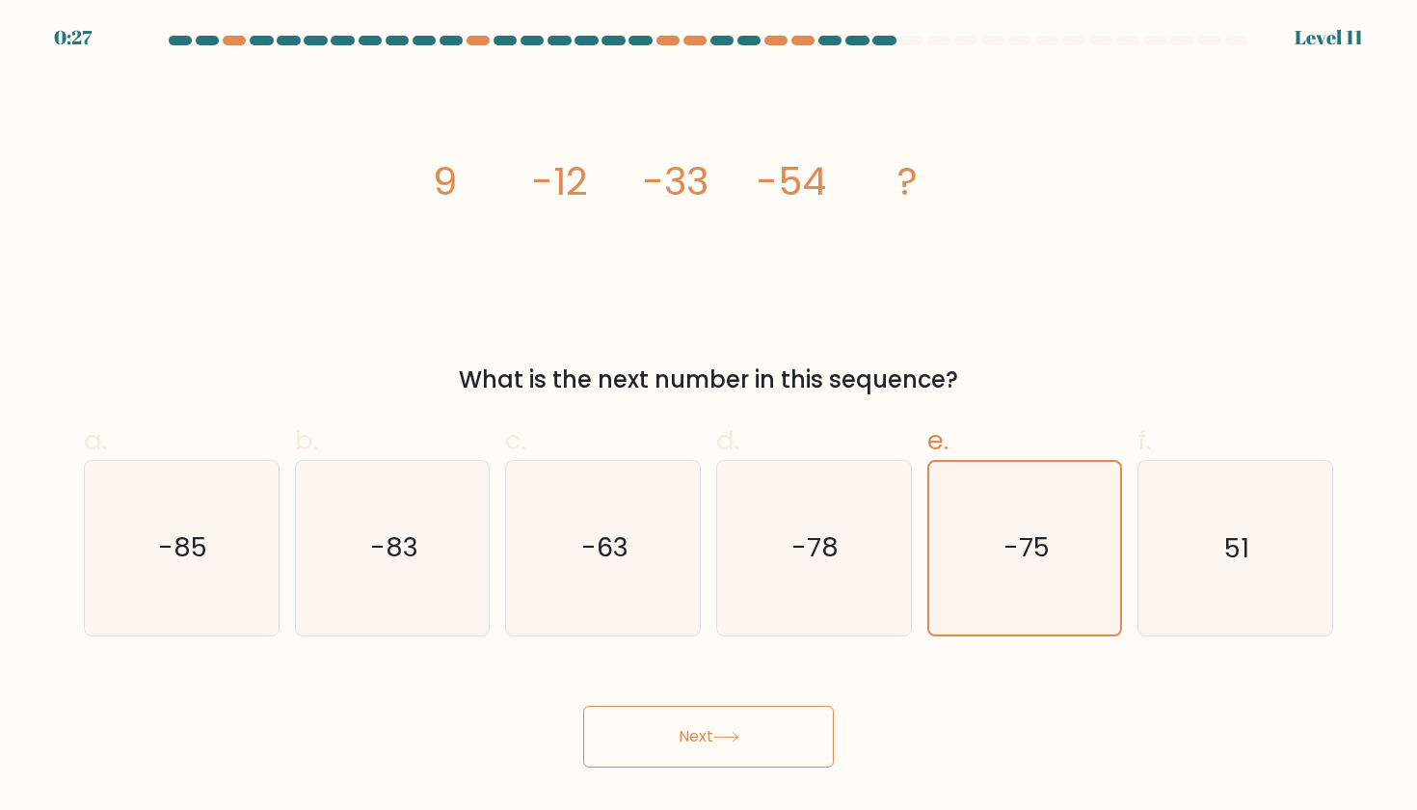
click at [728, 734] on icon at bounding box center [727, 737] width 26 height 11
click at [676, 729] on button "Next" at bounding box center [708, 737] width 251 height 62
click at [678, 734] on button "Next" at bounding box center [708, 737] width 251 height 62
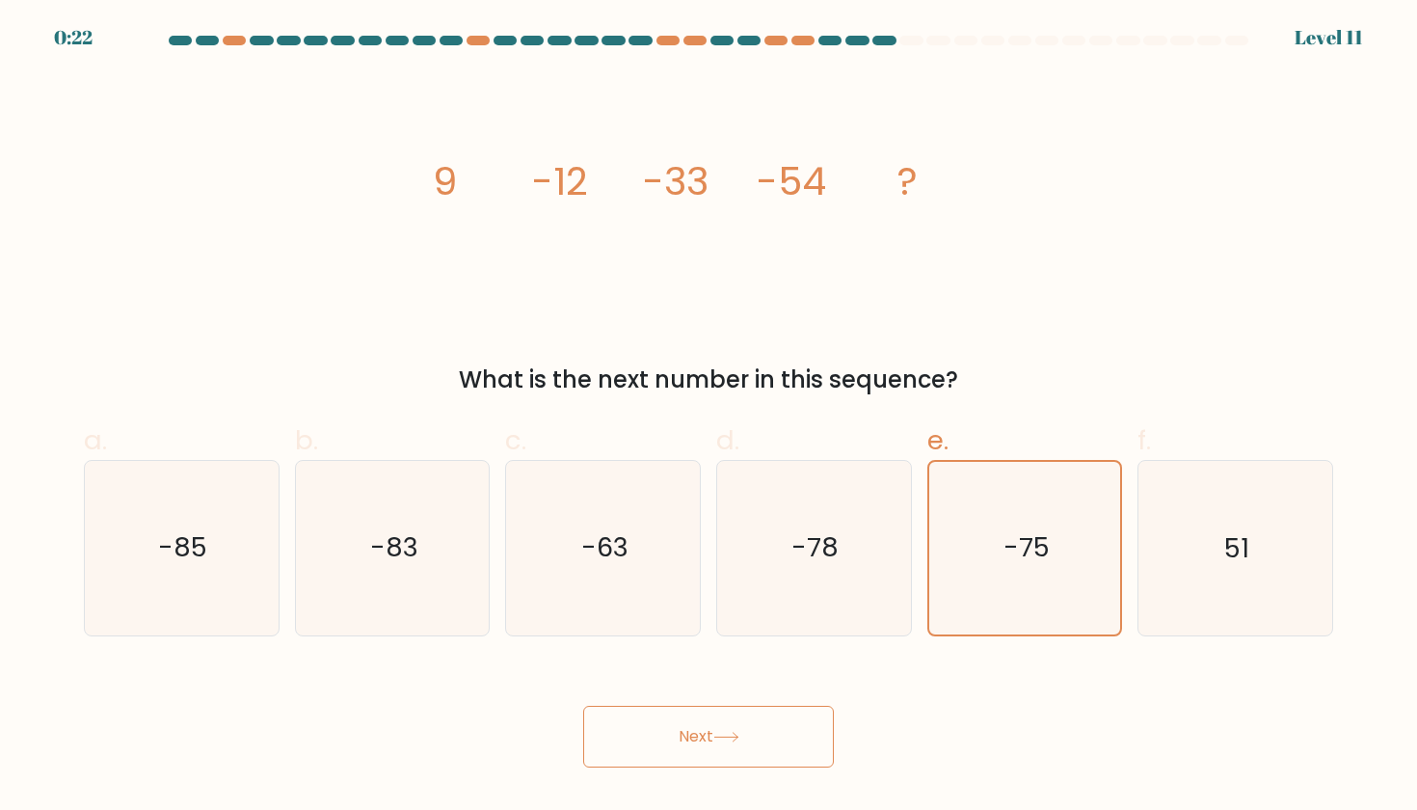
click at [678, 734] on button "Next" at bounding box center [708, 737] width 251 height 62
click at [904, 184] on tspan "?" at bounding box center [908, 181] width 20 height 54
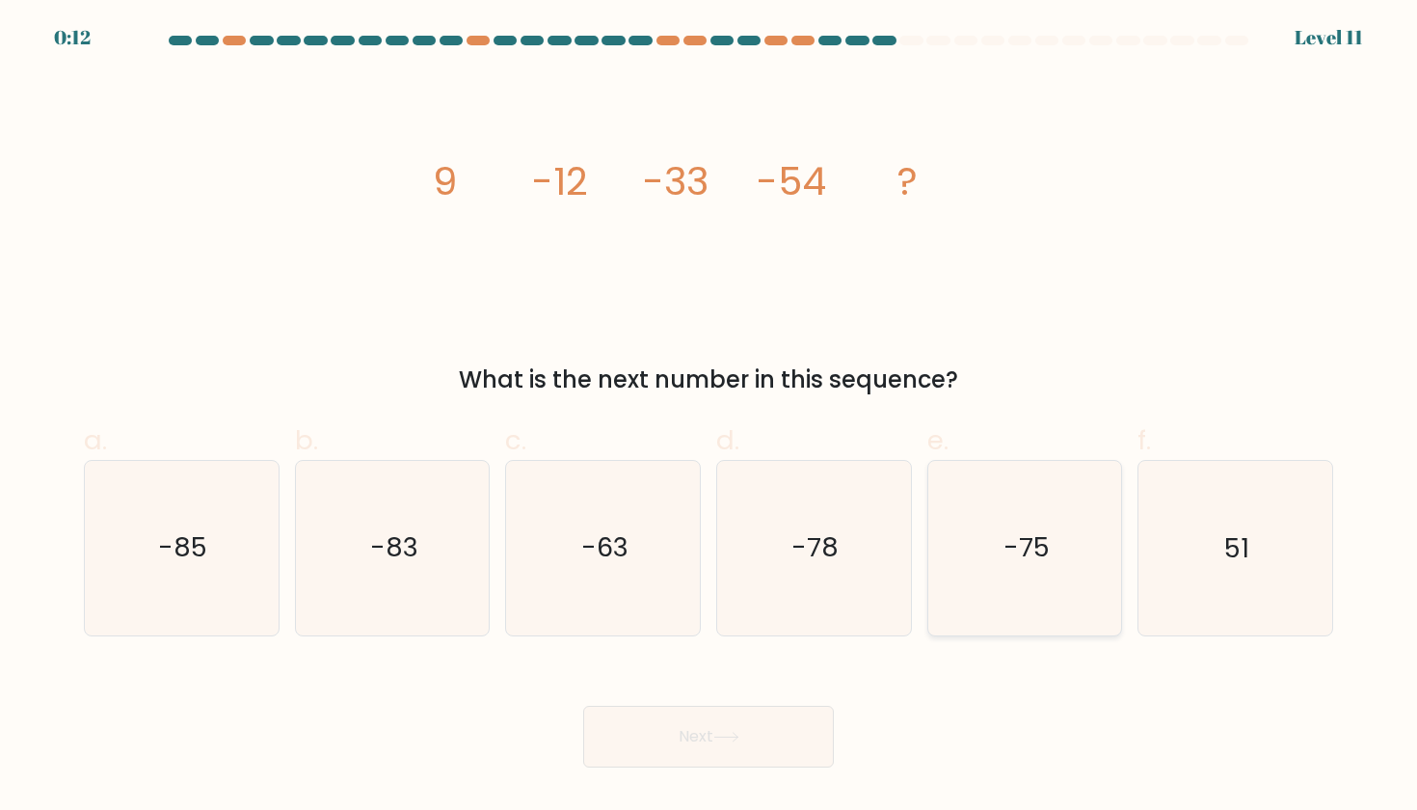
click at [978, 559] on icon "-75" at bounding box center [1025, 548] width 174 height 174
click at [710, 417] on input "e. -75" at bounding box center [709, 411] width 1 height 13
radio input "true"
click at [735, 728] on button "Next" at bounding box center [708, 737] width 251 height 62
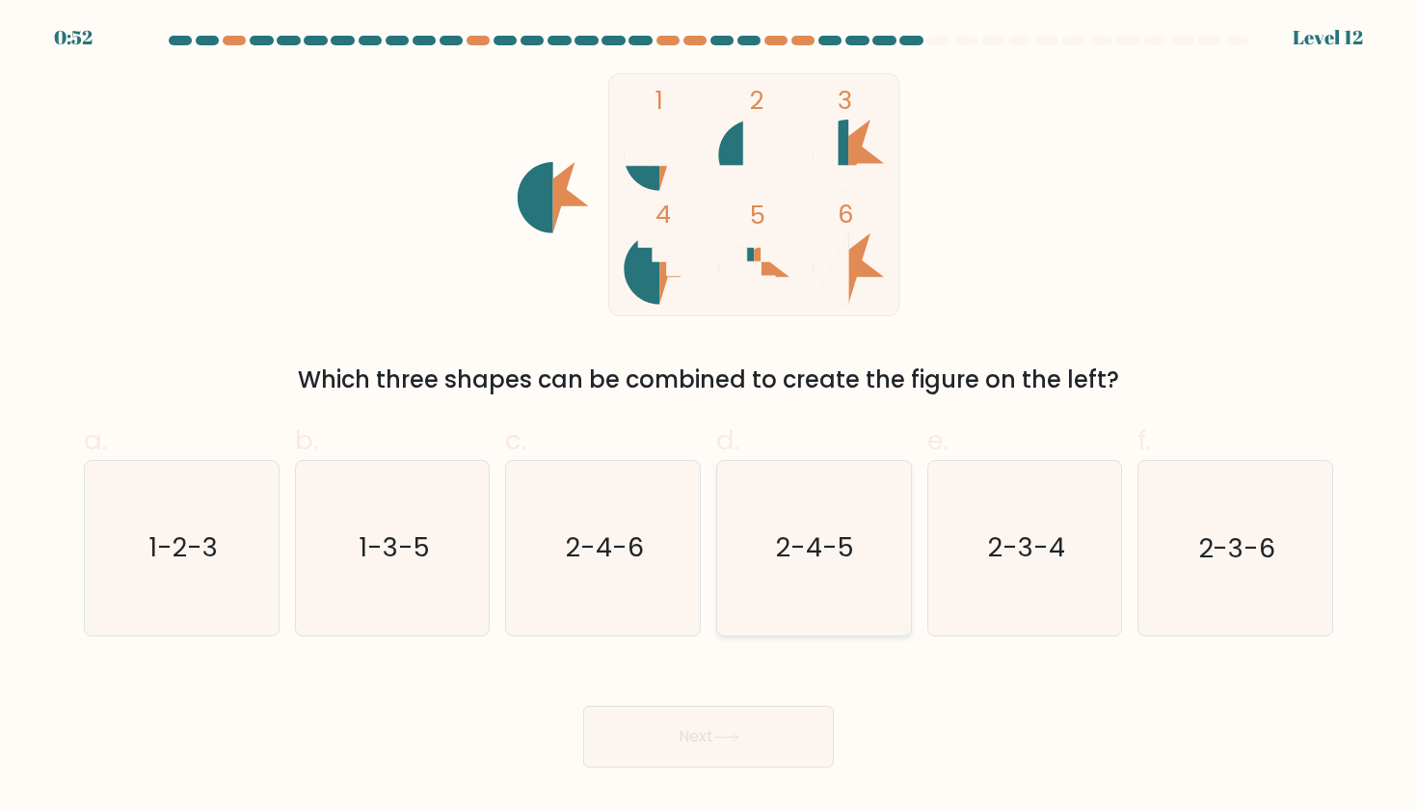
click at [780, 502] on icon "2-4-5" at bounding box center [814, 548] width 174 height 174
click at [710, 417] on input "d. 2-4-5" at bounding box center [709, 411] width 1 height 13
radio input "true"
click at [706, 725] on button "Next" at bounding box center [708, 737] width 251 height 62
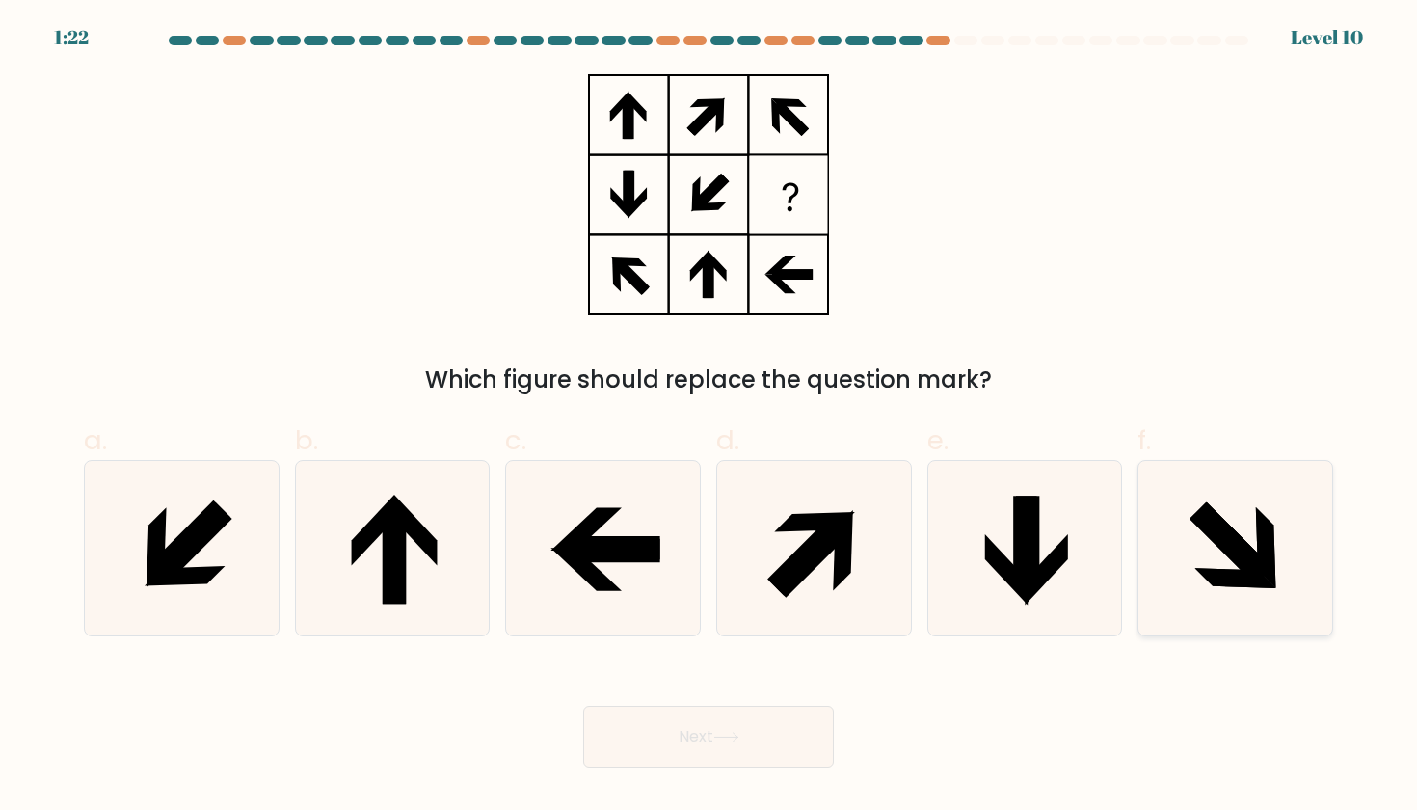
click at [1235, 560] on icon at bounding box center [1232, 543] width 82 height 82
click at [710, 417] on input "f." at bounding box center [709, 411] width 1 height 13
radio input "true"
click at [740, 736] on icon at bounding box center [727, 737] width 26 height 11
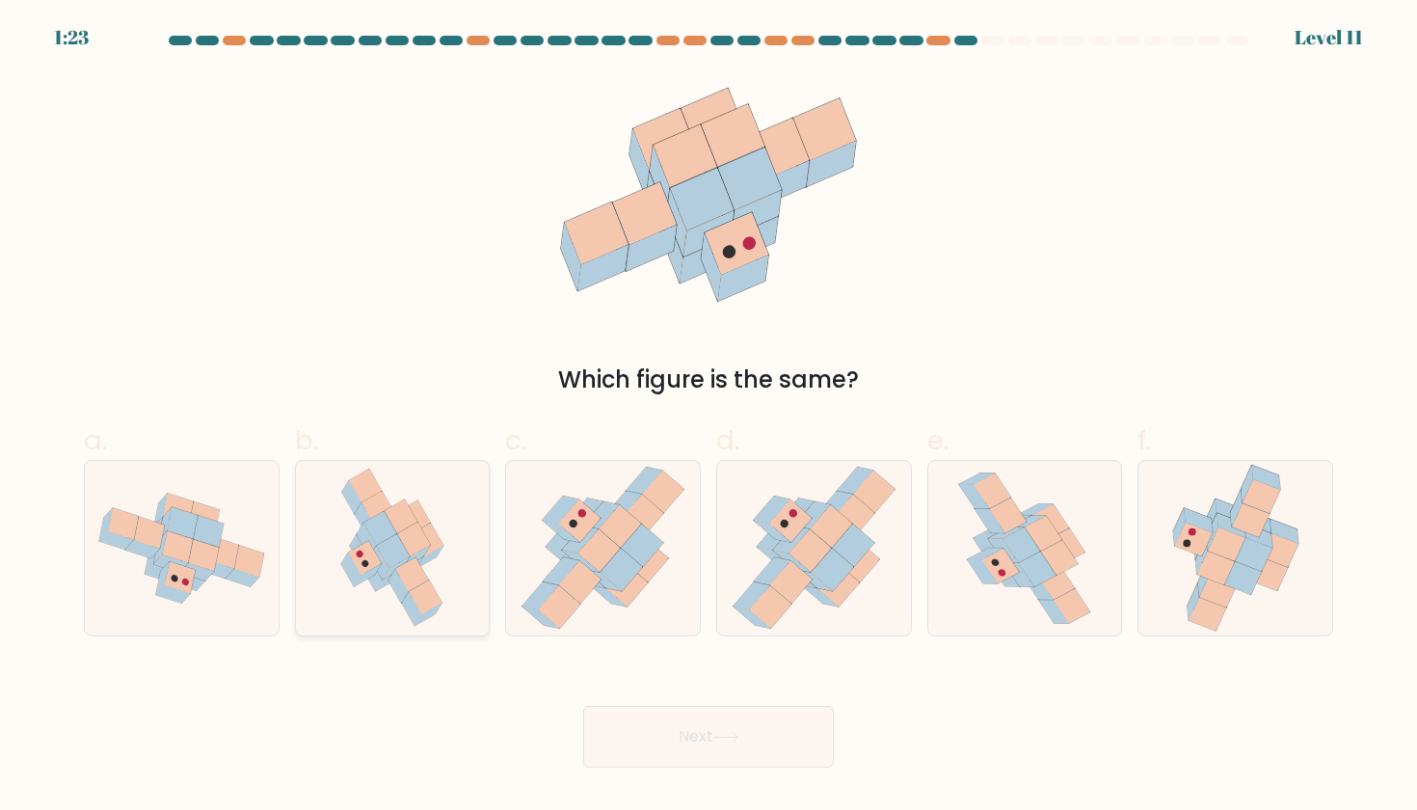
click at [417, 556] on icon at bounding box center [417, 557] width 27 height 22
click at [709, 417] on input "b." at bounding box center [709, 411] width 1 height 13
radio input "true"
click at [704, 728] on button "Next" at bounding box center [708, 737] width 251 height 62
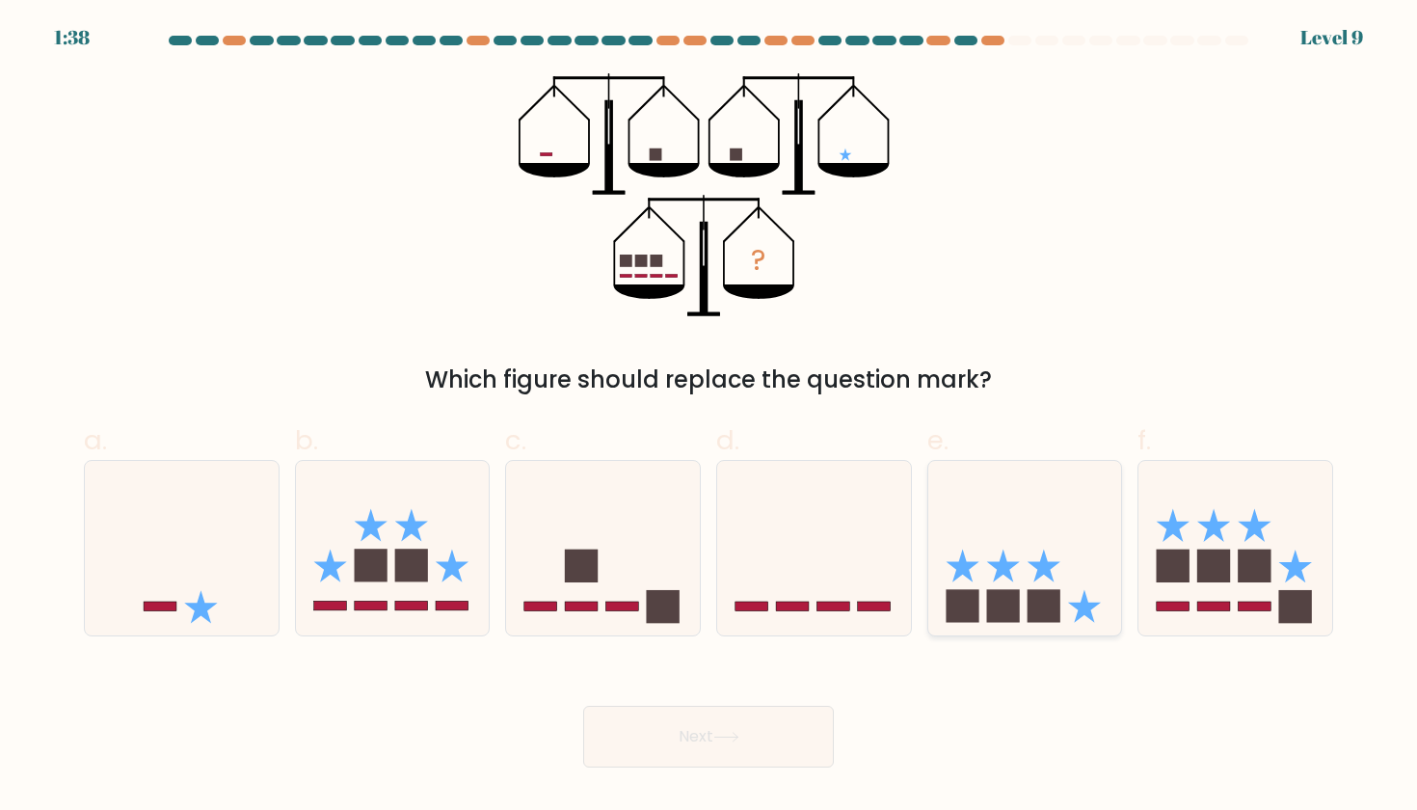
click at [992, 609] on rect at bounding box center [1002, 606] width 33 height 33
click at [710, 417] on input "e." at bounding box center [709, 411] width 1 height 13
radio input "true"
click at [672, 741] on button "Next" at bounding box center [708, 737] width 251 height 62
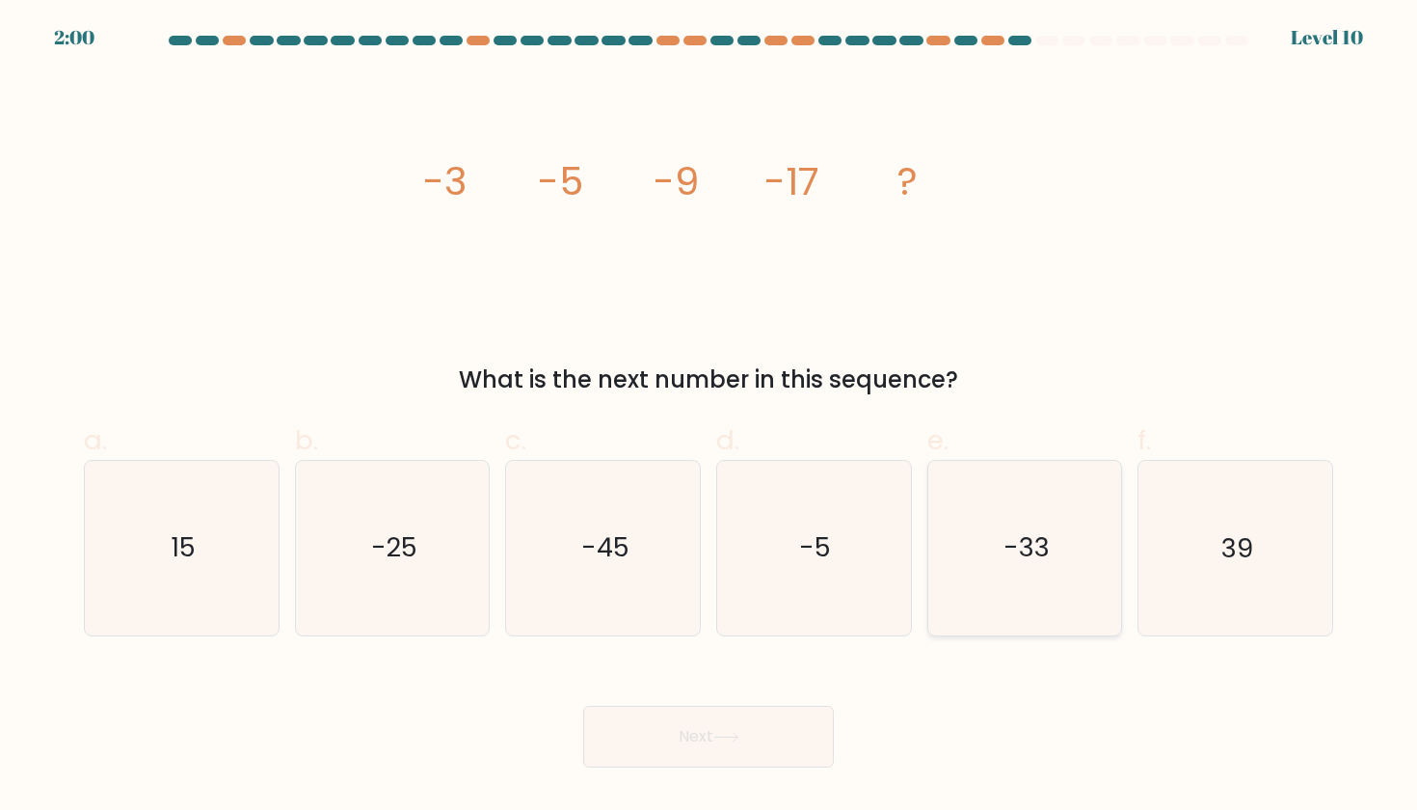
click at [1035, 548] on text "-33" at bounding box center [1027, 548] width 46 height 36
click at [710, 417] on input "e. -33" at bounding box center [709, 411] width 1 height 13
radio input "true"
click at [694, 743] on button "Next" at bounding box center [708, 737] width 251 height 62
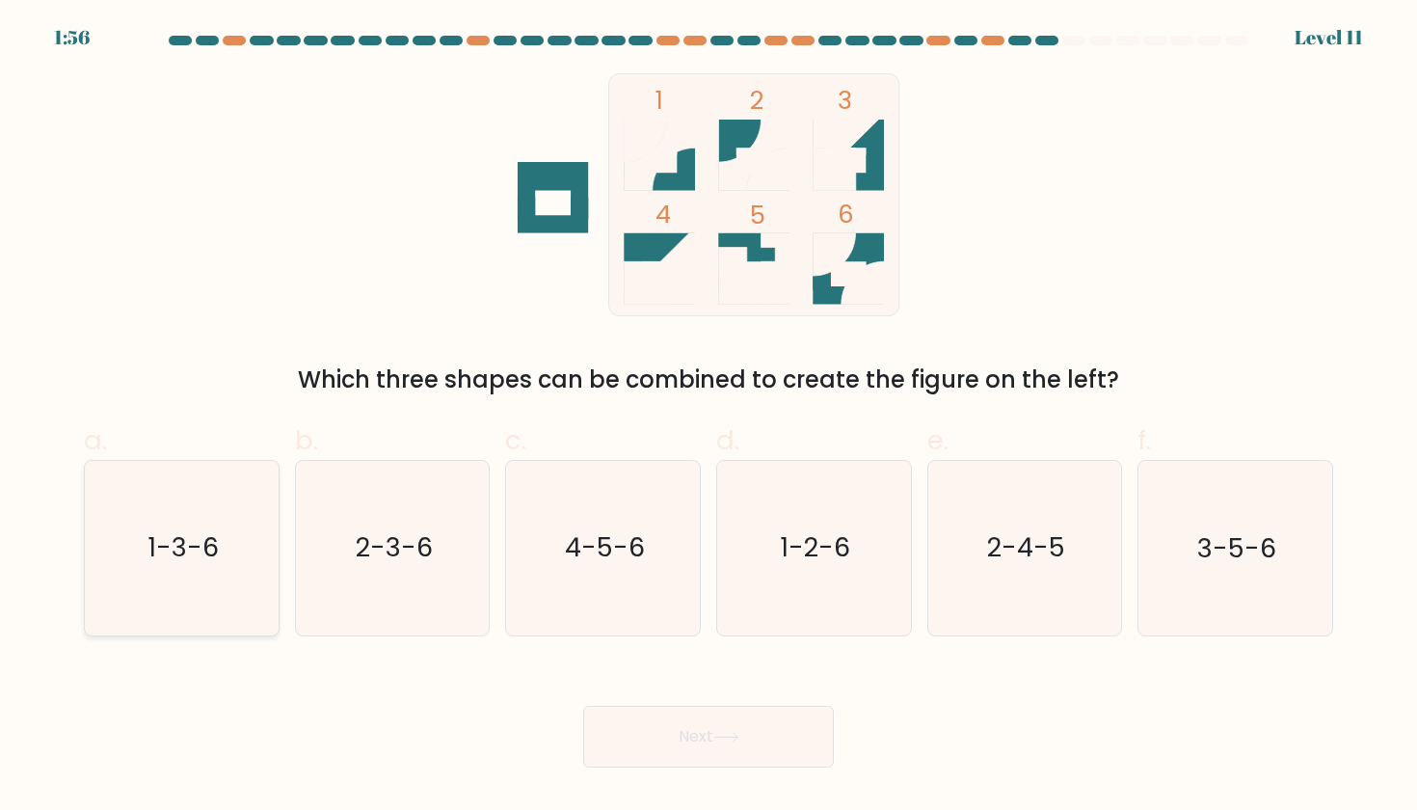
click at [229, 574] on icon "1-3-6" at bounding box center [181, 548] width 174 height 174
click at [709, 417] on input "a. 1-3-6" at bounding box center [709, 411] width 1 height 13
radio input "true"
click at [703, 730] on button "Next" at bounding box center [708, 737] width 251 height 62
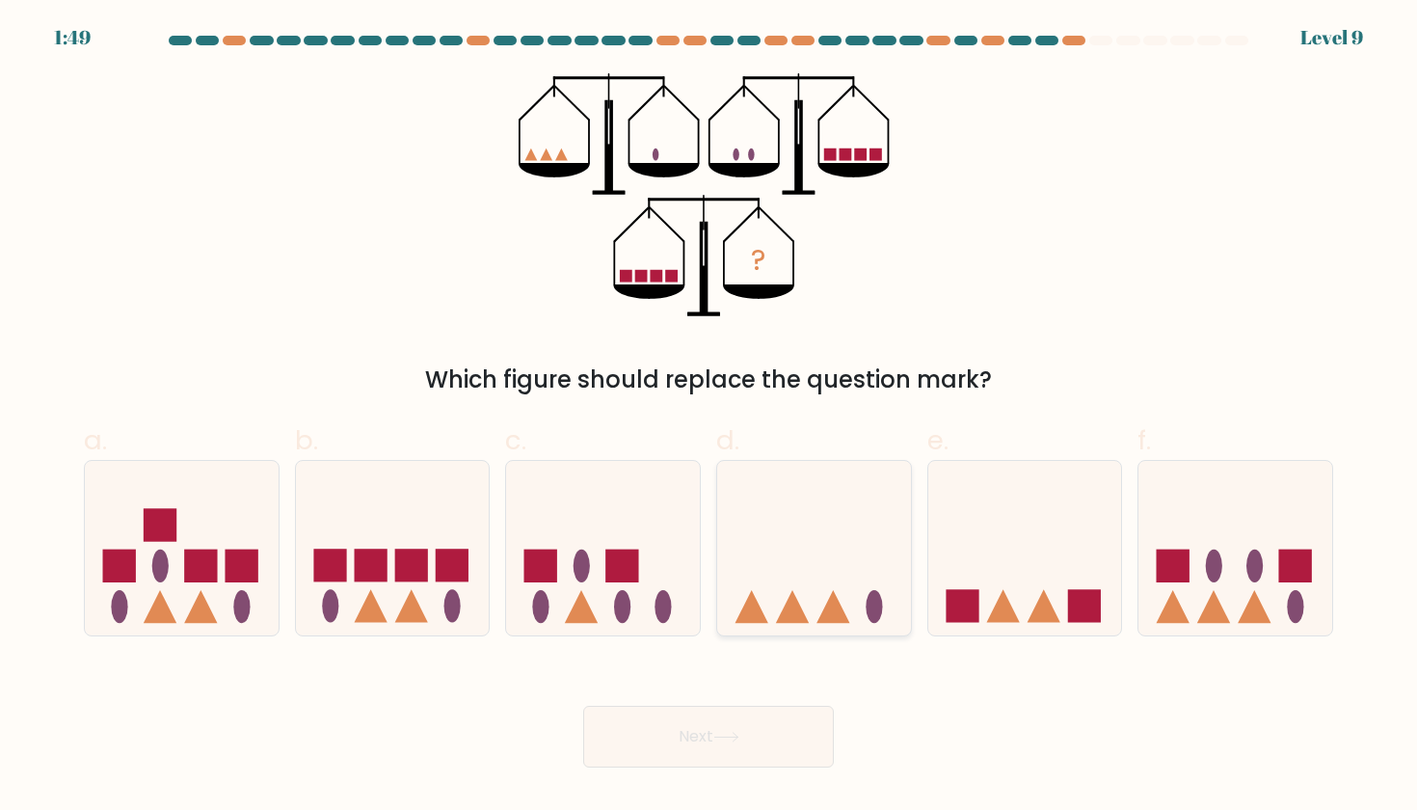
click at [808, 619] on icon at bounding box center [814, 548] width 194 height 160
click at [710, 417] on input "d." at bounding box center [709, 411] width 1 height 13
radio input "true"
click at [702, 717] on button "Next" at bounding box center [708, 737] width 251 height 62
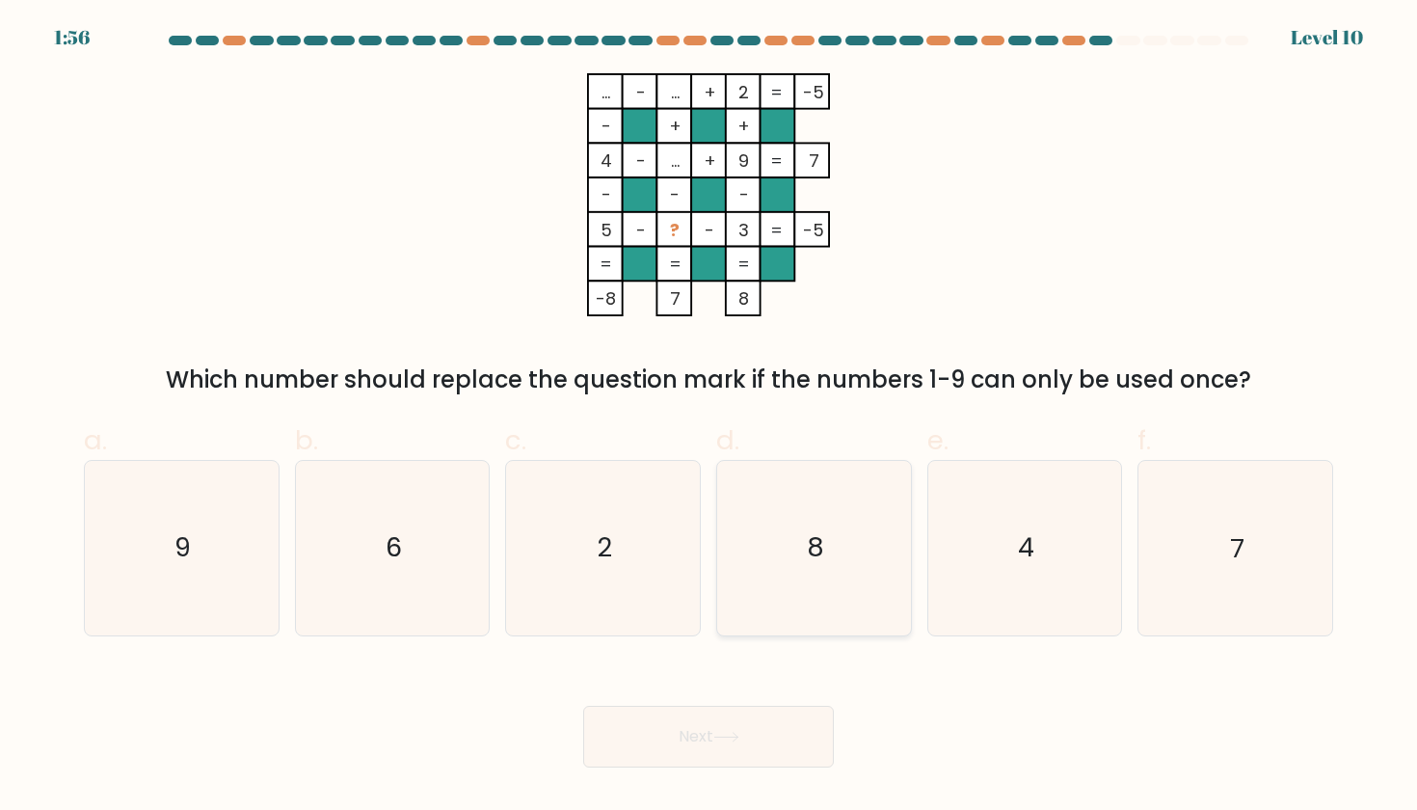
click at [802, 533] on icon "8" at bounding box center [814, 548] width 174 height 174
click at [710, 417] on input "d. 8" at bounding box center [709, 411] width 1 height 13
radio input "true"
click at [691, 730] on button "Next" at bounding box center [708, 737] width 251 height 62
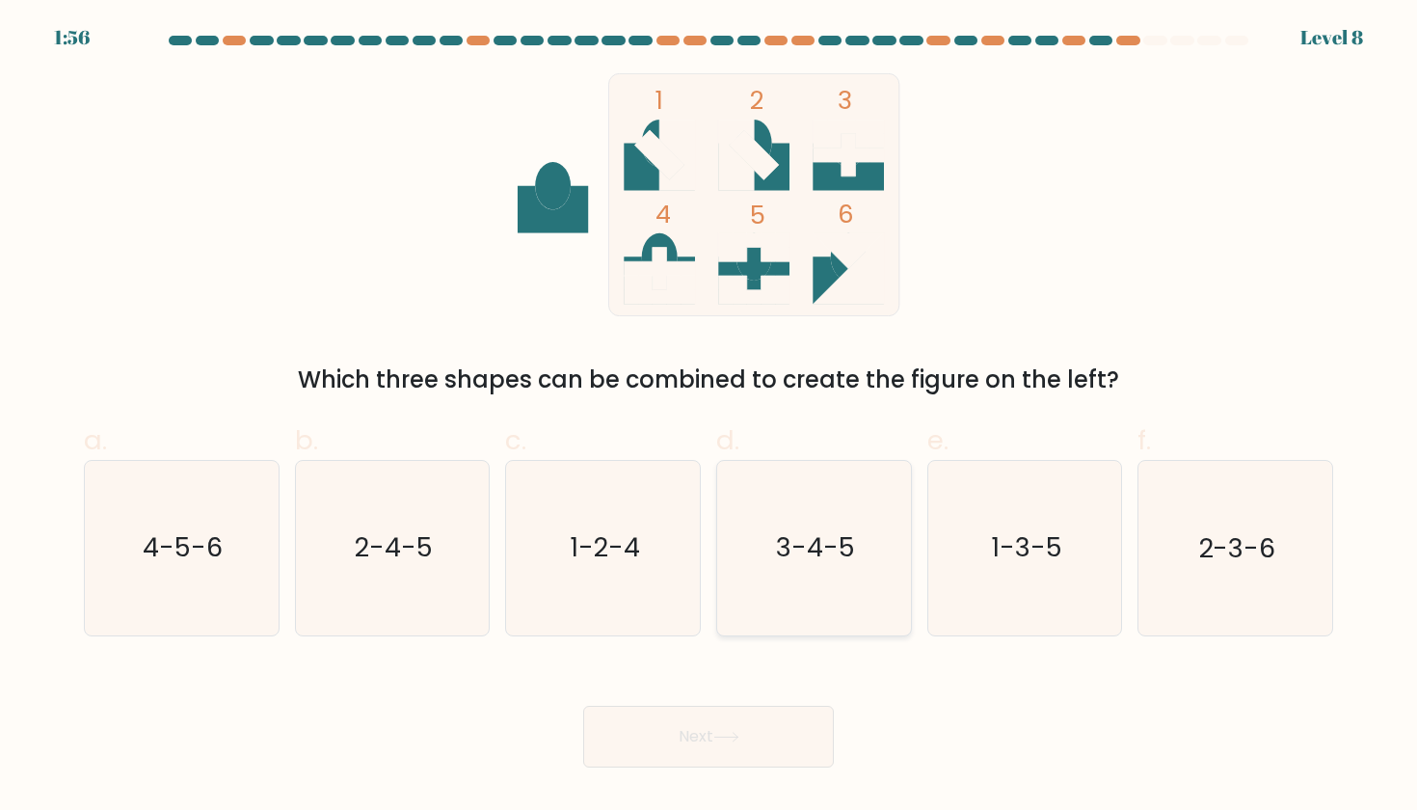
click at [827, 565] on text "3-4-5" at bounding box center [815, 548] width 79 height 36
click at [710, 417] on input "d. 3-4-5" at bounding box center [709, 411] width 1 height 13
radio input "true"
click at [702, 735] on button "Next" at bounding box center [708, 737] width 251 height 62
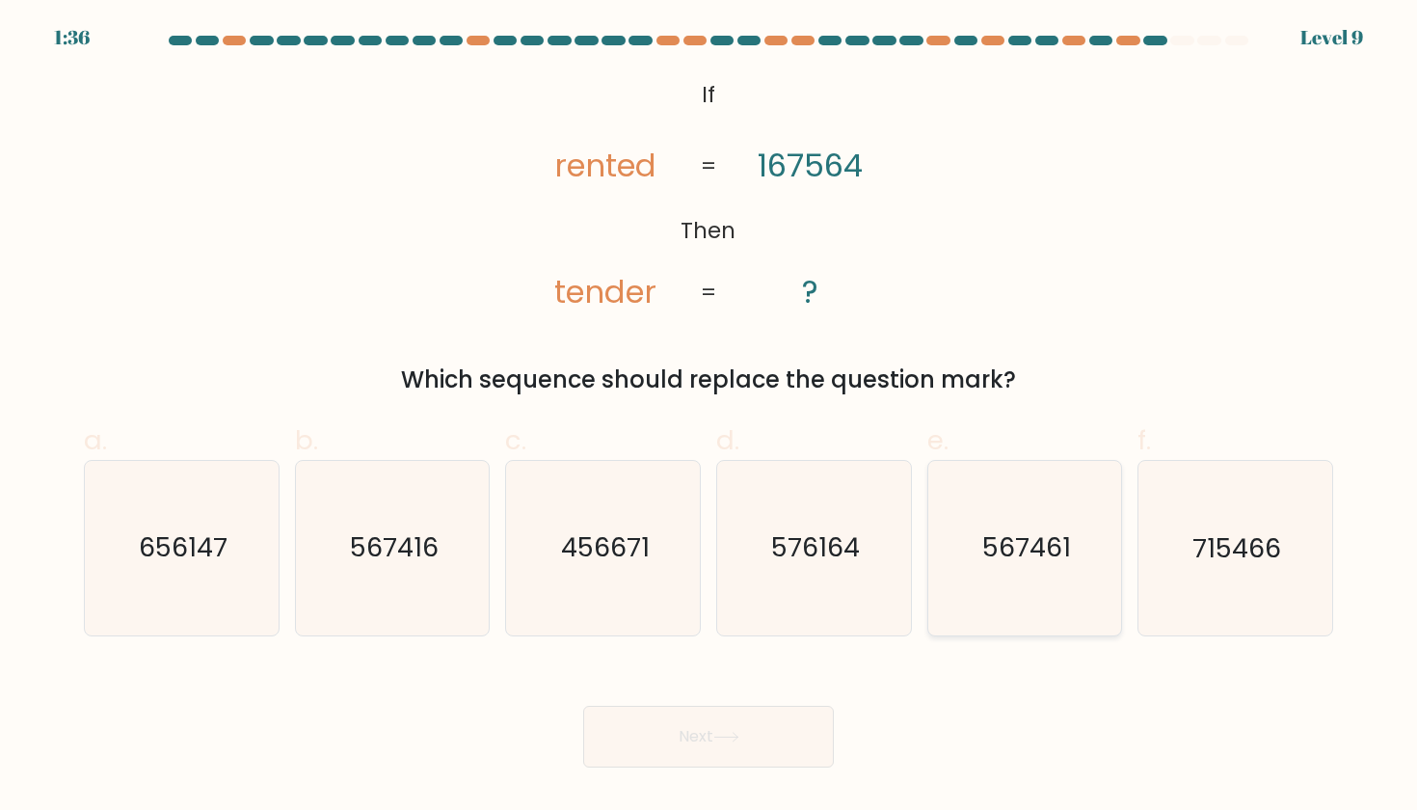
click at [1016, 571] on icon "567461" at bounding box center [1025, 548] width 174 height 174
click at [710, 417] on input "e. 567461" at bounding box center [709, 411] width 1 height 13
radio input "true"
click at [691, 743] on button "Next" at bounding box center [708, 737] width 251 height 62
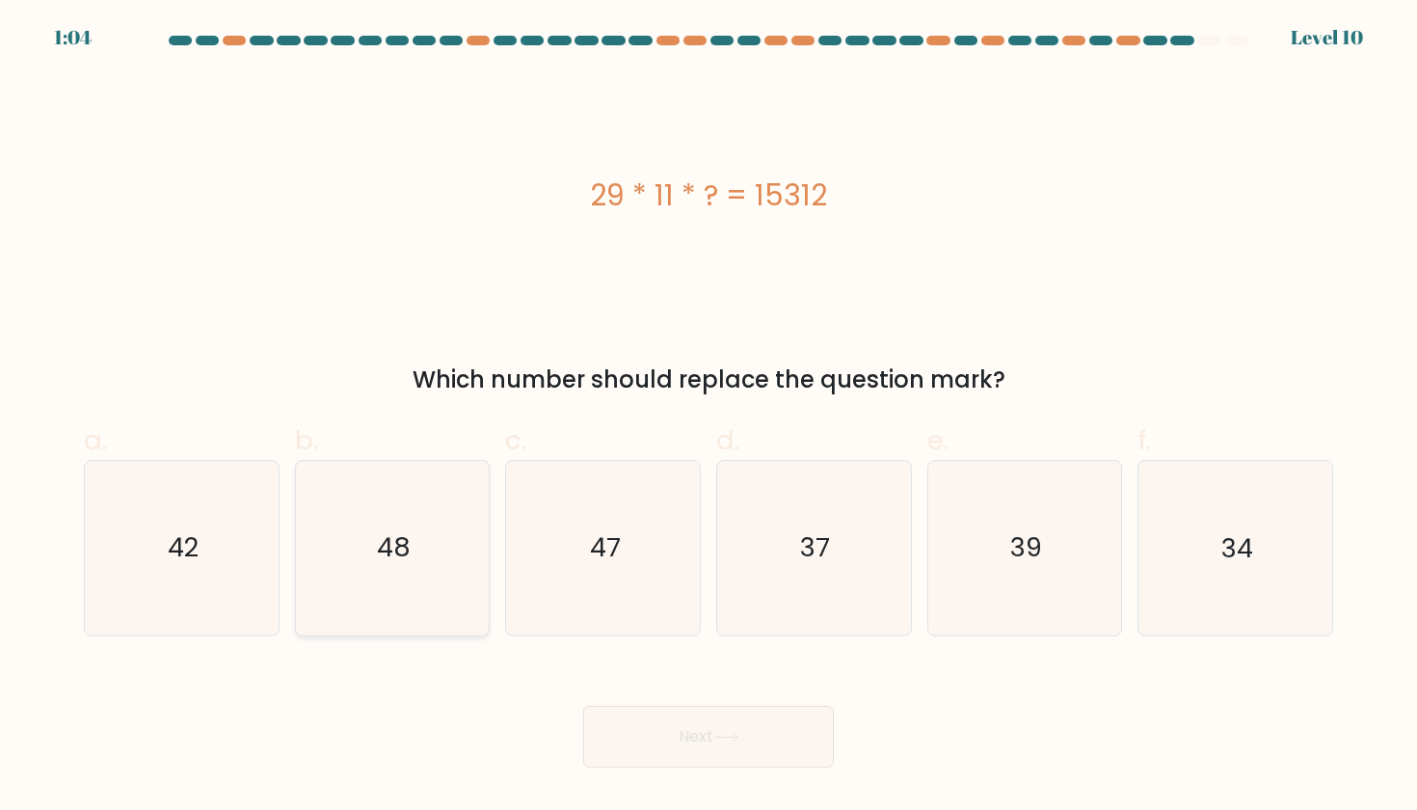
click at [408, 579] on icon "48" at bounding box center [393, 548] width 174 height 174
click at [709, 417] on input "b. 48" at bounding box center [709, 411] width 1 height 13
radio input "true"
click at [700, 744] on button "Next" at bounding box center [708, 737] width 251 height 62
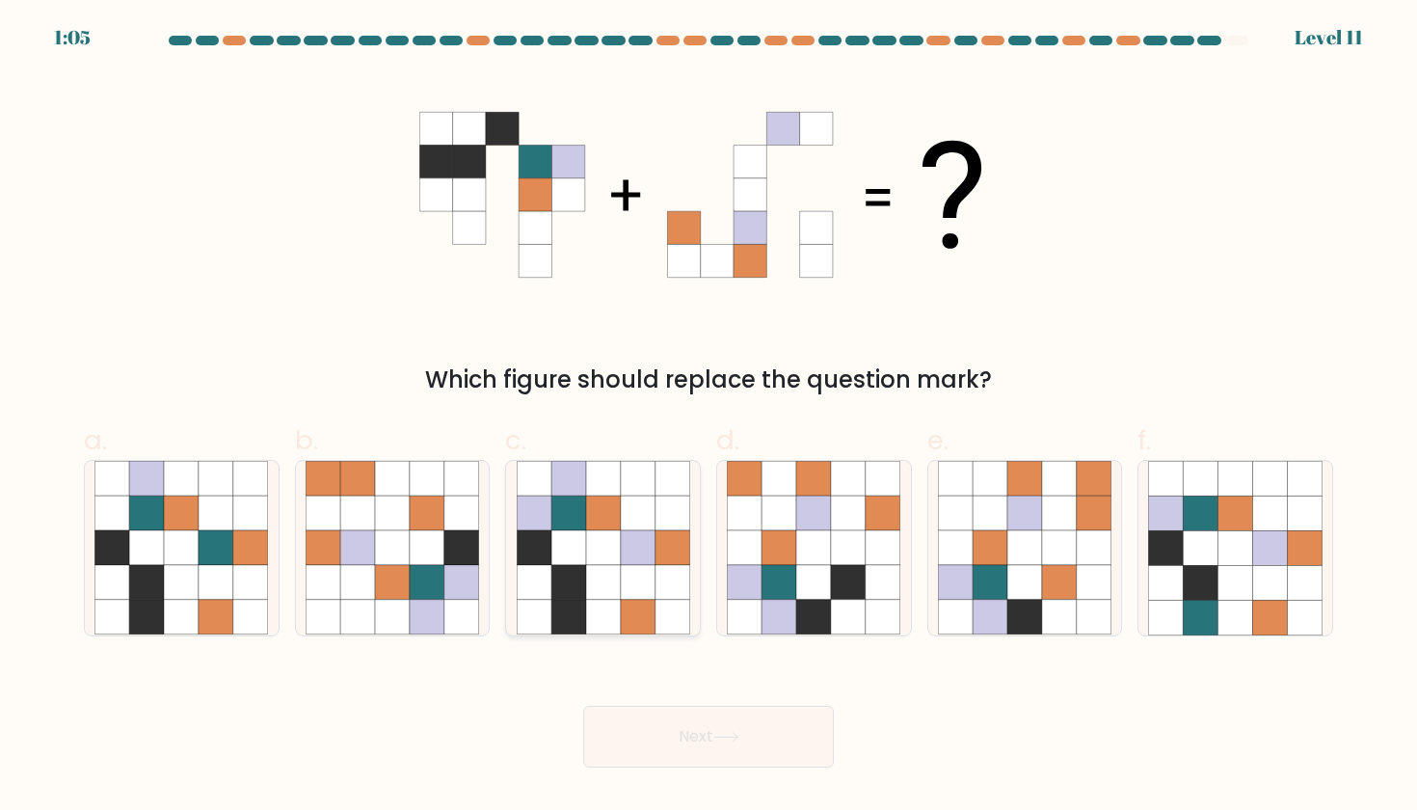
click at [598, 581] on icon at bounding box center [603, 582] width 35 height 35
click at [709, 417] on input "c." at bounding box center [709, 411] width 1 height 13
radio input "true"
click at [700, 739] on button "Next" at bounding box center [708, 737] width 251 height 62
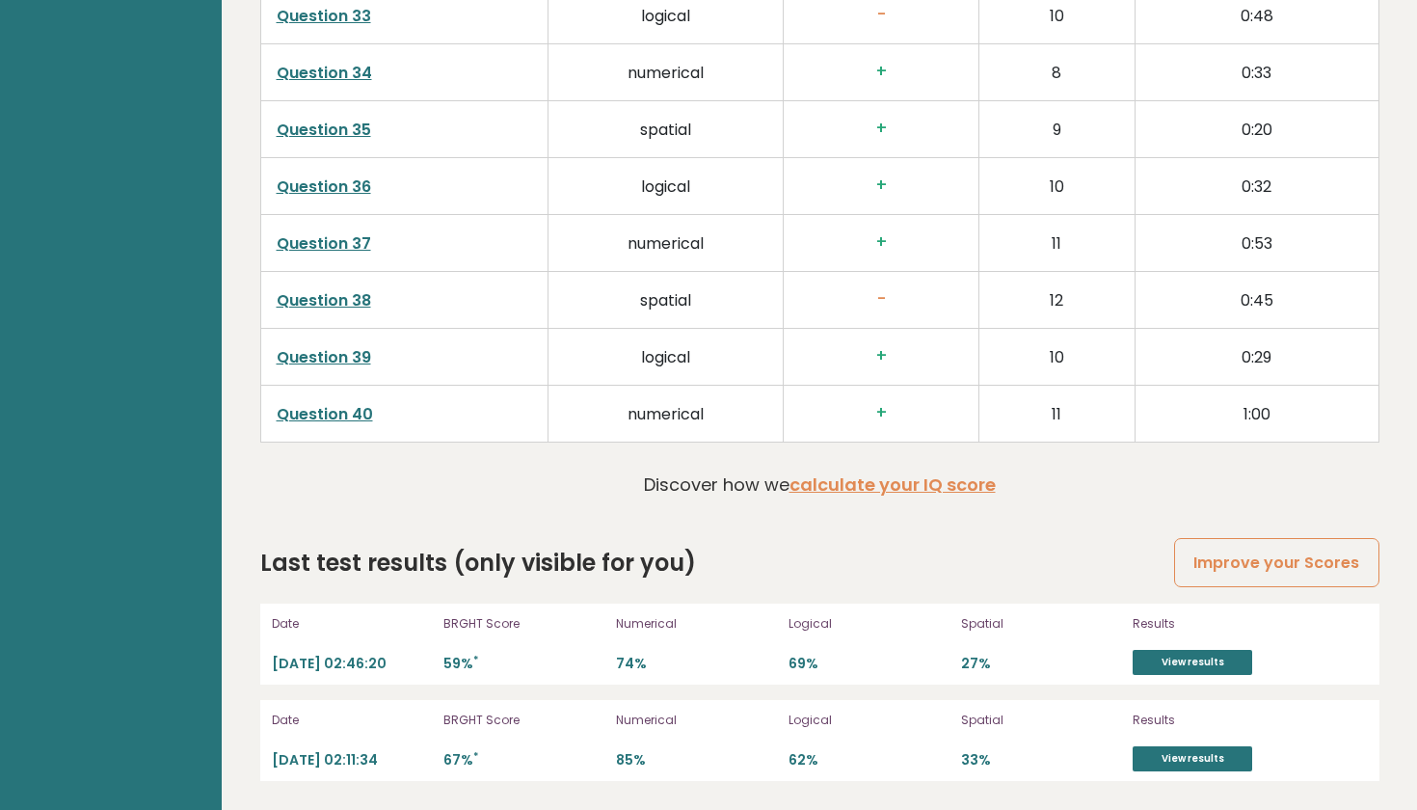
scroll to position [4888, 0]
click at [1189, 755] on link "View results" at bounding box center [1193, 758] width 120 height 25
